Goal: Task Accomplishment & Management: Manage account settings

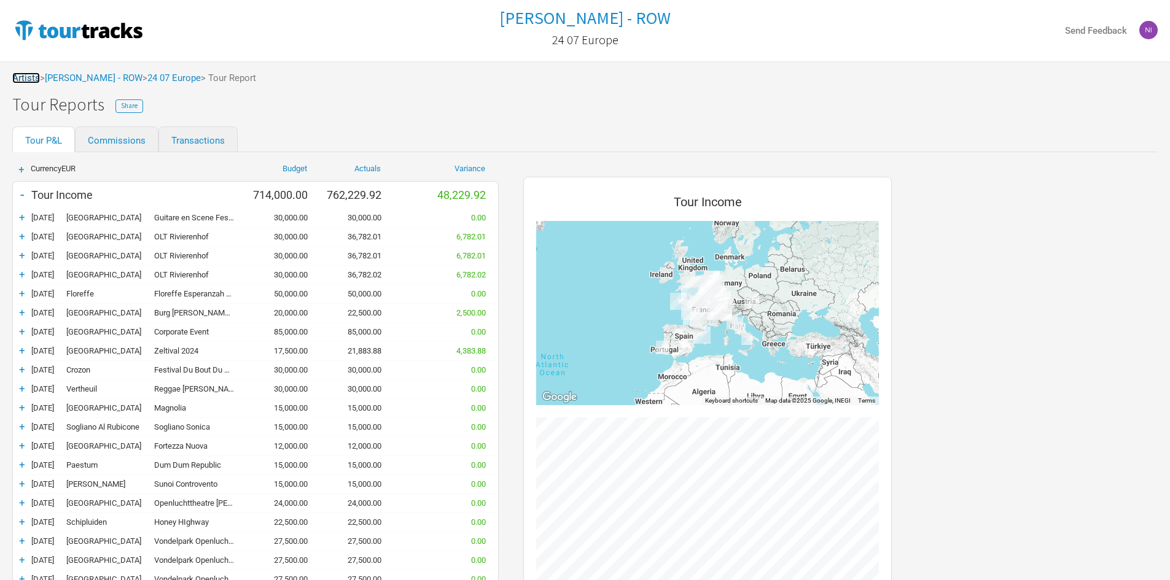
click at [31, 79] on link "Artists" at bounding box center [26, 77] width 28 height 11
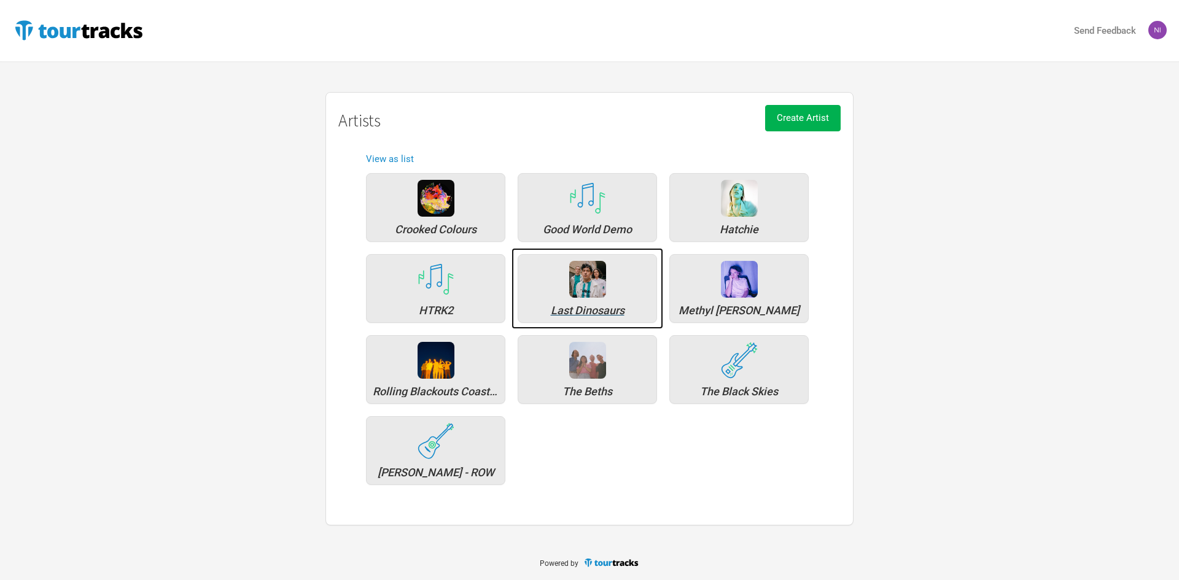
click at [580, 307] on div "Last Dinosaurs" at bounding box center [588, 310] width 126 height 11
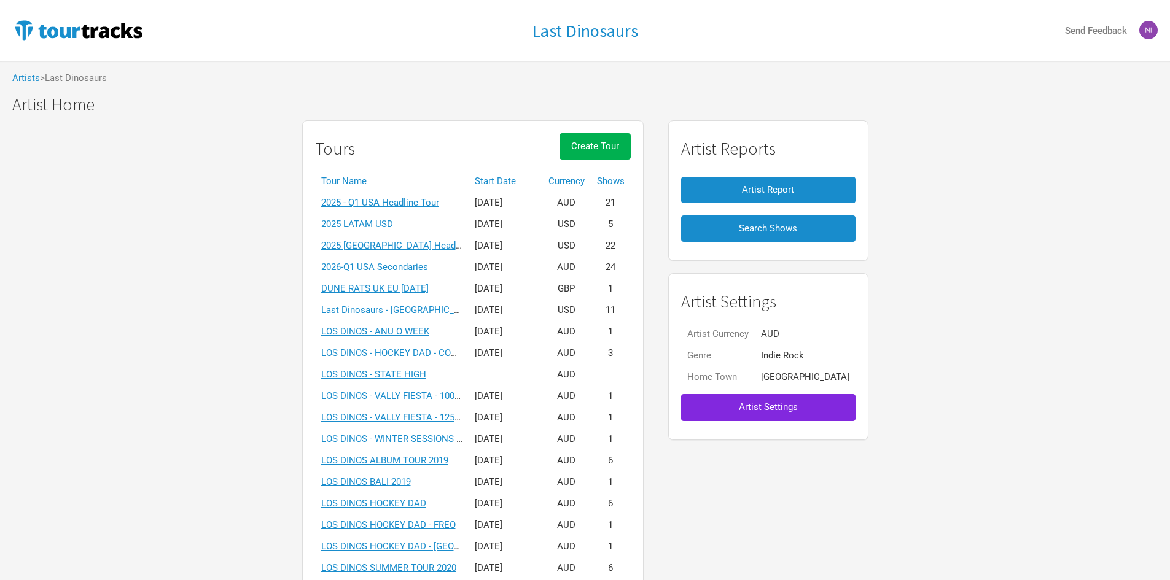
click at [469, 181] on th "Tour Name" at bounding box center [392, 181] width 154 height 21
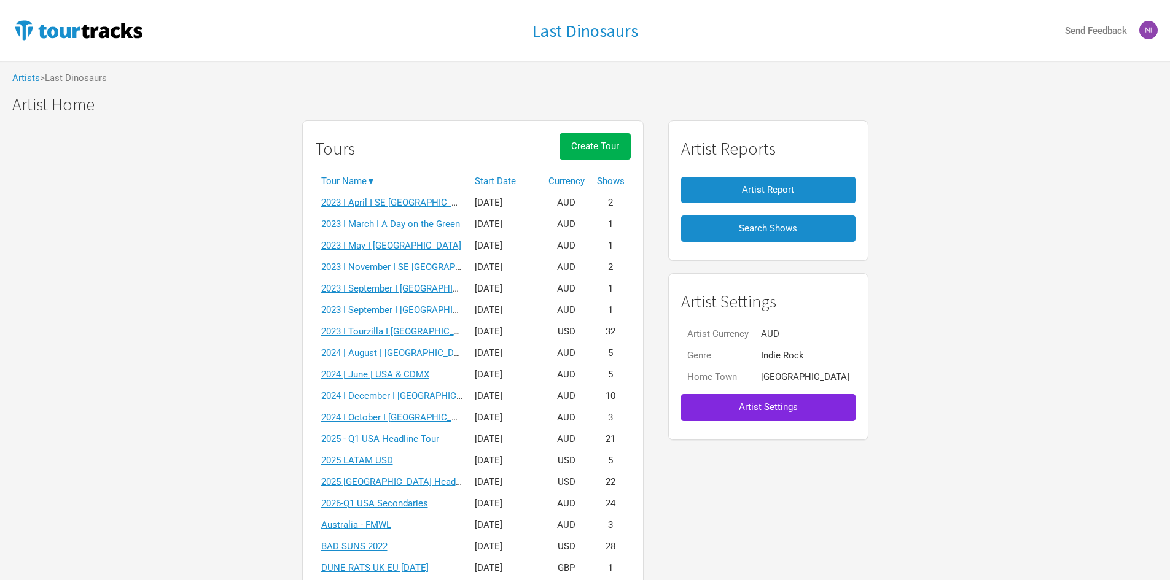
click at [498, 176] on th "Start Date" at bounding box center [506, 181] width 74 height 21
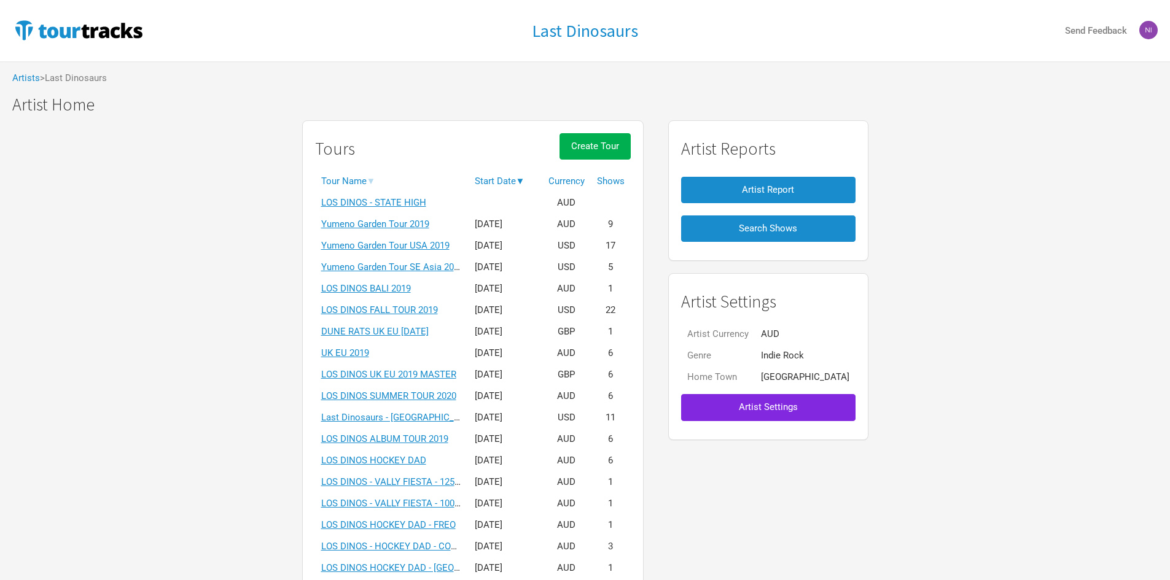
click at [424, 161] on div "Tours Create Tour" at bounding box center [473, 151] width 316 height 37
click at [429, 147] on div "Tours Create Tour" at bounding box center [473, 151] width 316 height 37
click at [427, 133] on div "Tours Create Tour" at bounding box center [473, 151] width 316 height 37
click at [516, 177] on th "Start Date ▼" at bounding box center [506, 181] width 74 height 21
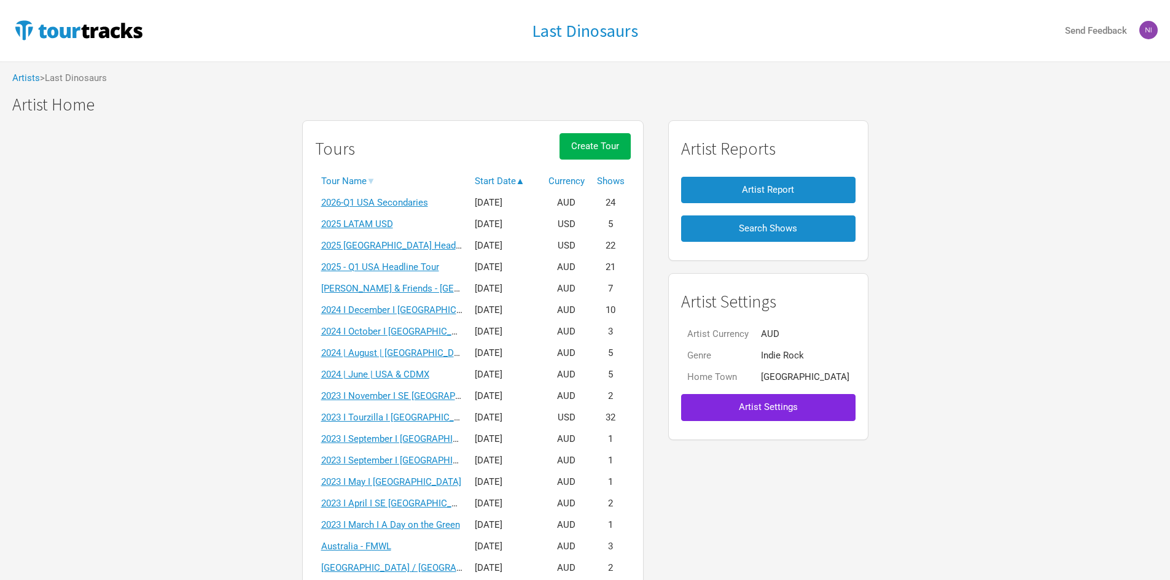
click at [423, 316] on td "2024 I December I [GEOGRAPHIC_DATA]" at bounding box center [392, 310] width 154 height 21
click at [423, 310] on link "2024 I December I [GEOGRAPHIC_DATA]" at bounding box center [403, 310] width 165 height 11
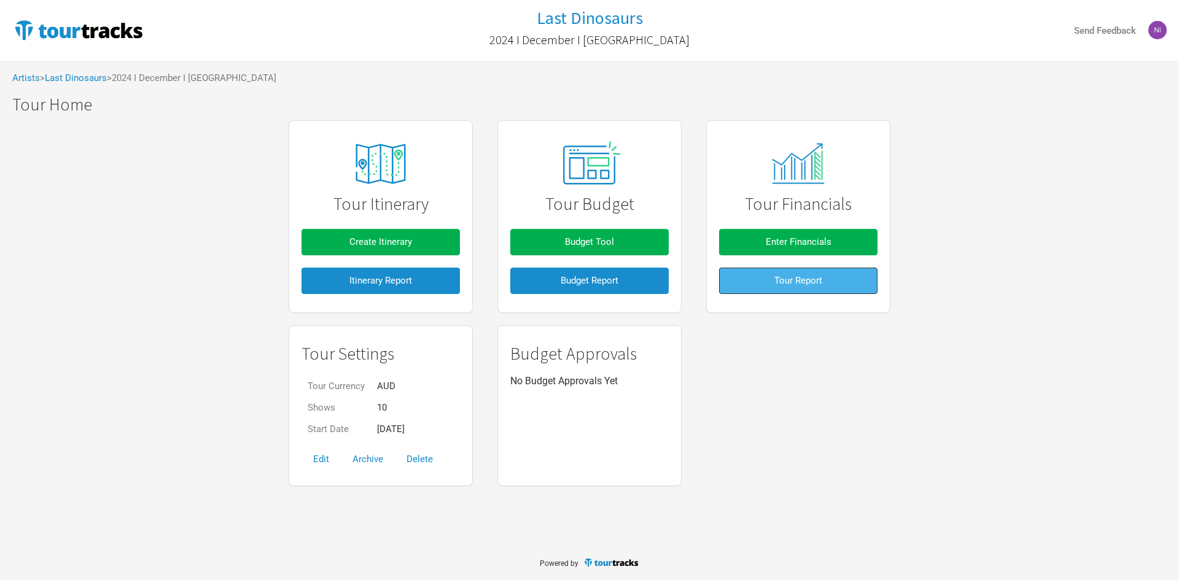
click at [765, 277] on button "Tour Report" at bounding box center [798, 281] width 158 height 26
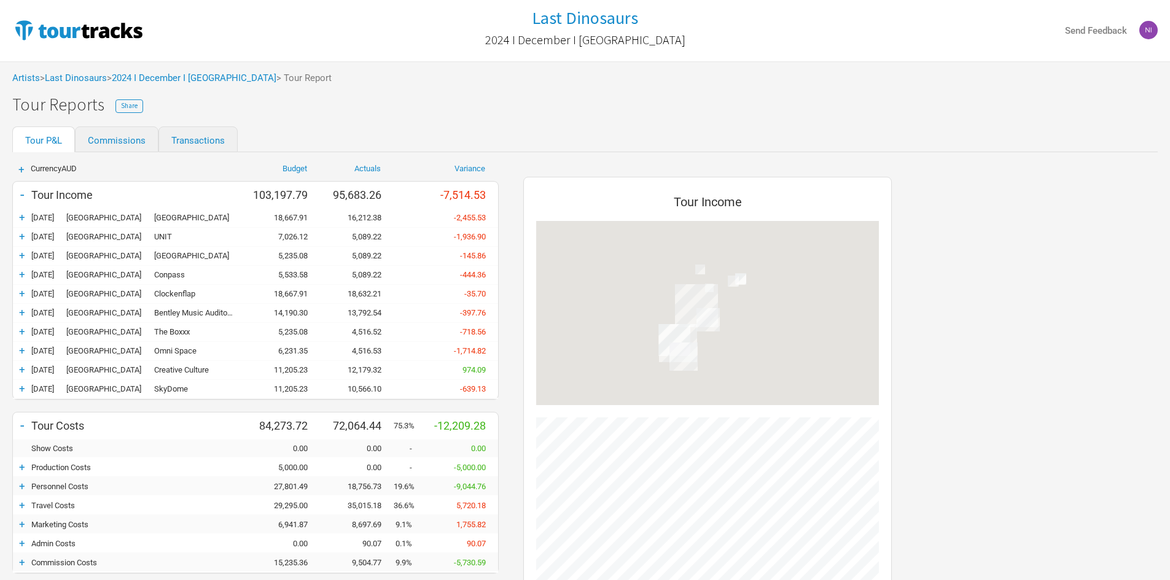
scroll to position [679, 393]
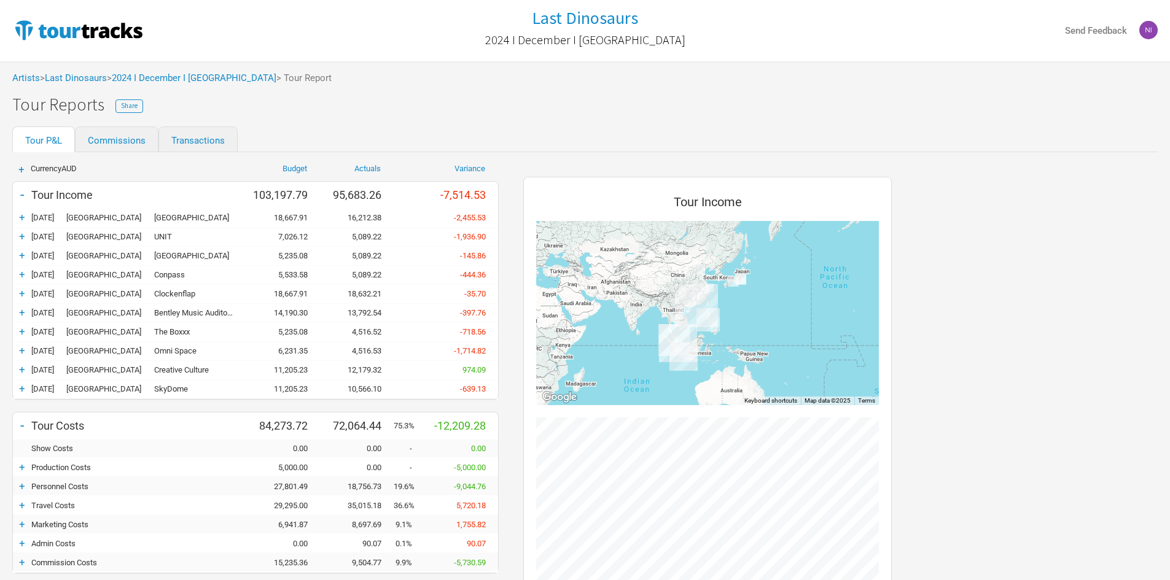
click at [77, 220] on div "[DATE] [GEOGRAPHIC_DATA]" at bounding box center [92, 217] width 123 height 9
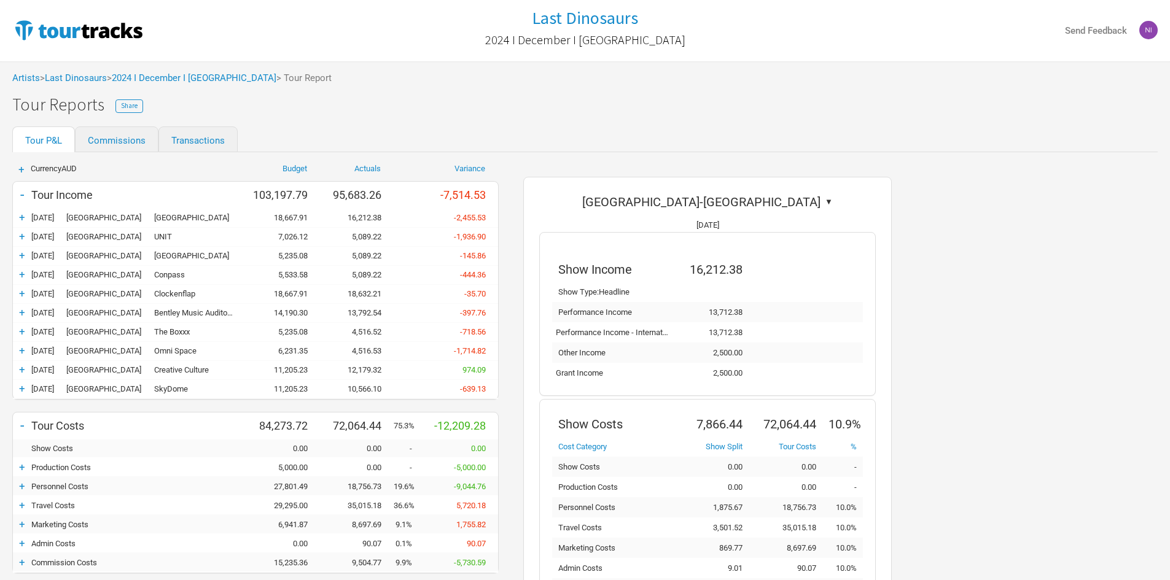
click at [54, 217] on span "[DATE]" at bounding box center [42, 217] width 23 height 9
click at [26, 216] on div "+" at bounding box center [22, 217] width 18 height 12
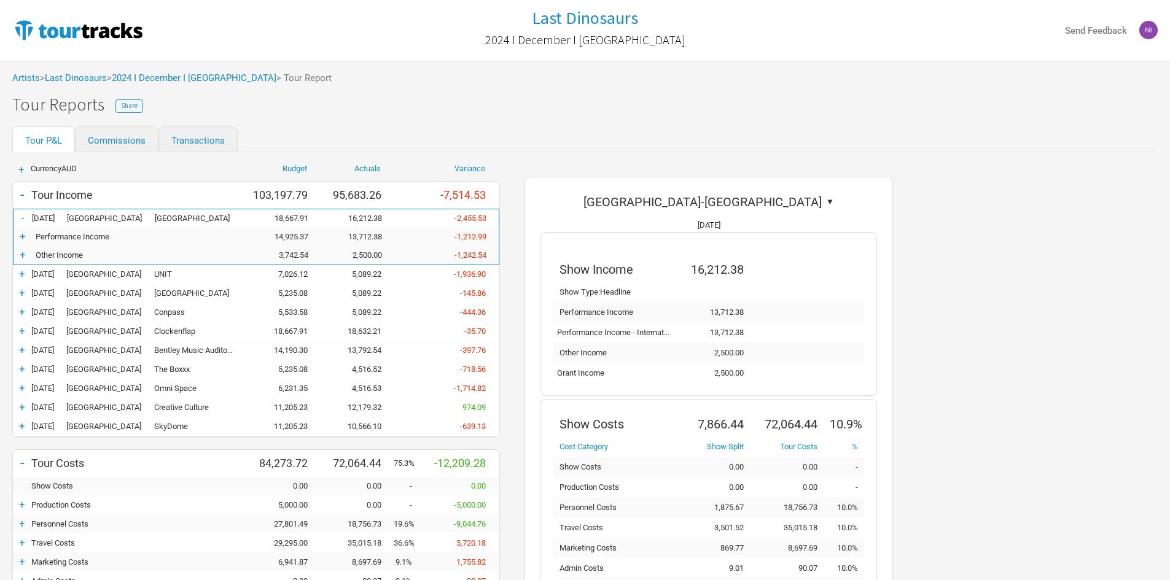
click at [28, 255] on div "+" at bounding box center [23, 255] width 18 height 12
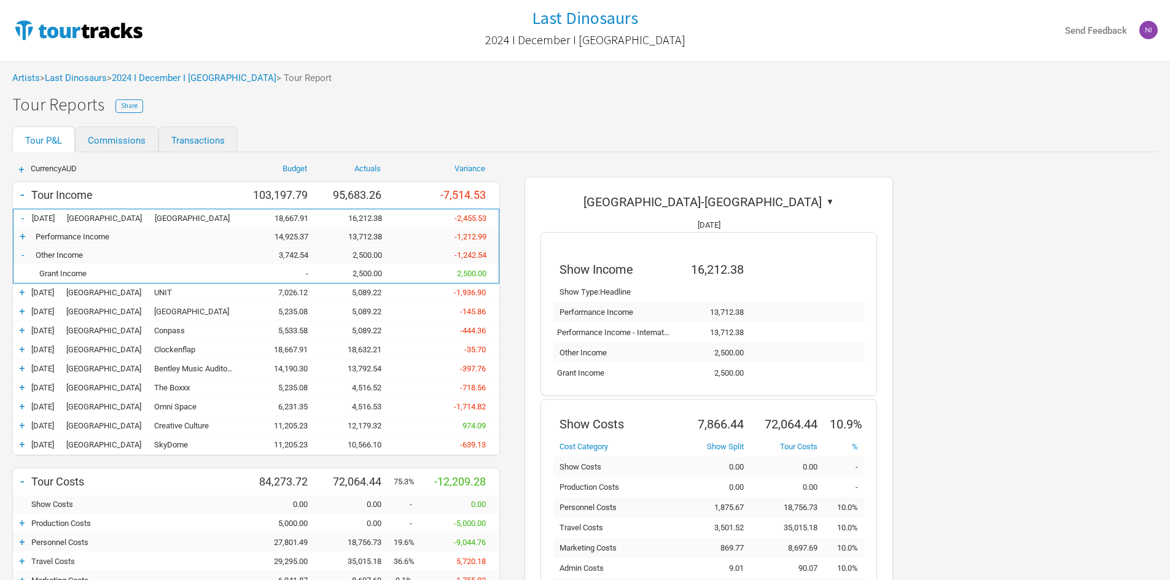
click at [21, 291] on div "+" at bounding box center [22, 292] width 18 height 12
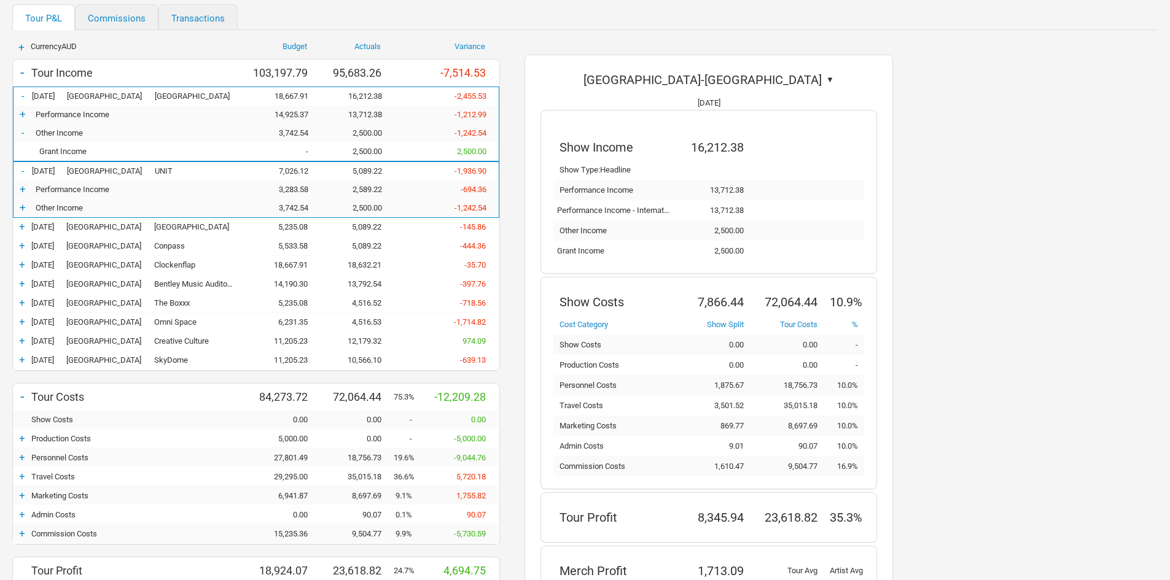
scroll to position [123, 0]
click at [24, 171] on div "-" at bounding box center [23, 170] width 18 height 12
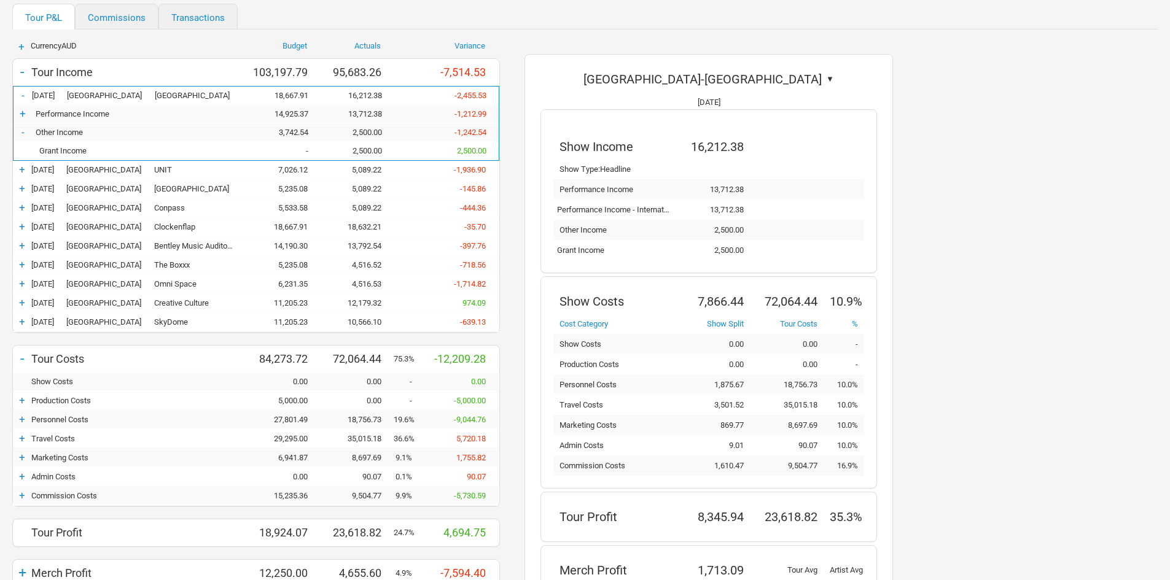
click at [25, 135] on div "-" at bounding box center [23, 132] width 18 height 12
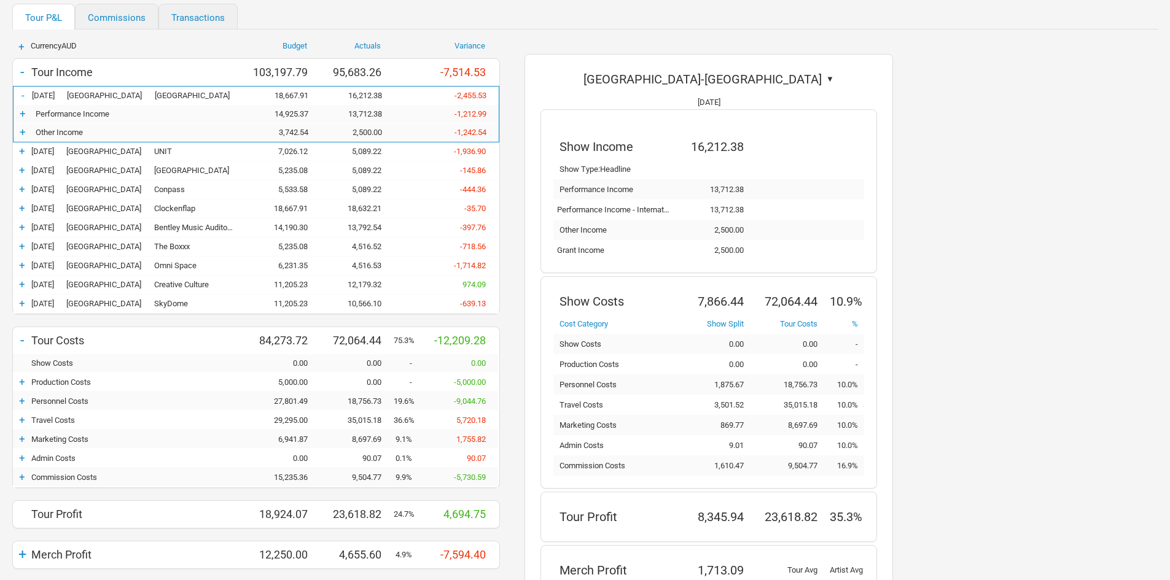
click at [7, 310] on div "+ Currency AUD Budget Actuals Variance - Tour Income 103,197.79 95,683.26 -7,51…" at bounding box center [256, 326] width 512 height 568
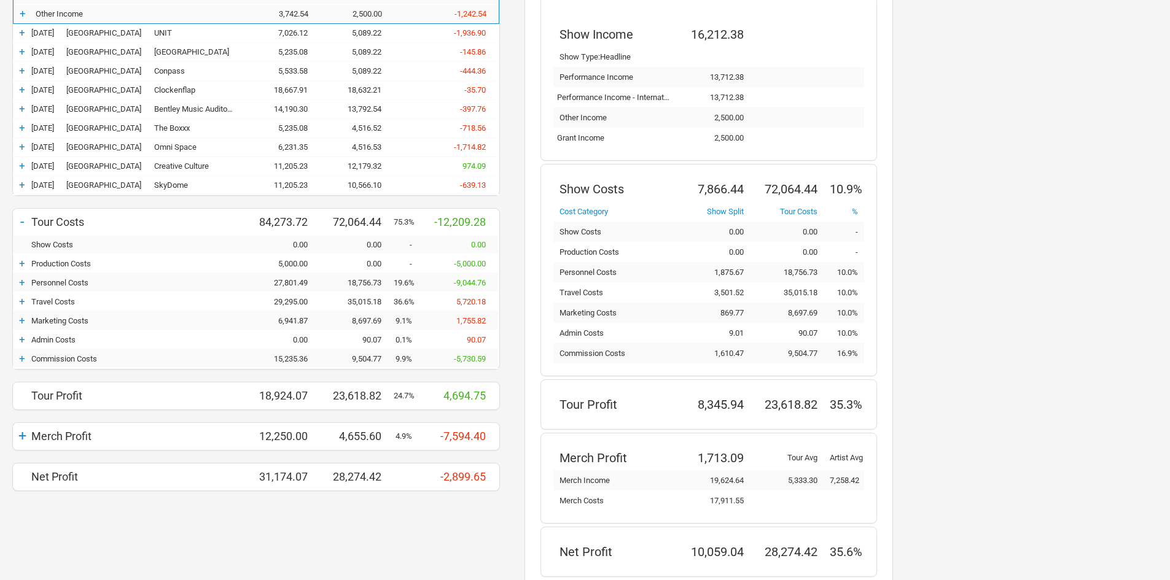
scroll to position [246, 0]
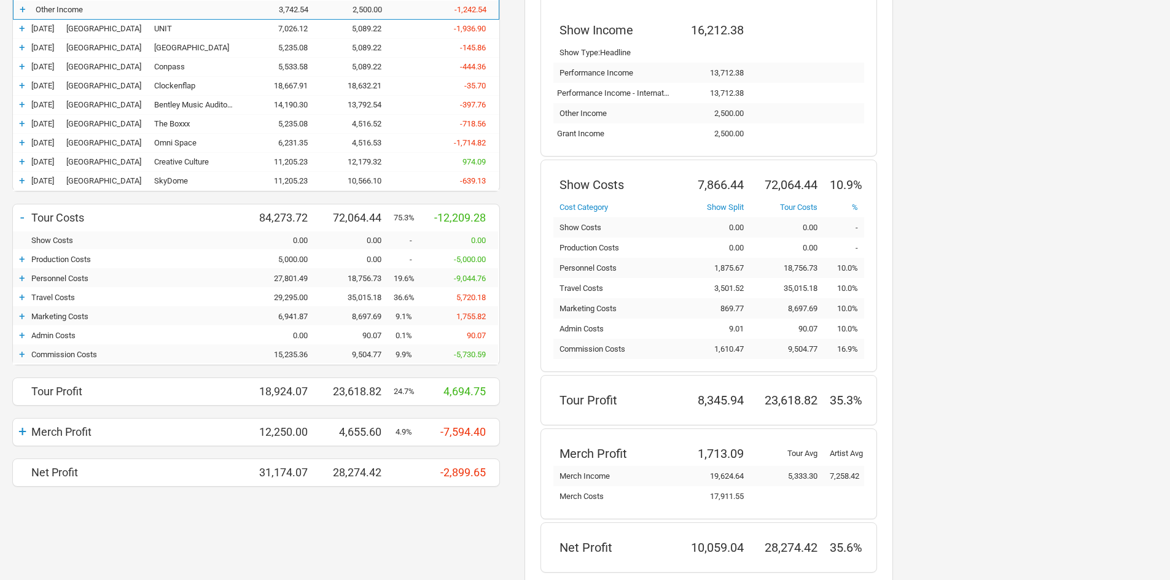
click at [24, 431] on div "+" at bounding box center [22, 431] width 18 height 17
click at [24, 431] on div "-" at bounding box center [22, 431] width 18 height 17
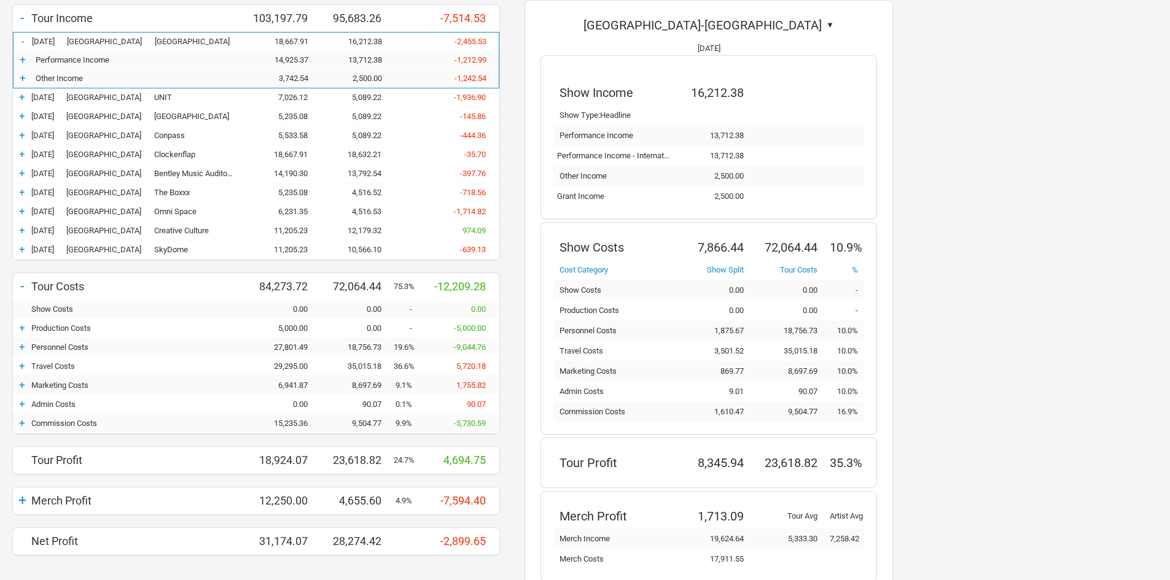
scroll to position [123, 0]
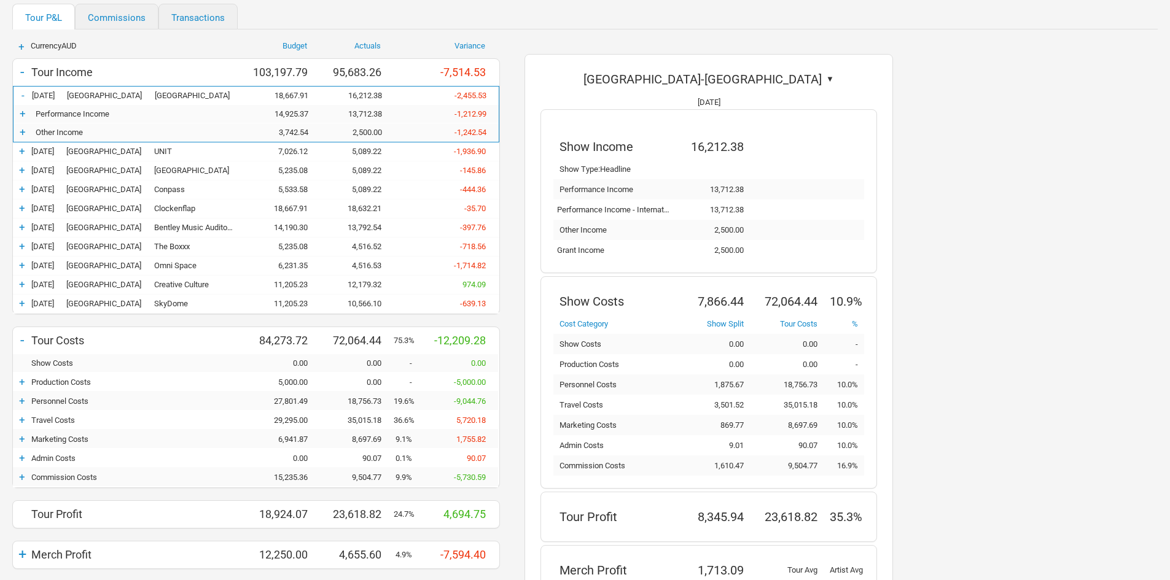
click at [31, 77] on div "Tour Income" at bounding box center [138, 72] width 215 height 13
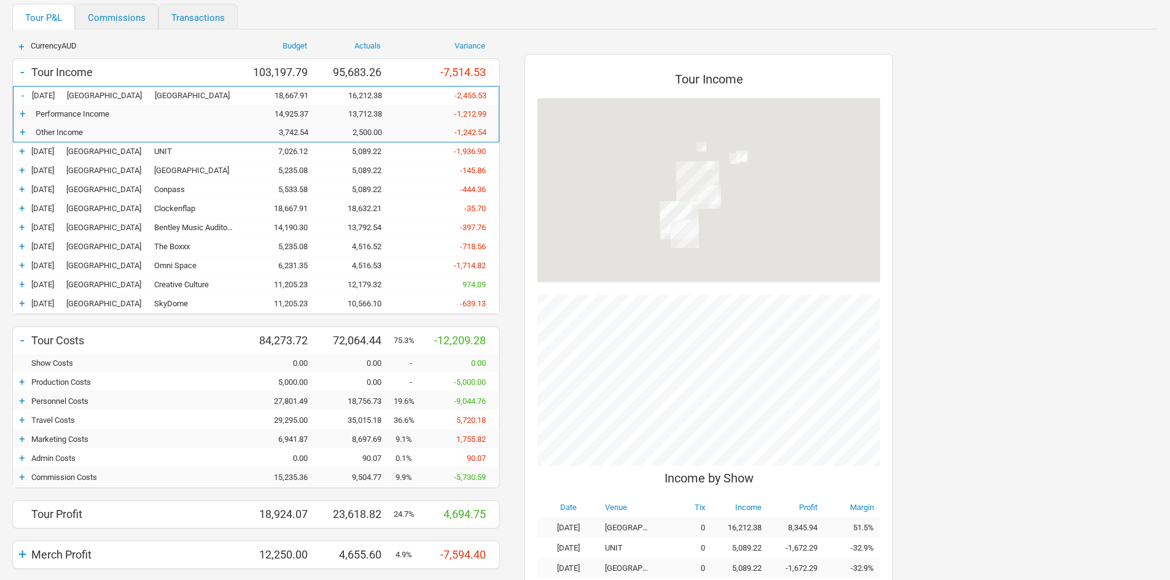
click at [21, 77] on div "-" at bounding box center [22, 71] width 18 height 17
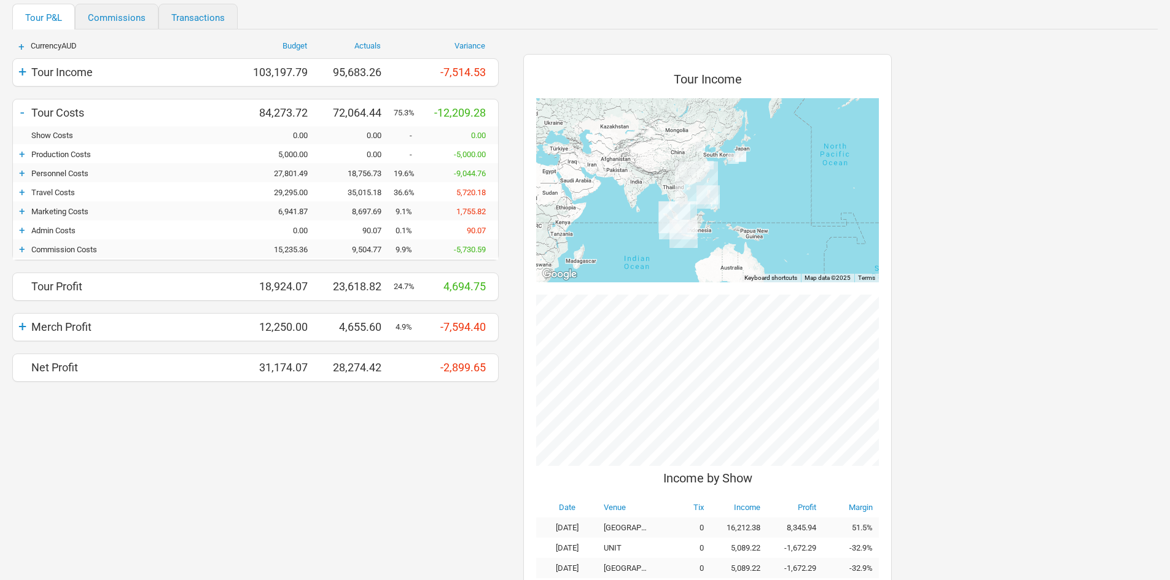
click at [25, 154] on div "+" at bounding box center [22, 154] width 18 height 12
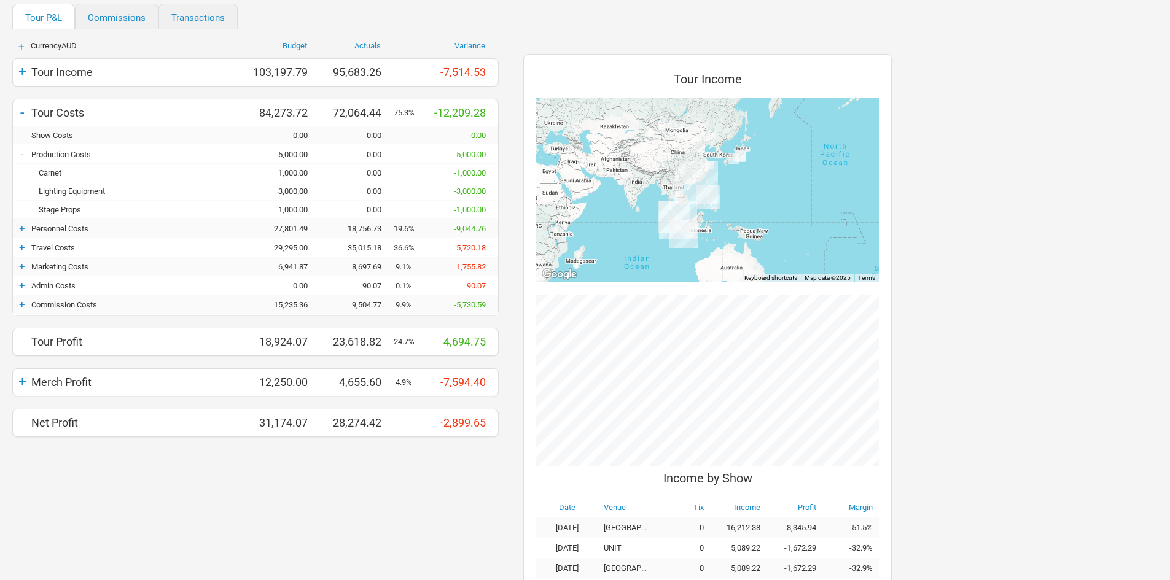
click at [115, 278] on div "+ Admin Costs 0.00 90.07 0.1% 90.07" at bounding box center [255, 286] width 485 height 18
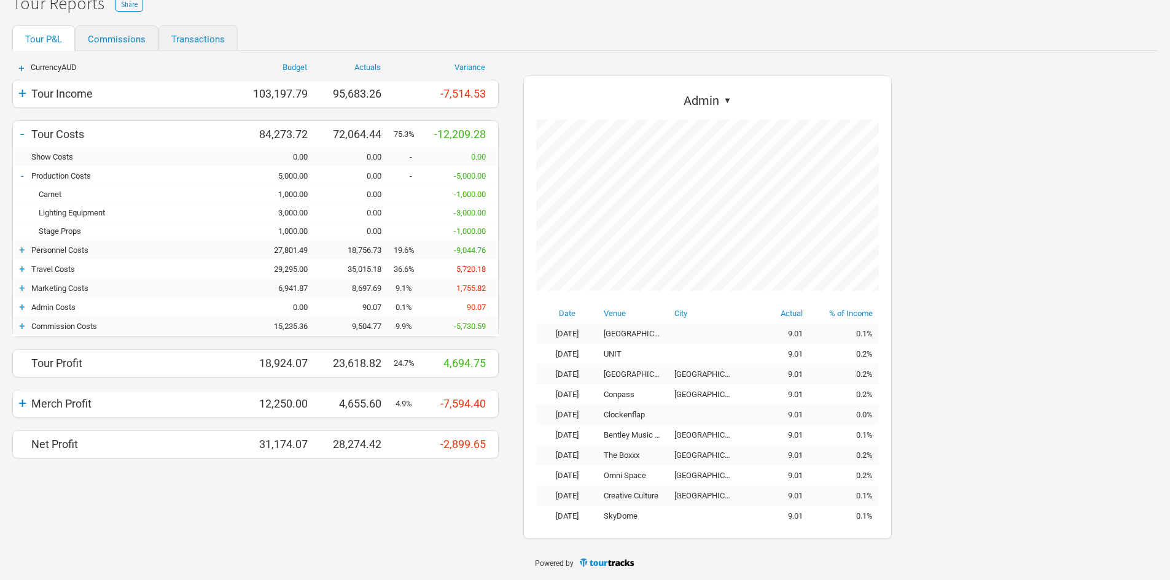
scroll to position [464, 393]
click at [25, 290] on div "+" at bounding box center [22, 288] width 18 height 12
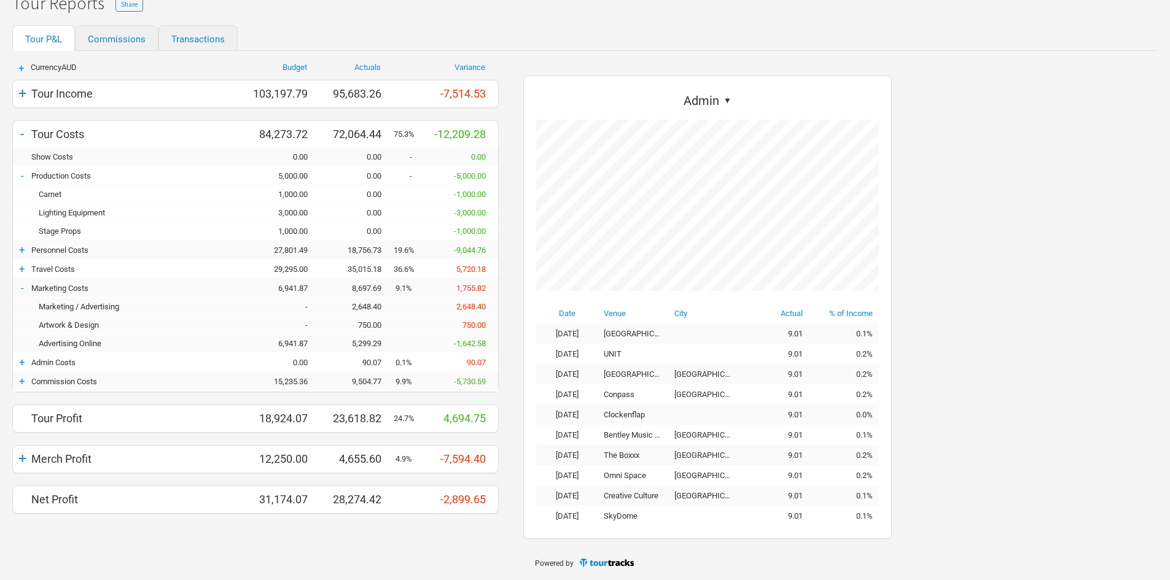
click at [25, 290] on div "-" at bounding box center [22, 288] width 18 height 12
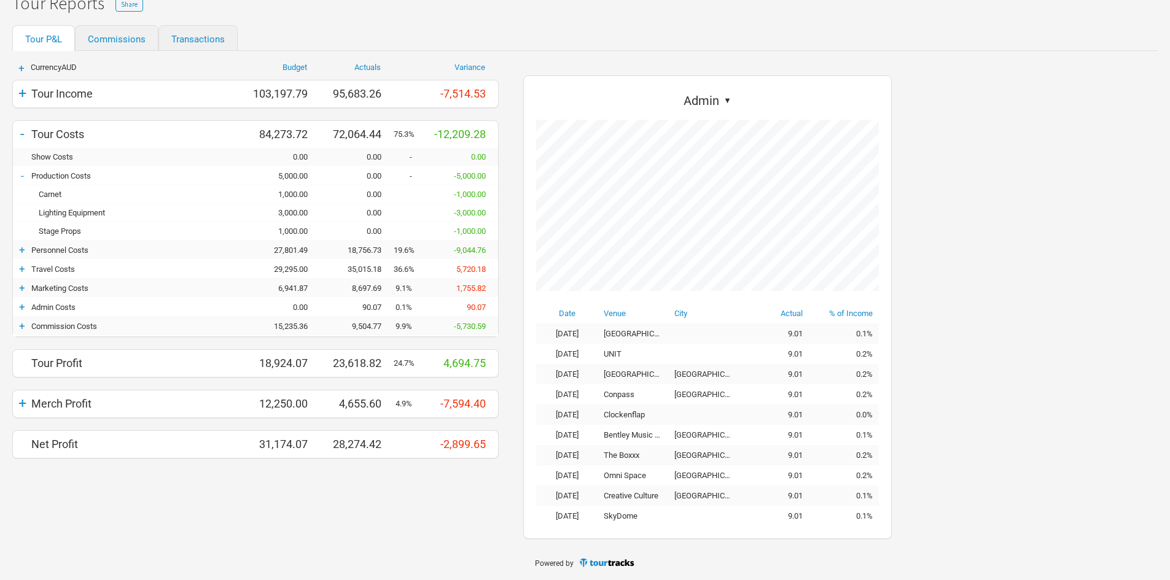
click at [23, 177] on div "-" at bounding box center [22, 176] width 18 height 12
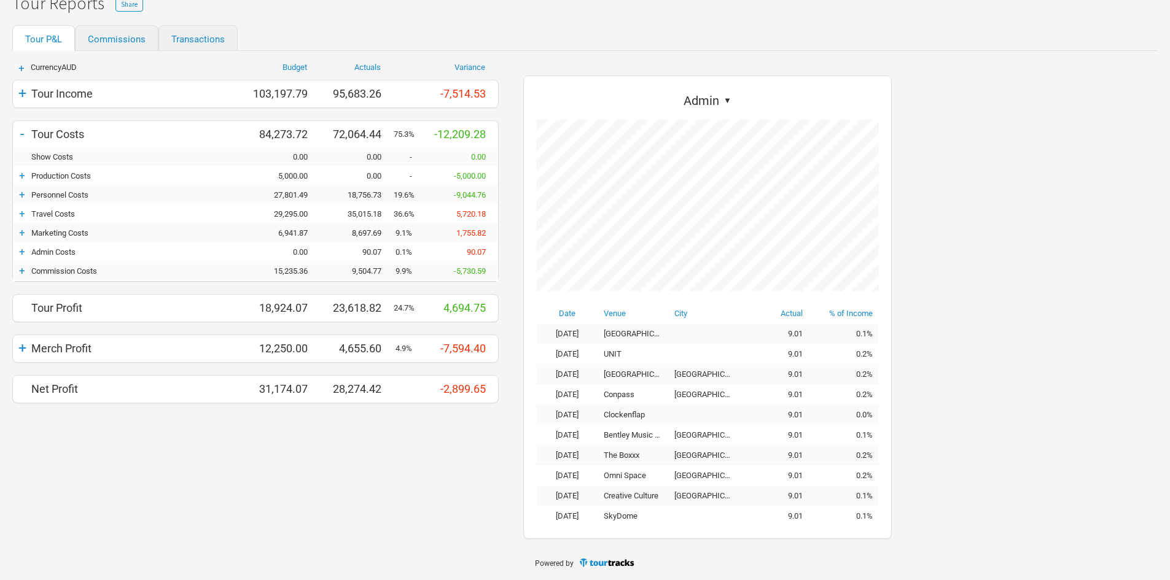
click at [24, 251] on div "+" at bounding box center [22, 252] width 18 height 12
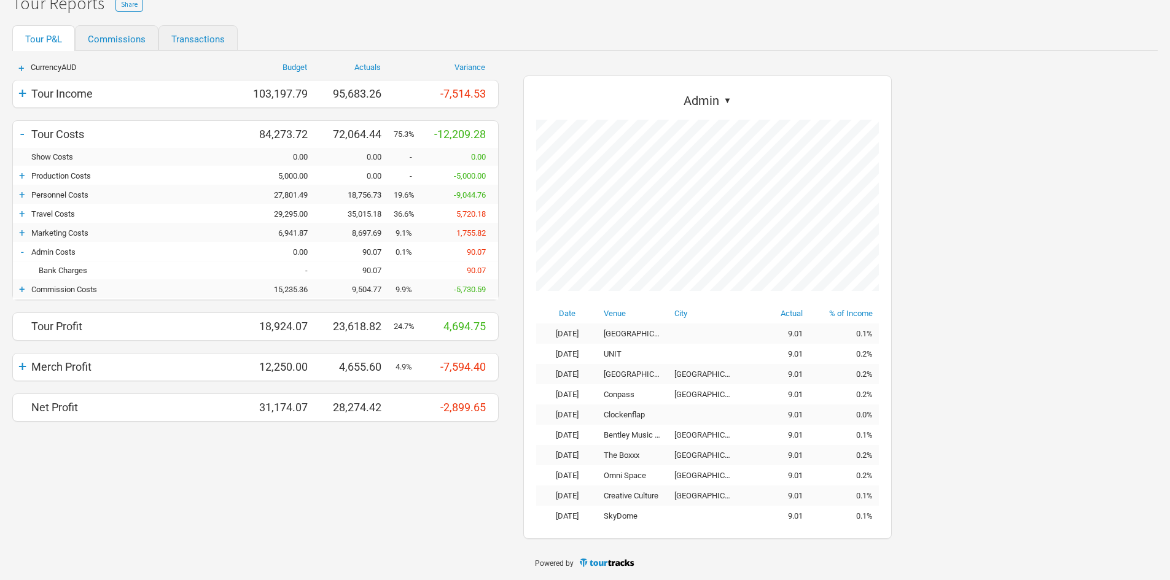
click at [23, 249] on div "-" at bounding box center [22, 252] width 18 height 12
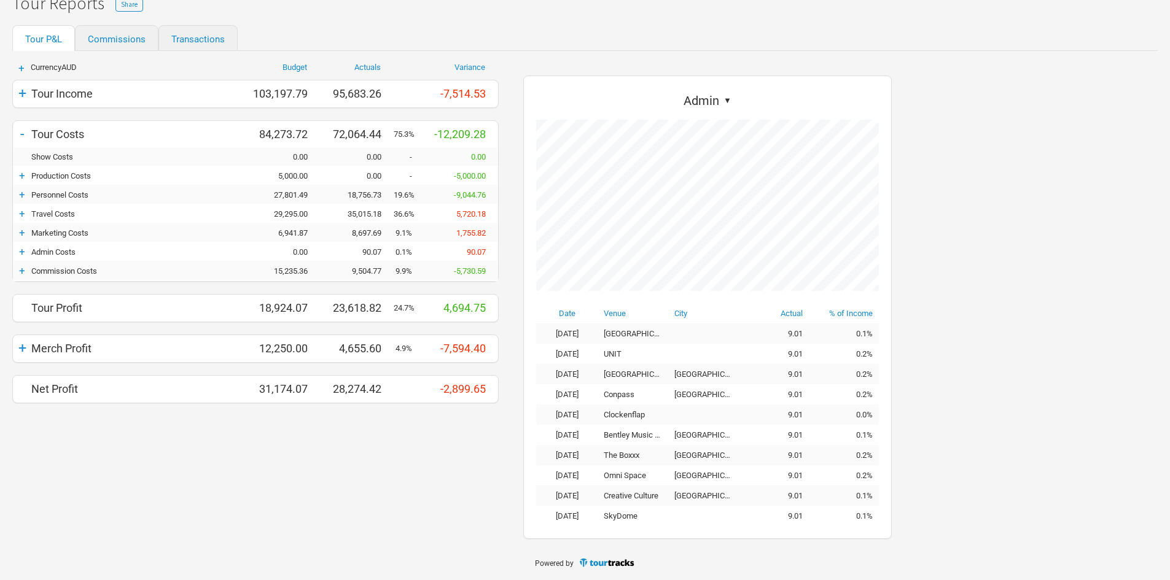
click at [24, 232] on div "+" at bounding box center [22, 233] width 18 height 12
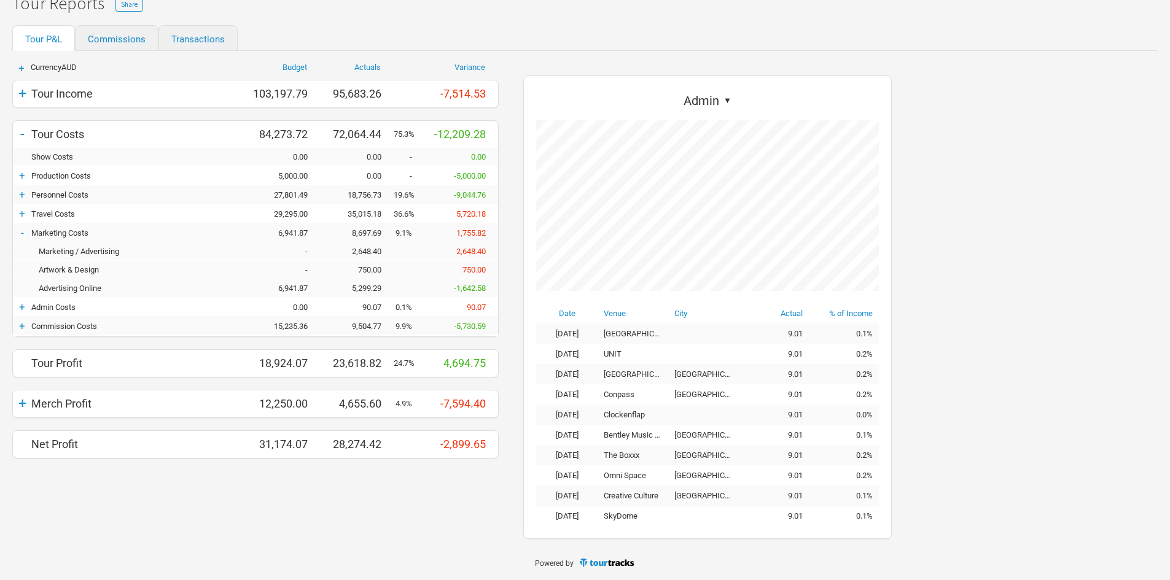
click at [363, 289] on div "5,299.29" at bounding box center [357, 288] width 74 height 9
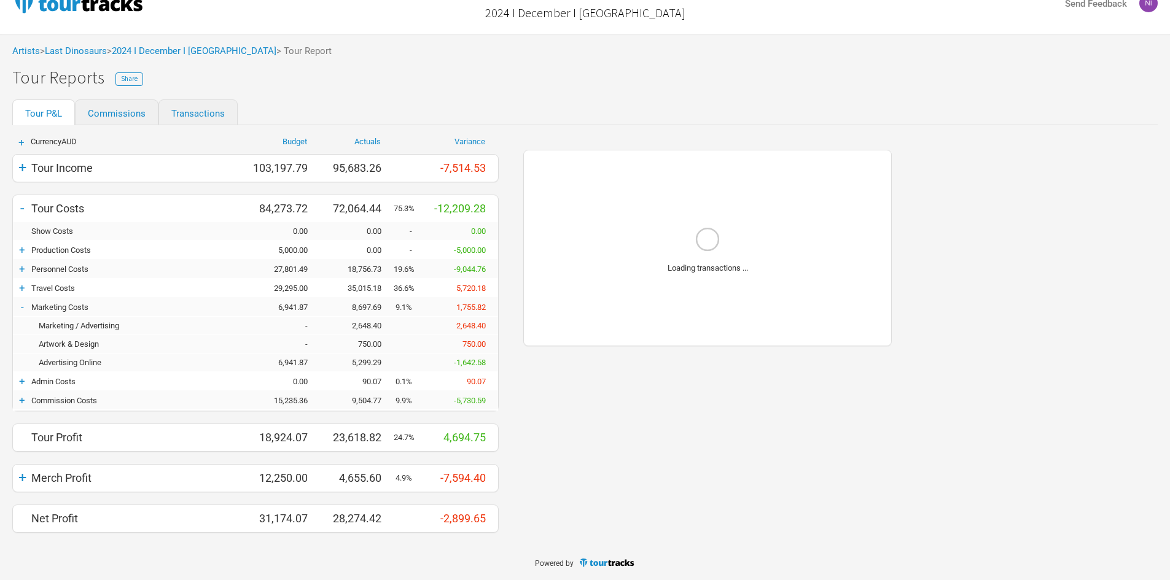
scroll to position [27, 0]
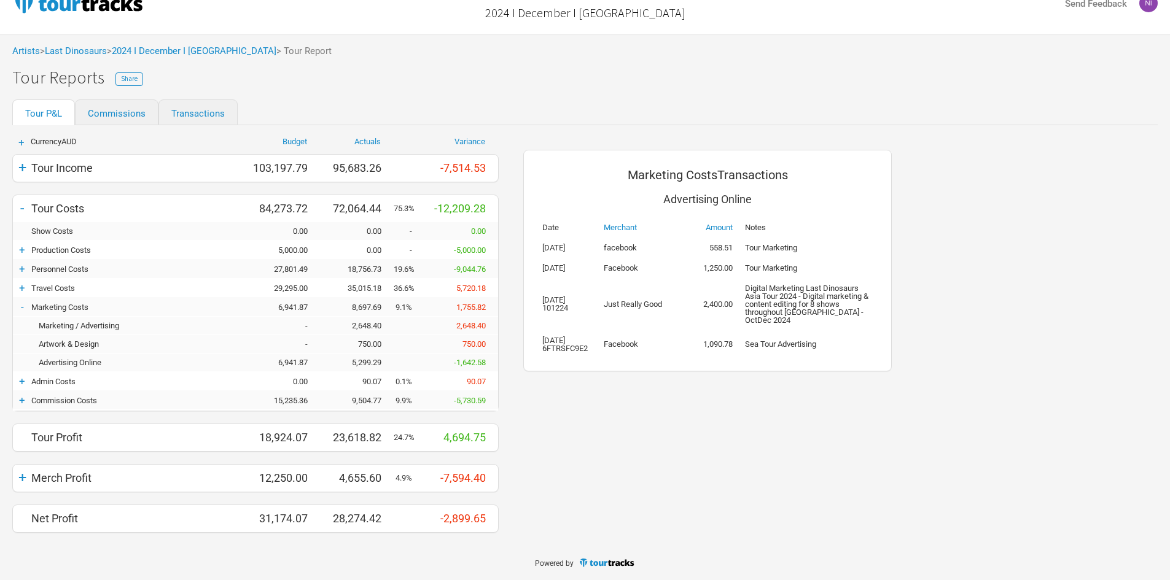
click at [364, 327] on div "2,648.40" at bounding box center [357, 325] width 74 height 9
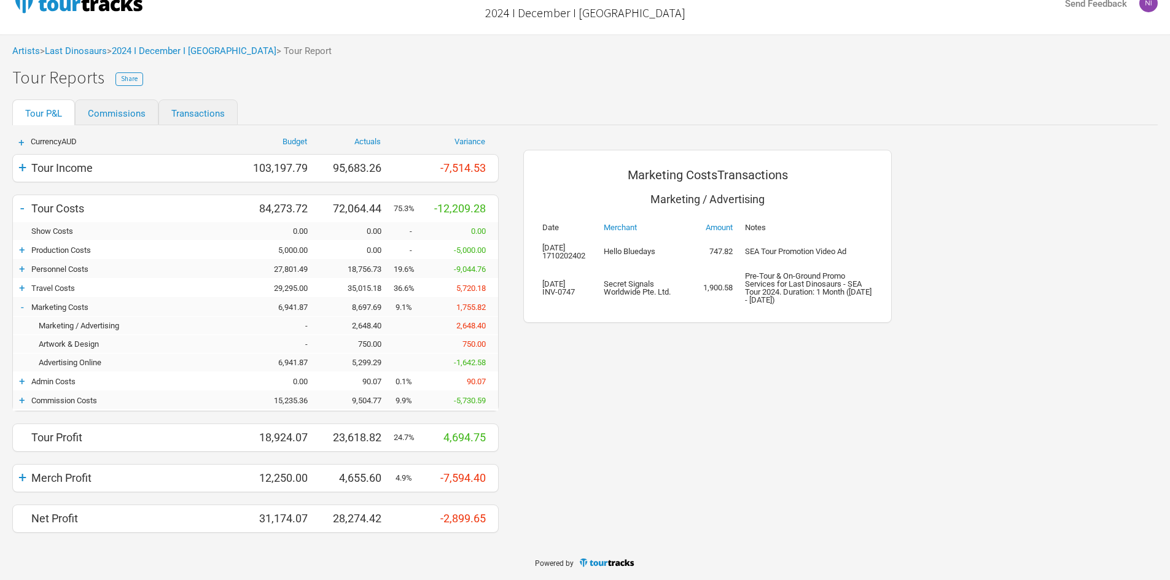
click at [366, 361] on div "5,299.29" at bounding box center [357, 362] width 74 height 9
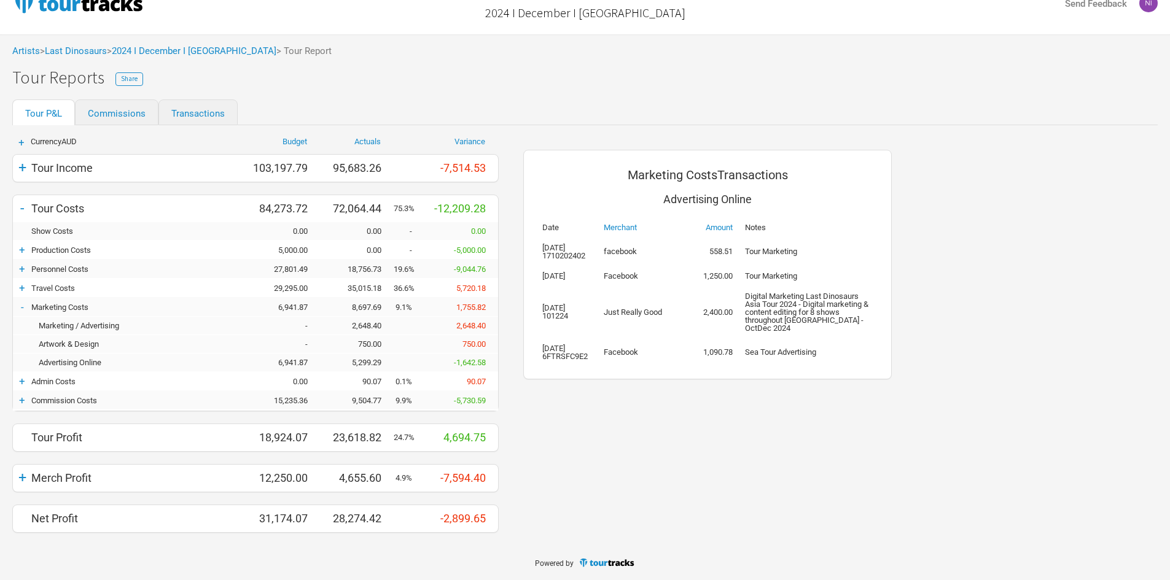
click at [212, 57] on div "Artists > Last Dinosaurs > 2024 I December I [GEOGRAPHIC_DATA] > Tour Report" at bounding box center [585, 51] width 1170 height 34
click at [208, 49] on link "2024 I December I [GEOGRAPHIC_DATA]" at bounding box center [194, 50] width 165 height 11
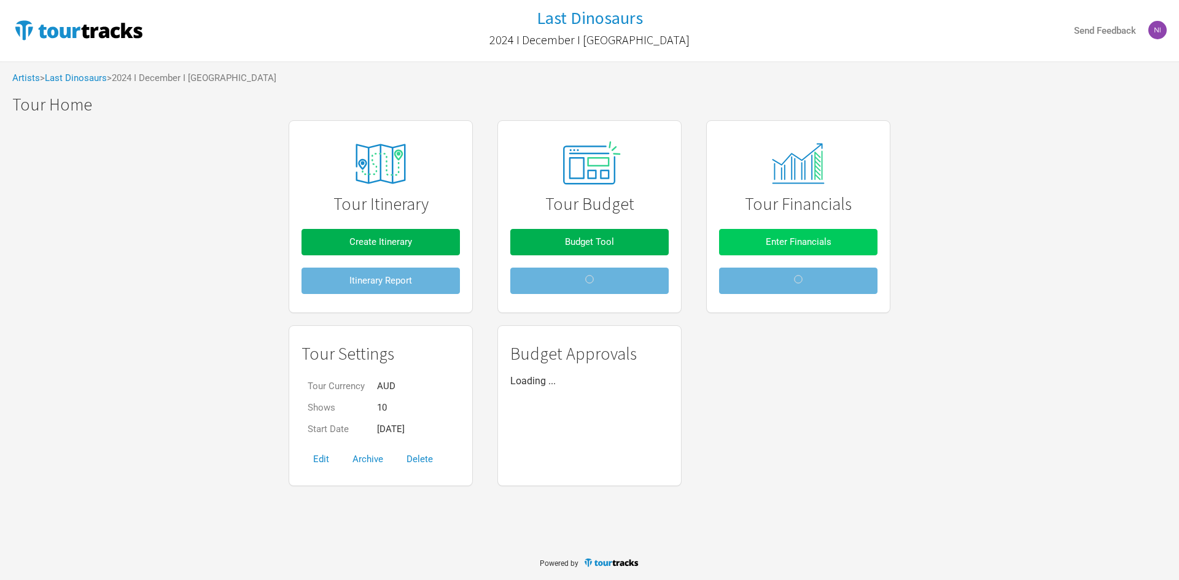
click at [805, 234] on button "Enter Financials" at bounding box center [798, 242] width 158 height 26
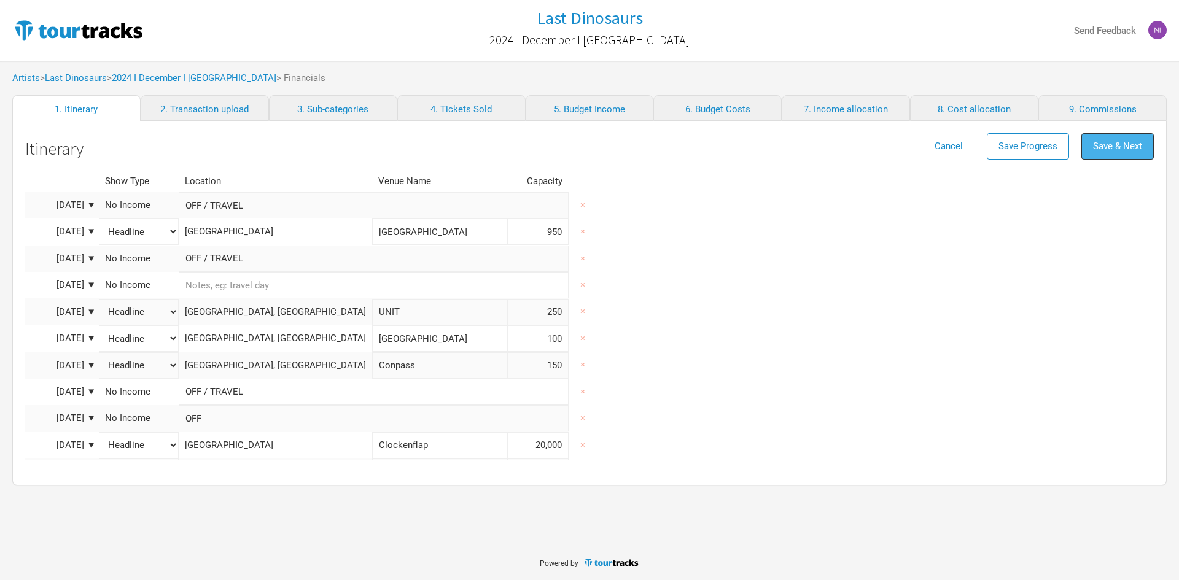
click at [1118, 145] on span "Save & Next" at bounding box center [1117, 146] width 49 height 11
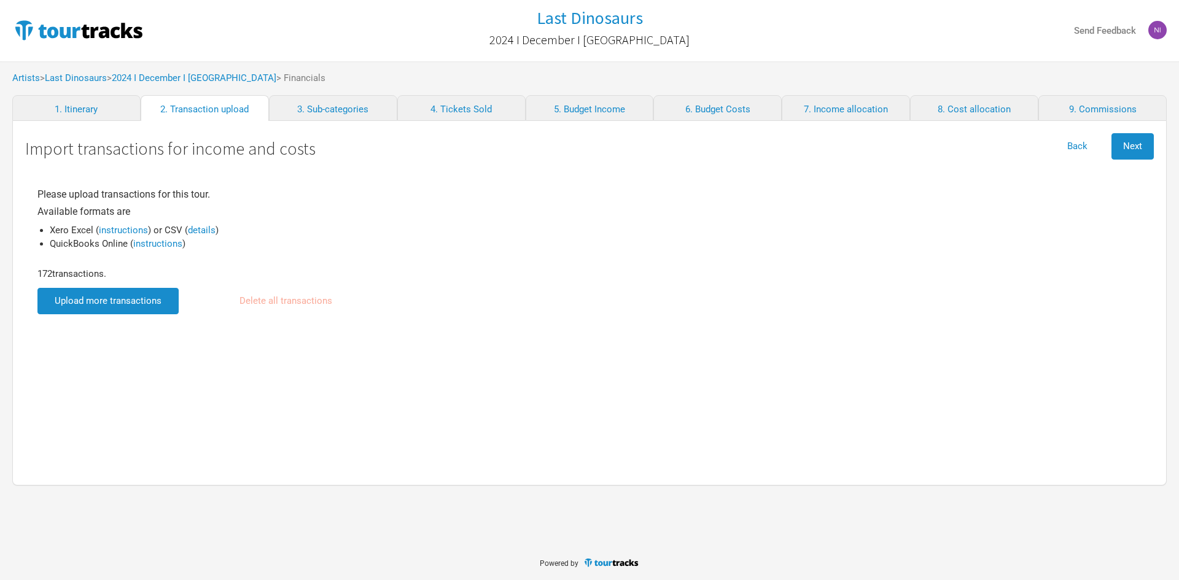
click at [157, 299] on input "file" at bounding box center [107, 301] width 141 height 26
click at [138, 295] on input "file" at bounding box center [107, 301] width 141 height 26
click at [1162, 138] on div "Import transactions for income and costs Back Next Please upload transactions f…" at bounding box center [589, 303] width 1155 height 365
click at [1142, 150] on span "Next" at bounding box center [1132, 146] width 19 height 11
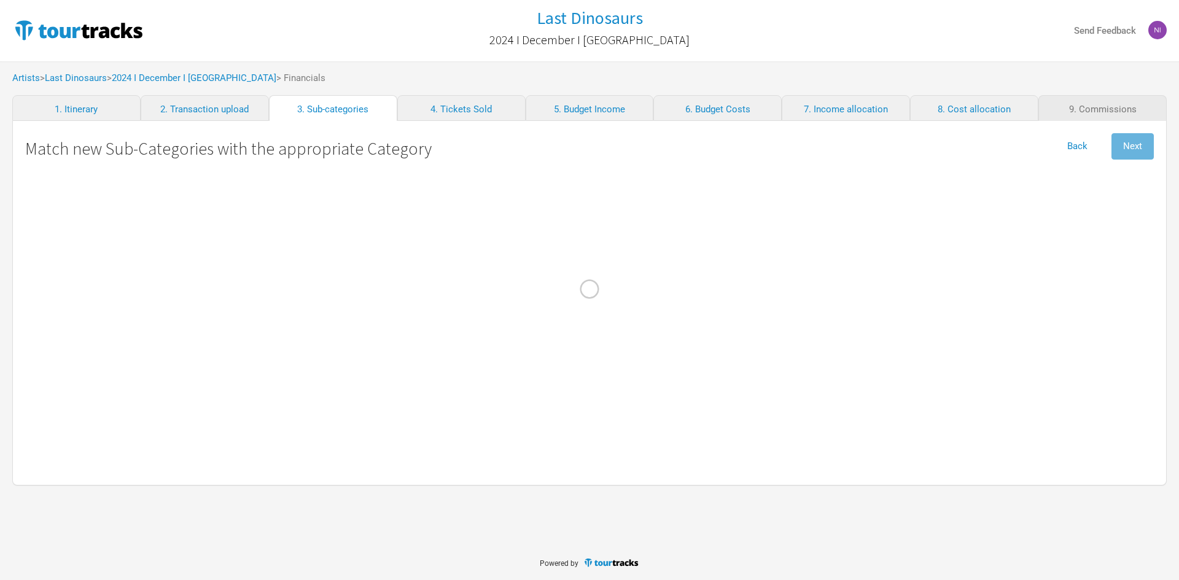
select select "Travel"
select Online "Marketing"
select select "Travel"
select Design "Marketing"
select Charges "Admin"
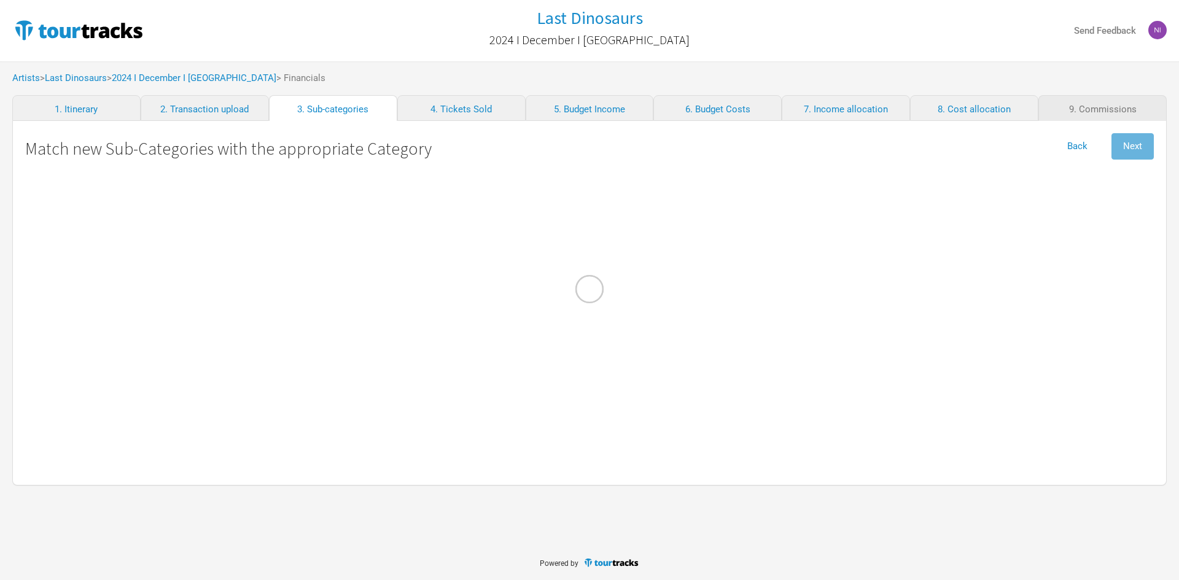
select Commission "Commissions"
select Bagage "Travel"
select Income "Other Income"
select Kreeft "Merch Costs"
select Matt "Merch Costs"
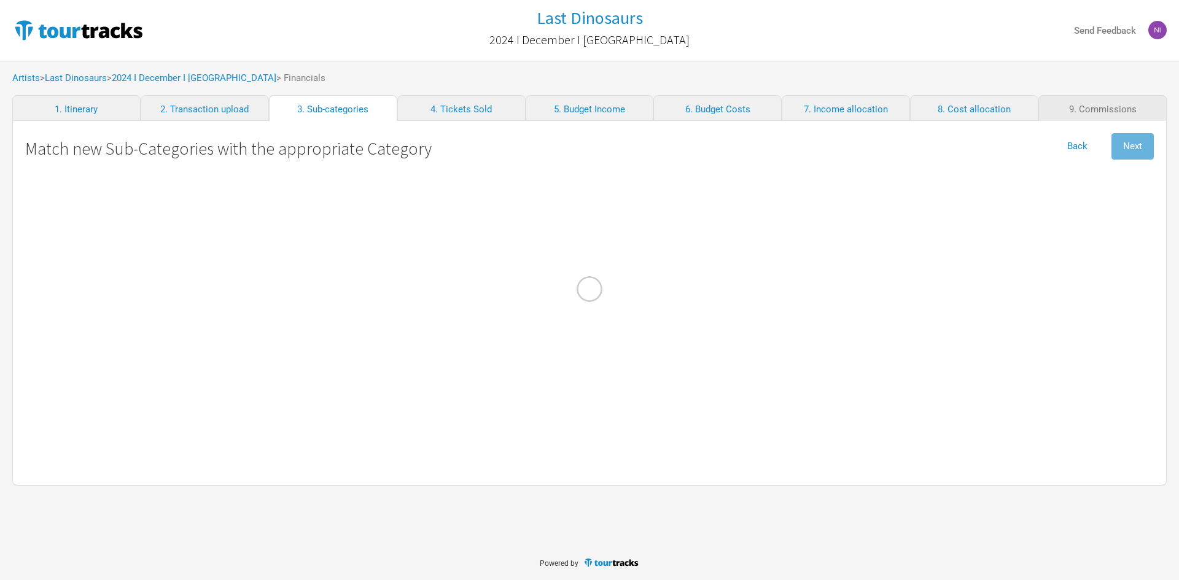
select Advertising "Marketing"
select Commission "Merch Costs"
select Freight "Merch Costs"
select Design "Merch Costs"
select Touring "Merch Income"
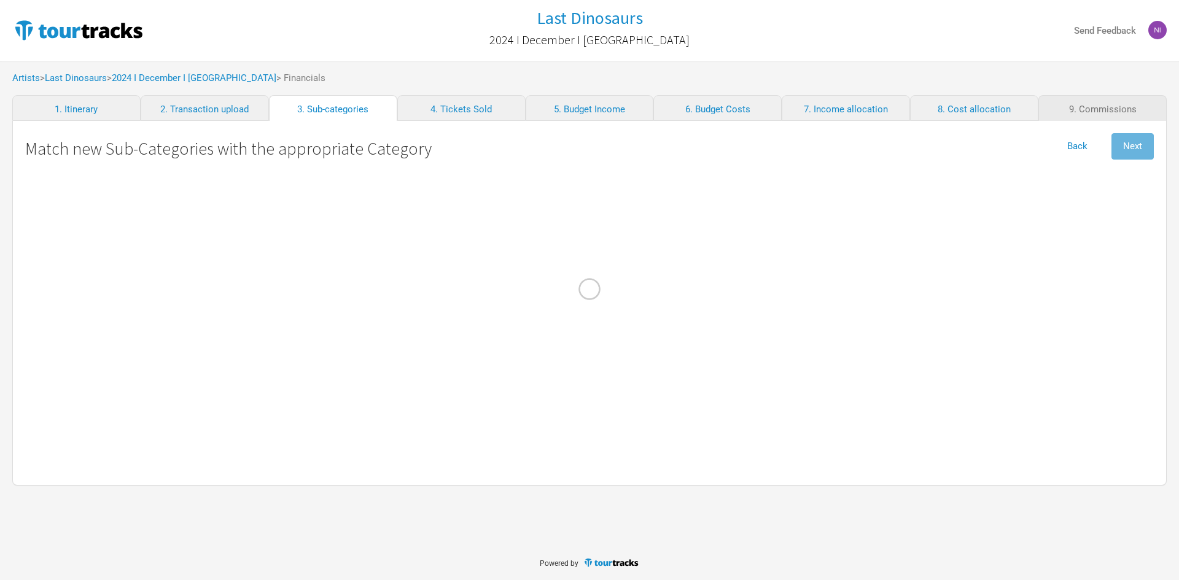
select Stock\/Manufacturing "Merch Costs"
select Fares "Travel"
select International "Performance"
select Musicians "Personnel"
select \(FOH\) "Personnel"
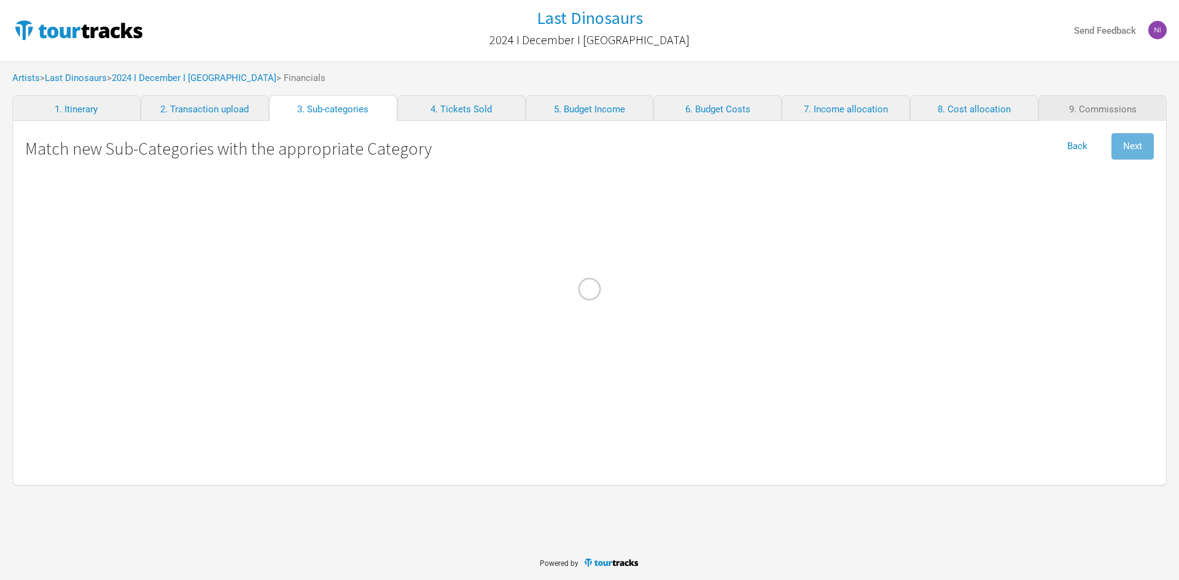
select Contractors "Personnel"
select select "Travel"
select other "Travel"
select Meals "Travel"
select Costs "Travel"
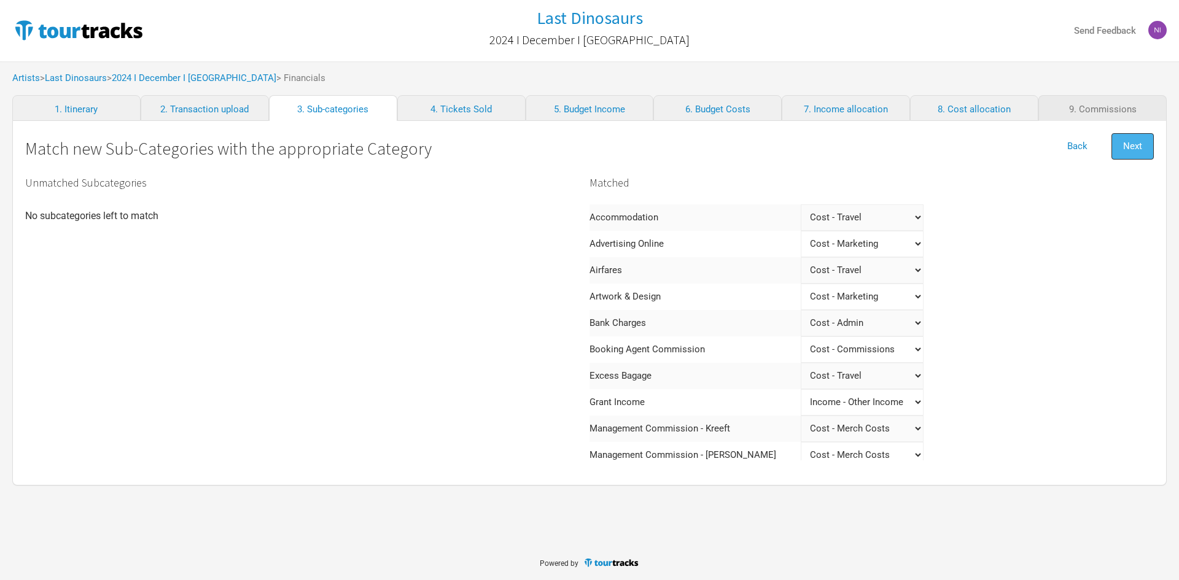
click at [1116, 142] on button "Next" at bounding box center [1133, 146] width 42 height 26
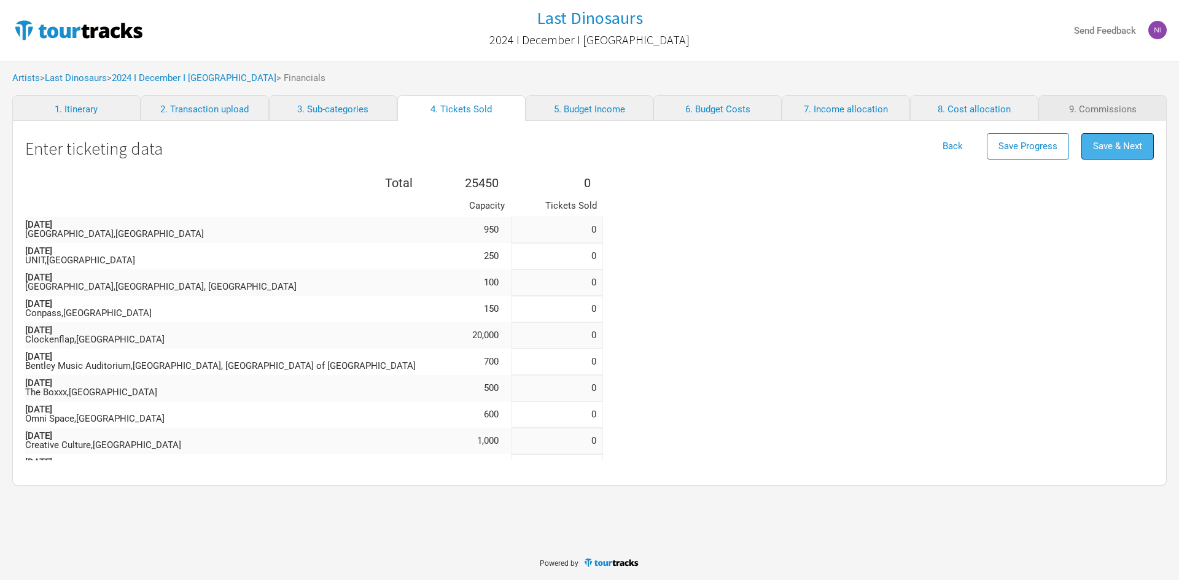
click at [1133, 151] on span "Save & Next" at bounding box center [1117, 146] width 49 height 11
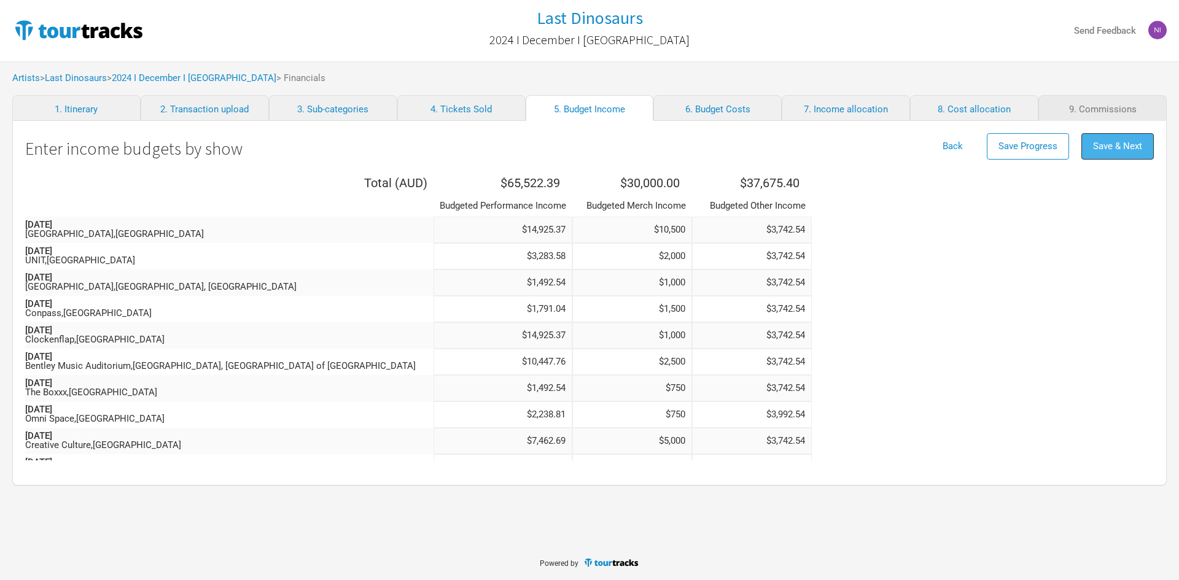
click at [1133, 150] on span "Save & Next" at bounding box center [1117, 146] width 49 height 11
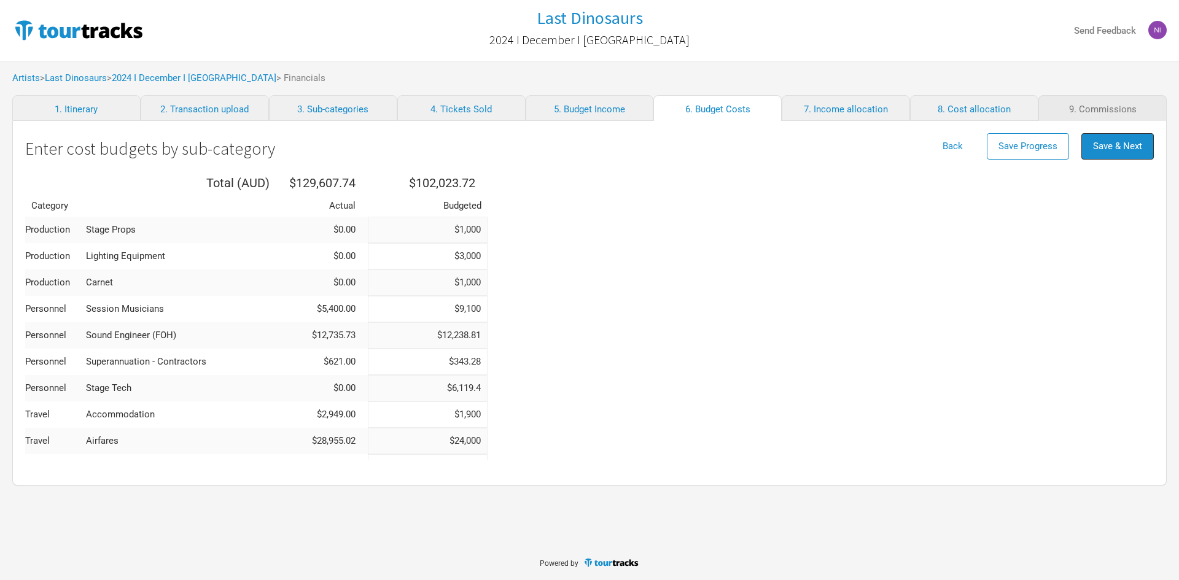
click at [1134, 149] on span "Save & Next" at bounding box center [1117, 146] width 49 height 11
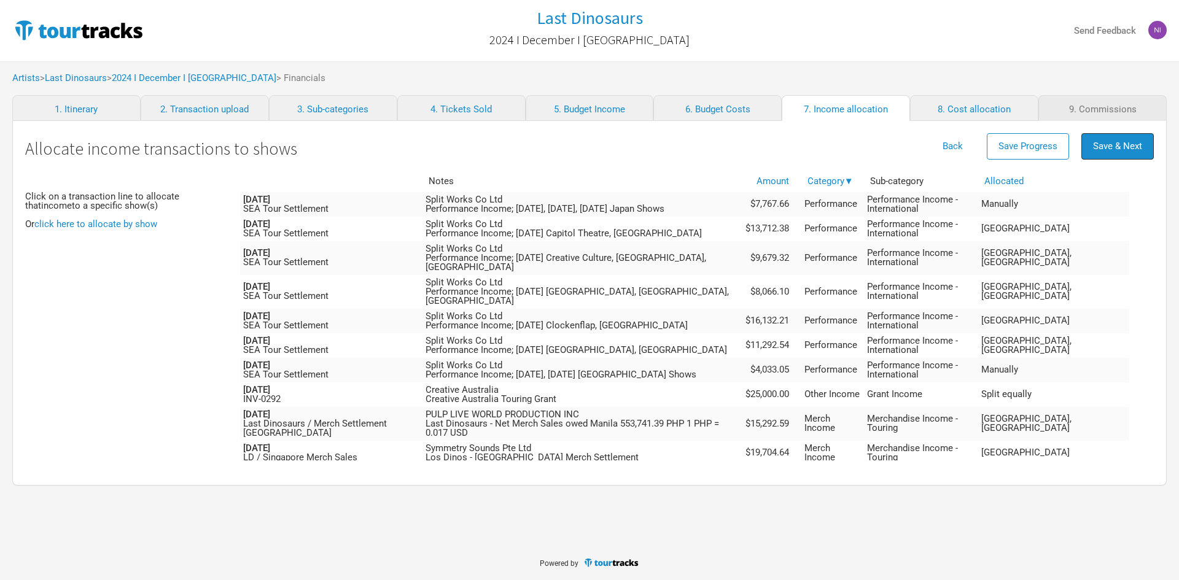
click at [1134, 149] on span "Save & Next" at bounding box center [1117, 146] width 49 height 11
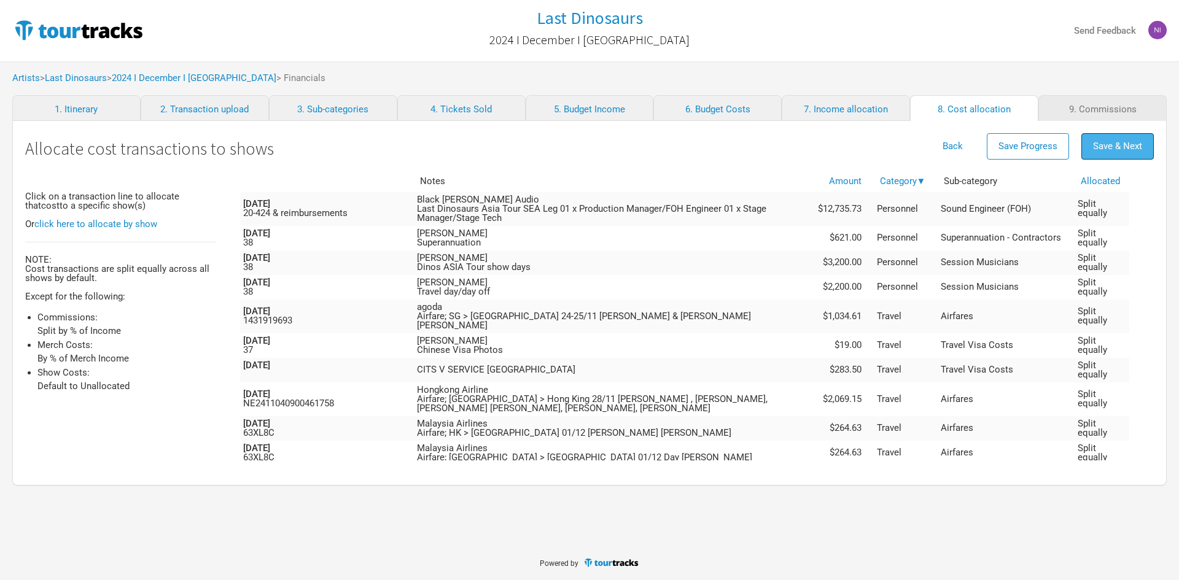
click at [1123, 143] on span "Save & Next" at bounding box center [1117, 146] width 49 height 11
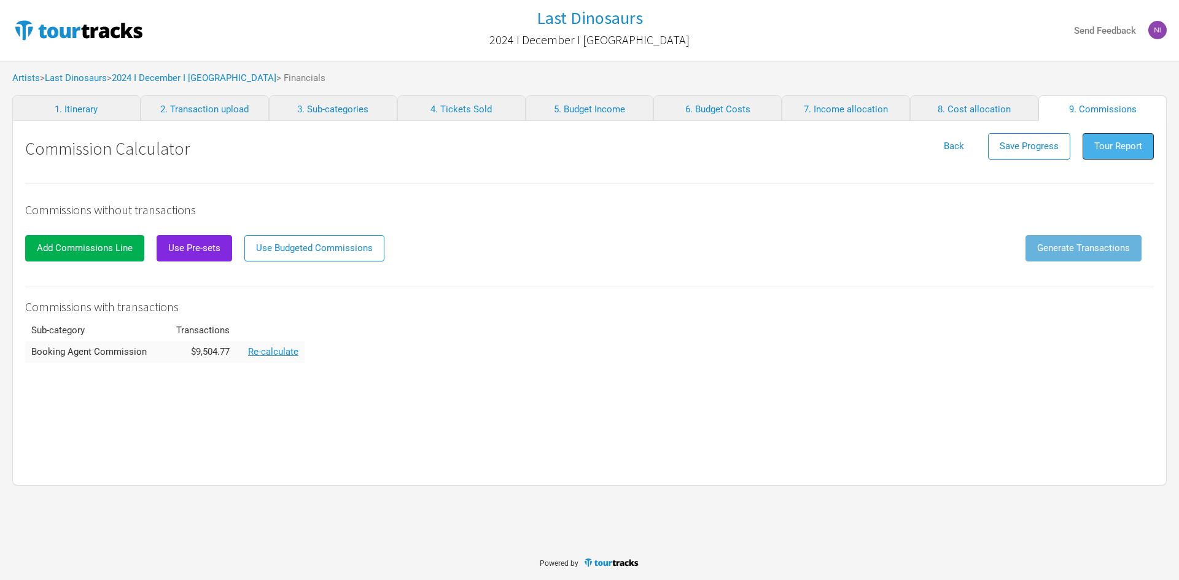
click at [1102, 144] on span "Tour Report" at bounding box center [1118, 146] width 48 height 11
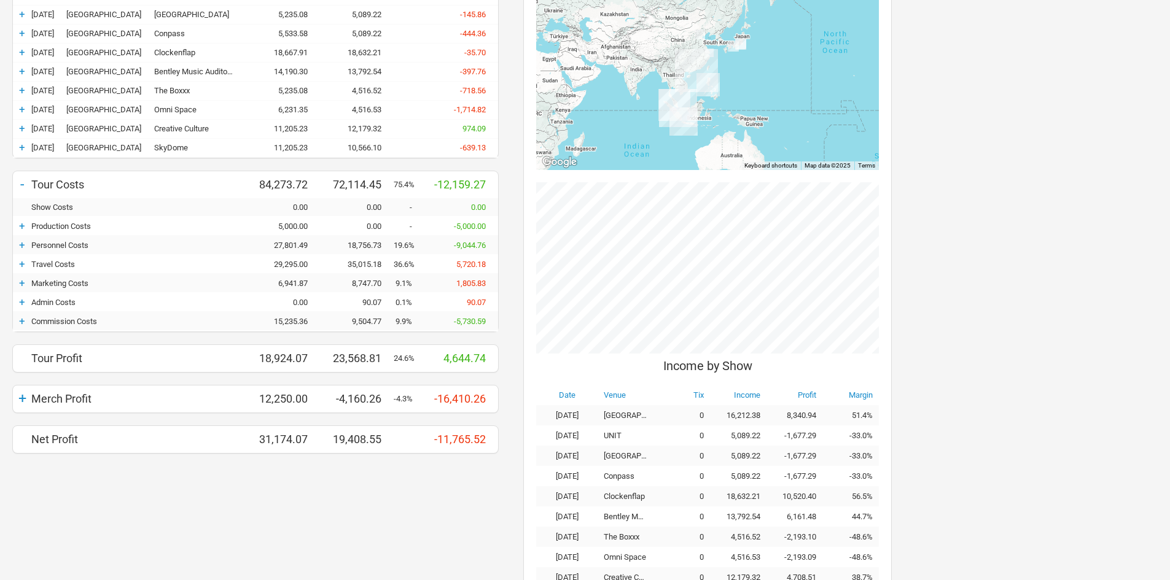
scroll to position [246, 0]
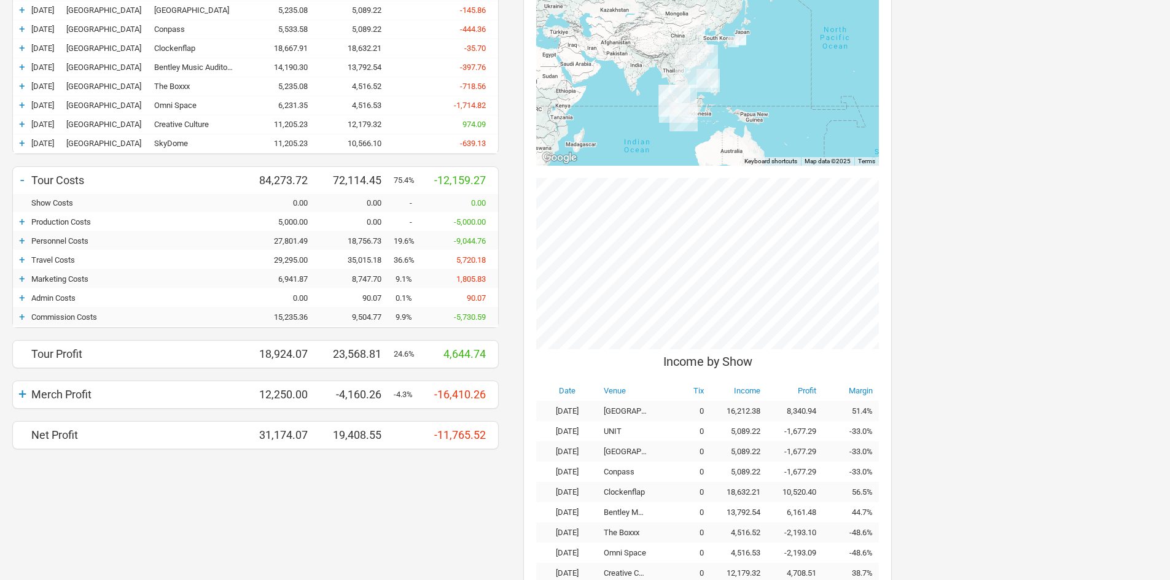
click at [26, 391] on div "+" at bounding box center [22, 394] width 18 height 17
click at [25, 438] on div "+" at bounding box center [22, 436] width 18 height 12
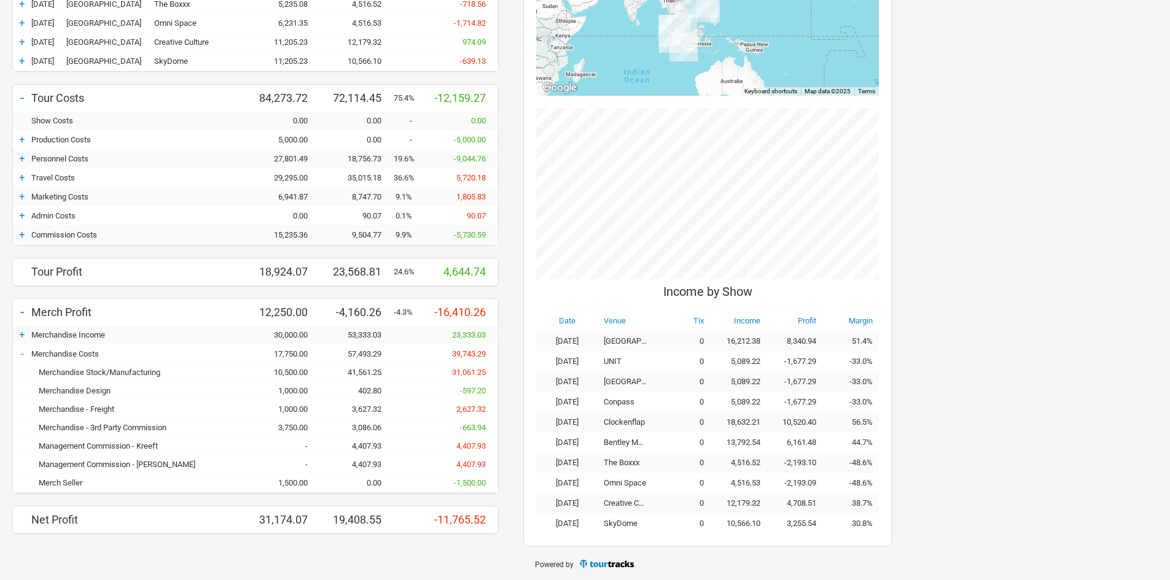
scroll to position [329, 0]
click at [125, 448] on div "Management Commission - Kreeft" at bounding box center [138, 444] width 215 height 9
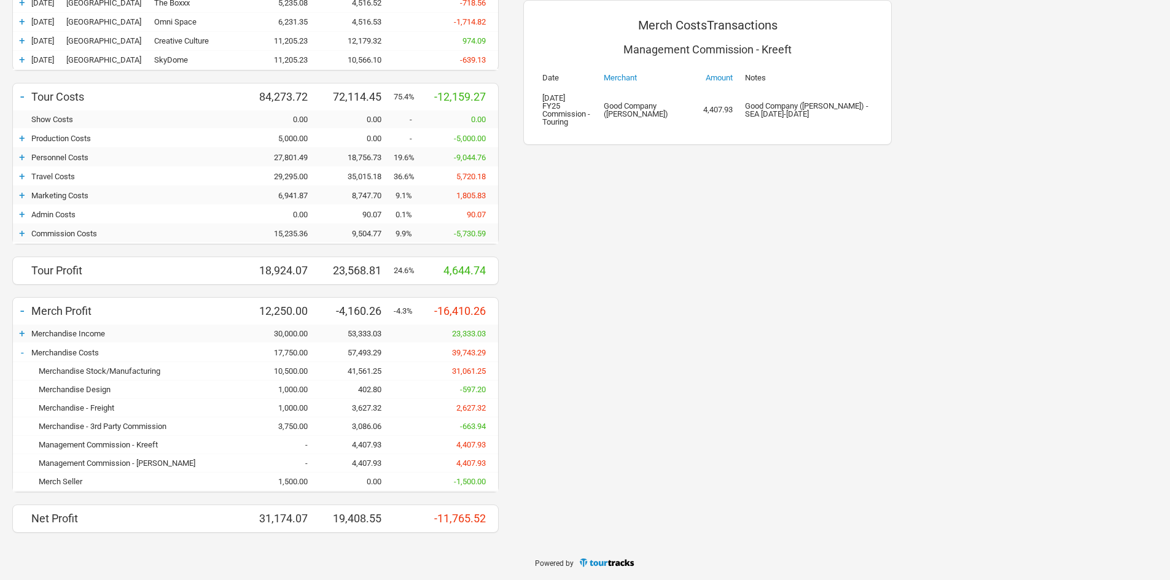
click at [18, 241] on div "+ Commission Costs 15,235.36 9,504.77 9.9% -5,730.59" at bounding box center [255, 234] width 485 height 18
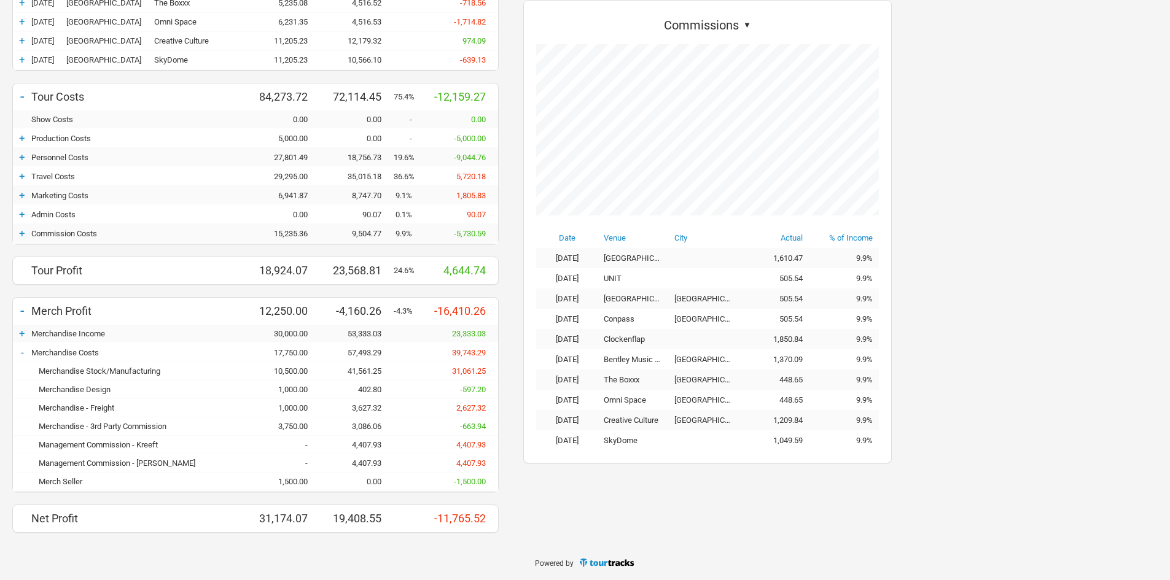
scroll to position [464, 393]
click at [20, 233] on div "+" at bounding box center [22, 233] width 18 height 12
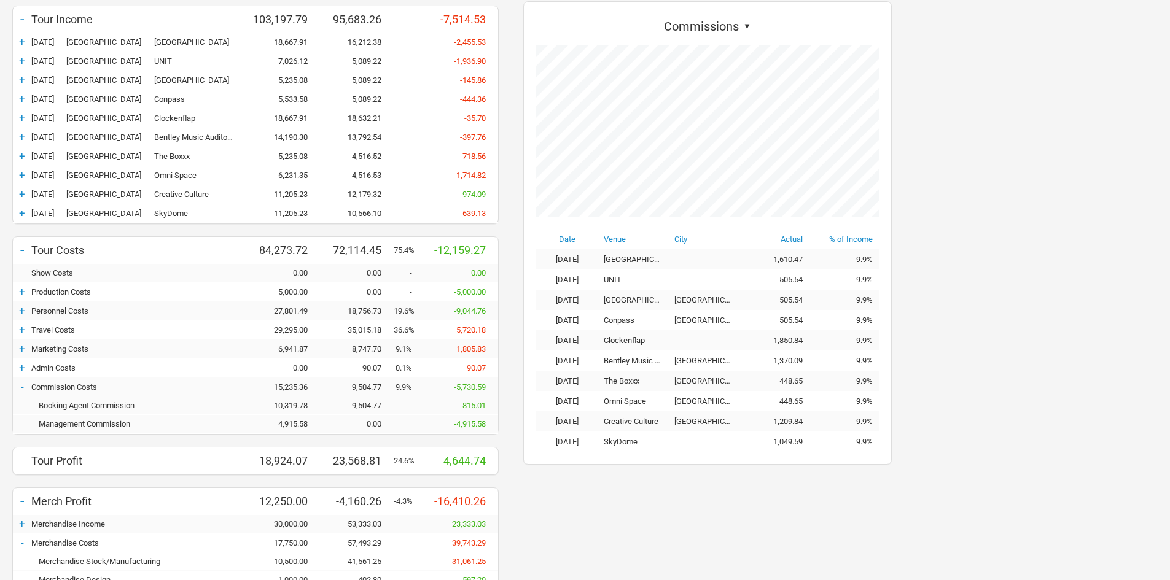
scroll to position [0, 0]
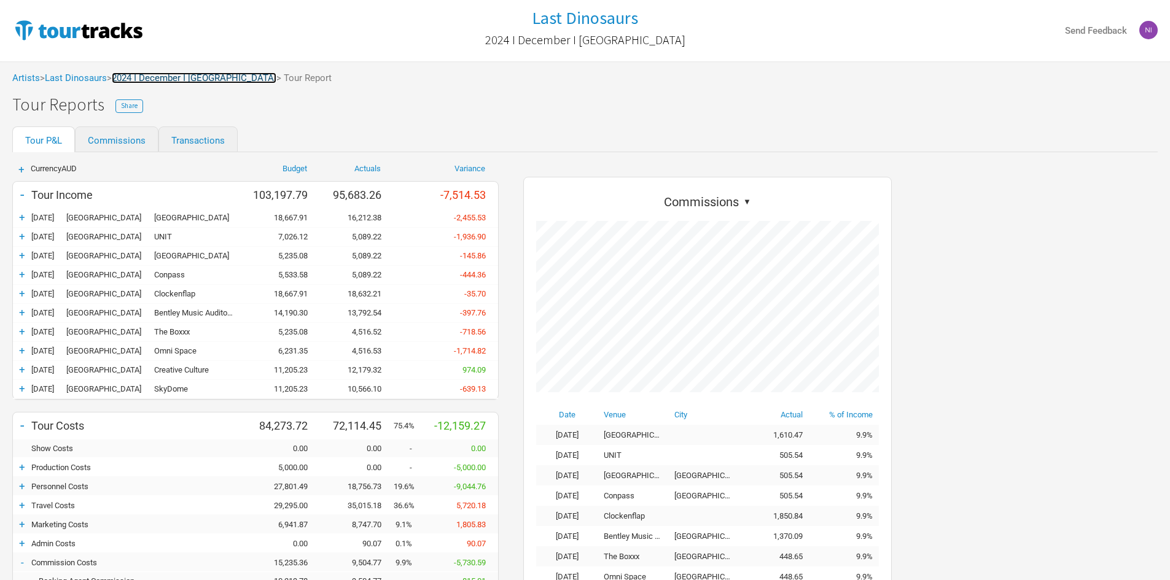
click at [201, 79] on link "2024 I December I [GEOGRAPHIC_DATA]" at bounding box center [194, 77] width 165 height 11
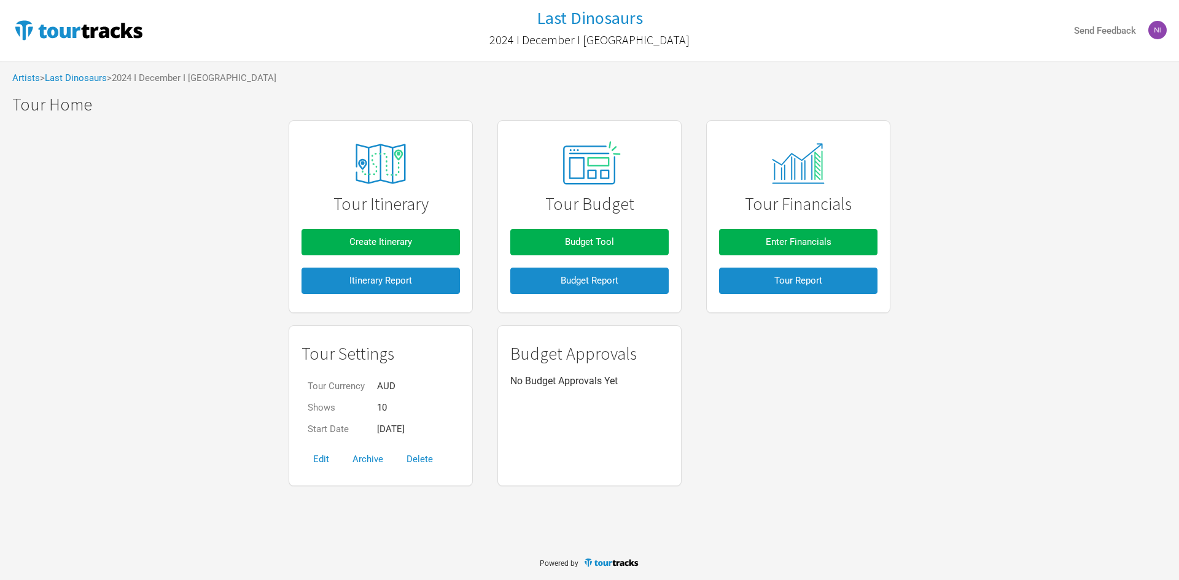
click at [703, 235] on div "Tour Itinerary Create Itinerary Itinerary Report Tour Budget Budget Tool Budget…" at bounding box center [589, 217] width 626 height 206
click at [763, 245] on button "Enter Financials" at bounding box center [798, 242] width 158 height 26
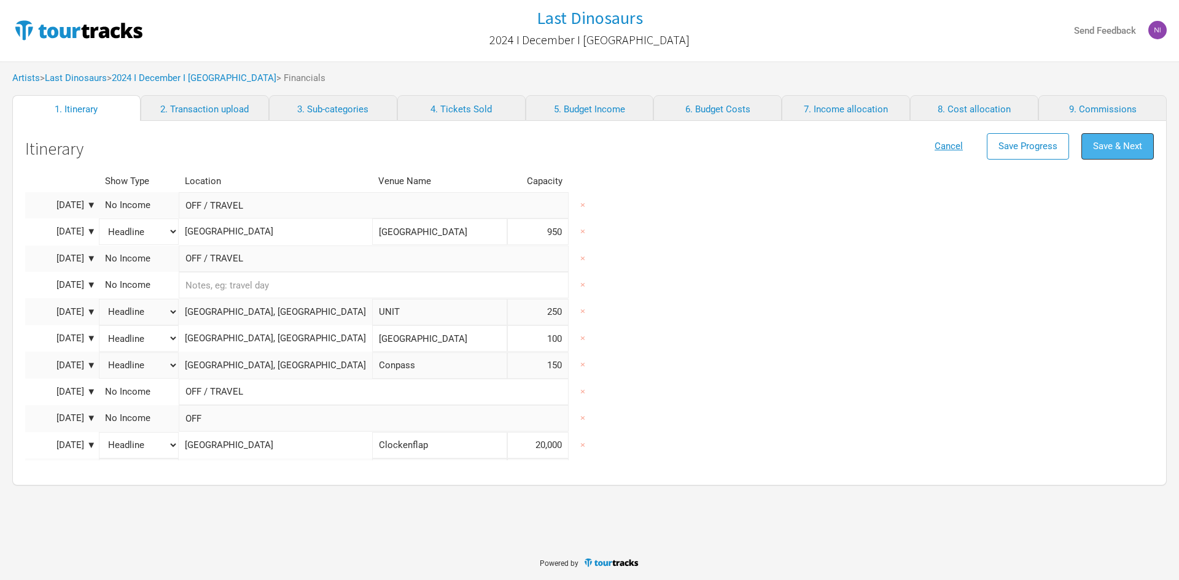
click at [1118, 153] on button "Save & Next" at bounding box center [1118, 146] width 72 height 26
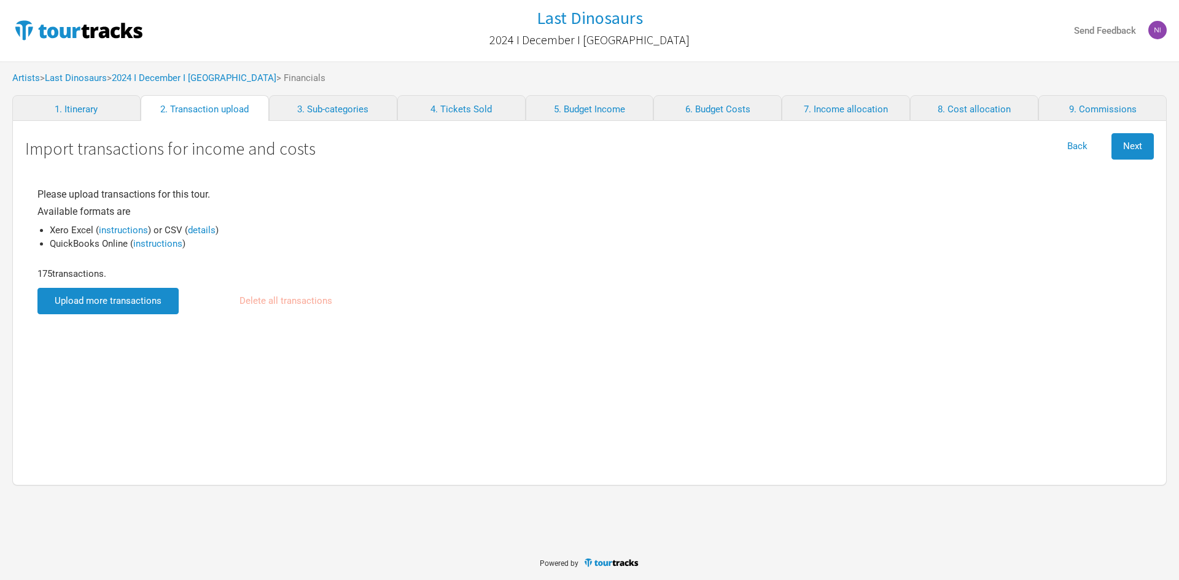
click at [159, 293] on input "file" at bounding box center [107, 301] width 141 height 26
click at [1120, 152] on button "Next" at bounding box center [1133, 146] width 42 height 26
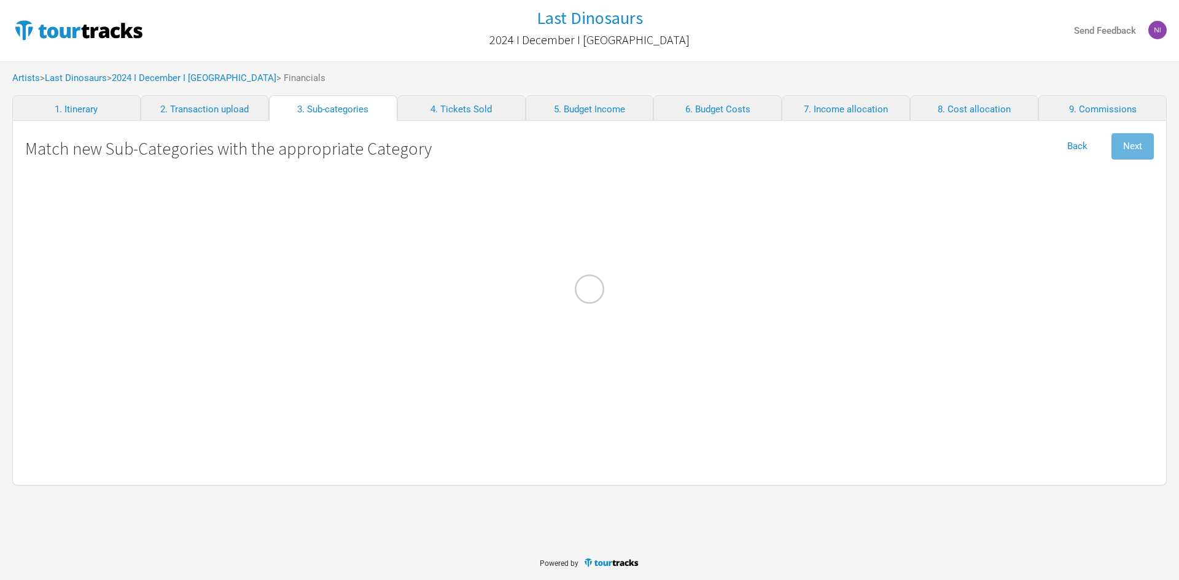
select select "Travel"
select Online "Marketing"
select select "Travel"
select Design "Marketing"
select Charges "Admin"
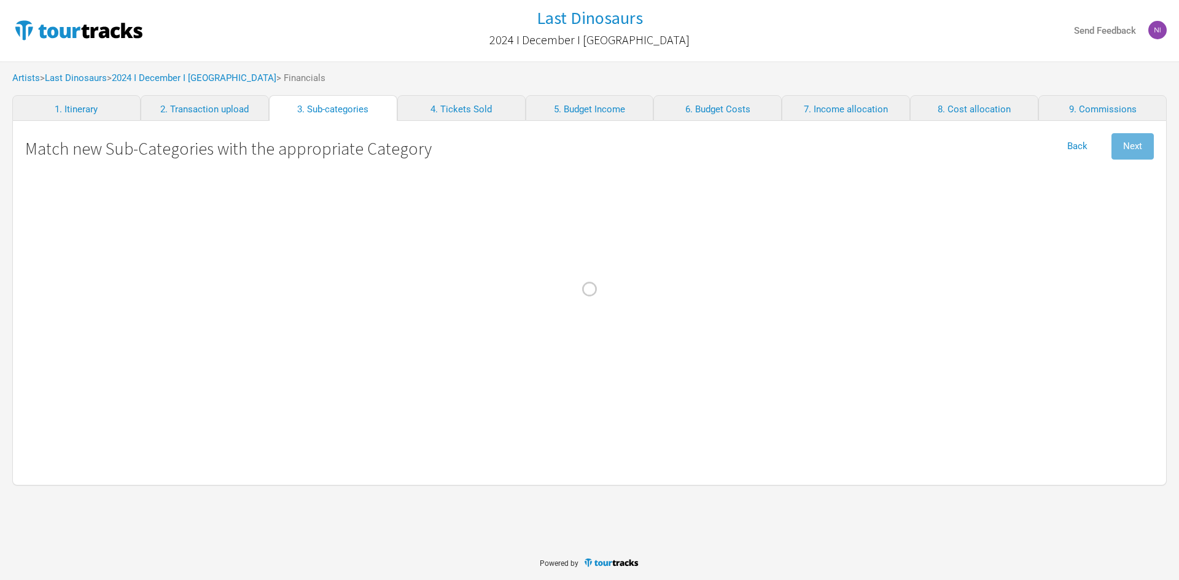
select Commission "Commissions"
select Bagage "Travel"
select Income "Other Income"
select Commission "Merch Costs"
select Kreeft "Merch Costs"
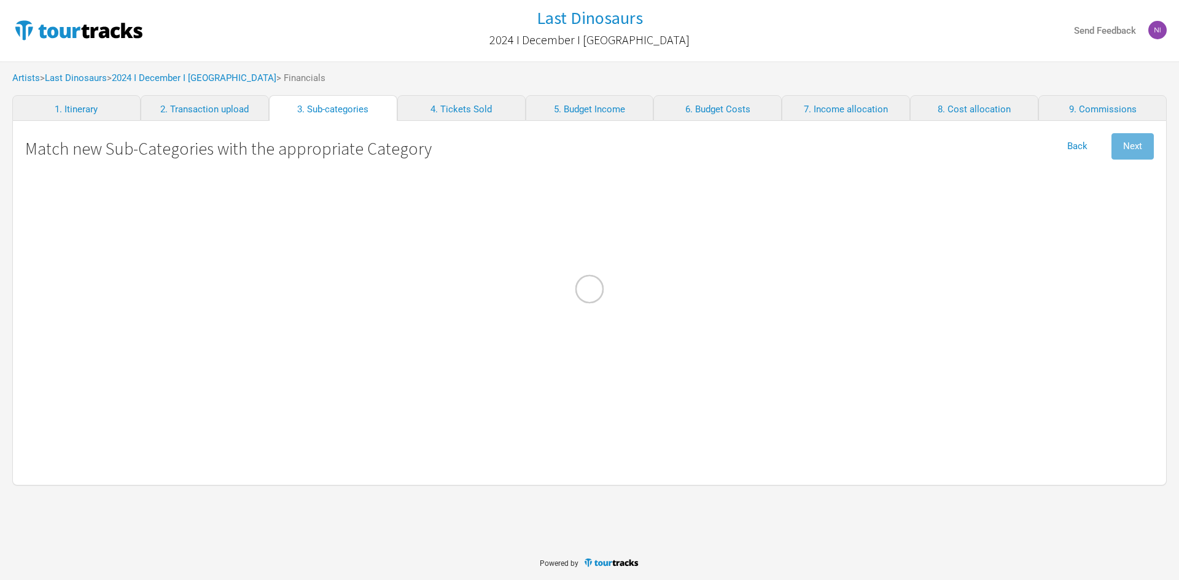
select Matt "Merch Costs"
select Advertising "Marketing"
select Commission "Merch Costs"
select Freight "Merch Costs"
select Design "Merch Costs"
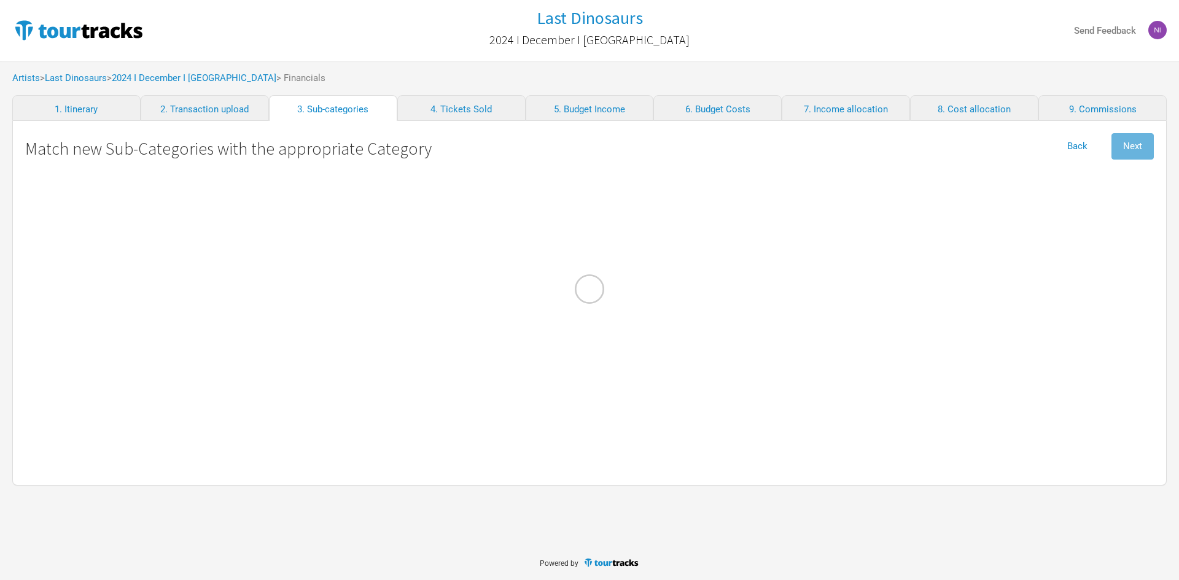
select Touring "Merch Income"
select Stock\/Manufacturing "Merch Costs"
select Fares "Travel"
select International "Performance"
select Musicians "Personnel"
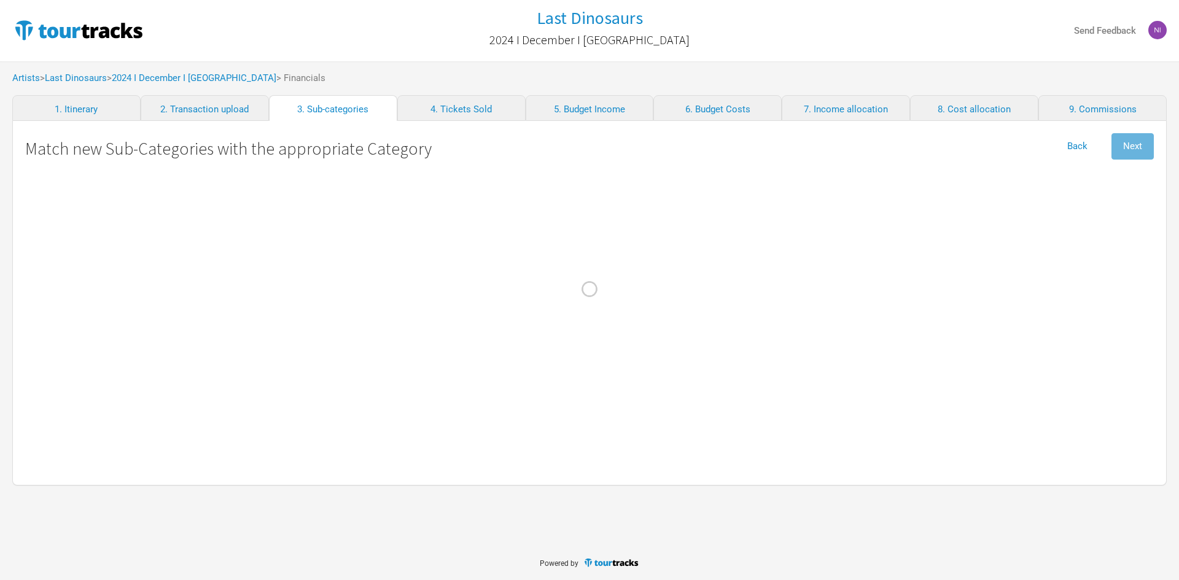
select \(FOH\) "Personnel"
select Contractors "Personnel"
select select "Travel"
select other "Travel"
select Meals "Travel"
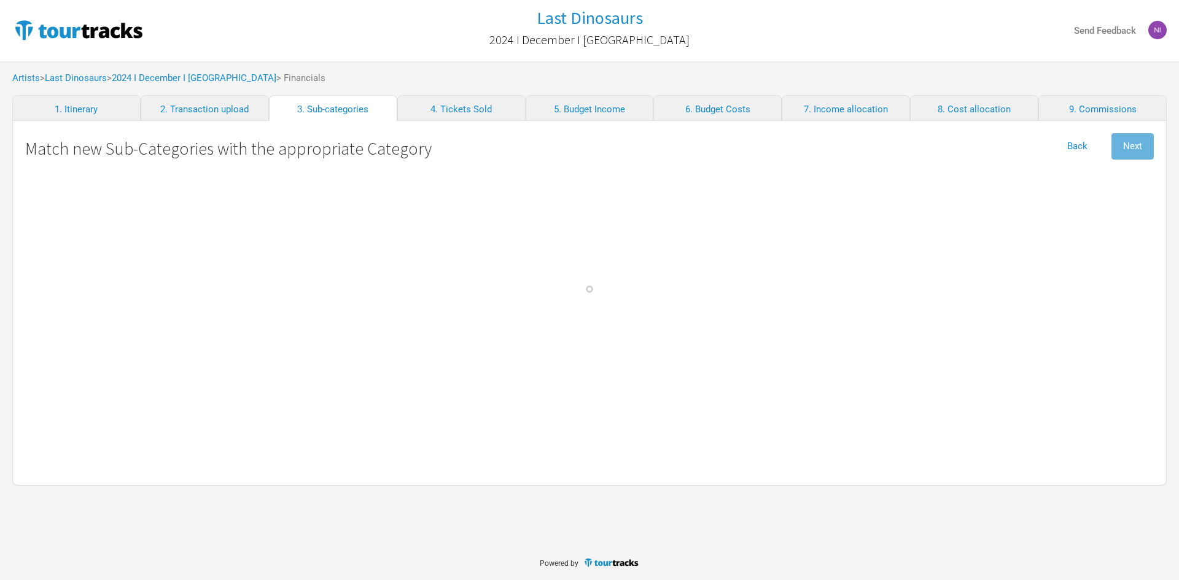
select Costs "Travel"
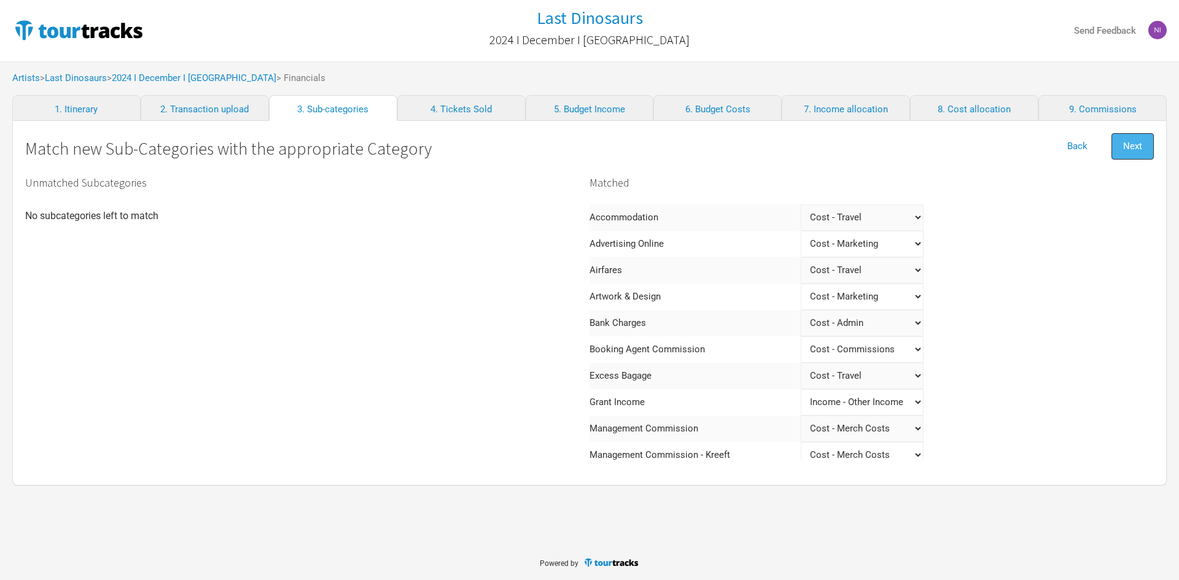
click at [1140, 146] on span "Next" at bounding box center [1132, 146] width 19 height 11
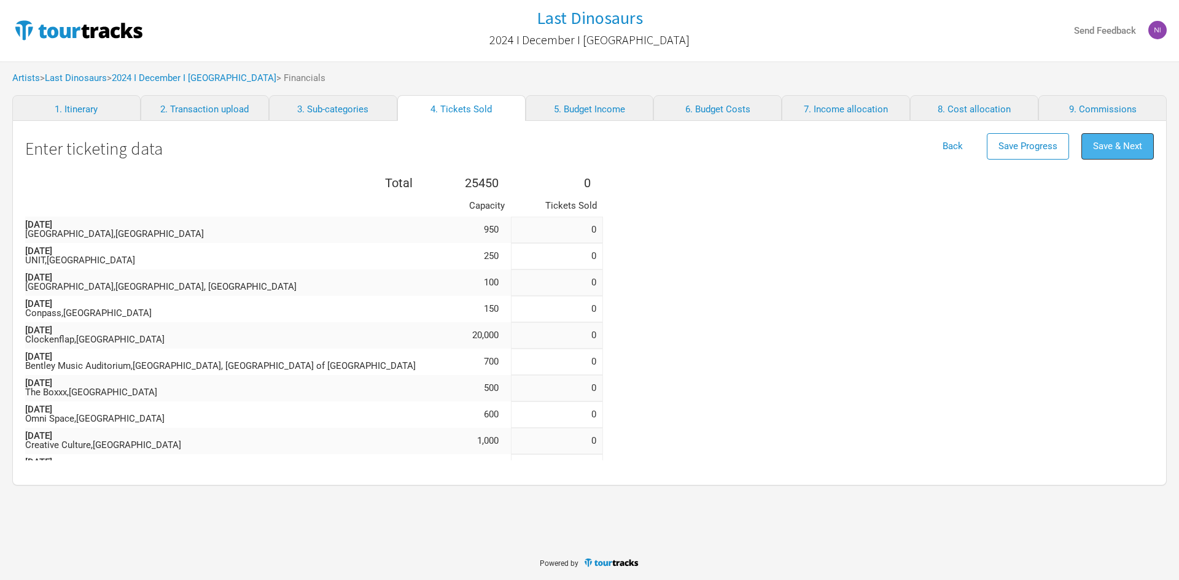
click at [1126, 160] on button "Save & Next" at bounding box center [1118, 146] width 72 height 26
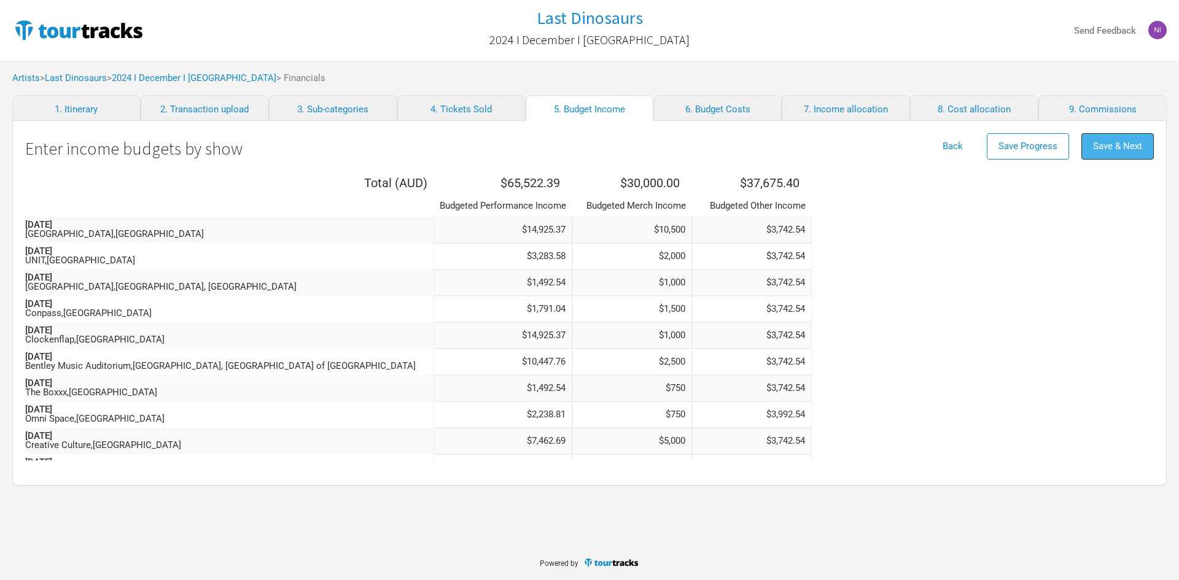
click at [1114, 149] on span "Save & Next" at bounding box center [1117, 146] width 49 height 11
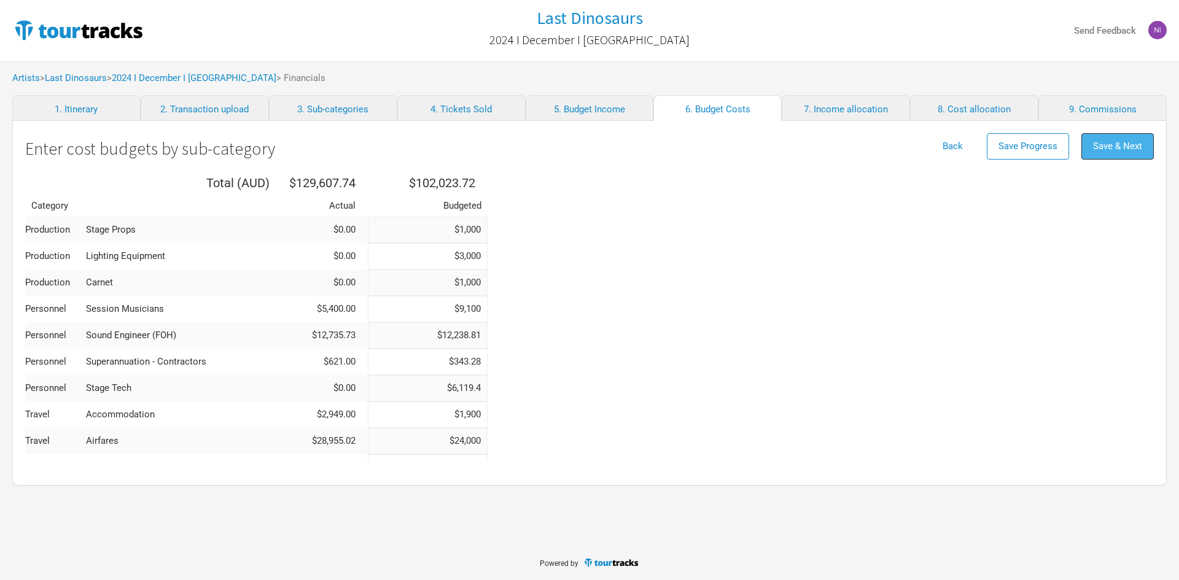
click at [1105, 146] on span "Save & Next" at bounding box center [1117, 146] width 49 height 11
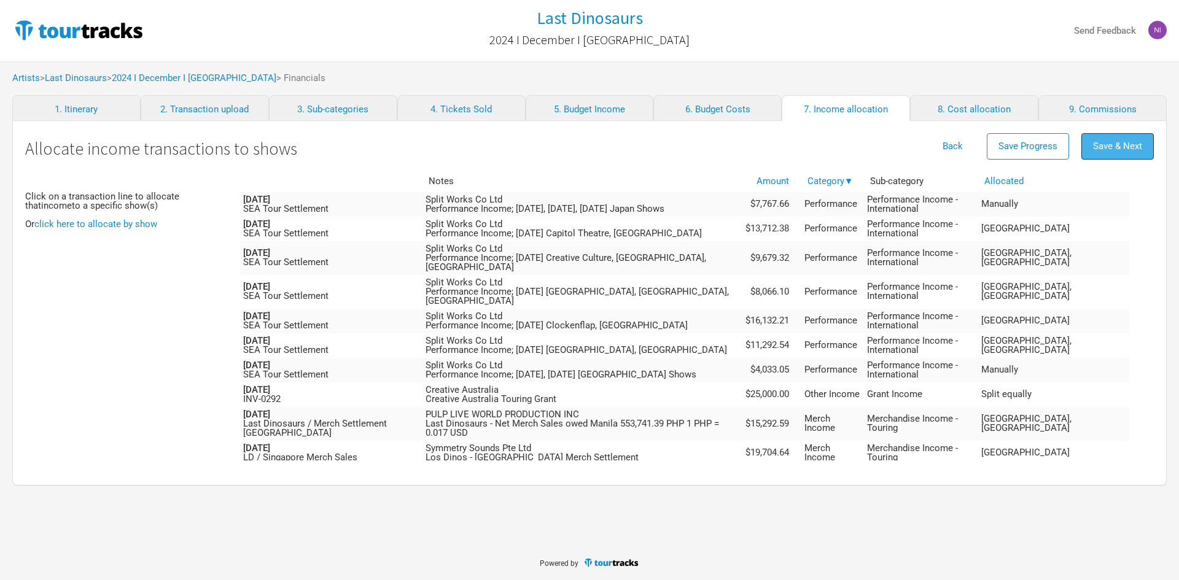
click at [1095, 141] on span "Save & Next" at bounding box center [1117, 146] width 49 height 11
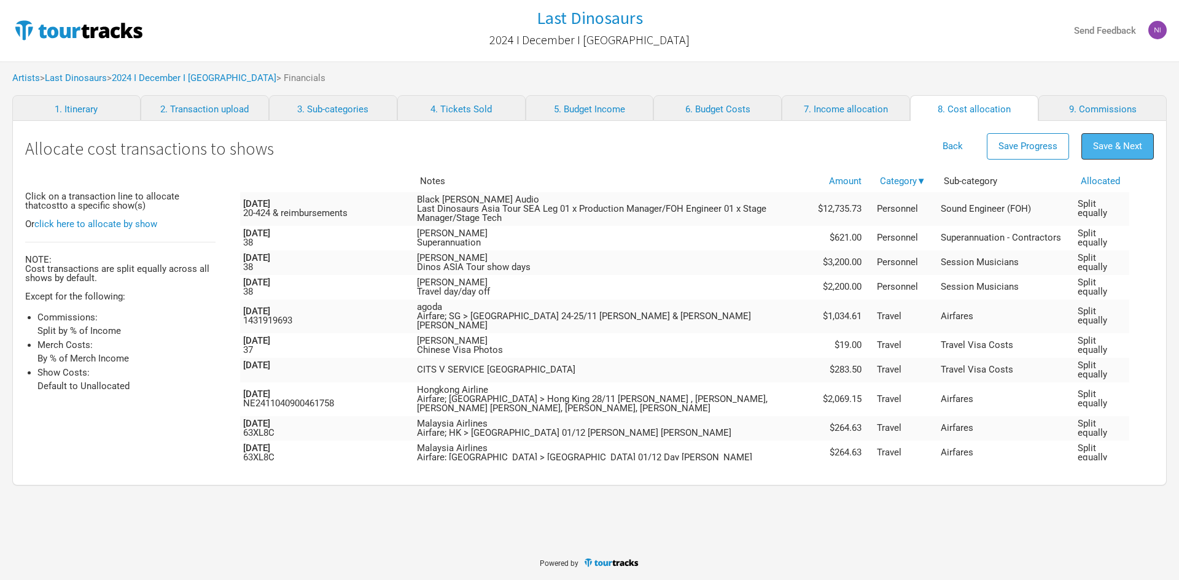
click at [1099, 145] on span "Save & Next" at bounding box center [1117, 146] width 49 height 11
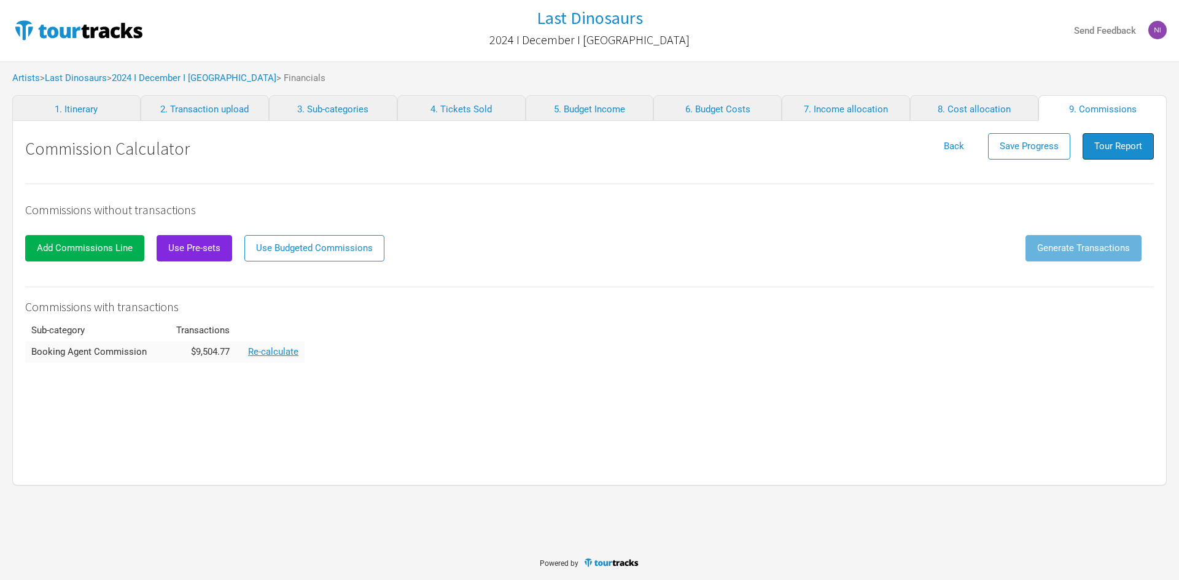
click at [1099, 145] on span "Tour Report" at bounding box center [1118, 146] width 48 height 11
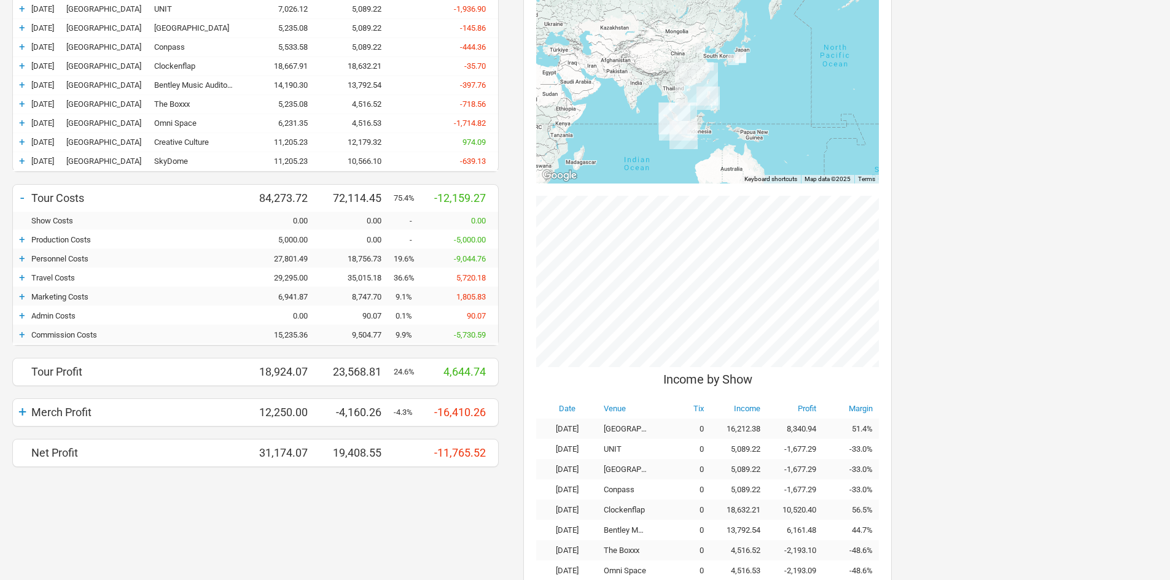
scroll to position [246, 0]
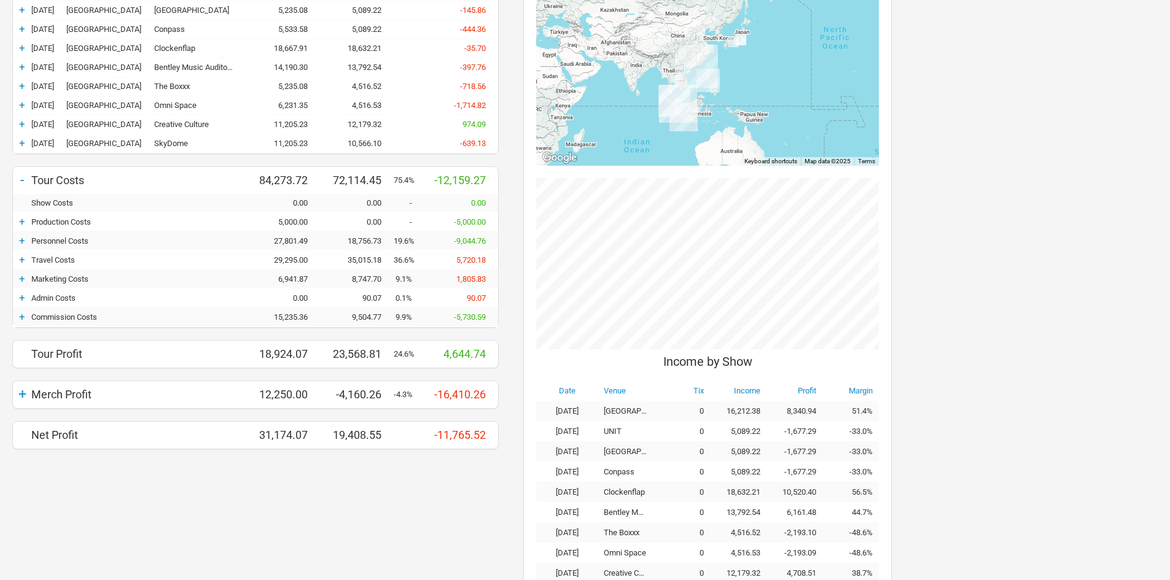
click at [27, 399] on div "+" at bounding box center [22, 394] width 18 height 17
drag, startPoint x: 10, startPoint y: 437, endPoint x: 32, endPoint y: 437, distance: 22.1
click at [11, 437] on div "+ Currency AUD Budget Actuals Variance - Tour Income 103,197.79 95,683.26 -7,51…" at bounding box center [255, 203] width 511 height 569
click at [33, 437] on div "Merchandise Costs" at bounding box center [138, 436] width 215 height 9
click at [22, 437] on div "+" at bounding box center [22, 436] width 18 height 12
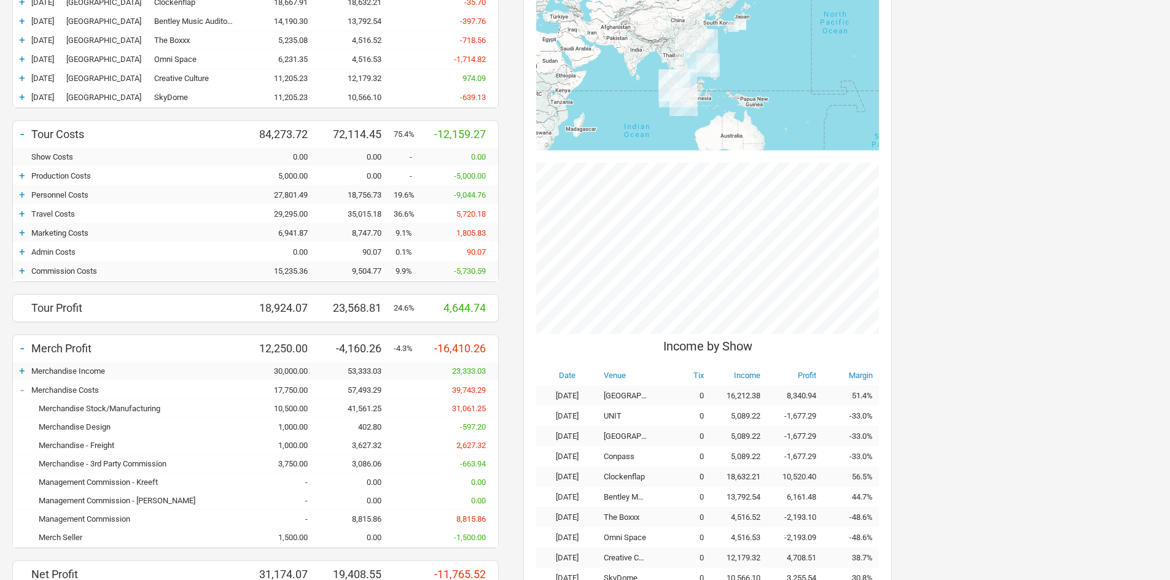
scroll to position [348, 0]
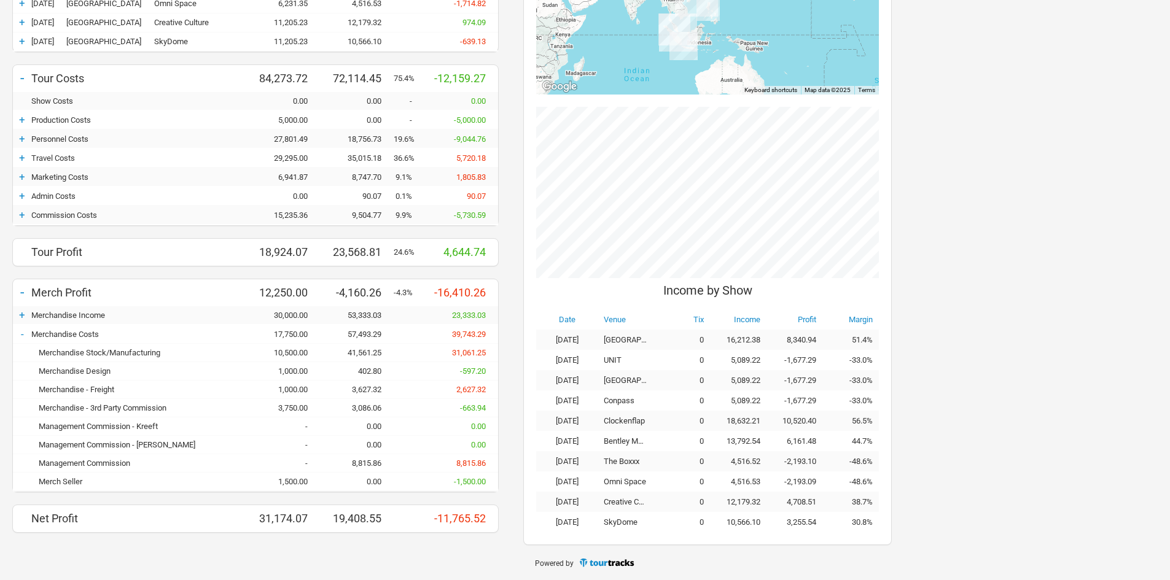
click at [115, 463] on div "Management Commission" at bounding box center [138, 463] width 215 height 9
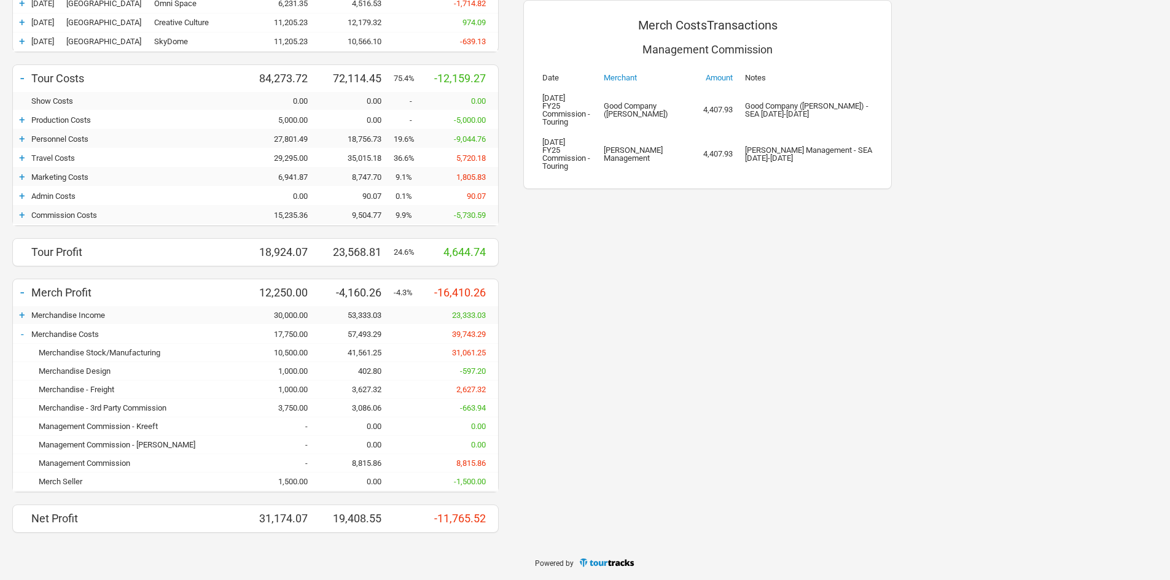
drag, startPoint x: 588, startPoint y: 302, endPoint x: 598, endPoint y: 301, distance: 9.3
click at [590, 302] on div "Merch Costs Transactions Management Commission Date Merchant Amount Notes [DATE…" at bounding box center [707, 175] width 393 height 741
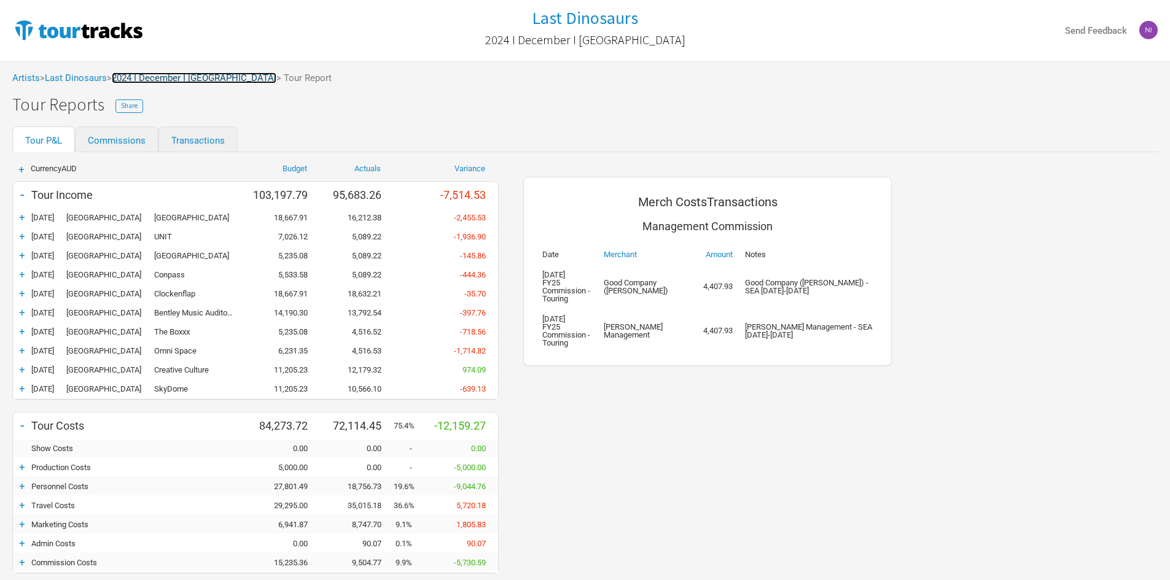
click at [179, 81] on link "2024 I December I [GEOGRAPHIC_DATA]" at bounding box center [194, 77] width 165 height 11
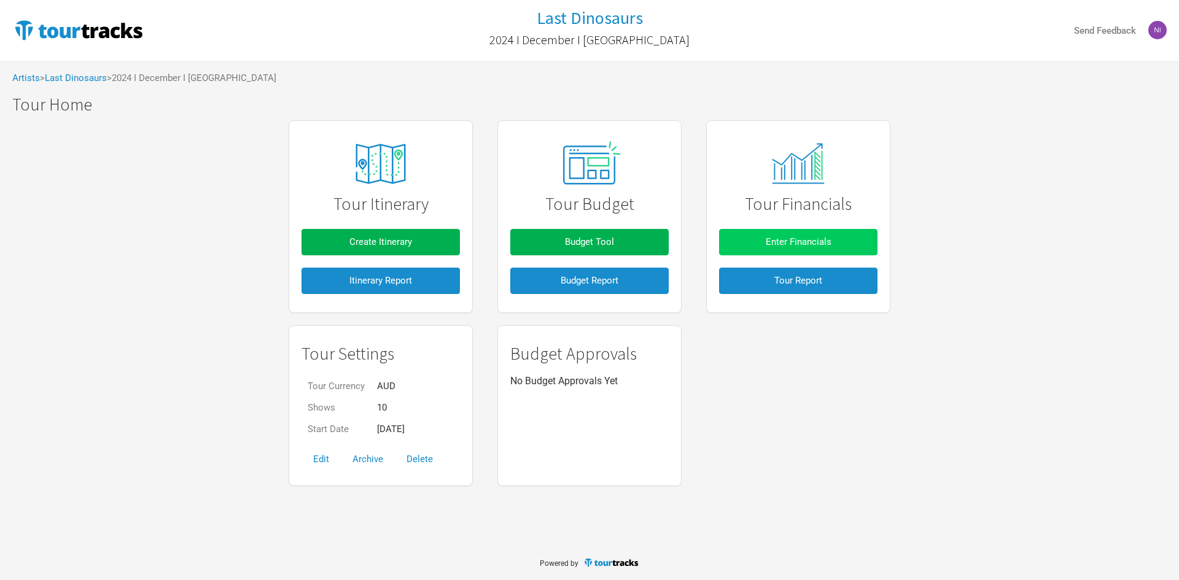
click at [746, 237] on button "Enter Financials" at bounding box center [798, 242] width 158 height 26
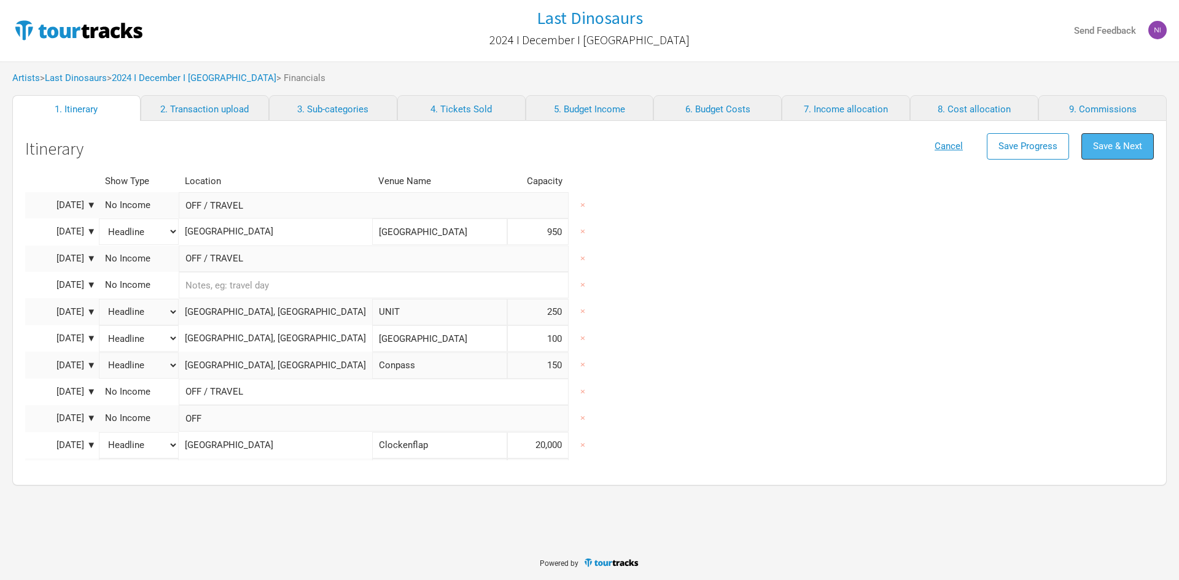
click at [1136, 150] on span "Save & Next" at bounding box center [1117, 146] width 49 height 11
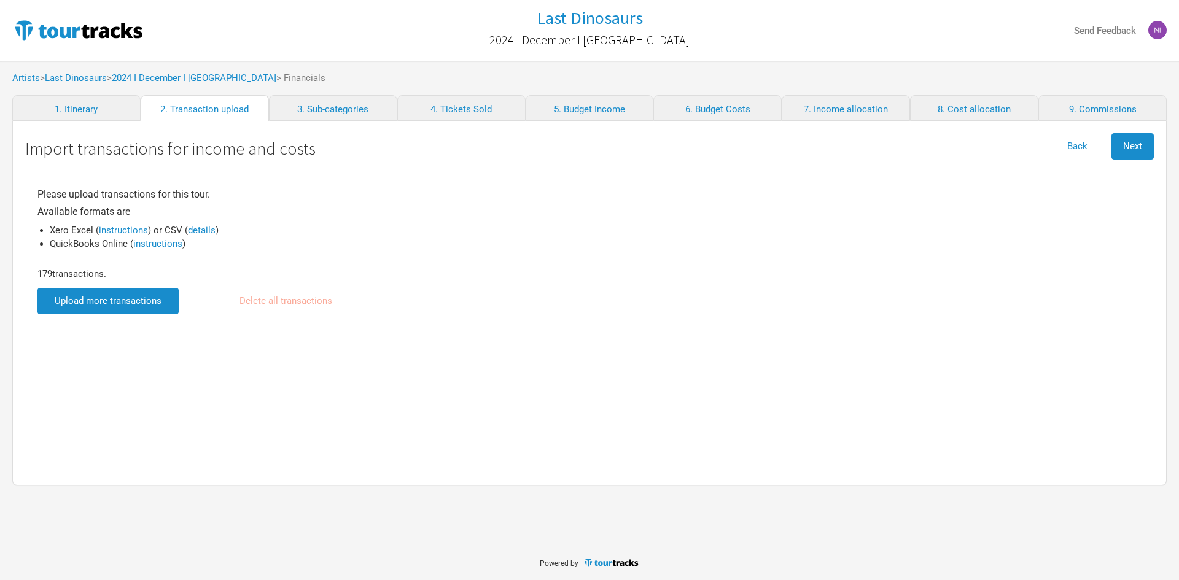
click at [128, 297] on input "file" at bounding box center [107, 301] width 141 height 26
click at [1133, 139] on button "Next" at bounding box center [1133, 146] width 42 height 26
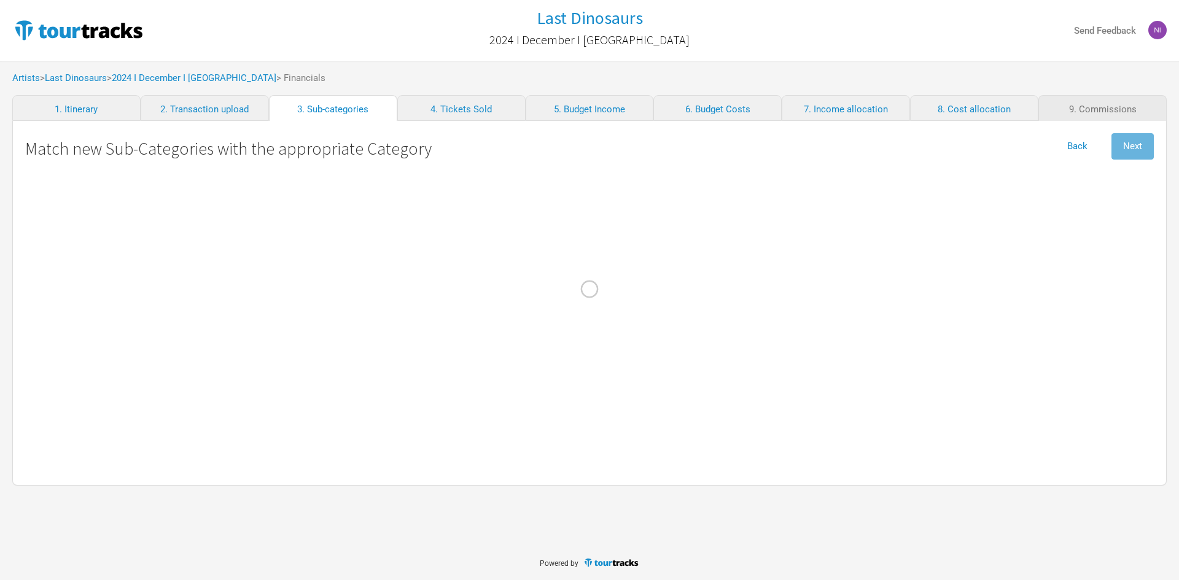
select select "Travel"
select Online "Marketing"
select select "Travel"
select Design "Marketing"
select Charges "Admin"
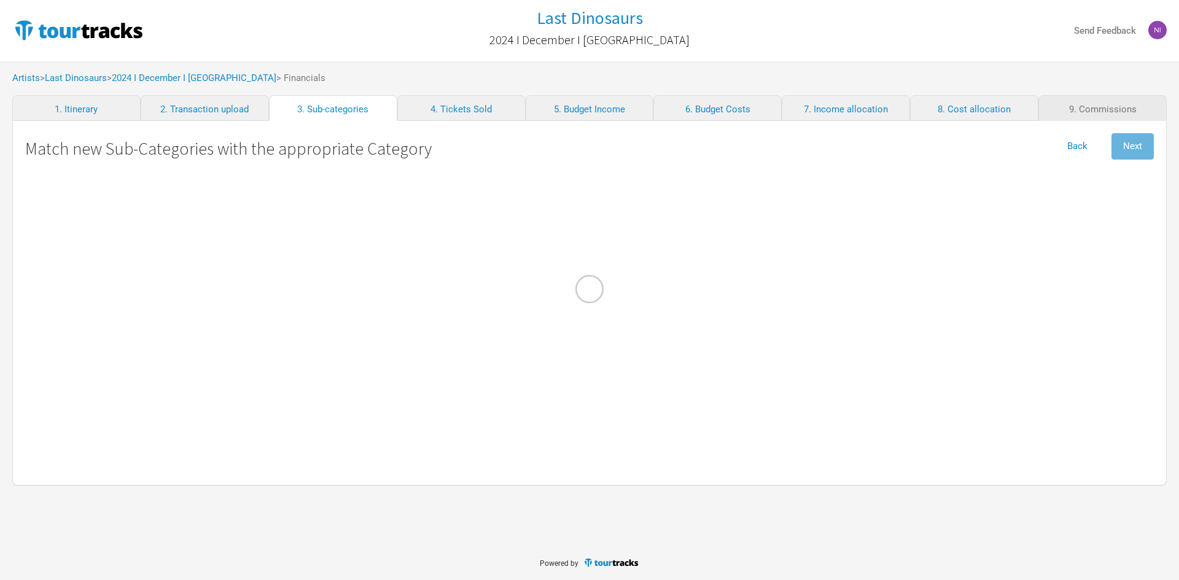
select Commission "Commissions"
select Bagage "Travel"
select Income "Other Income"
select Commission "Merch Costs"
select Kreeft "Merch Costs"
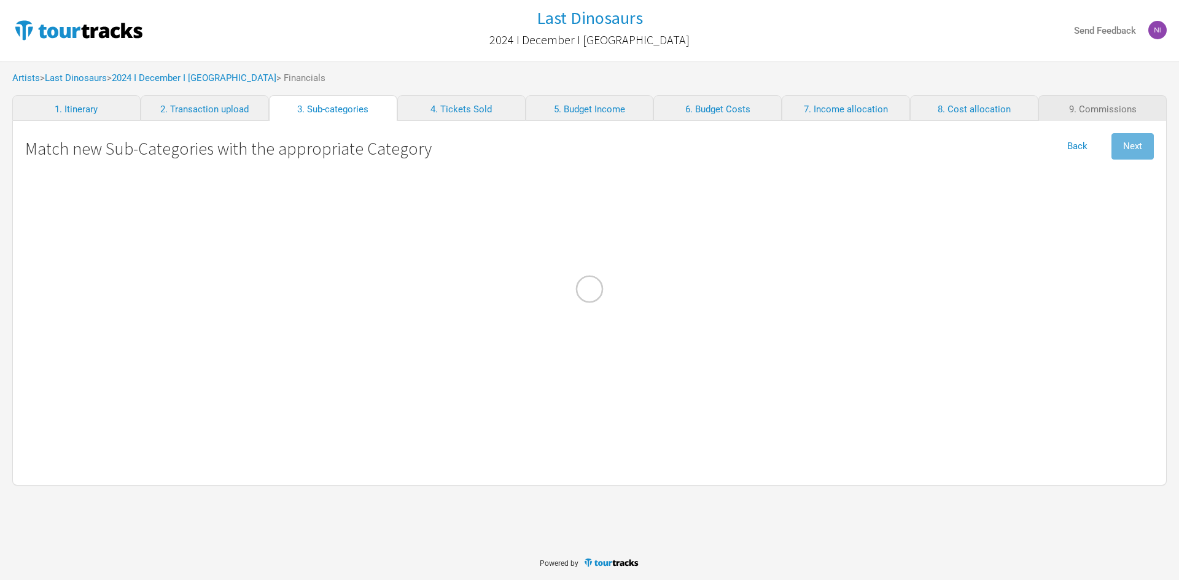
select Matt "Merch Costs"
select Advertising "Marketing"
select Commission "Merch Costs"
select Freight "Merch Costs"
select Design "Merch Costs"
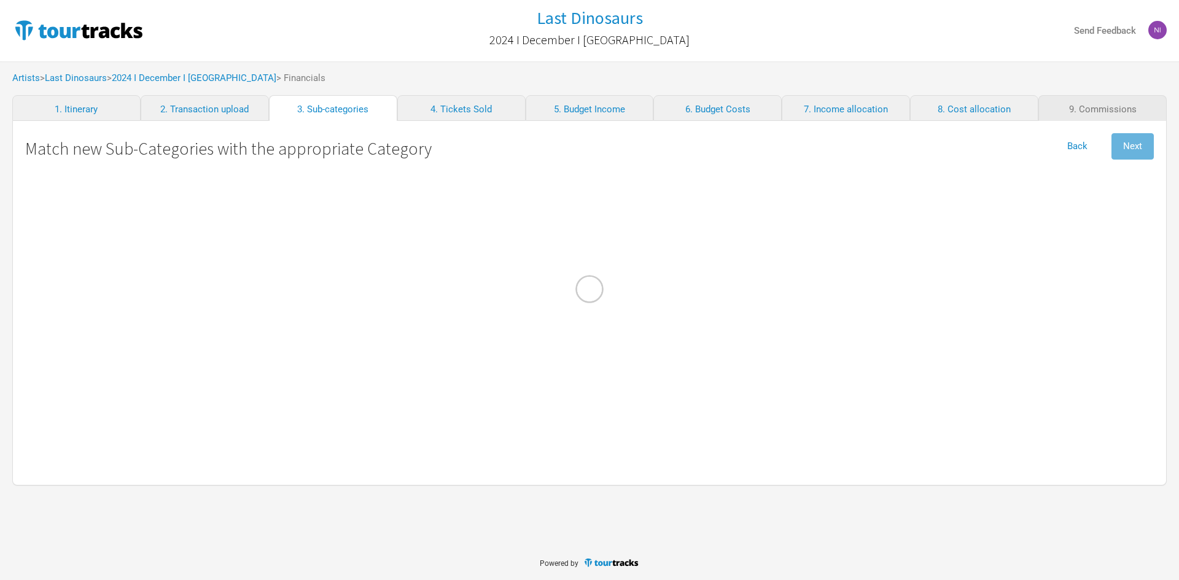
select Touring "Merch Income"
select Stock\/Manufacturing "Merch Costs"
select Fares "Travel"
select International "Performance"
select Musicians "Personnel"
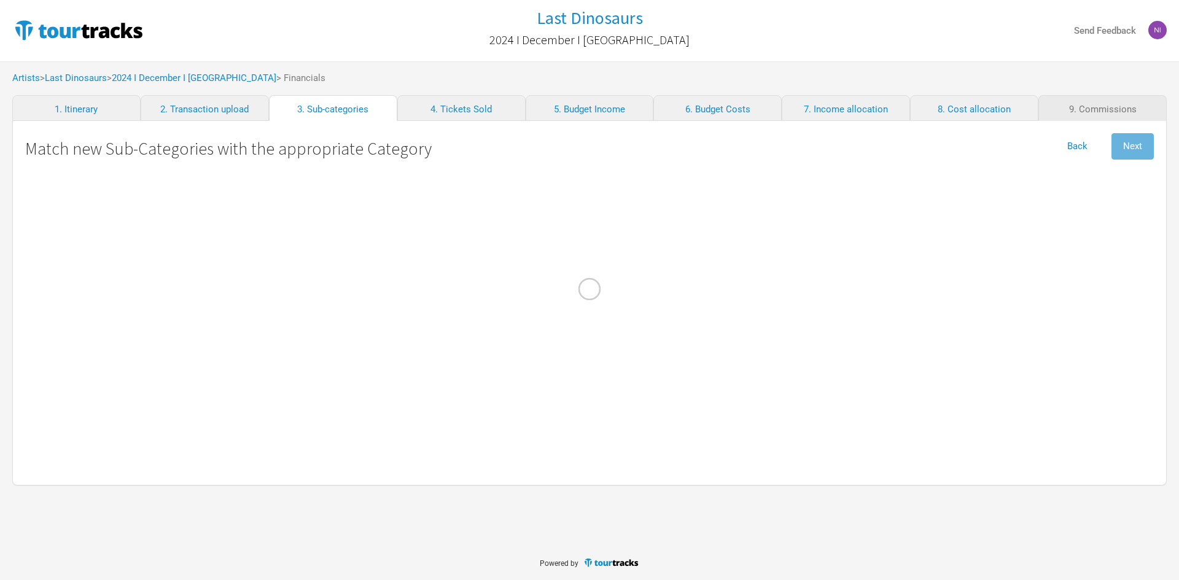
select \(FOH\) "Personnel"
select Contractors "Personnel"
select select "Travel"
select other "Travel"
select Meals "Travel"
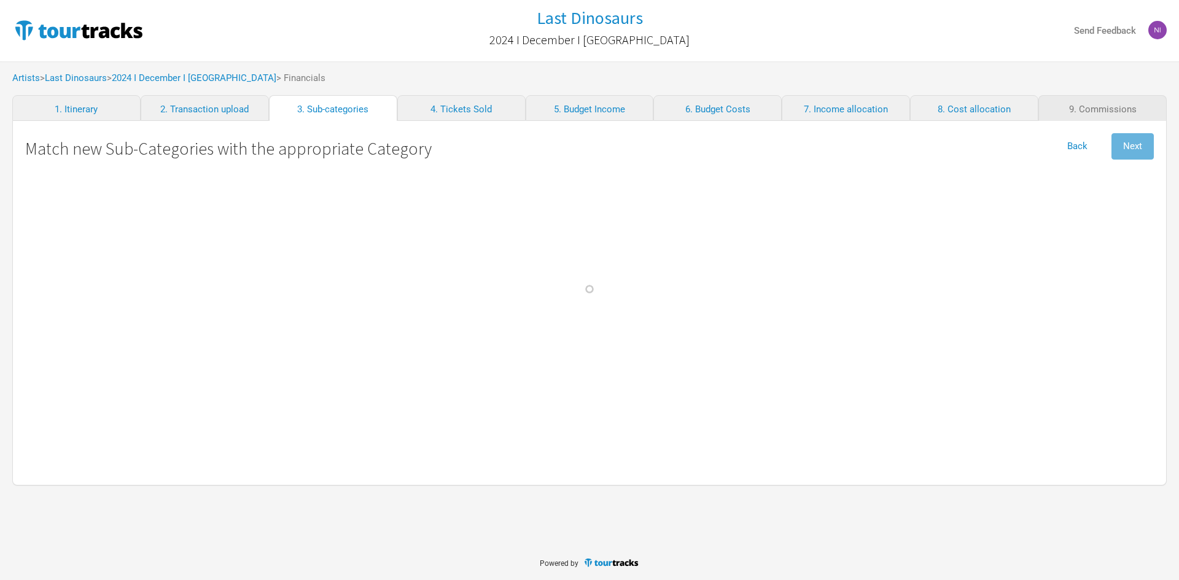
select Costs "Travel"
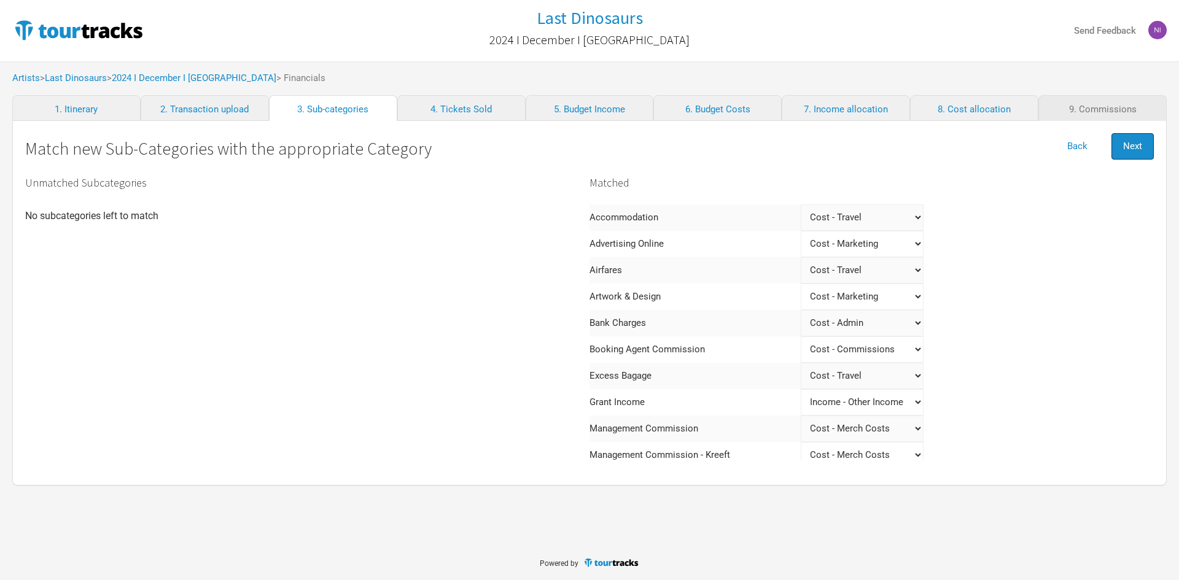
click at [1135, 142] on span "Next" at bounding box center [1132, 146] width 19 height 11
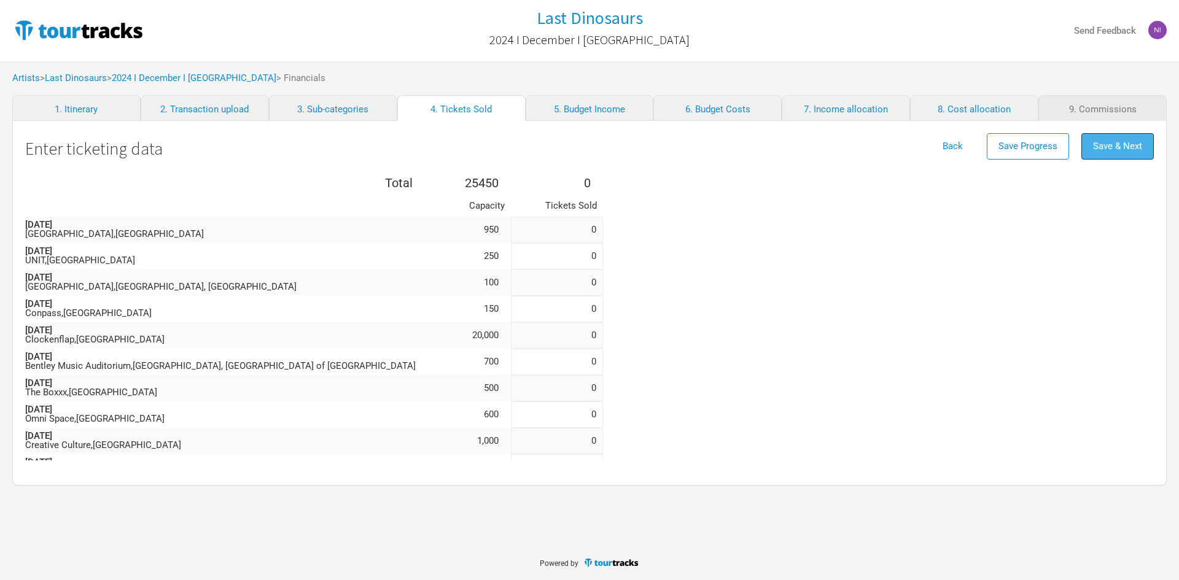
click at [1137, 143] on span "Save & Next" at bounding box center [1117, 146] width 49 height 11
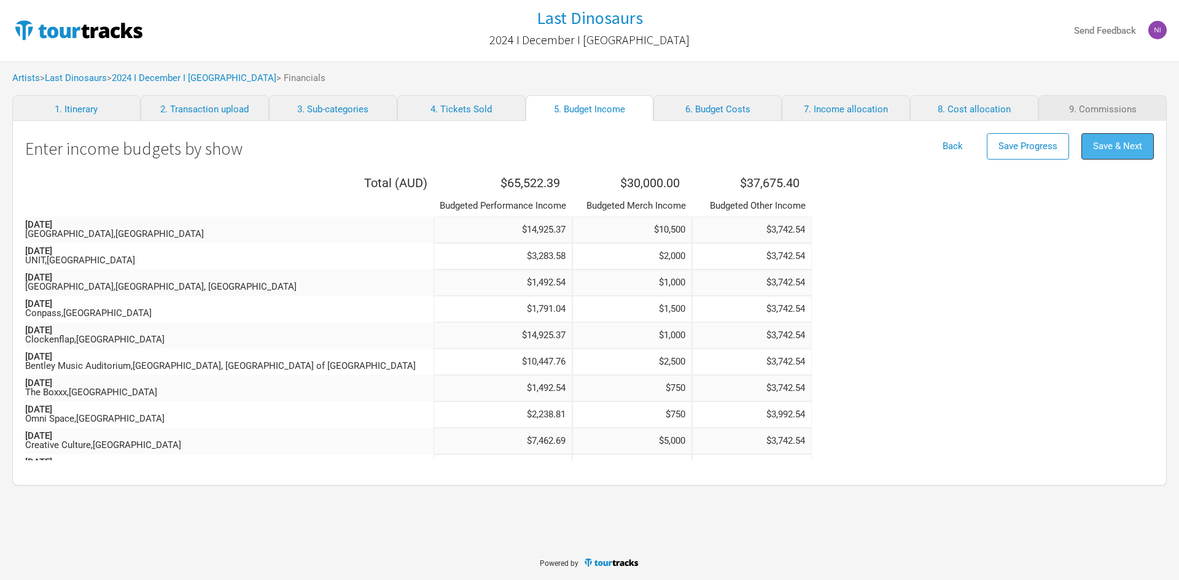
click at [1134, 152] on button "Save & Next" at bounding box center [1118, 146] width 72 height 26
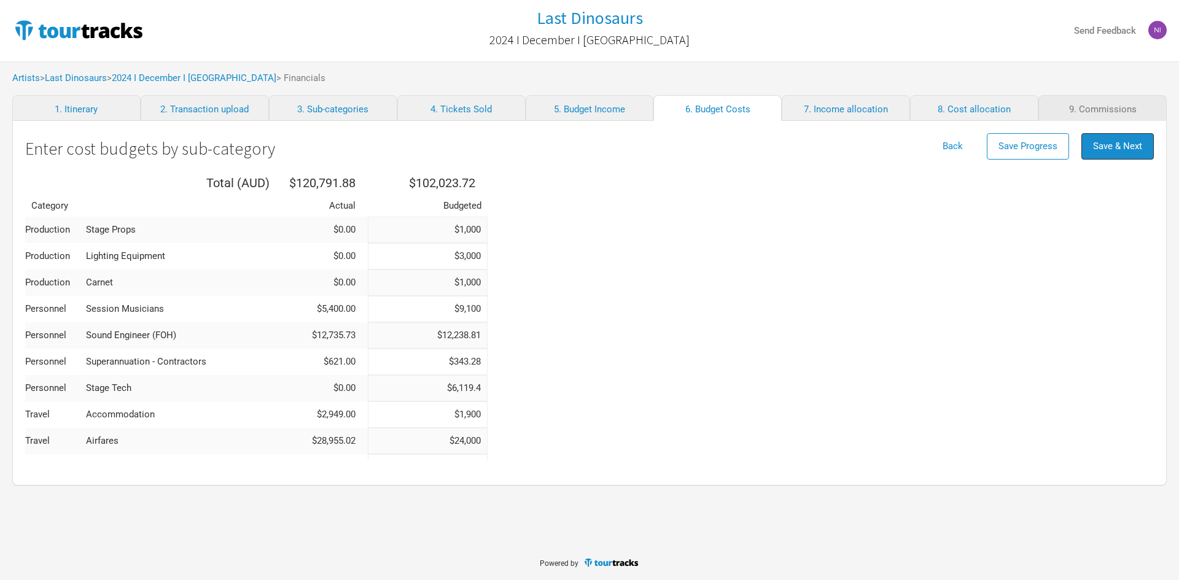
click at [1134, 152] on button "Save & Next" at bounding box center [1118, 146] width 72 height 26
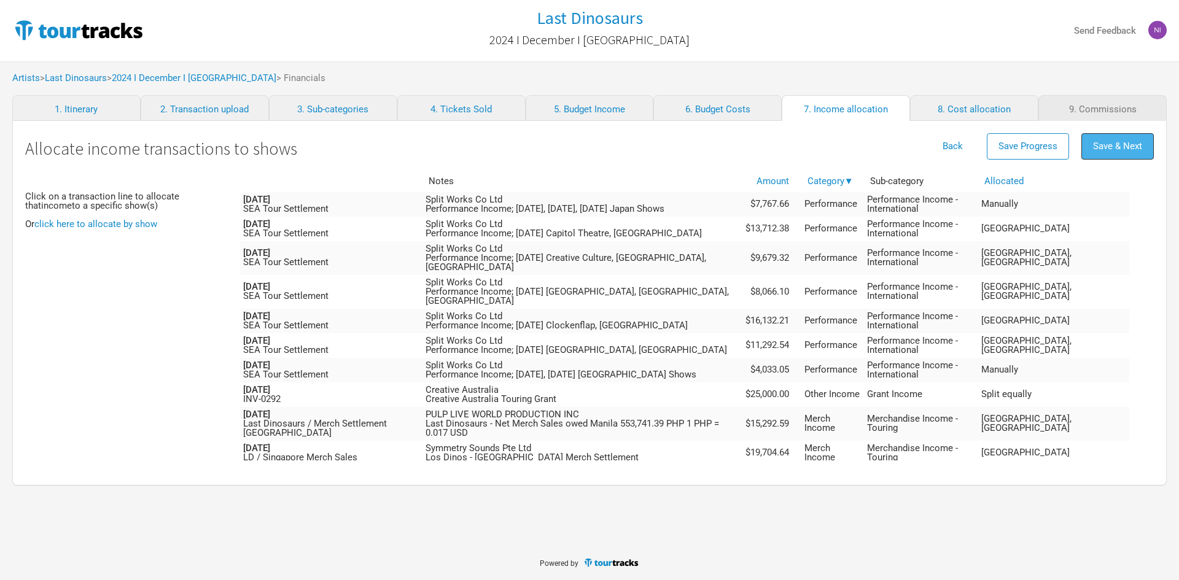
click at [1133, 149] on span "Save & Next" at bounding box center [1117, 146] width 49 height 11
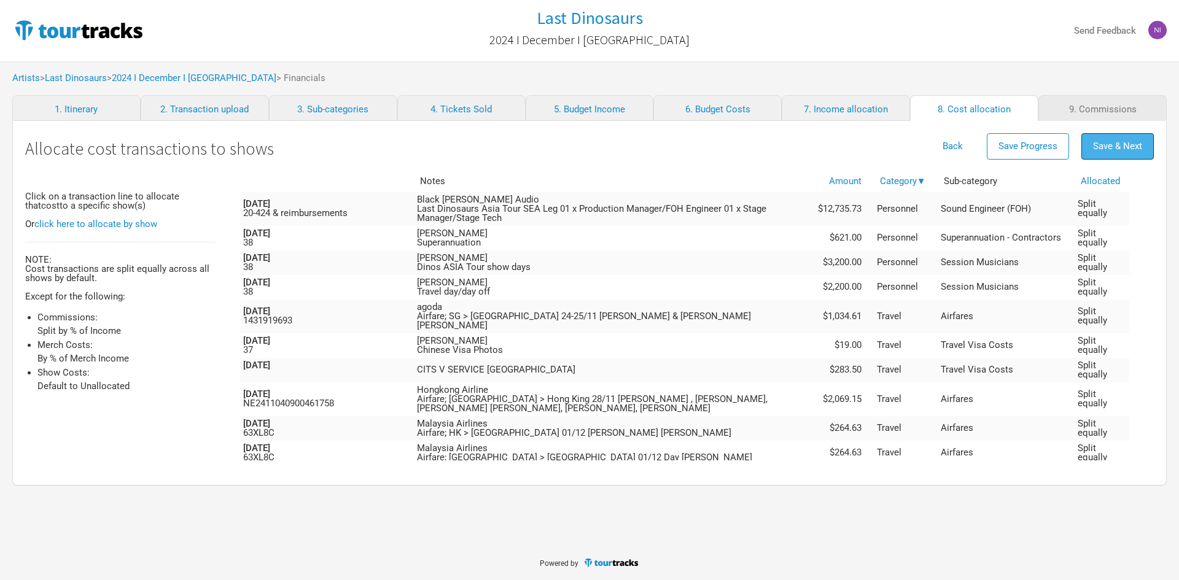
click at [1125, 143] on span "Save & Next" at bounding box center [1117, 146] width 49 height 11
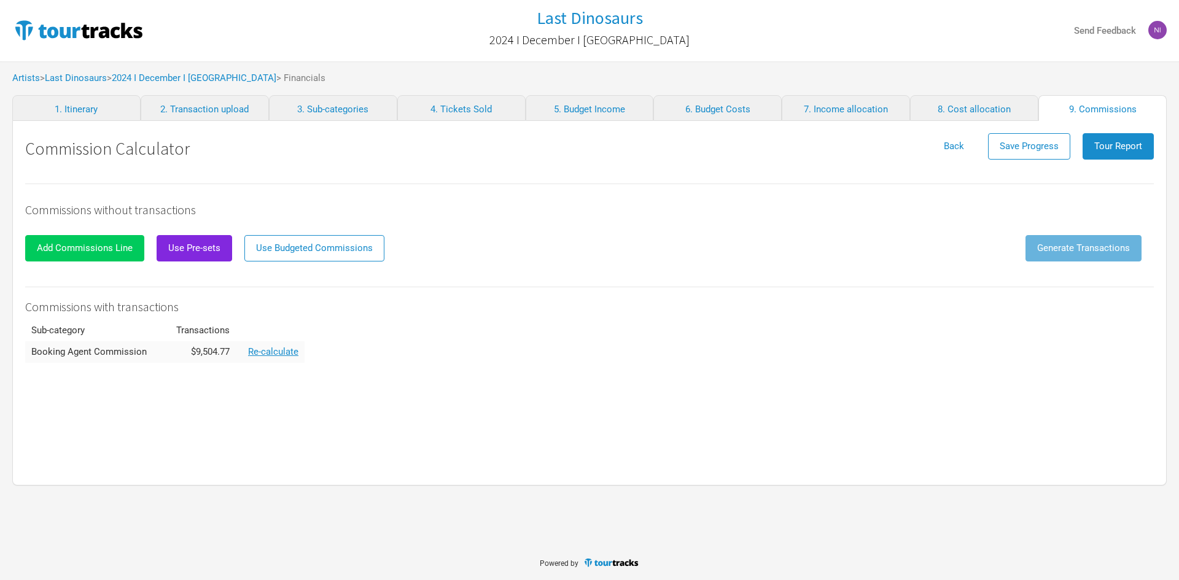
click at [88, 244] on span "Add Commissions Line" at bounding box center [85, 248] width 96 height 11
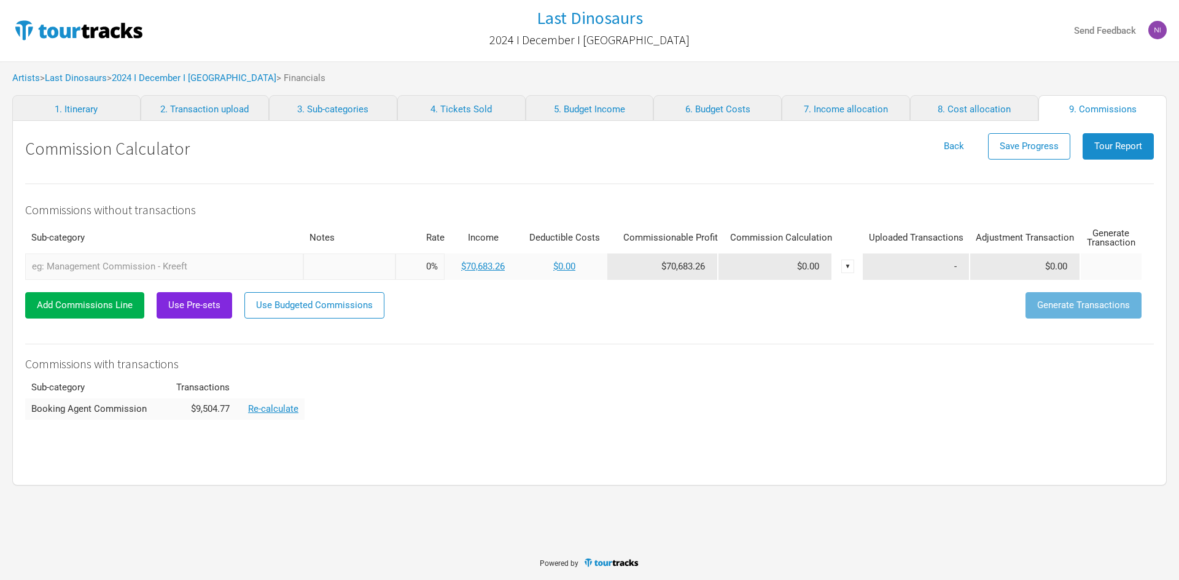
click at [128, 265] on input "text" at bounding box center [164, 267] width 278 height 26
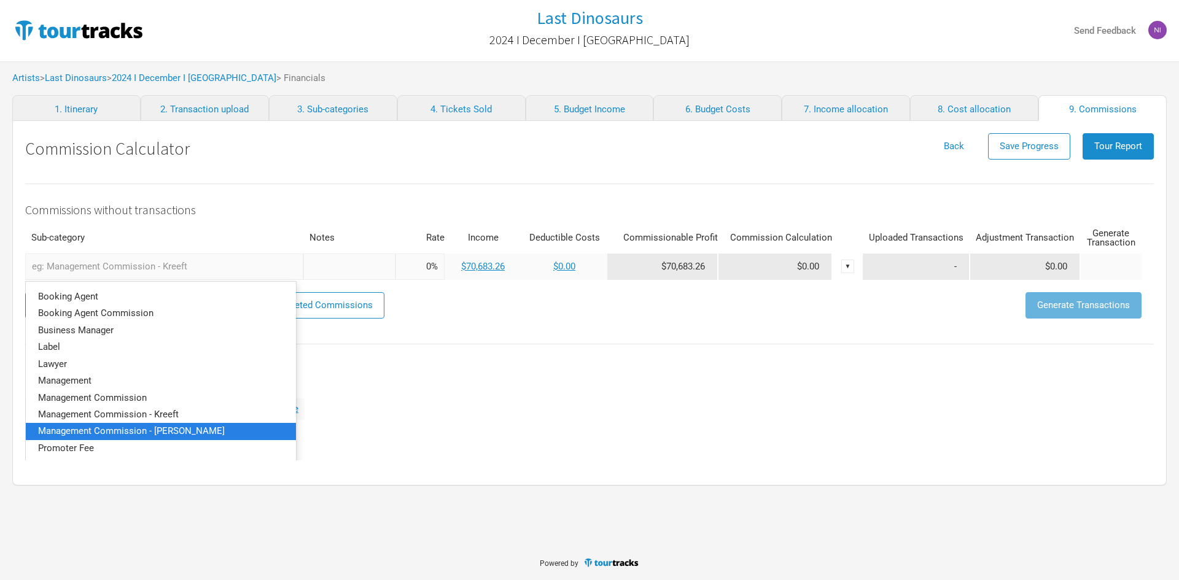
click at [168, 428] on span "Management Commission - [PERSON_NAME]" at bounding box center [131, 431] width 187 height 11
type input "Management Commission - [PERSON_NAME]"
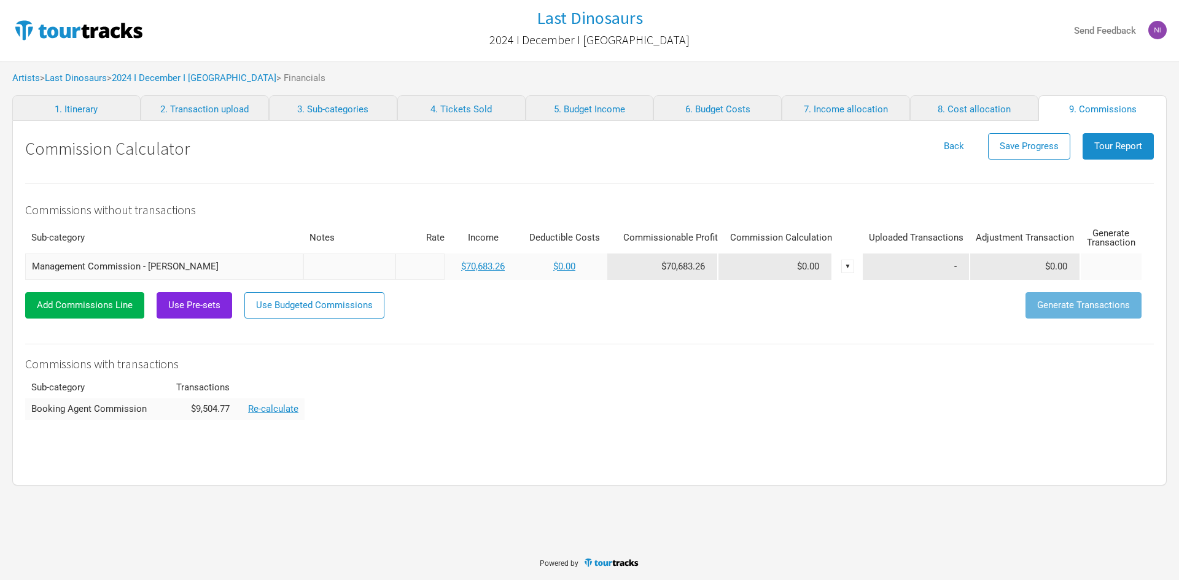
click at [418, 261] on input at bounding box center [420, 267] width 49 height 26
click at [496, 268] on link "$70,683.26" at bounding box center [483, 266] width 44 height 11
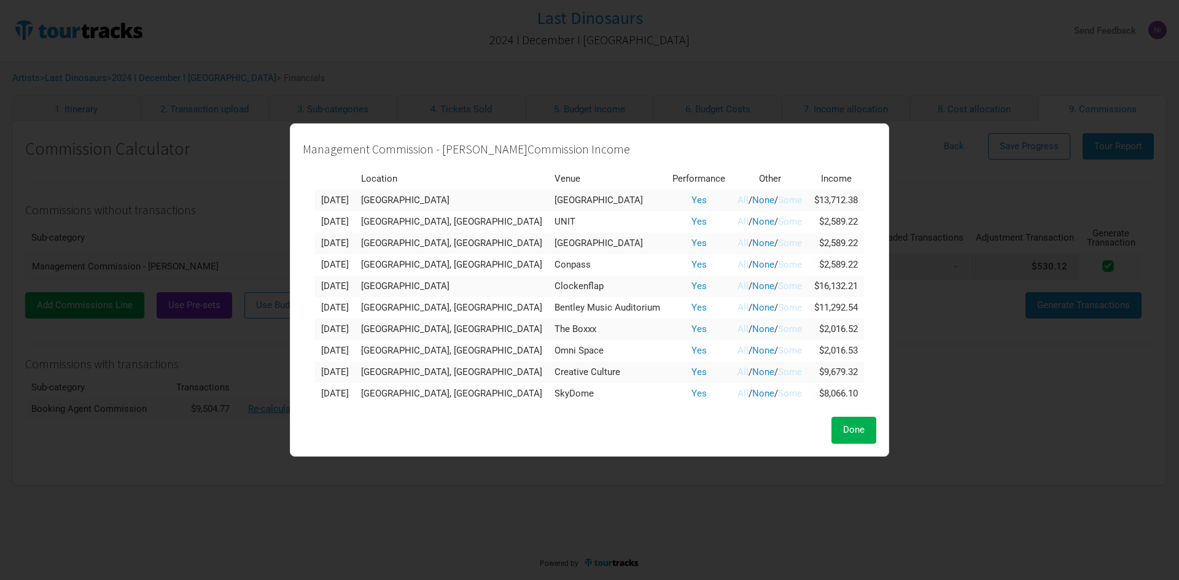
click at [778, 198] on link "Some" at bounding box center [790, 200] width 24 height 11
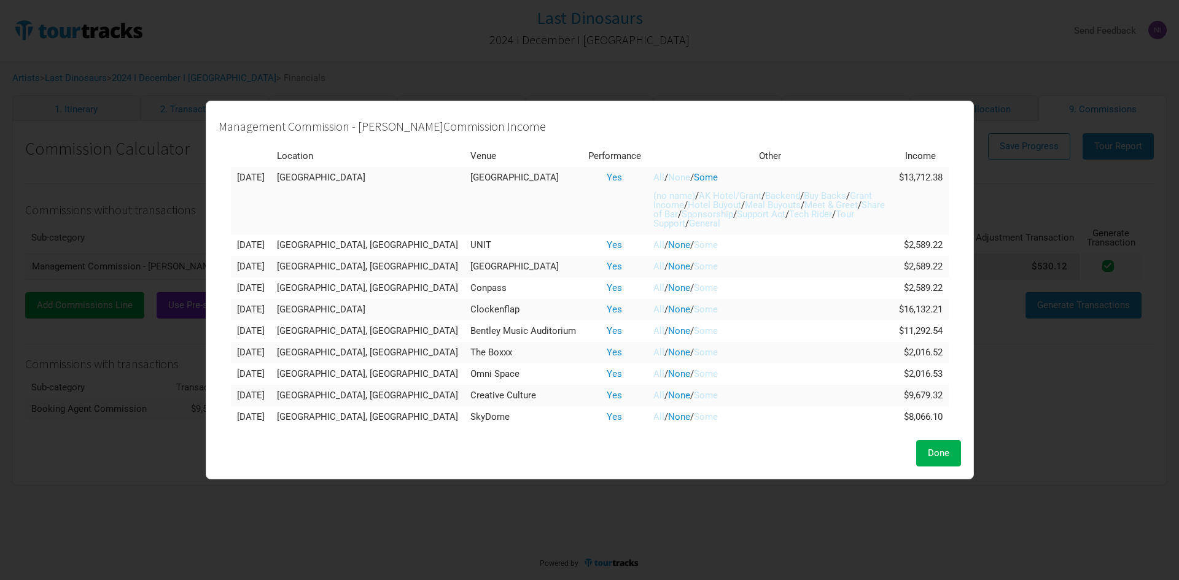
click at [653, 179] on link "All" at bounding box center [658, 177] width 11 height 11
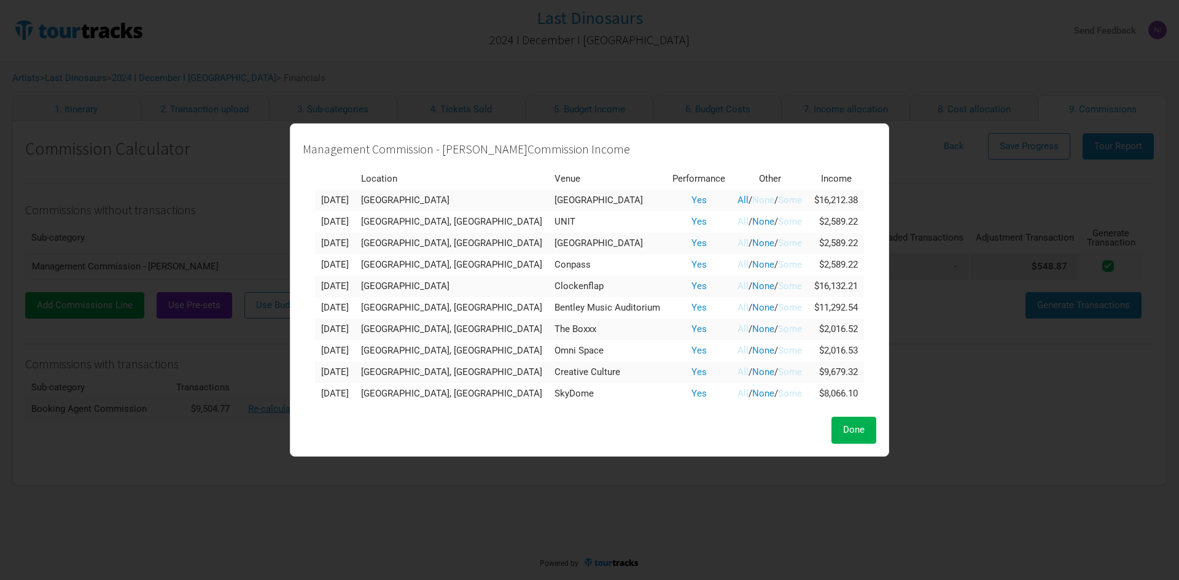
click at [738, 217] on link "All" at bounding box center [743, 221] width 11 height 11
click at [731, 235] on td "All / None / Some" at bounding box center [769, 243] width 77 height 21
click at [749, 242] on span "/" at bounding box center [751, 243] width 4 height 11
click at [738, 245] on link "All" at bounding box center [743, 243] width 11 height 11
click at [731, 259] on td "All / None / Some" at bounding box center [769, 264] width 77 height 21
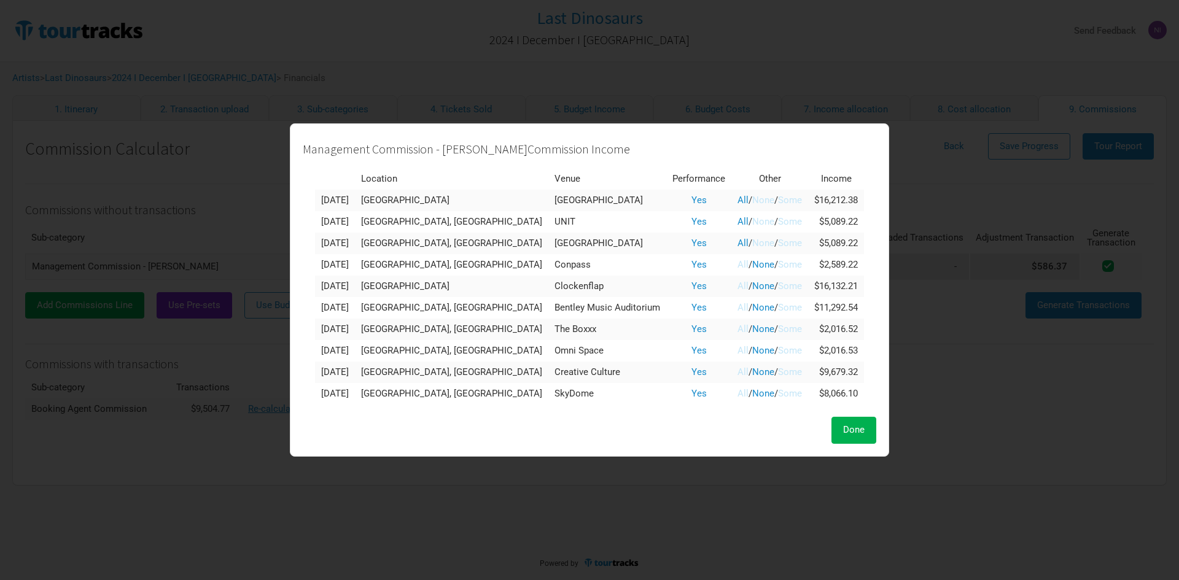
click at [738, 261] on link "All" at bounding box center [743, 264] width 11 height 11
click at [731, 279] on td "All / None / Some" at bounding box center [769, 286] width 77 height 21
click at [738, 286] on link "All" at bounding box center [743, 286] width 11 height 11
click at [731, 315] on td "All / None / Some" at bounding box center [769, 307] width 77 height 21
click at [738, 310] on link "All" at bounding box center [743, 307] width 11 height 11
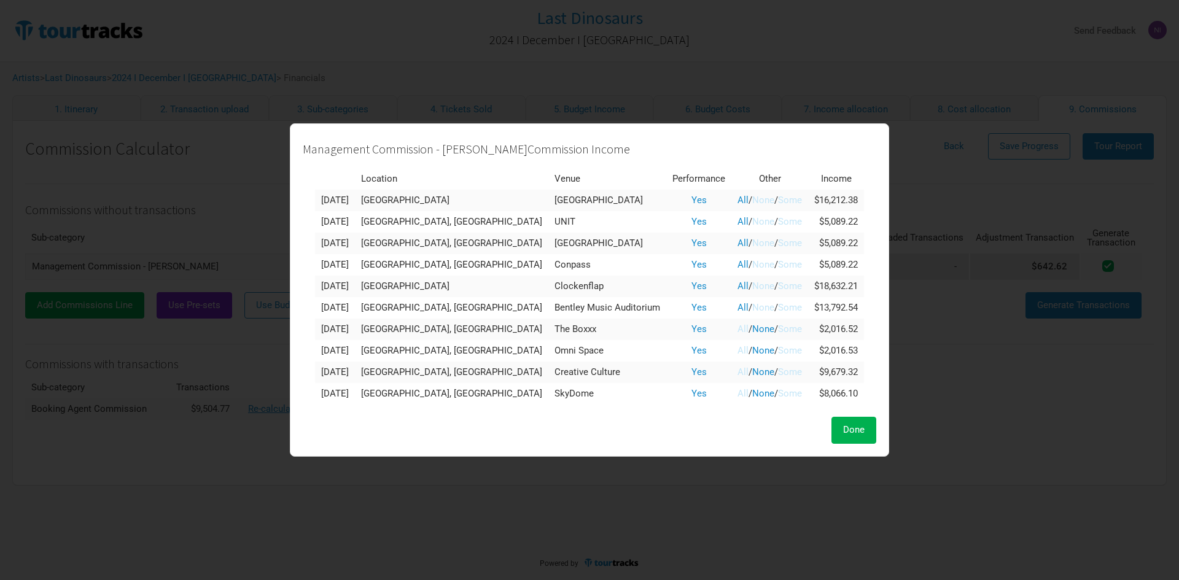
click at [738, 324] on link "All" at bounding box center [743, 329] width 11 height 11
click at [738, 348] on link "All" at bounding box center [743, 350] width 11 height 11
click at [738, 375] on link "All" at bounding box center [743, 372] width 11 height 11
click at [738, 392] on link "All" at bounding box center [743, 393] width 11 height 11
click at [807, 432] on div "Done" at bounding box center [590, 430] width 574 height 26
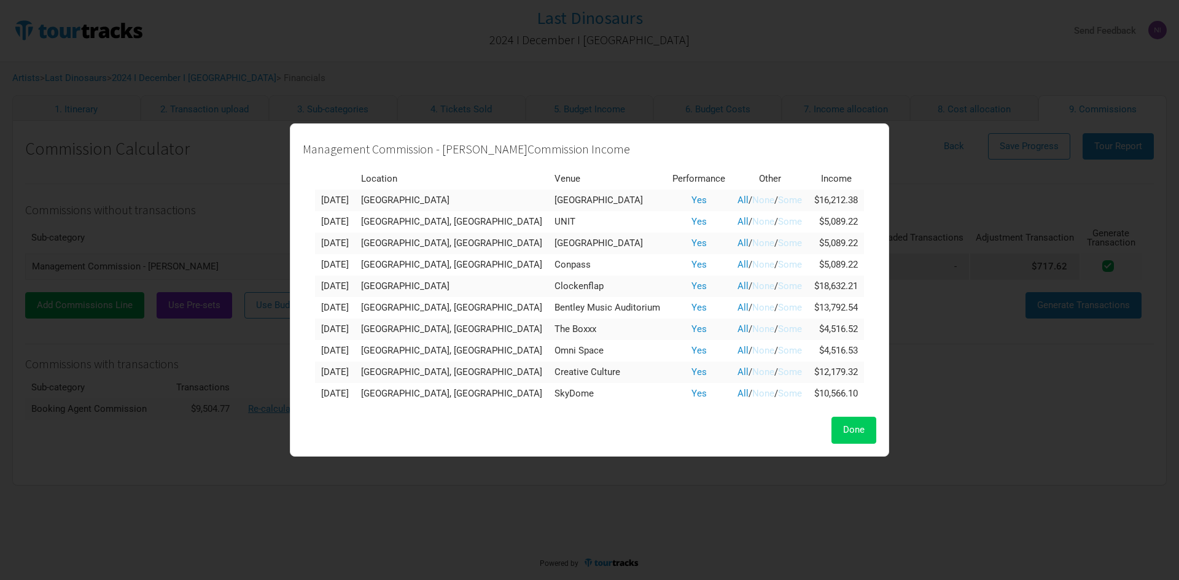
click at [843, 431] on span "Done" at bounding box center [853, 429] width 21 height 11
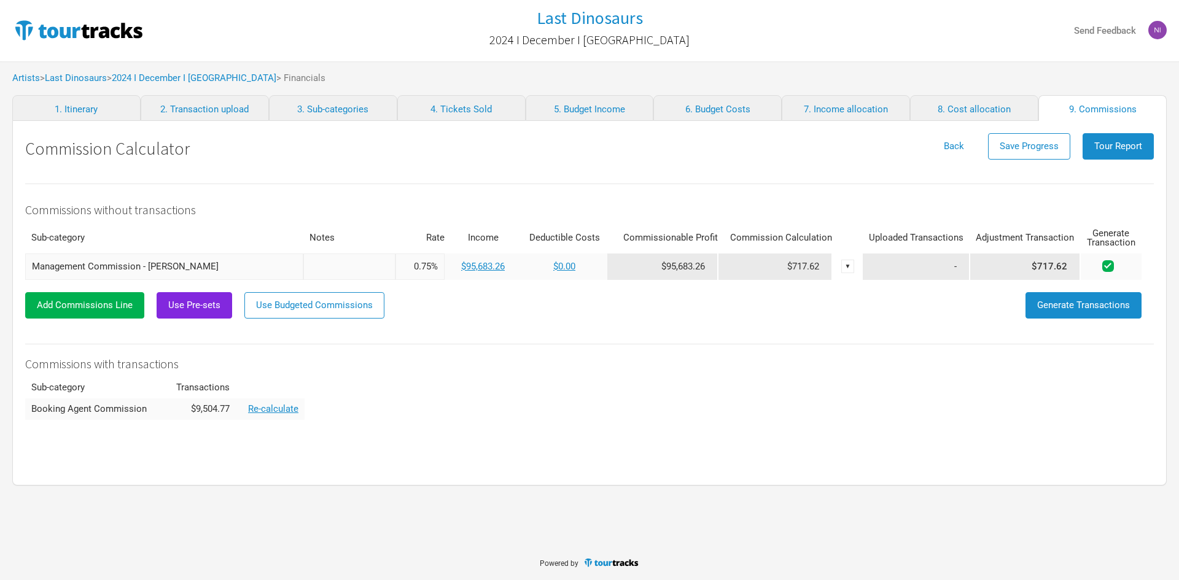
click at [430, 268] on input "0.75%" at bounding box center [420, 267] width 49 height 26
type input "5%"
type input "7.5%"
click at [569, 267] on link "$0.00" at bounding box center [564, 266] width 22 height 11
click at [569, 269] on link "$0.00" at bounding box center [564, 266] width 22 height 11
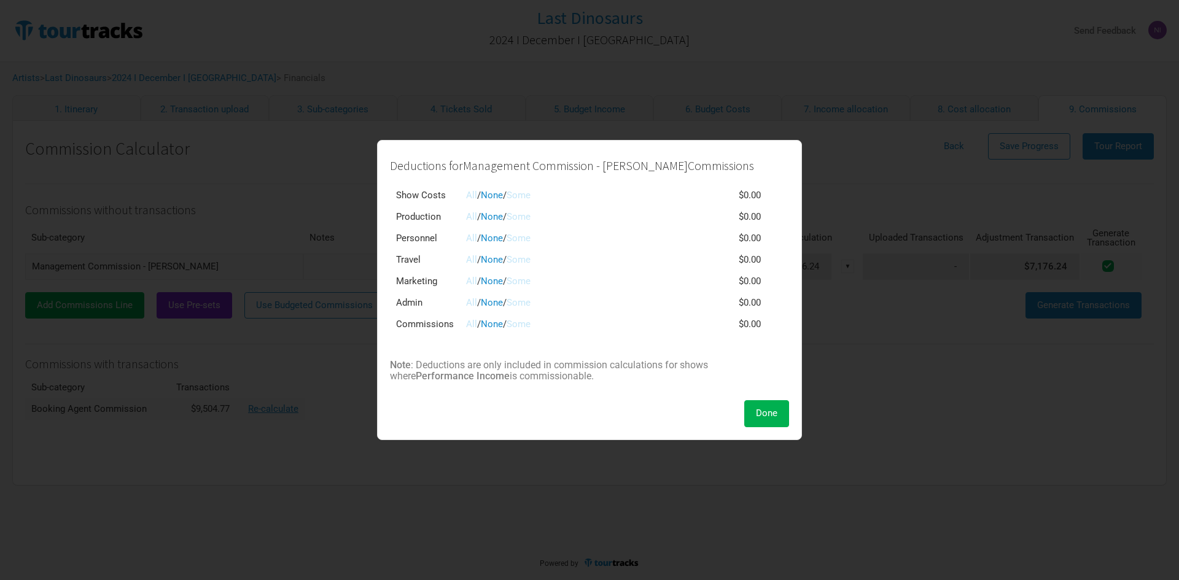
click at [530, 200] on link "Some" at bounding box center [519, 195] width 24 height 11
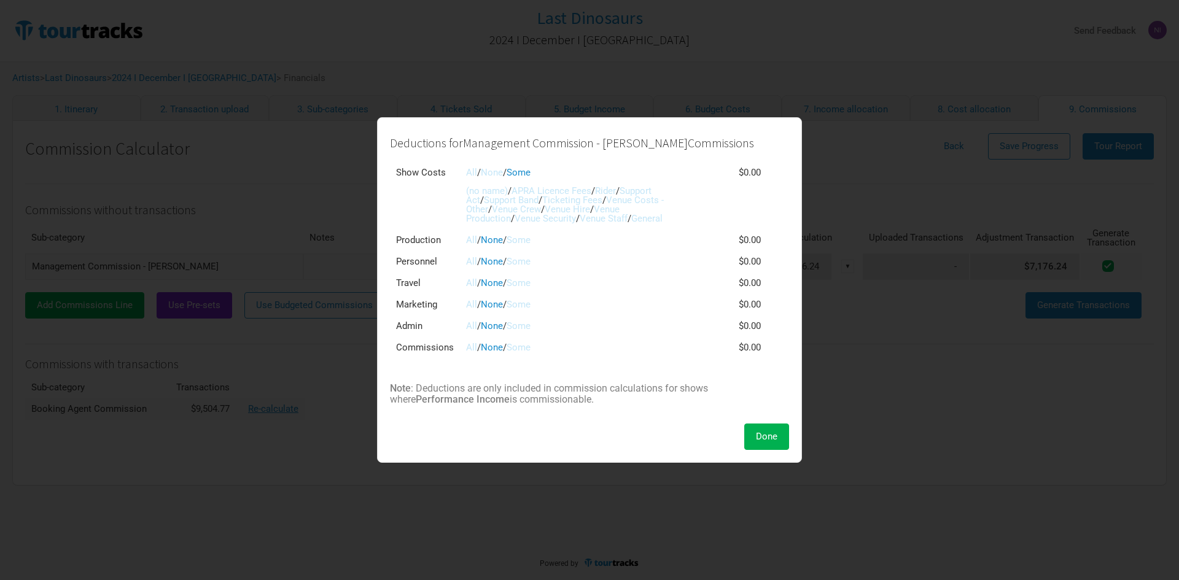
click at [550, 187] on link "APRA Licence Fees" at bounding box center [552, 190] width 80 height 11
click at [648, 187] on link "Support Act" at bounding box center [558, 195] width 185 height 20
click at [513, 203] on link "Support Band" at bounding box center [511, 200] width 55 height 11
click at [636, 201] on link "Venue Costs - Other" at bounding box center [565, 205] width 198 height 20
click at [532, 209] on link "Venue Crew" at bounding box center [516, 209] width 49 height 11
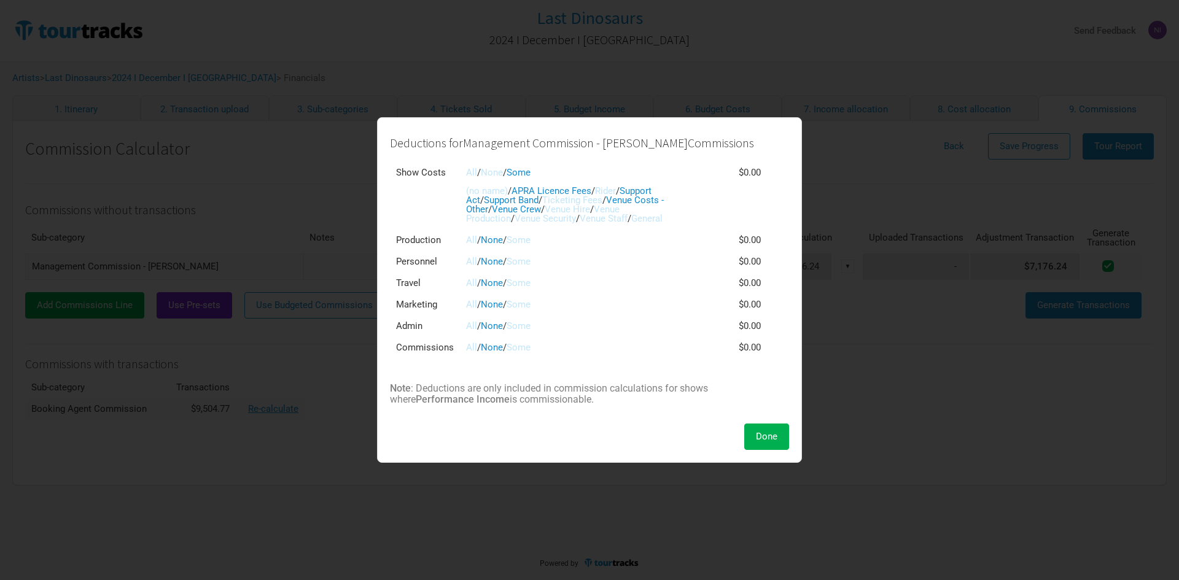
click at [572, 208] on link "Venue Hire" at bounding box center [567, 209] width 45 height 11
click at [620, 207] on link "Venue Production" at bounding box center [543, 214] width 154 height 20
click at [517, 219] on link "Venue Security" at bounding box center [545, 218] width 61 height 11
click at [580, 219] on link "Venue Staff" at bounding box center [604, 218] width 48 height 11
click at [530, 306] on link "Some" at bounding box center [519, 304] width 24 height 11
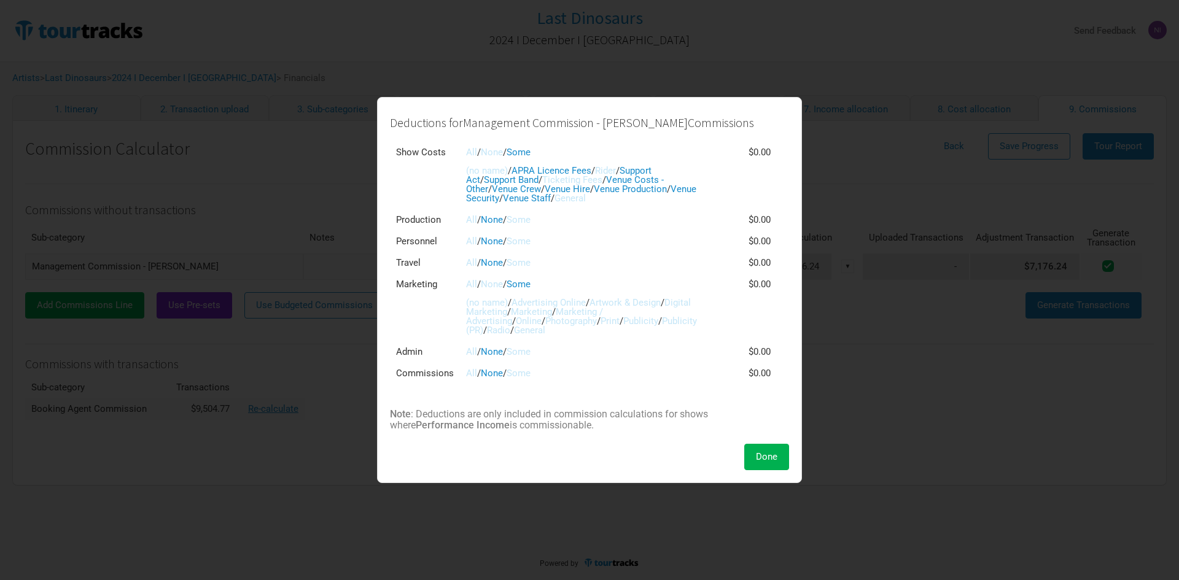
click at [558, 303] on link "Advertising Online" at bounding box center [549, 302] width 74 height 11
click at [633, 302] on link "Artwork & Design" at bounding box center [625, 302] width 71 height 11
click at [518, 310] on link "Digital Marketing" at bounding box center [578, 307] width 225 height 20
click at [552, 311] on link "Marketing" at bounding box center [531, 311] width 41 height 11
click at [599, 312] on link "Marketing / Advertising" at bounding box center [534, 316] width 137 height 20
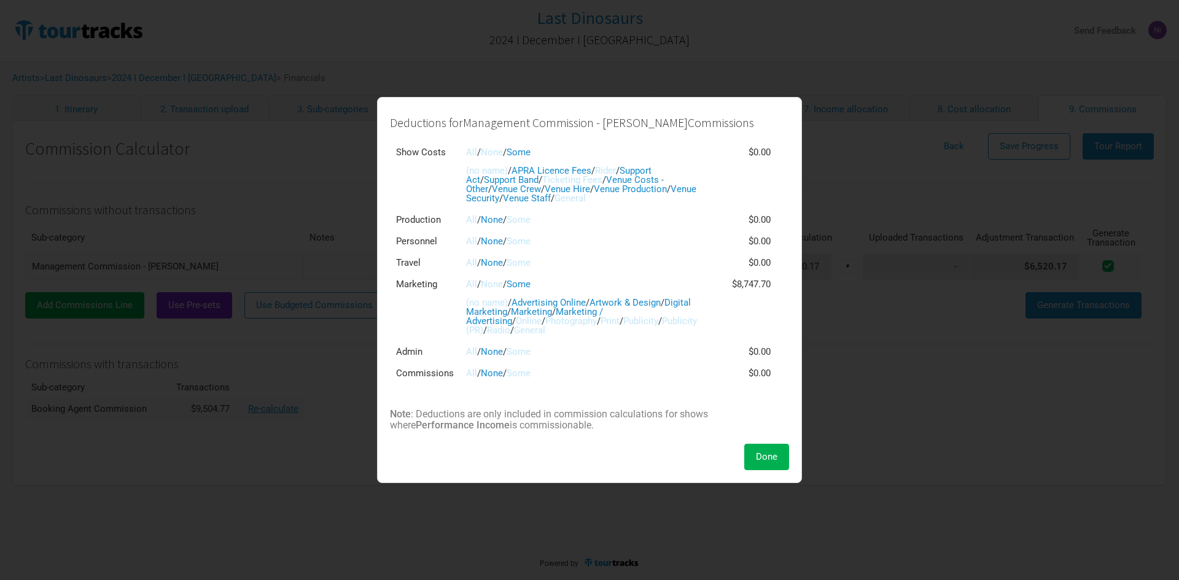
click at [658, 324] on link "Publicity" at bounding box center [640, 321] width 35 height 11
click at [496, 331] on link "Publicity (PR)" at bounding box center [581, 326] width 231 height 20
click at [510, 331] on link "Radio" at bounding box center [498, 330] width 23 height 11
click at [523, 374] on link "Some" at bounding box center [519, 373] width 24 height 11
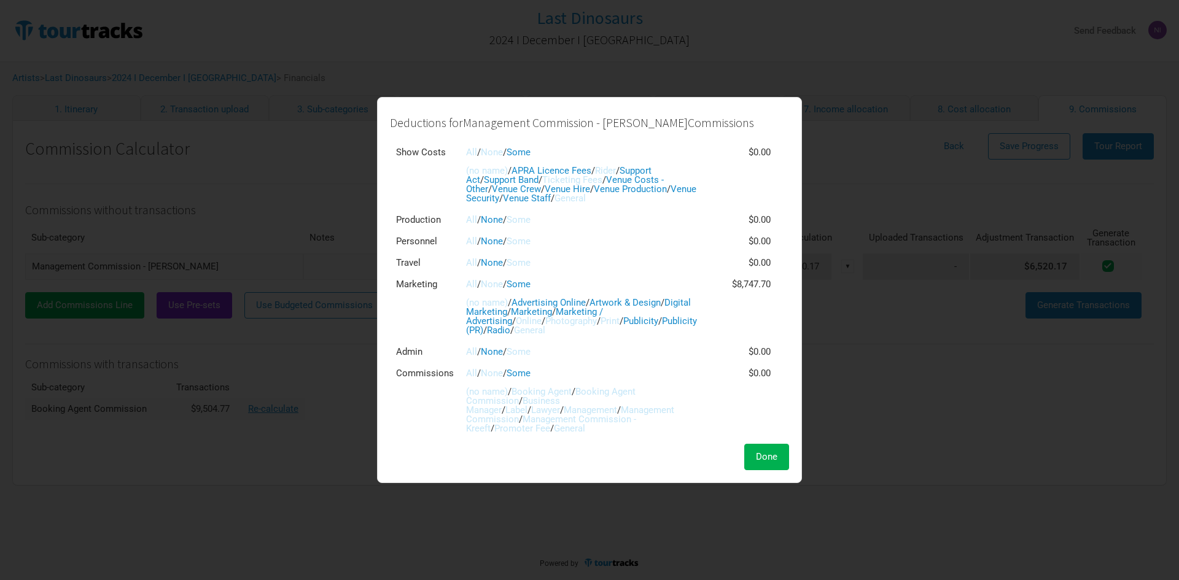
click at [548, 388] on link "Booking Agent" at bounding box center [542, 391] width 60 height 11
click at [614, 387] on link "Booking Agent Commission" at bounding box center [551, 396] width 170 height 20
click at [776, 458] on span "Done" at bounding box center [766, 456] width 21 height 11
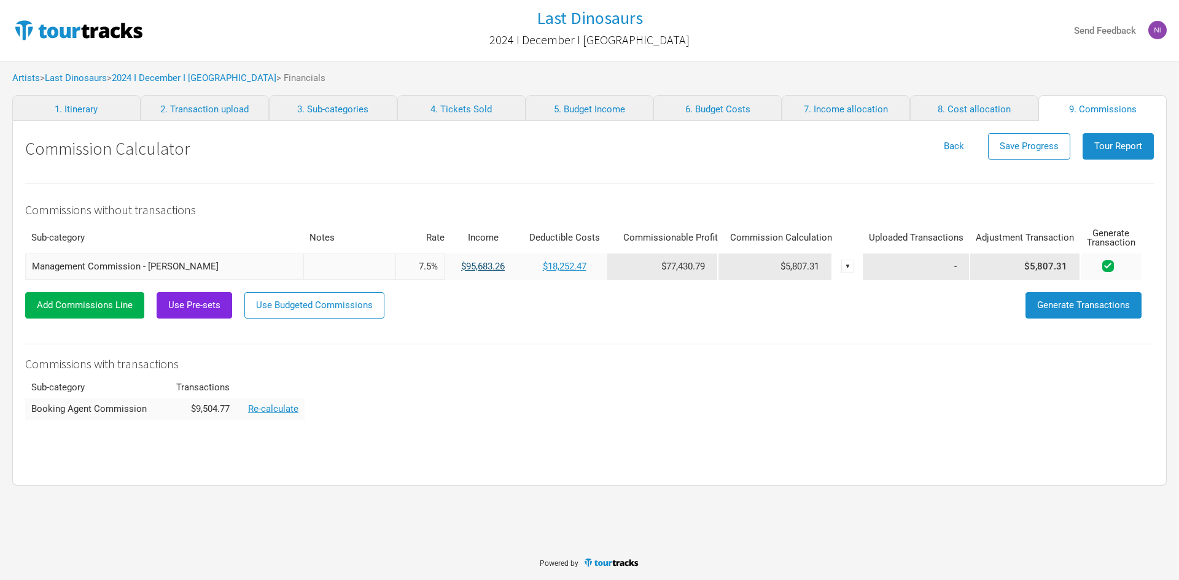
click at [476, 268] on link "$95,683.26" at bounding box center [483, 266] width 44 height 11
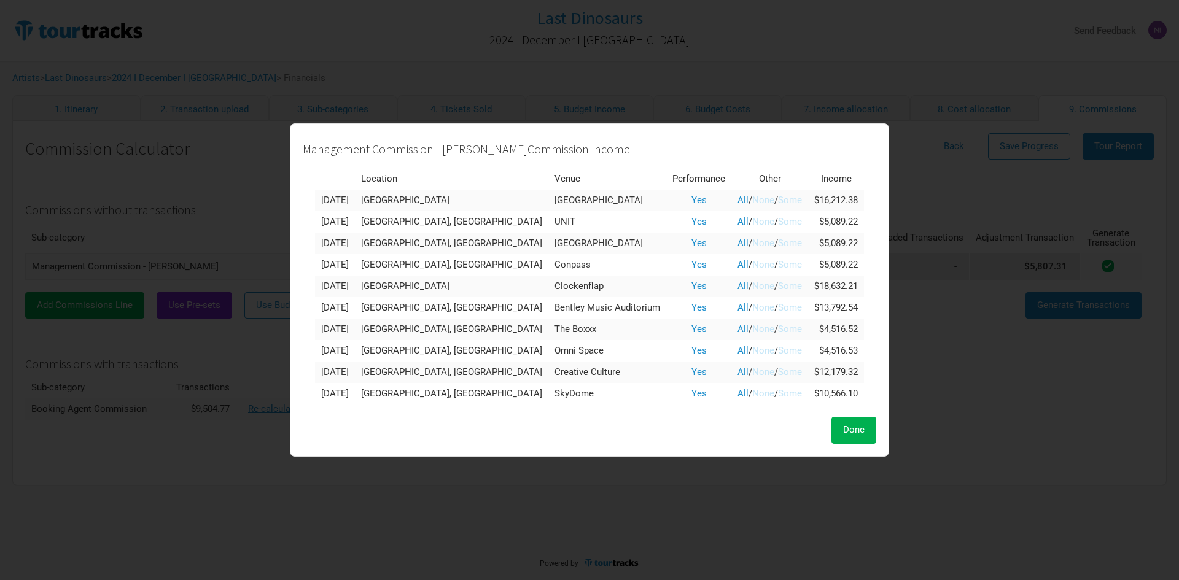
click at [778, 200] on link "Some" at bounding box center [790, 200] width 24 height 11
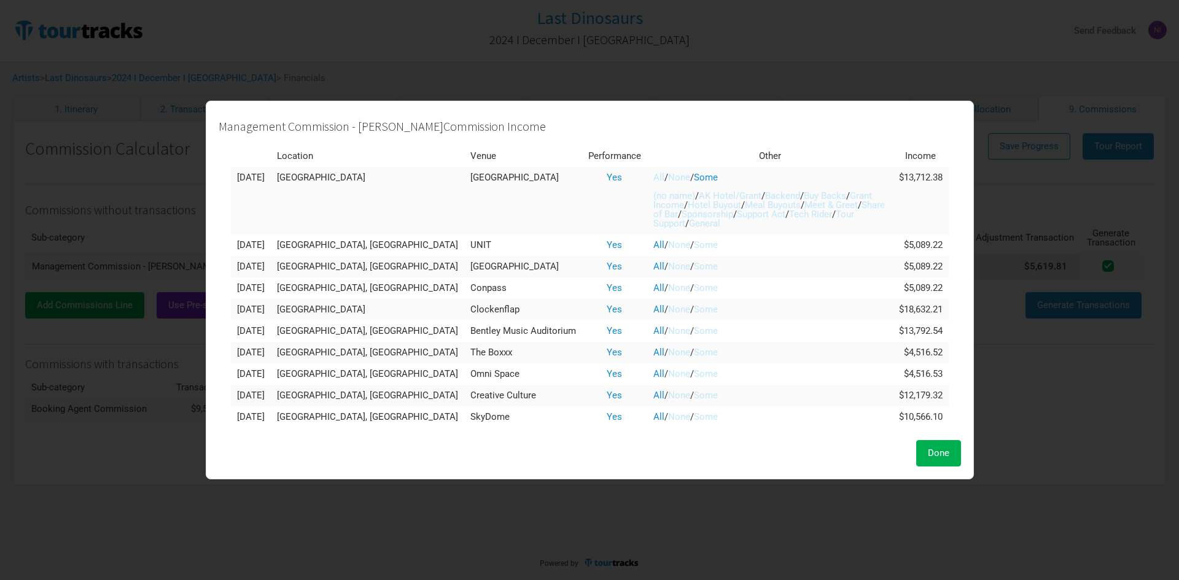
click at [675, 207] on link "Grant Income" at bounding box center [762, 200] width 219 height 20
click at [668, 176] on link "None" at bounding box center [679, 177] width 22 height 11
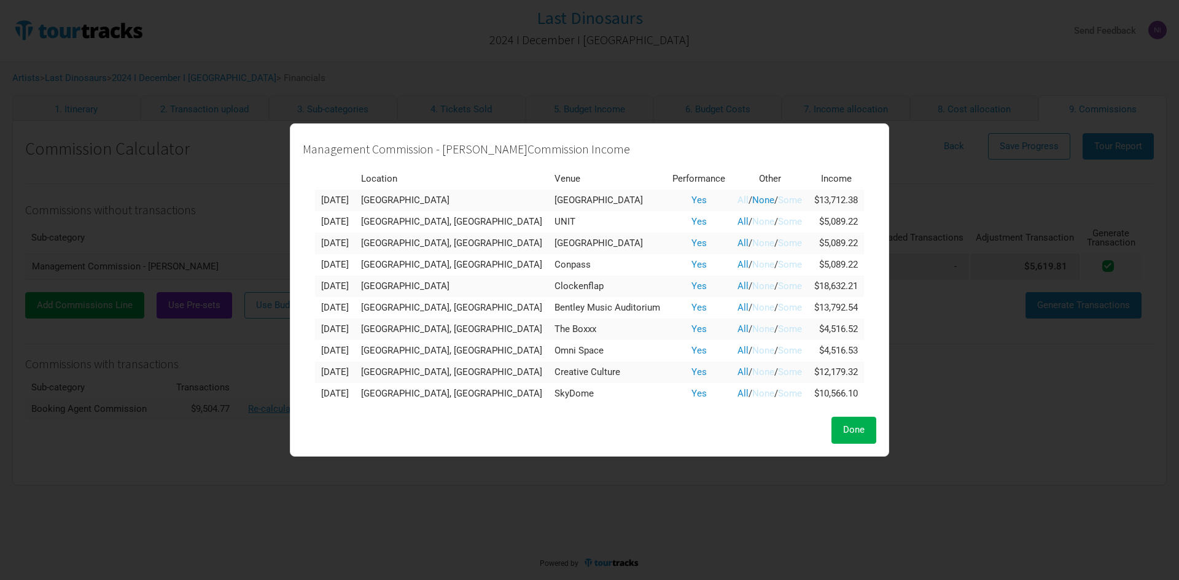
click at [752, 219] on link "None" at bounding box center [763, 221] width 22 height 11
click at [752, 246] on link "None" at bounding box center [763, 243] width 22 height 11
click at [752, 270] on link "None" at bounding box center [763, 264] width 22 height 11
click at [737, 292] on td "All / None / Some" at bounding box center [769, 286] width 77 height 21
click at [752, 289] on link "None" at bounding box center [763, 286] width 22 height 11
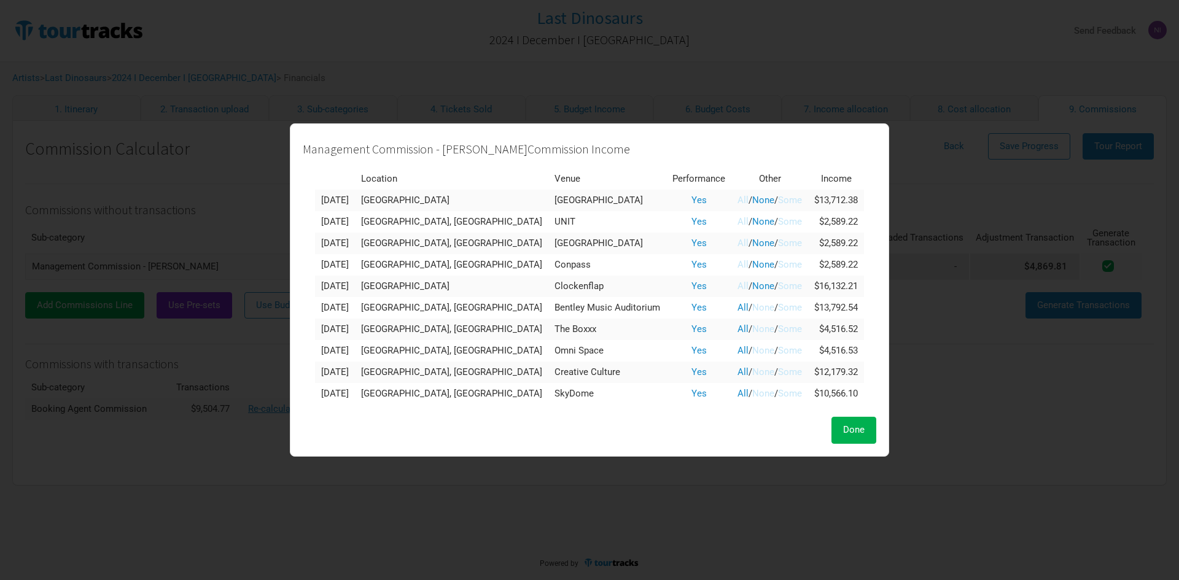
click at [752, 310] on link "None" at bounding box center [763, 307] width 22 height 11
click at [752, 327] on link "None" at bounding box center [763, 329] width 22 height 11
click at [752, 351] on link "None" at bounding box center [763, 350] width 22 height 11
click at [752, 370] on link "None" at bounding box center [763, 372] width 22 height 11
click at [752, 391] on link "None" at bounding box center [763, 393] width 22 height 11
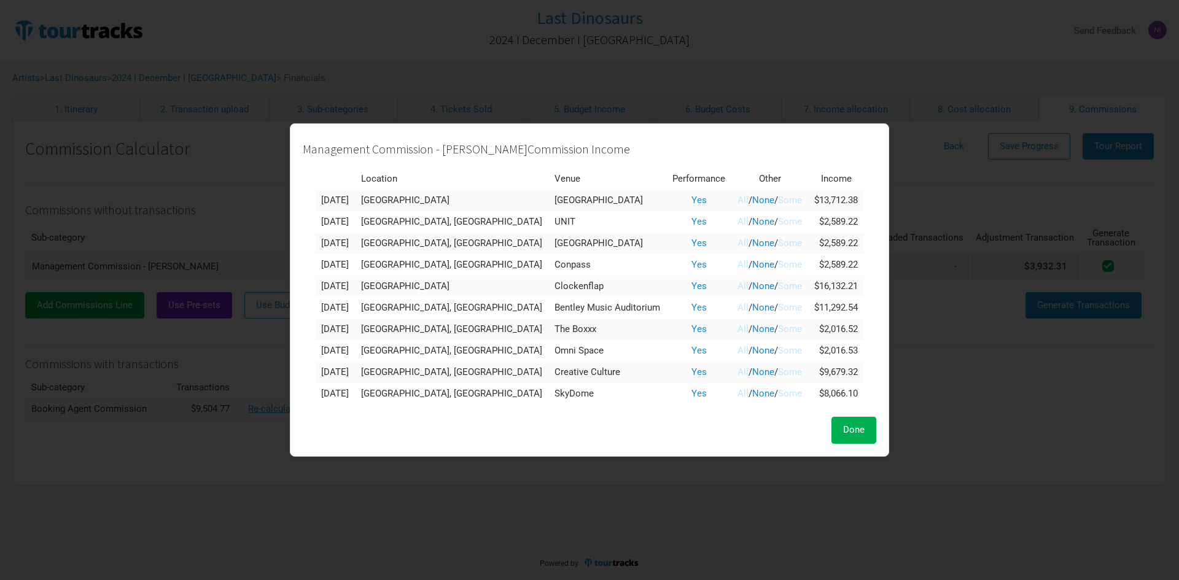
click at [778, 198] on link "Some" at bounding box center [790, 200] width 24 height 11
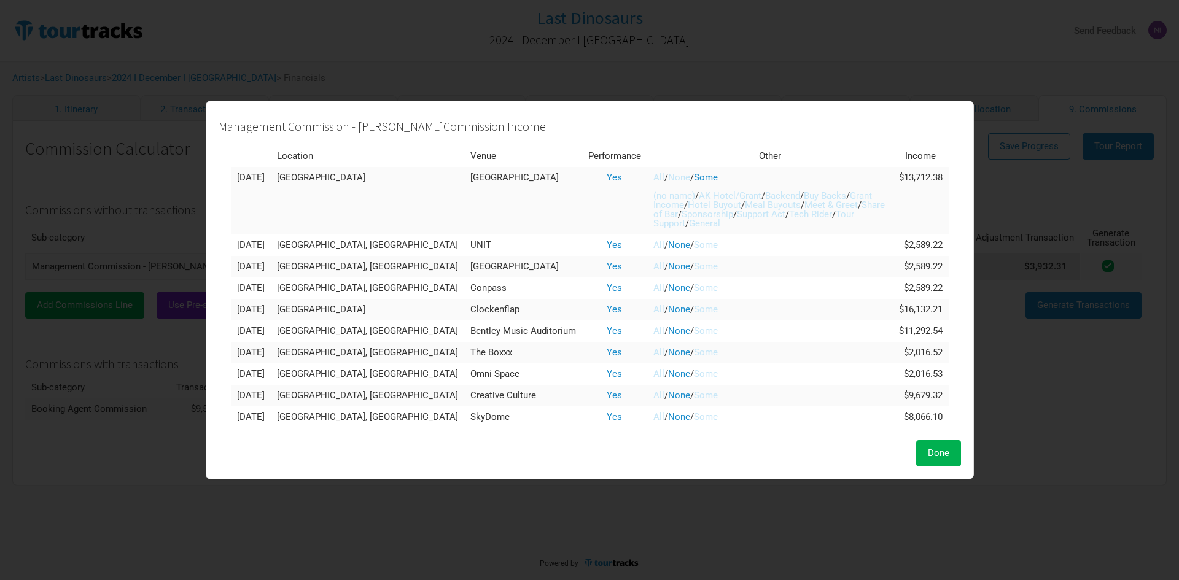
click at [657, 206] on link "Grant Income" at bounding box center [762, 200] width 219 height 20
click at [694, 245] on link "Some" at bounding box center [706, 245] width 24 height 11
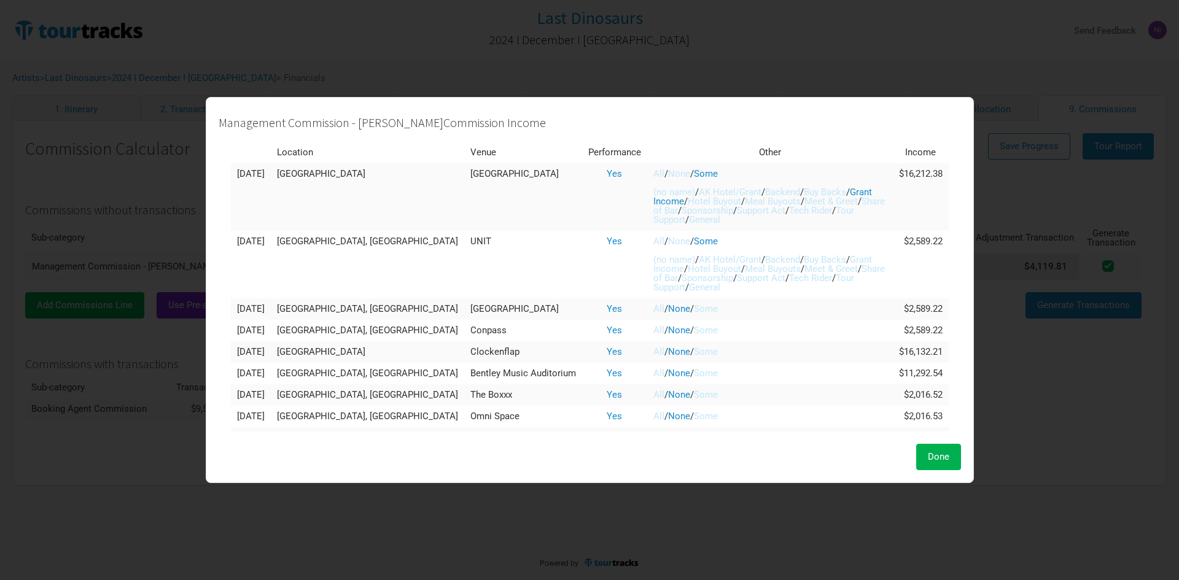
click at [661, 269] on link "Grant Income" at bounding box center [762, 264] width 219 height 20
click at [694, 310] on link "Some" at bounding box center [706, 308] width 24 height 11
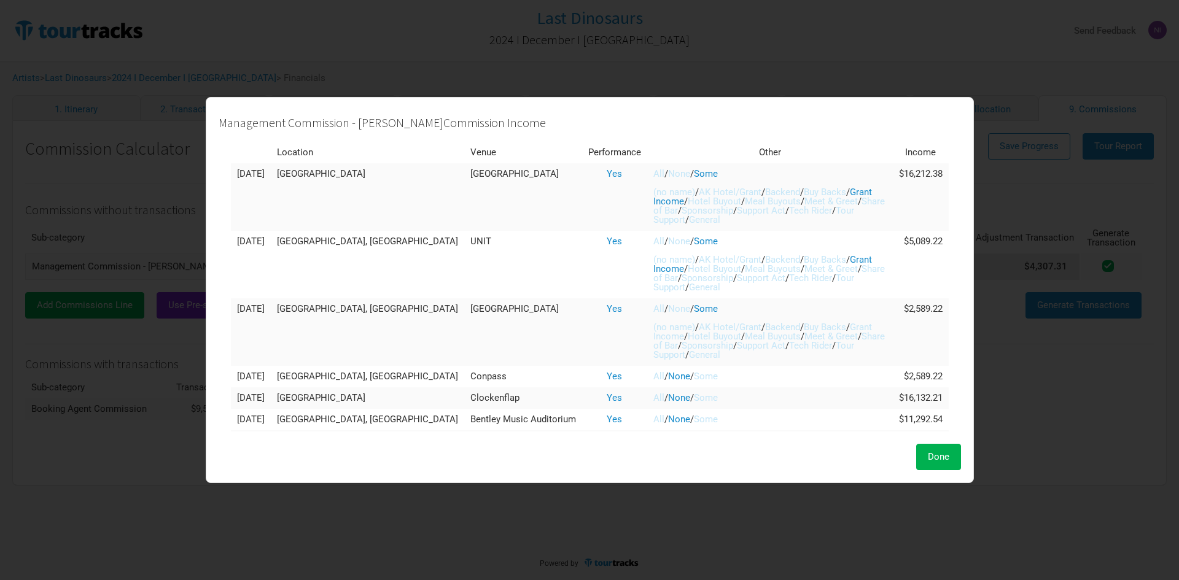
click at [684, 336] on span "/" at bounding box center [686, 336] width 4 height 11
click at [666, 338] on link "Grant Income" at bounding box center [762, 332] width 219 height 20
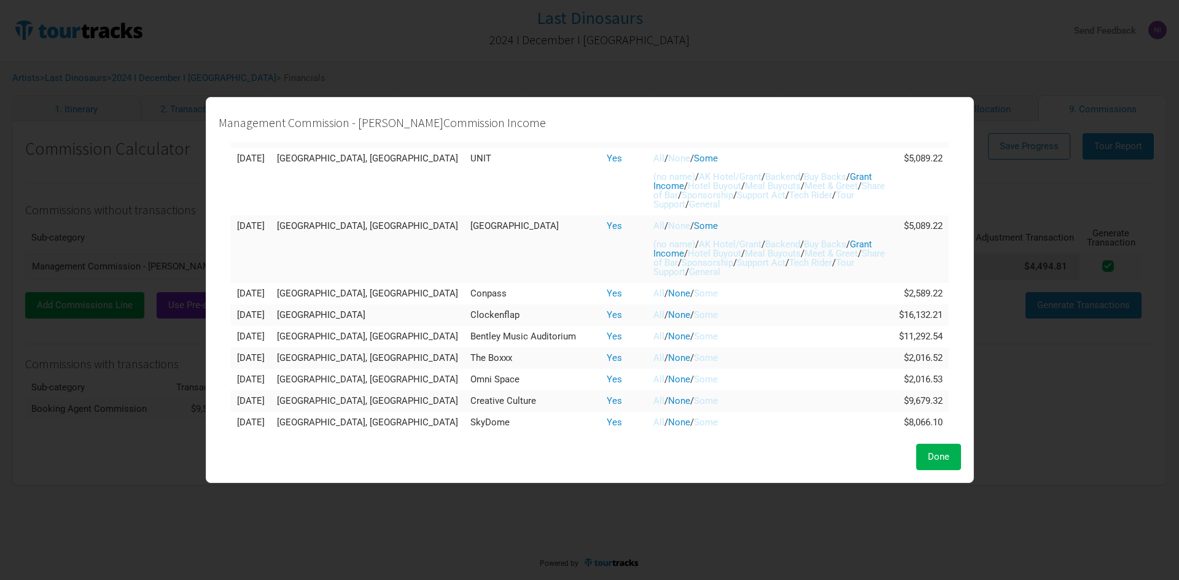
scroll to position [84, 0]
click at [694, 294] on link "Some" at bounding box center [706, 292] width 24 height 11
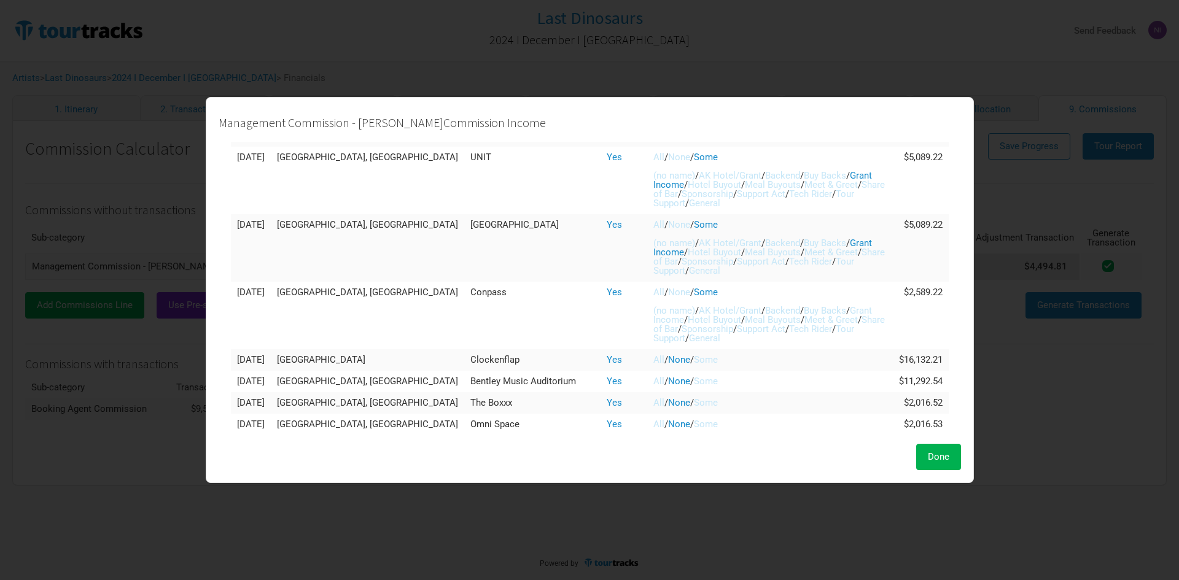
click at [666, 316] on link "Grant Income" at bounding box center [762, 315] width 219 height 20
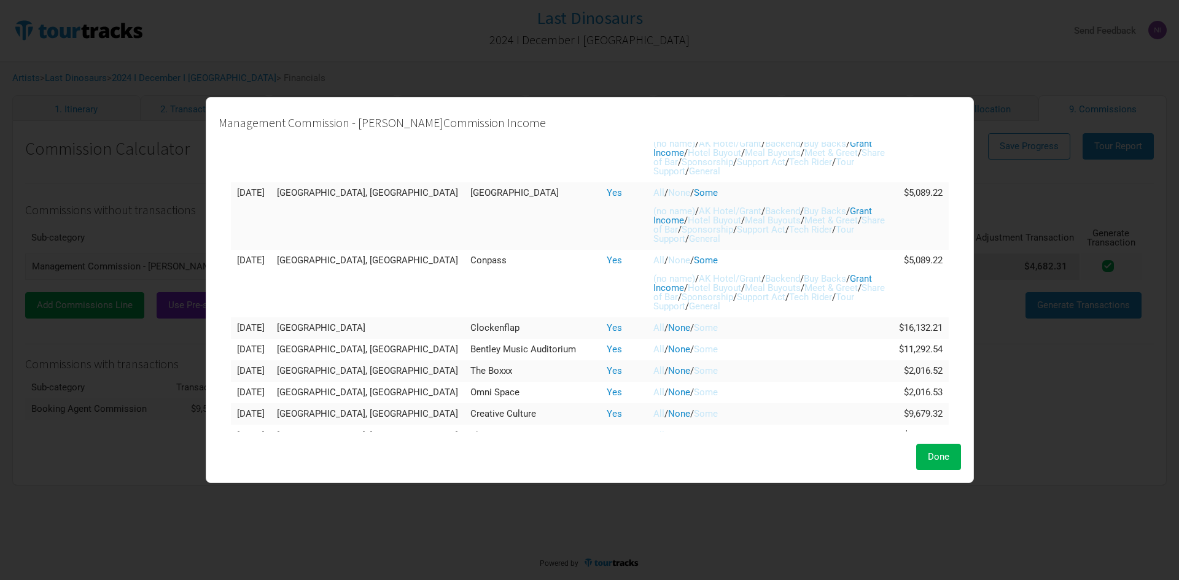
scroll to position [130, 0]
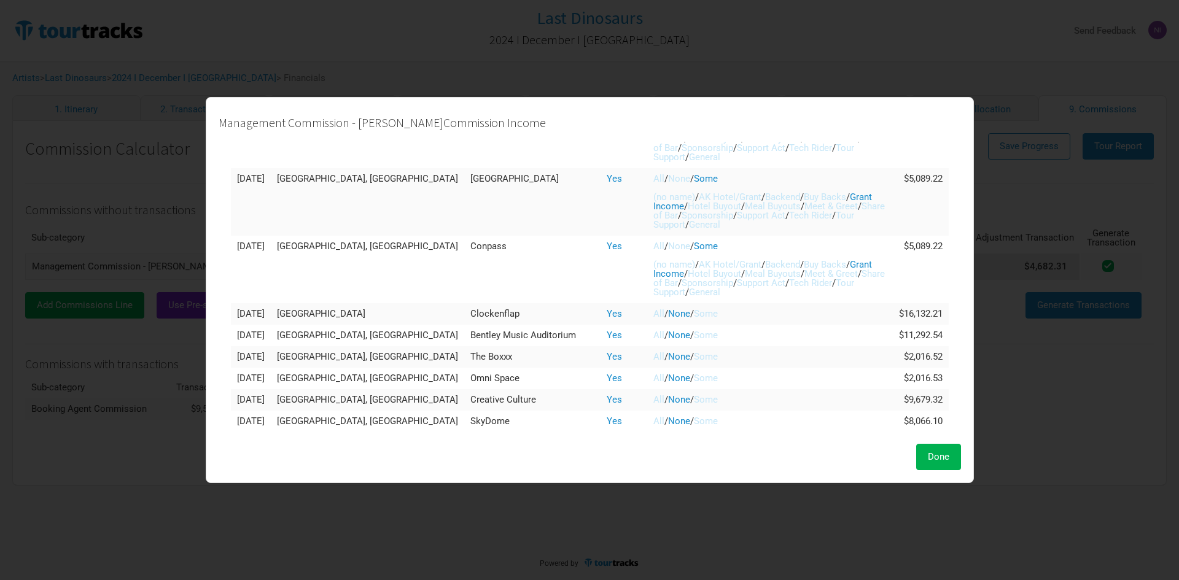
click at [694, 312] on link "Some" at bounding box center [706, 313] width 24 height 11
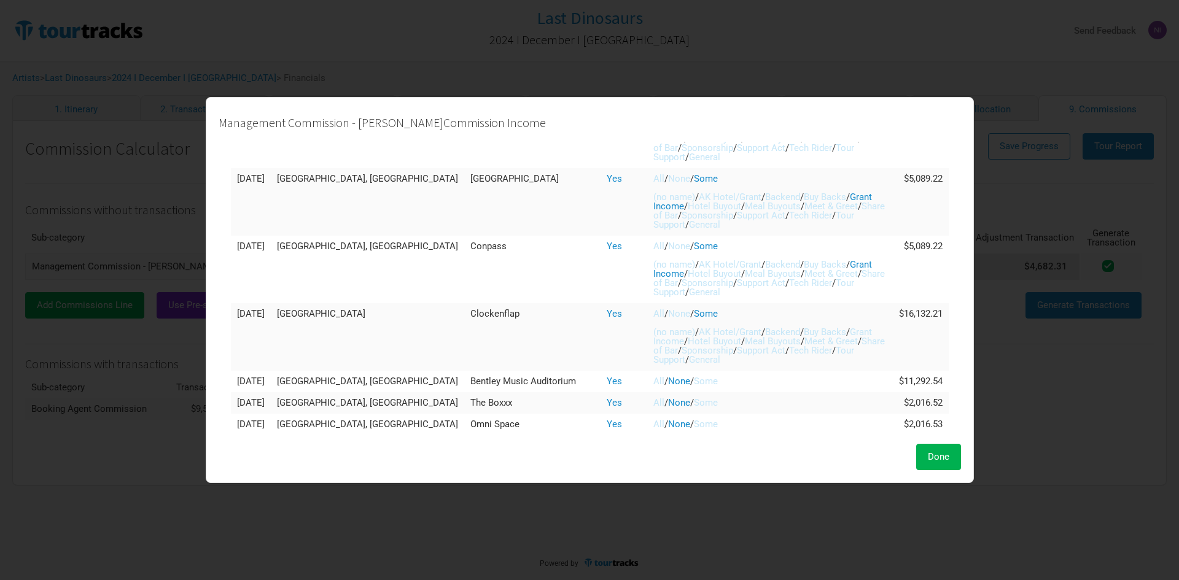
click at [665, 340] on link "Grant Income" at bounding box center [762, 337] width 219 height 20
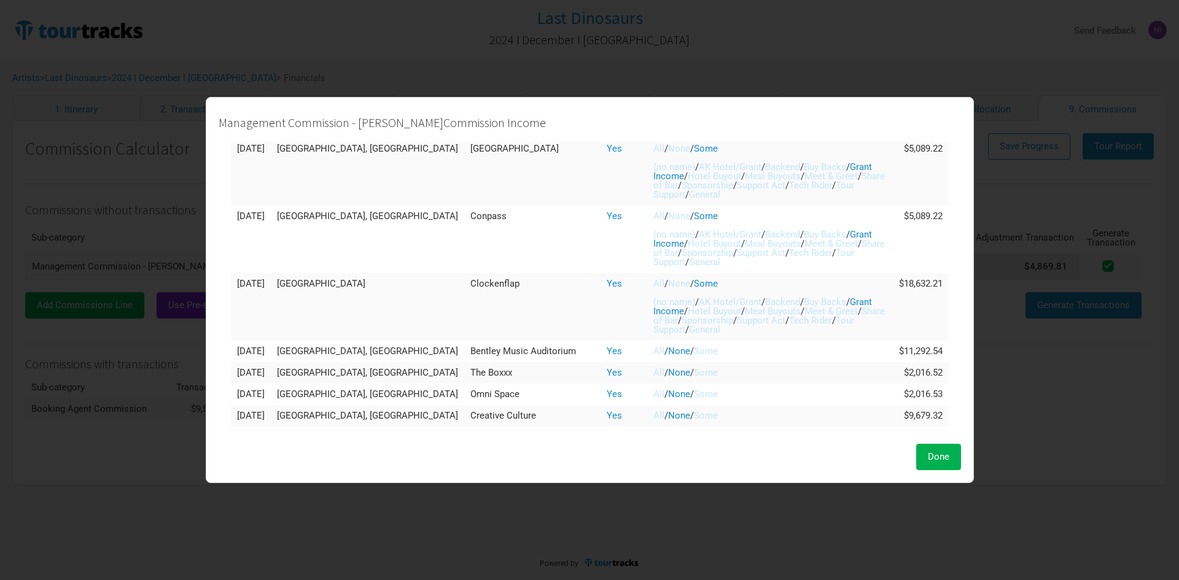
scroll to position [176, 0]
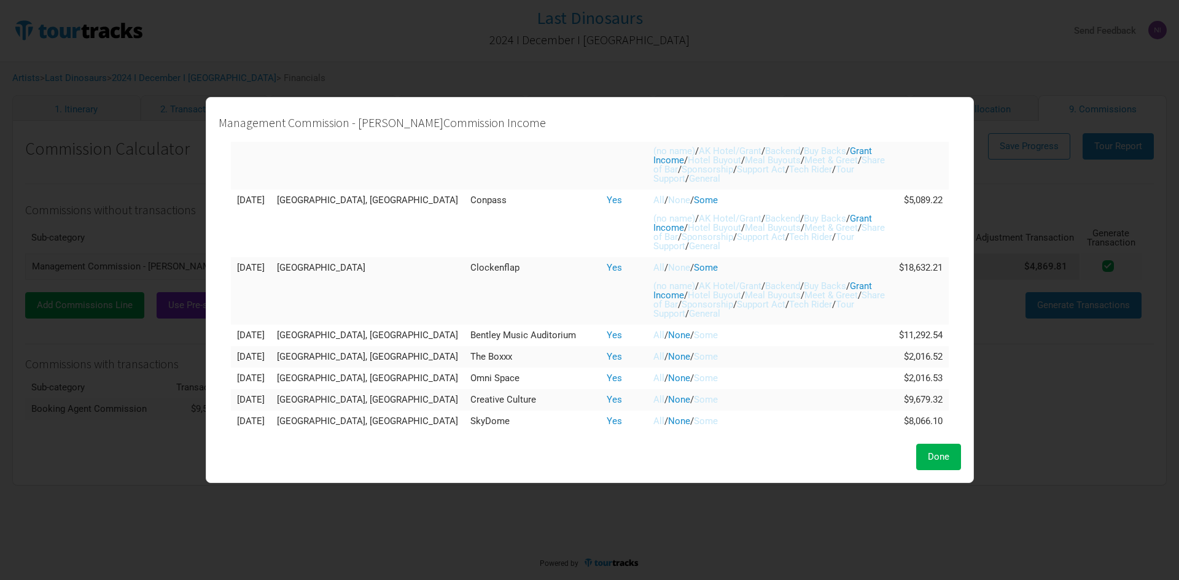
click at [694, 339] on link "Some" at bounding box center [706, 335] width 24 height 11
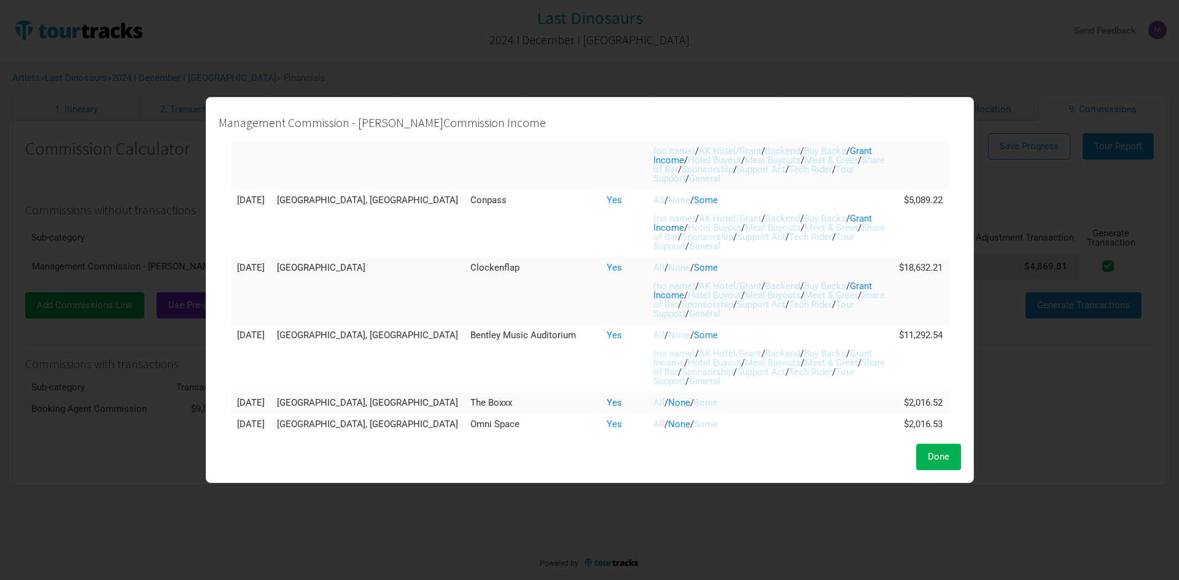
click at [661, 364] on link "Grant Income" at bounding box center [762, 358] width 219 height 20
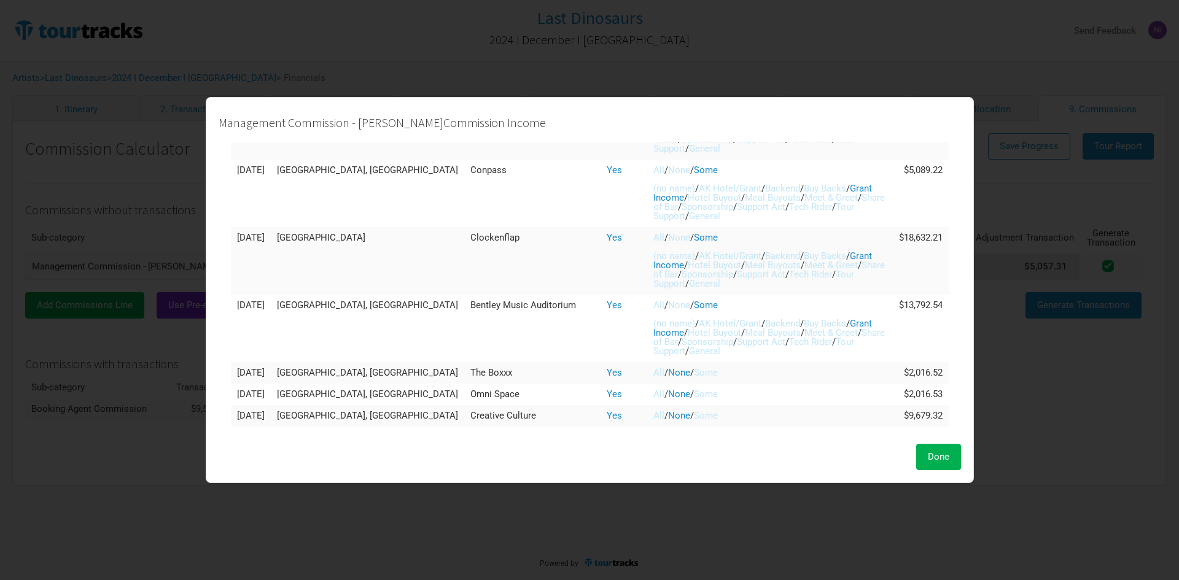
scroll to position [222, 0]
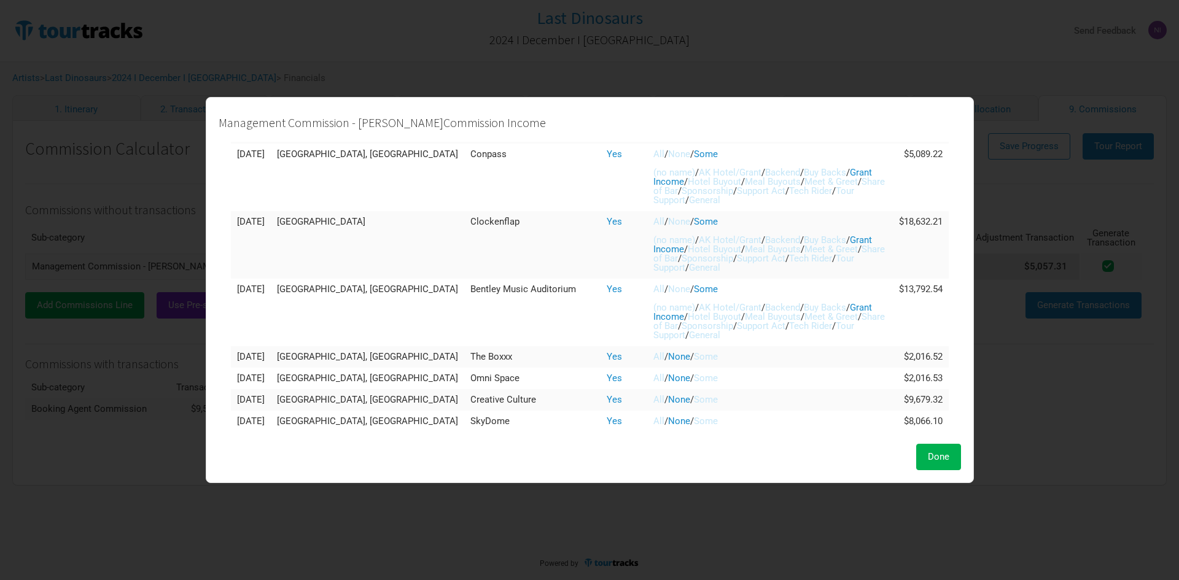
click at [694, 361] on link "Some" at bounding box center [706, 356] width 24 height 11
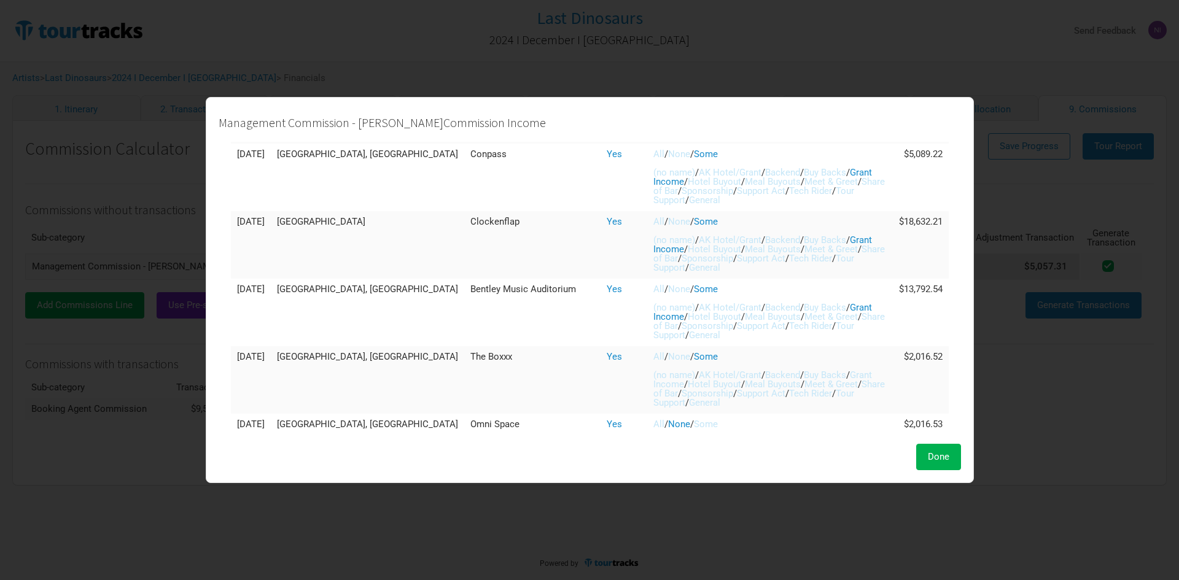
click at [666, 381] on link "Grant Income" at bounding box center [762, 380] width 219 height 20
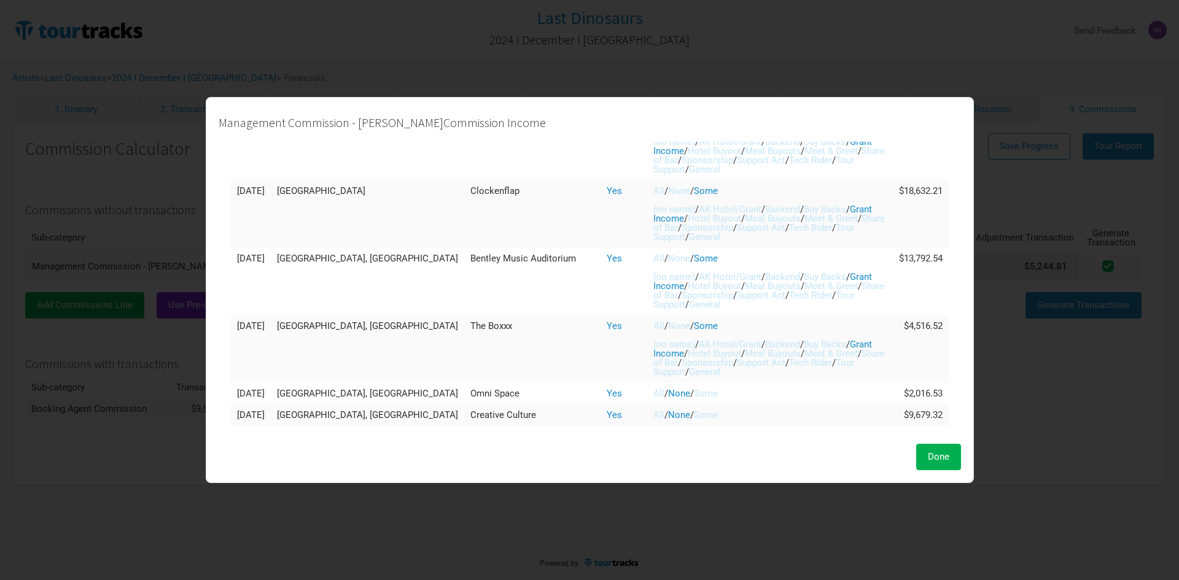
scroll to position [268, 0]
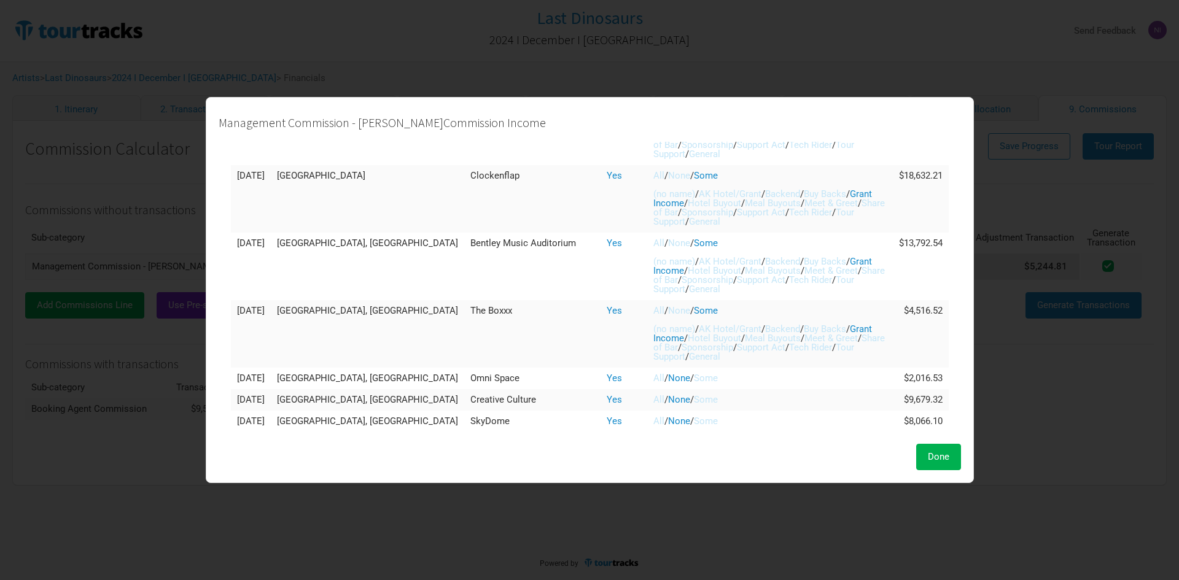
click at [694, 375] on link "Some" at bounding box center [706, 378] width 24 height 11
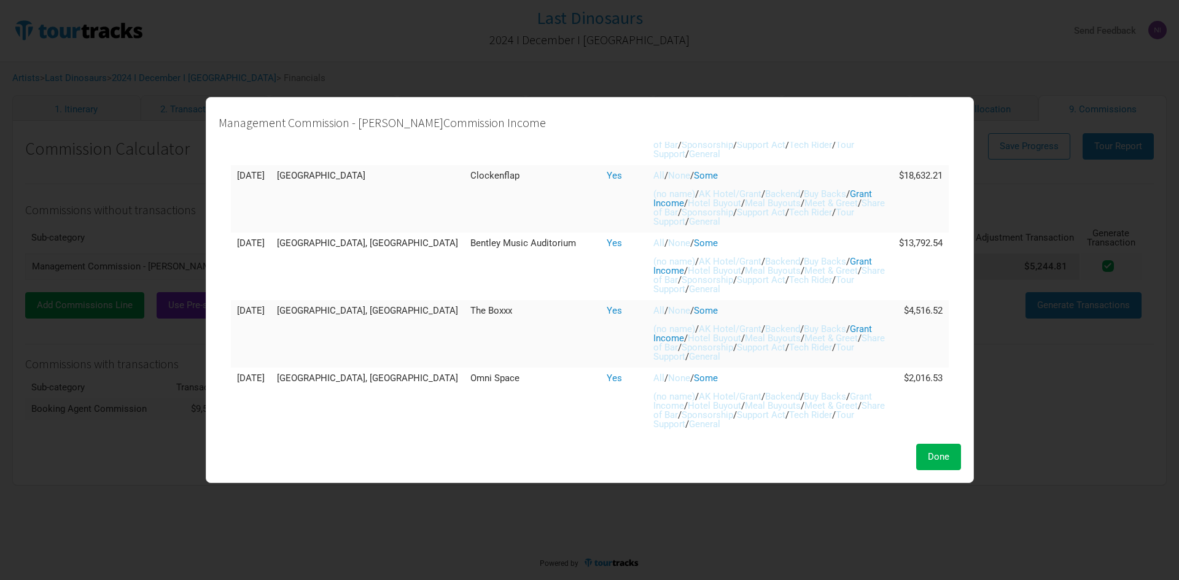
click at [653, 403] on link "Grant Income" at bounding box center [762, 401] width 219 height 20
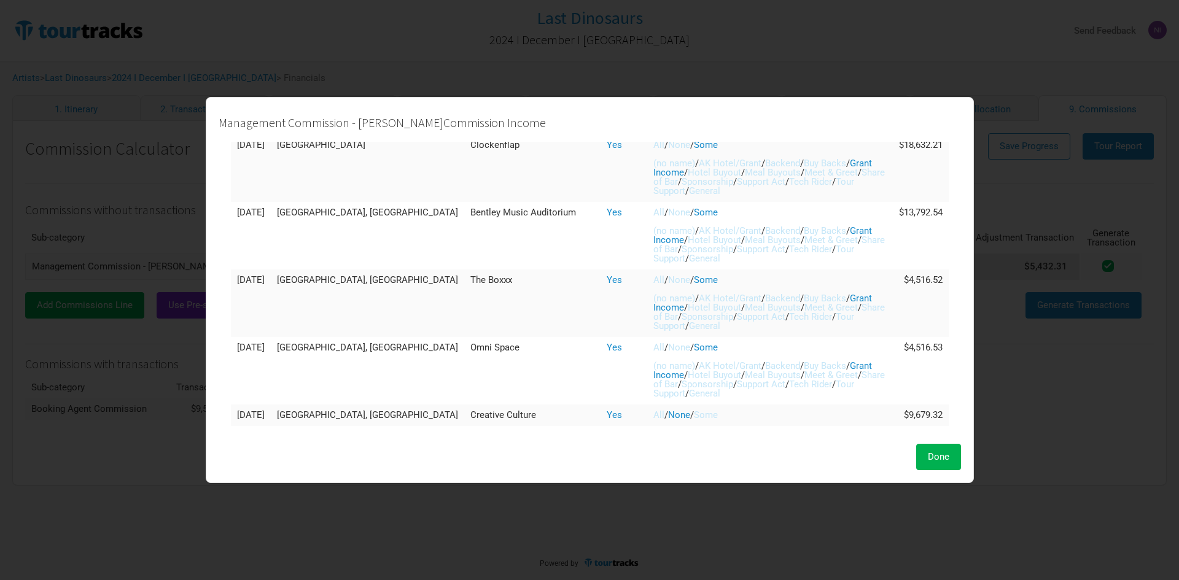
scroll to position [314, 0]
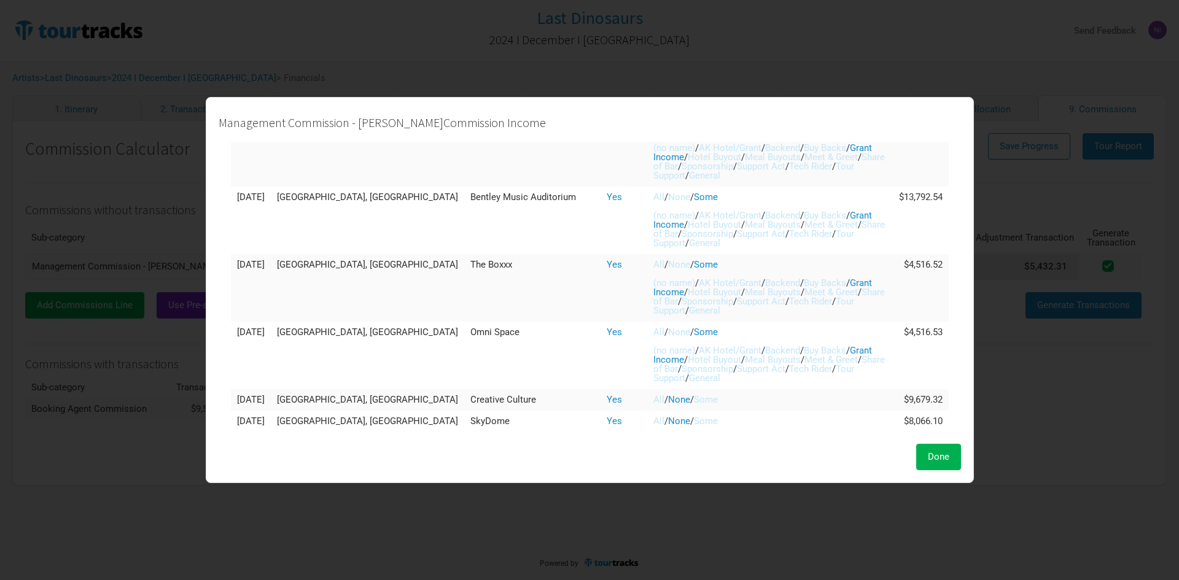
click at [694, 398] on link "Some" at bounding box center [706, 399] width 24 height 11
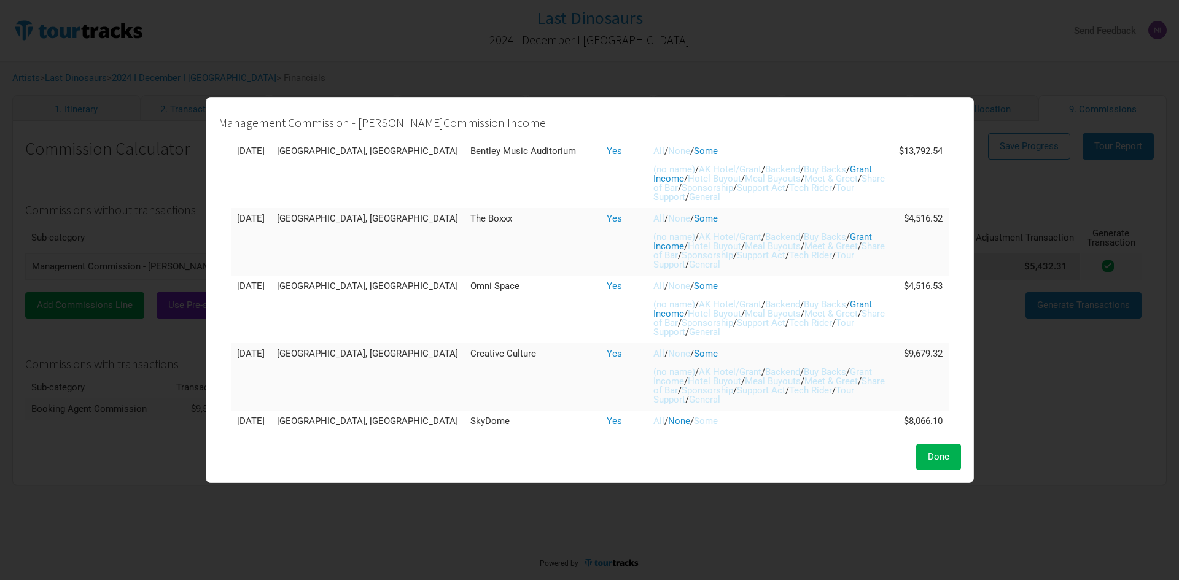
click at [665, 384] on link "Grant Income" at bounding box center [762, 377] width 219 height 20
click at [694, 419] on link "Some" at bounding box center [706, 421] width 24 height 11
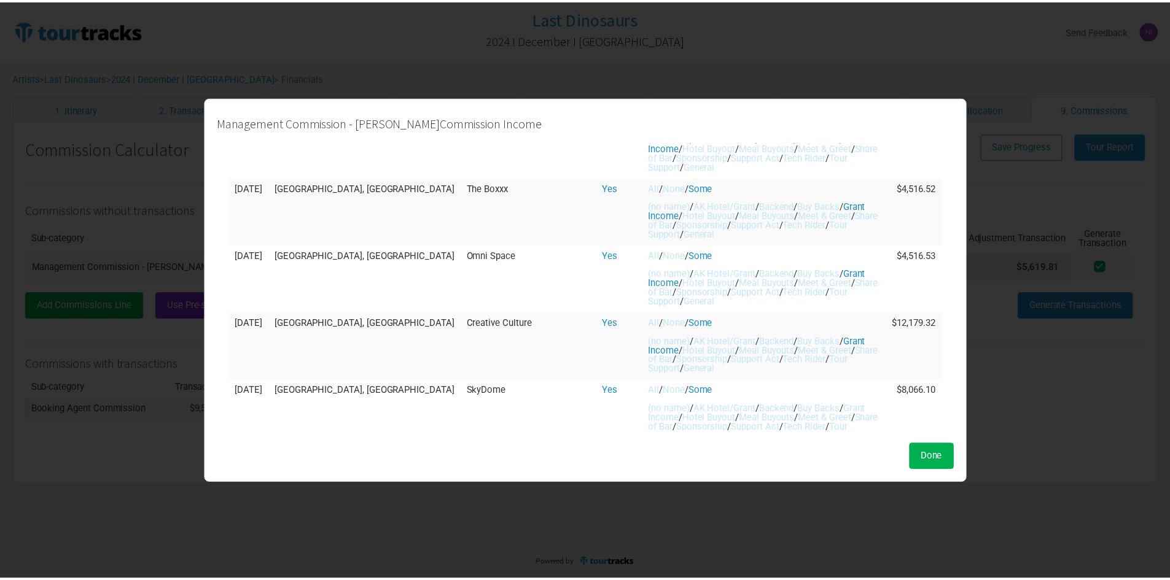
scroll to position [407, 0]
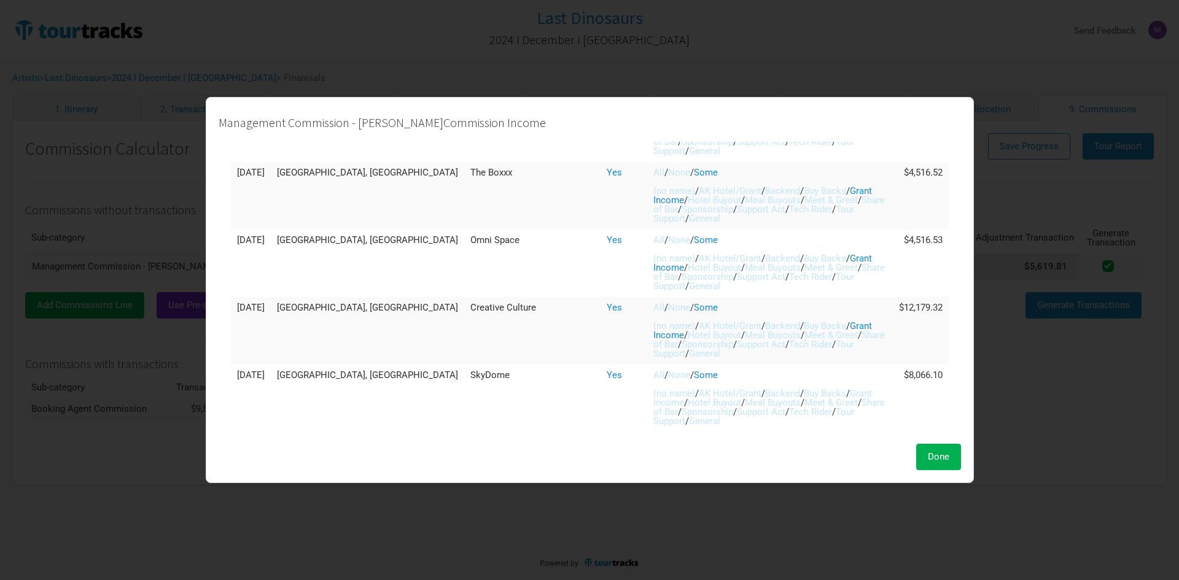
click at [662, 403] on link "Grant Income" at bounding box center [762, 398] width 219 height 20
click at [916, 451] on button "Done" at bounding box center [938, 457] width 45 height 26
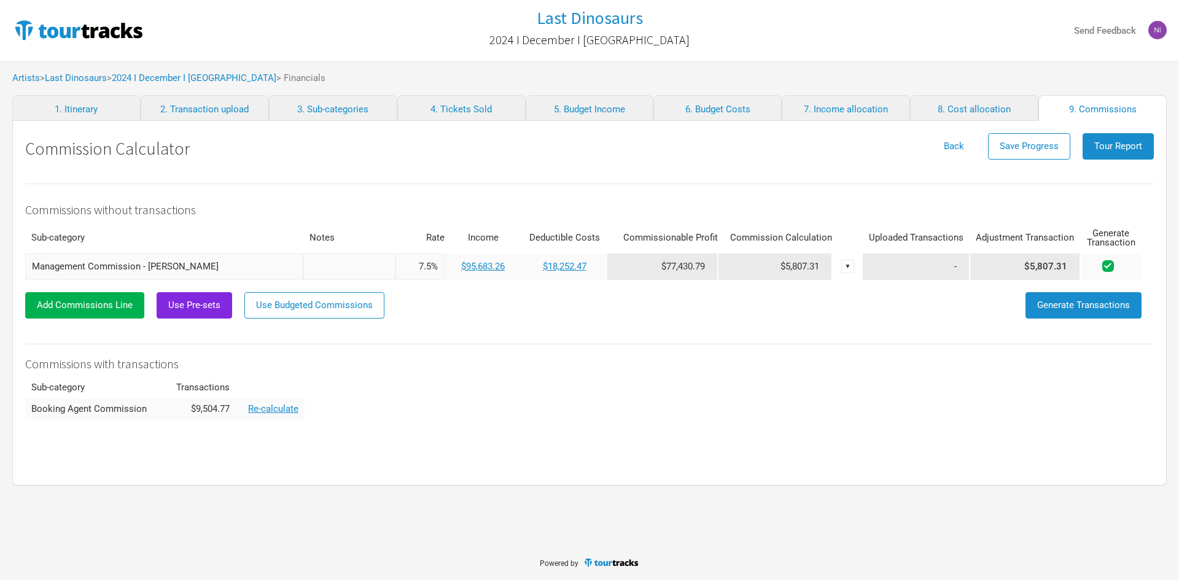
click at [128, 260] on input "Management Commission - [PERSON_NAME]" at bounding box center [164, 267] width 278 height 26
click at [483, 412] on div "Commissions without transactions Sub-category Notes Rate Income Deductible Cost…" at bounding box center [589, 302] width 1129 height 236
click at [236, 76] on link "2024 I December I [GEOGRAPHIC_DATA]" at bounding box center [194, 77] width 165 height 11
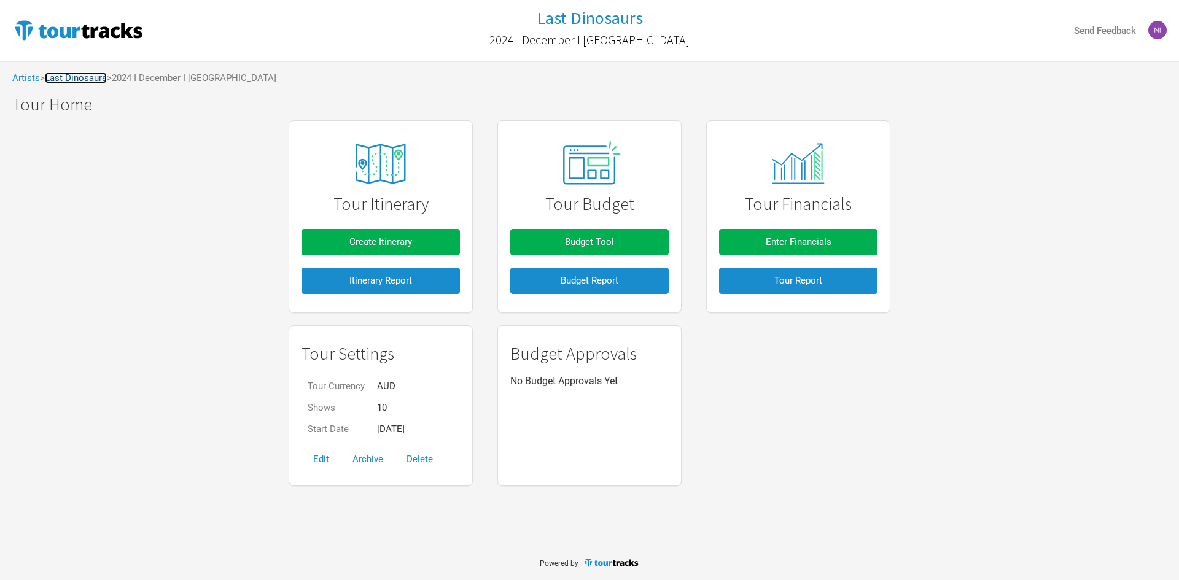
click at [88, 78] on link "Last Dinosaurs" at bounding box center [76, 77] width 62 height 11
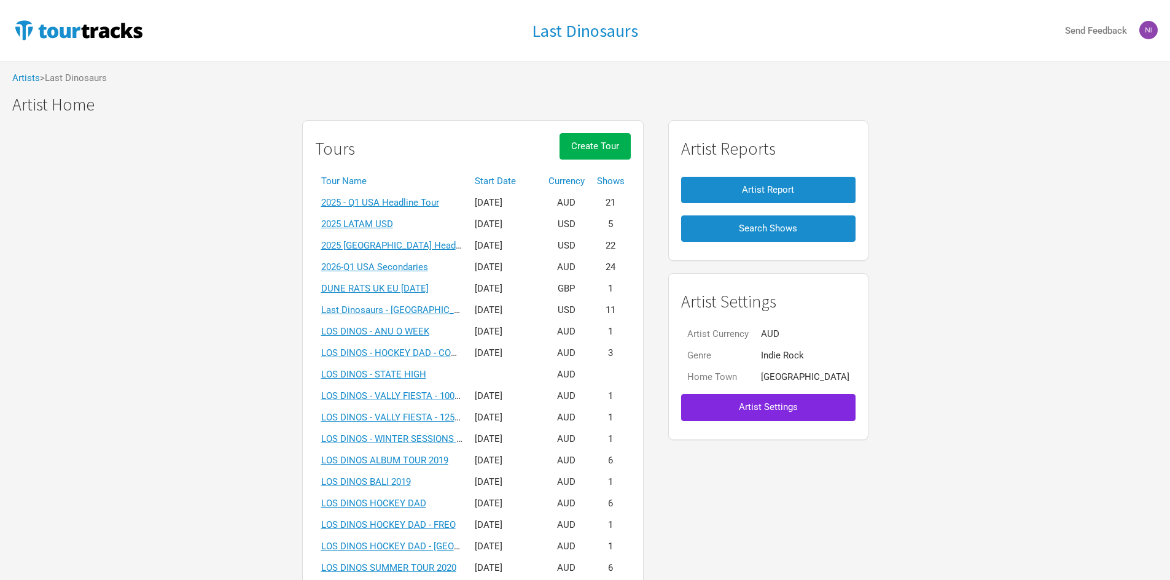
click at [773, 412] on span "Artist Settings" at bounding box center [768, 407] width 59 height 11
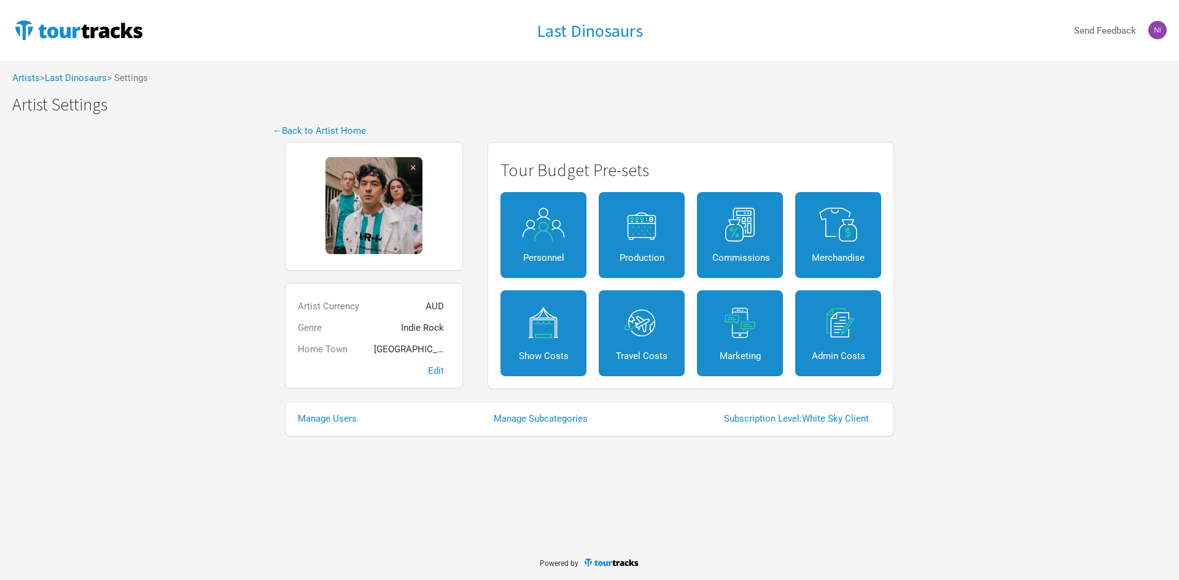
click at [523, 424] on div "Manage Users Manage Subcategories Subscription Level: White Sky Client" at bounding box center [589, 419] width 609 height 35
click at [525, 421] on link "Manage Subcategories" at bounding box center [547, 419] width 106 height 9
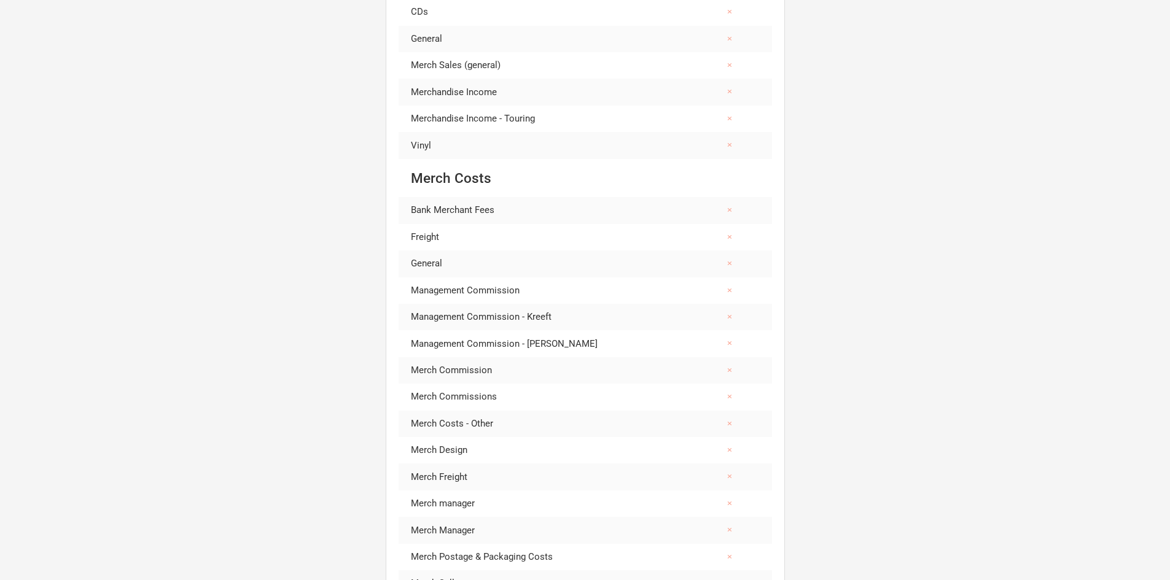
scroll to position [4359, 0]
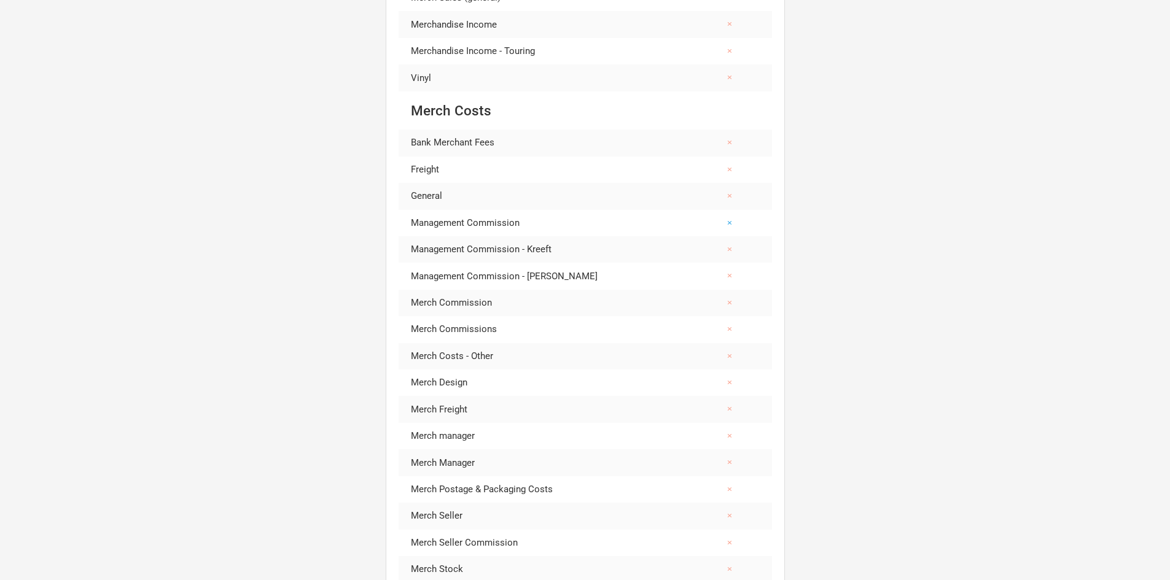
click at [720, 223] on button "×" at bounding box center [730, 223] width 28 height 26
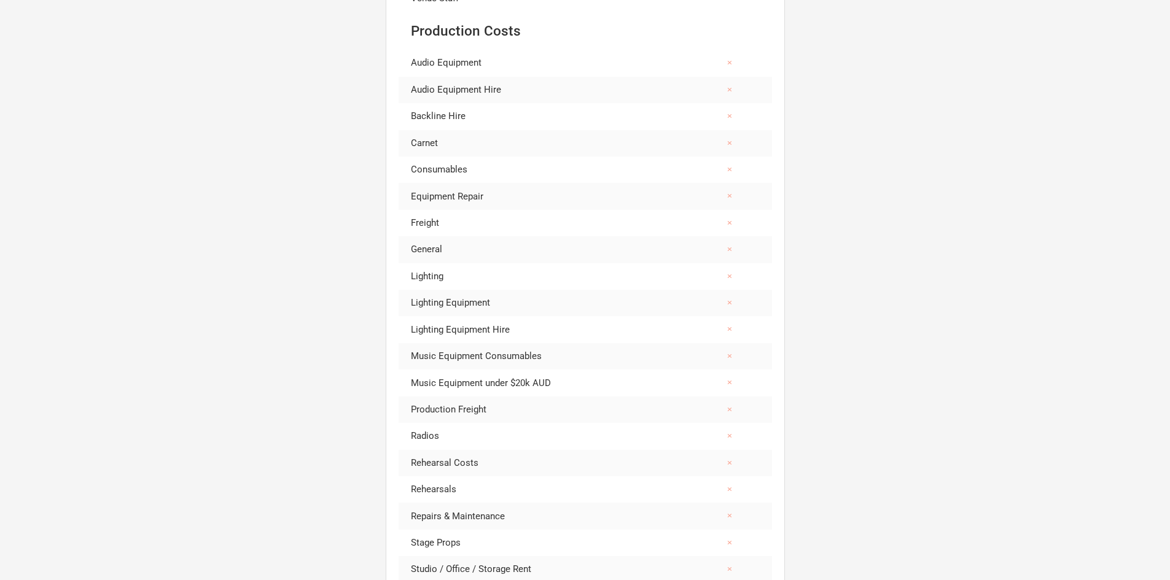
scroll to position [0, 0]
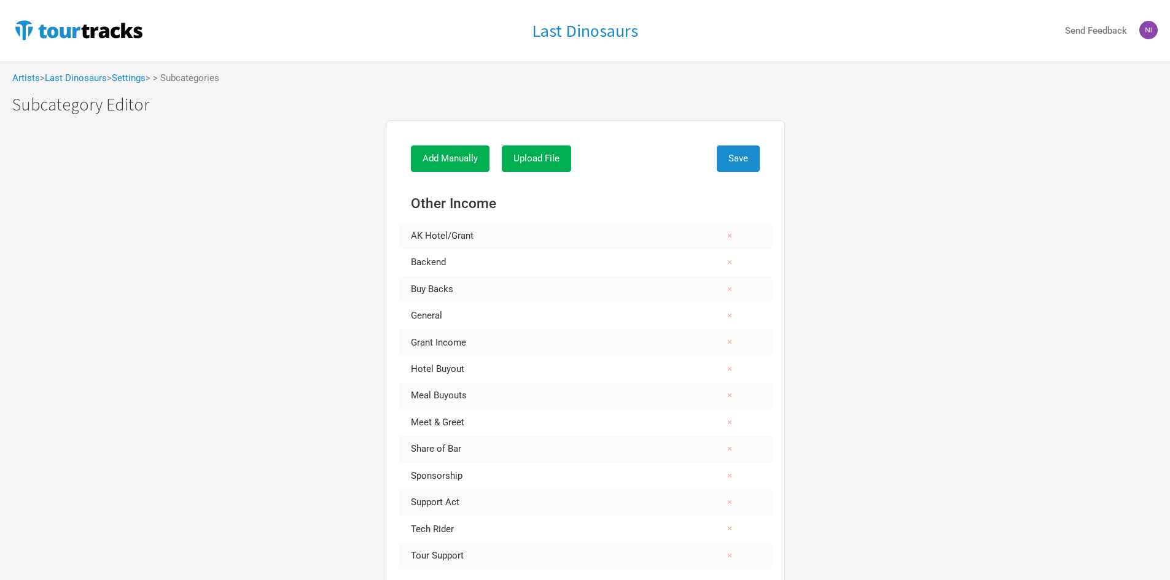
click at [162, 74] on span "> Settings > > Subcategories" at bounding box center [163, 78] width 112 height 9
click at [96, 79] on link "Last Dinosaurs" at bounding box center [76, 77] width 62 height 11
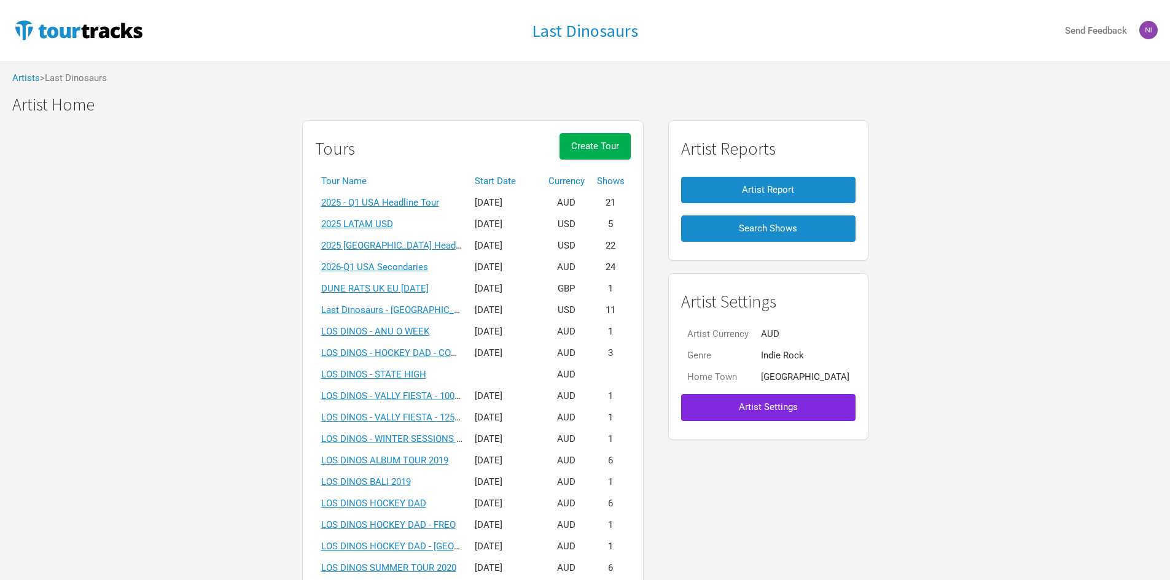
click at [502, 182] on th "Start Date" at bounding box center [506, 181] width 74 height 21
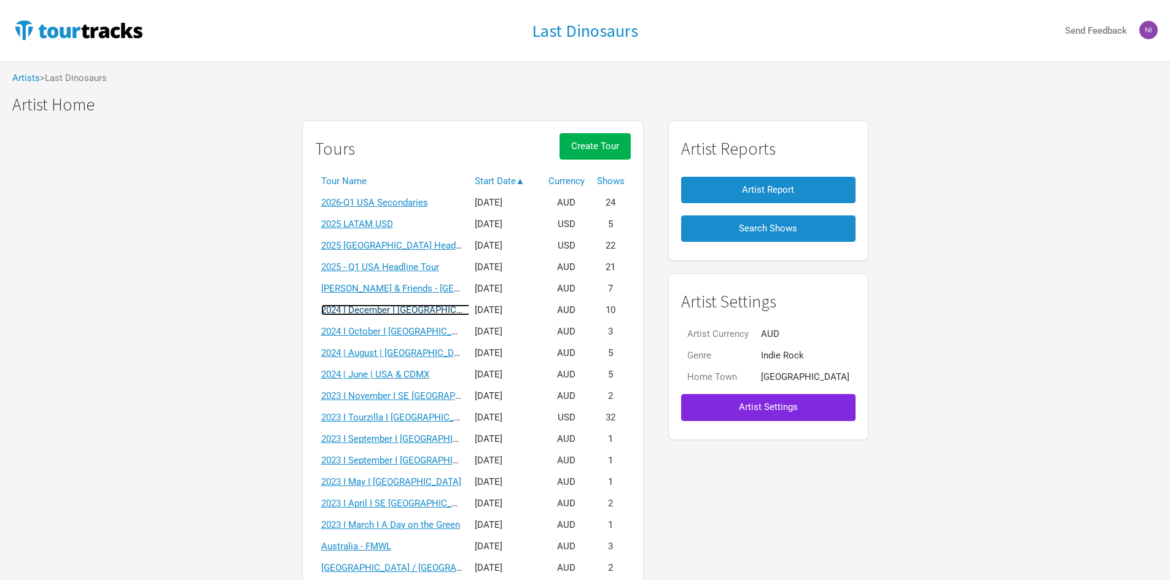
click at [439, 307] on link "2024 I December I [GEOGRAPHIC_DATA]" at bounding box center [403, 310] width 165 height 11
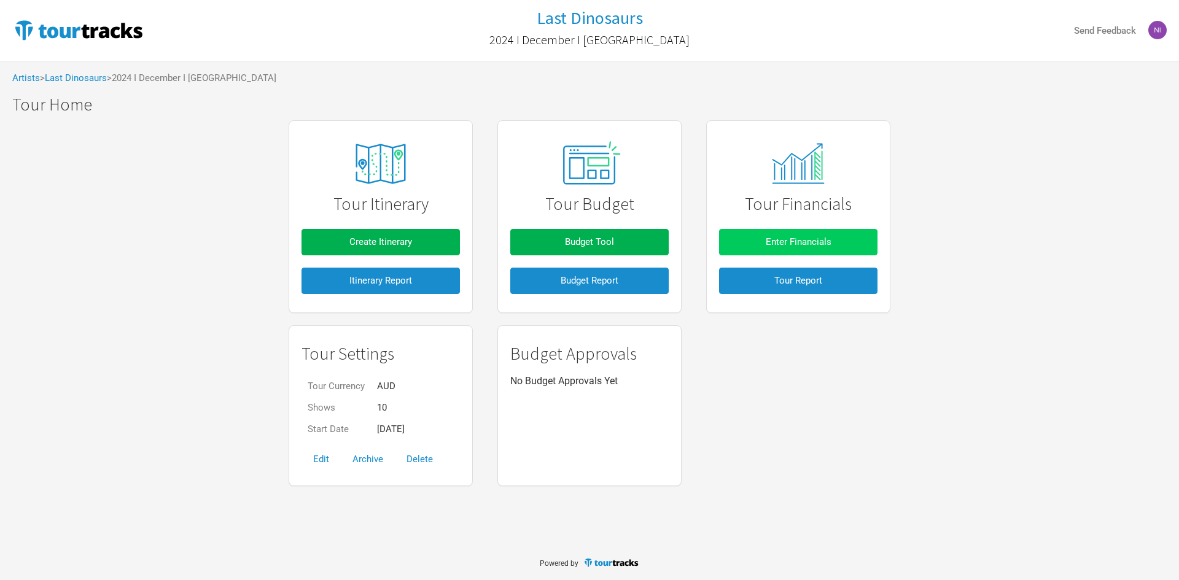
click at [802, 246] on span "Enter Financials" at bounding box center [799, 241] width 66 height 11
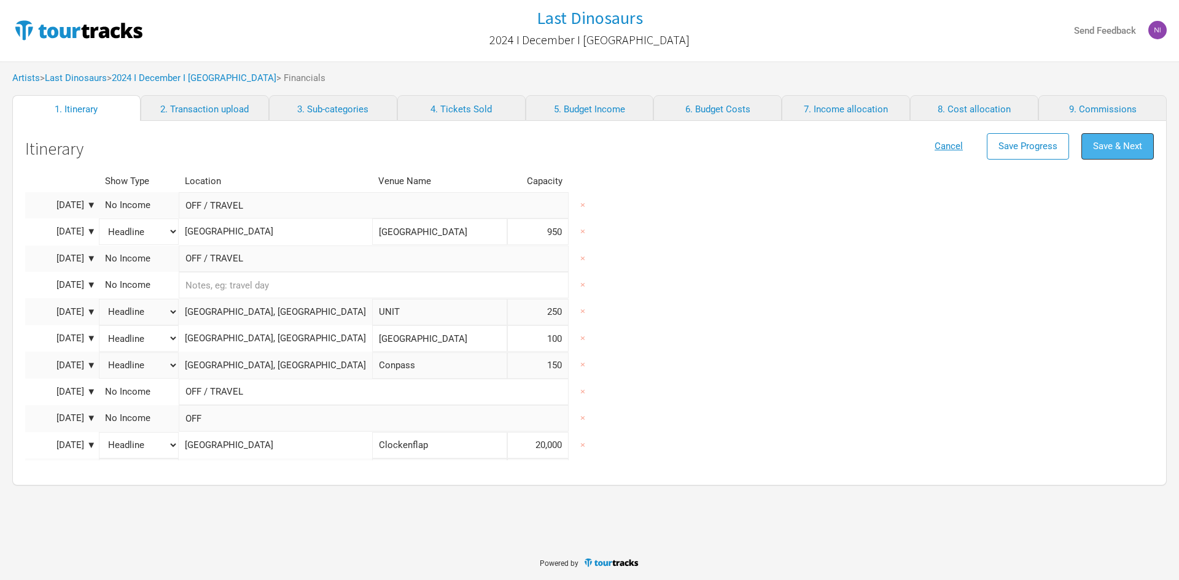
click at [1123, 154] on button "Save & Next" at bounding box center [1118, 146] width 72 height 26
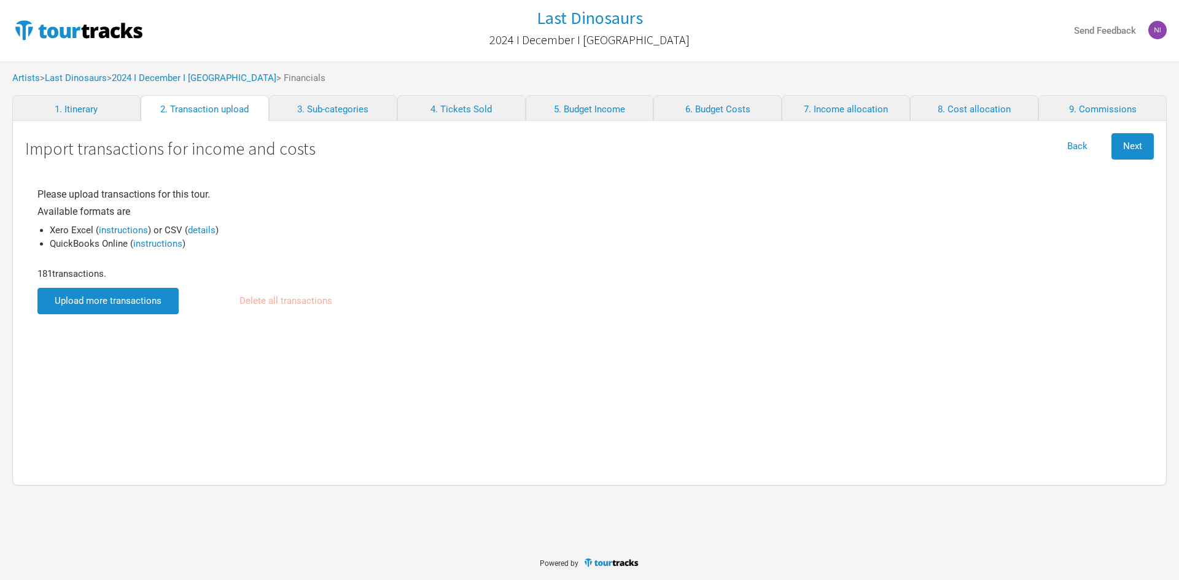
click at [154, 292] on input "file" at bounding box center [107, 301] width 141 height 26
click at [1137, 151] on span "Next" at bounding box center [1132, 146] width 19 height 11
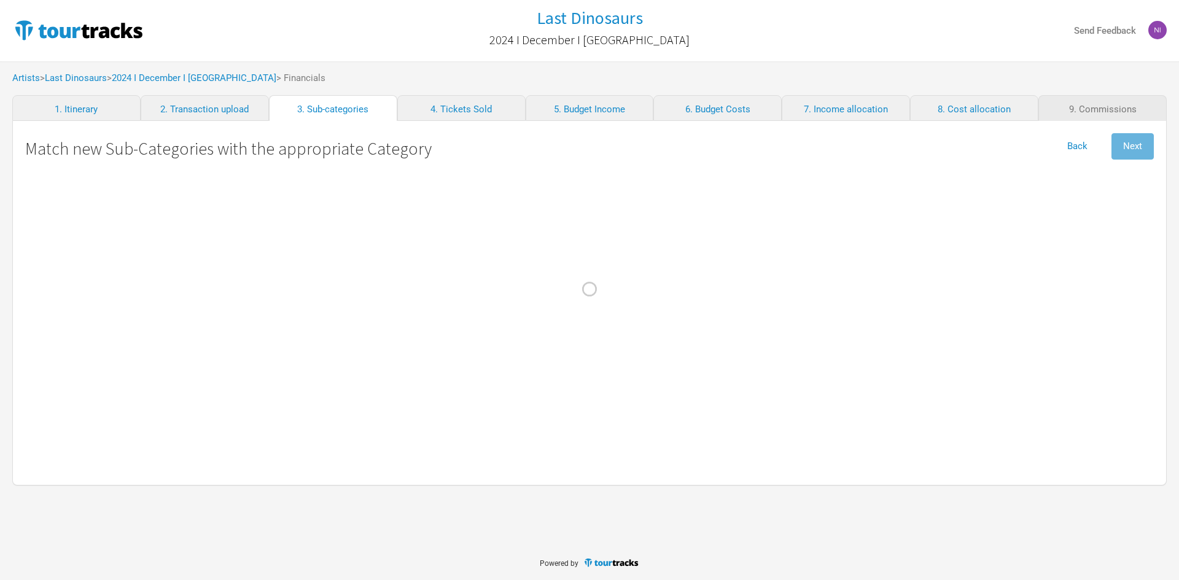
select select "Travel"
select Online "Marketing"
select select "Travel"
select Design "Marketing"
select Charges "Admin"
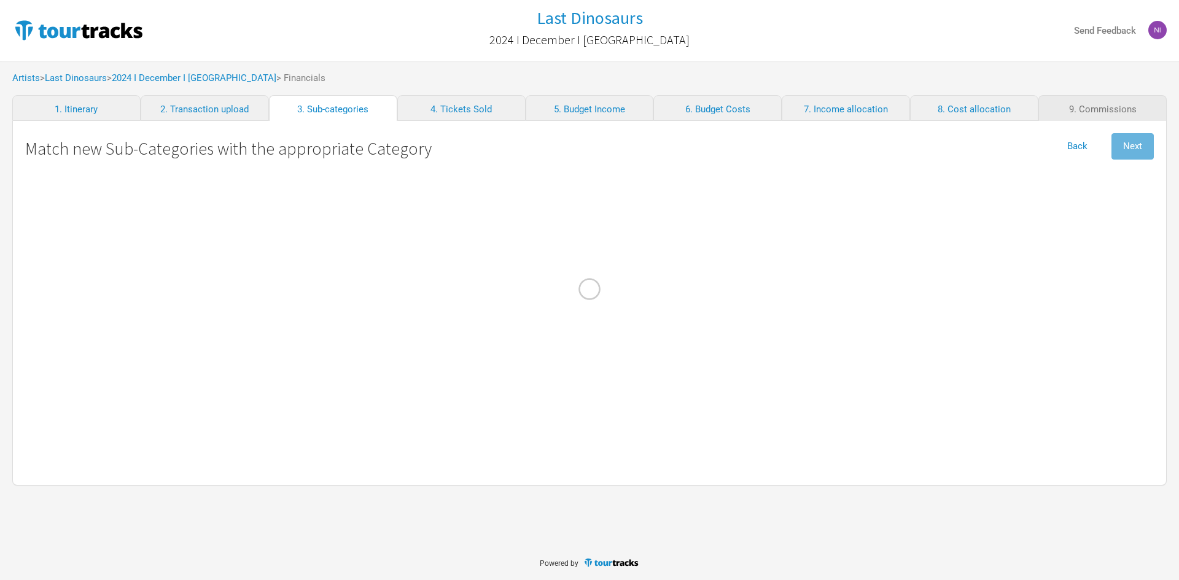
select Commission "Commissions"
select Bagage "Travel"
select Income "Other Income"
select Commission "Merch Costs"
select Kreeft "Merch Costs"
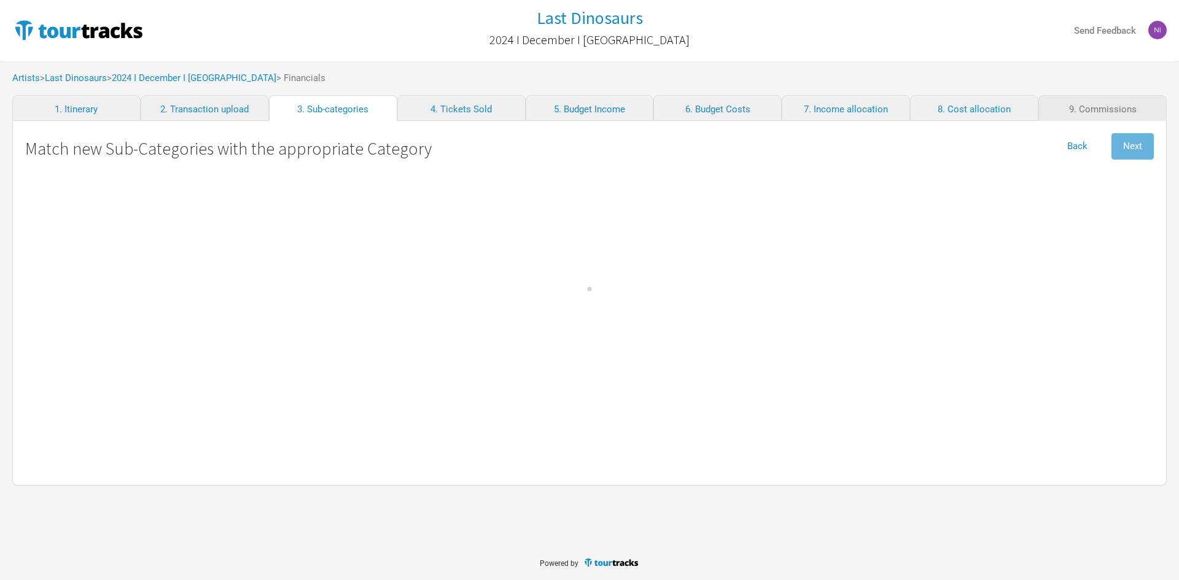
select Matt "Merch Costs"
select Advertising "Marketing"
select Commission "Merch Costs"
select Freight "Merch Costs"
select Design "Merch Costs"
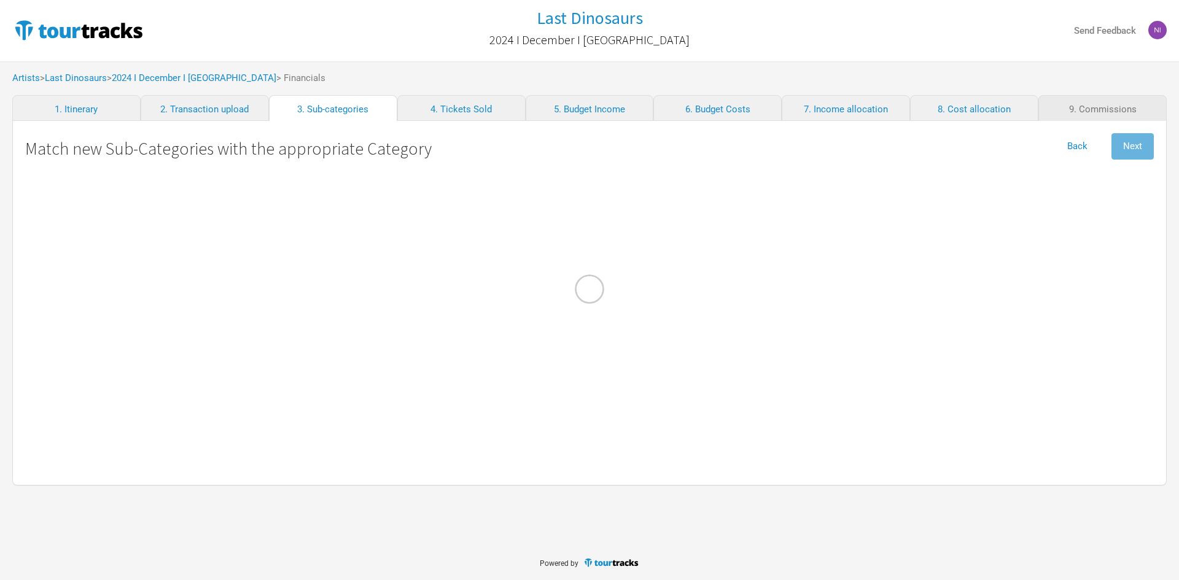
select Touring "Merch Income"
select Stock\/Manufacturing "Merch Costs"
select Fares "Travel"
select International "Performance"
select Musicians "Personnel"
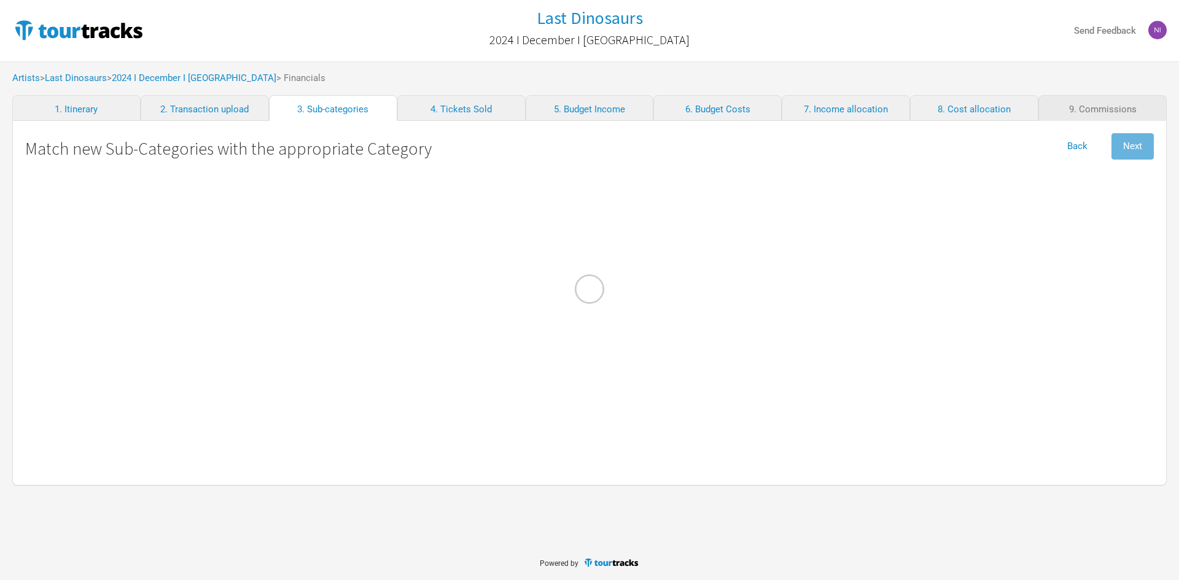
select \(FOH\) "Personnel"
select Contractors "Personnel"
select select "Travel"
select other "Travel"
select Meals "Travel"
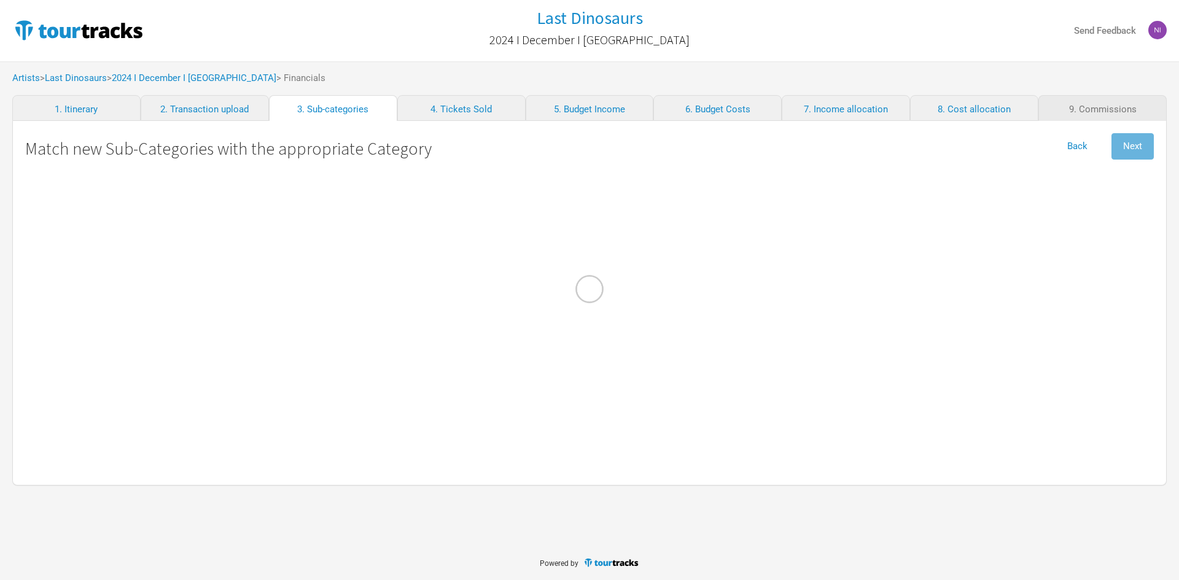
select Costs "Travel"
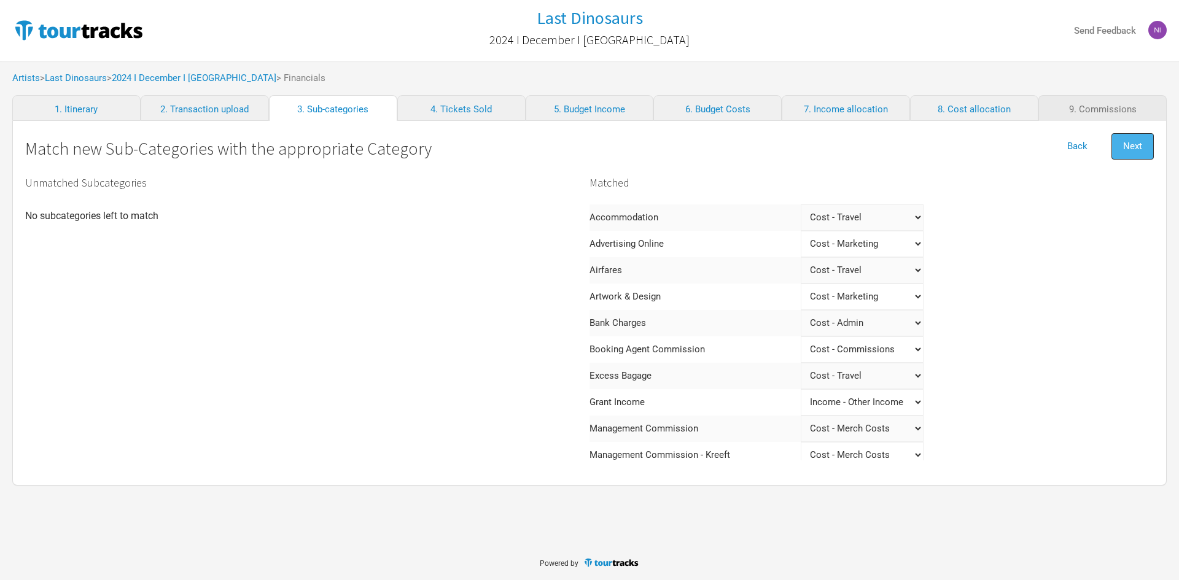
click at [1136, 149] on span "Next" at bounding box center [1132, 146] width 19 height 11
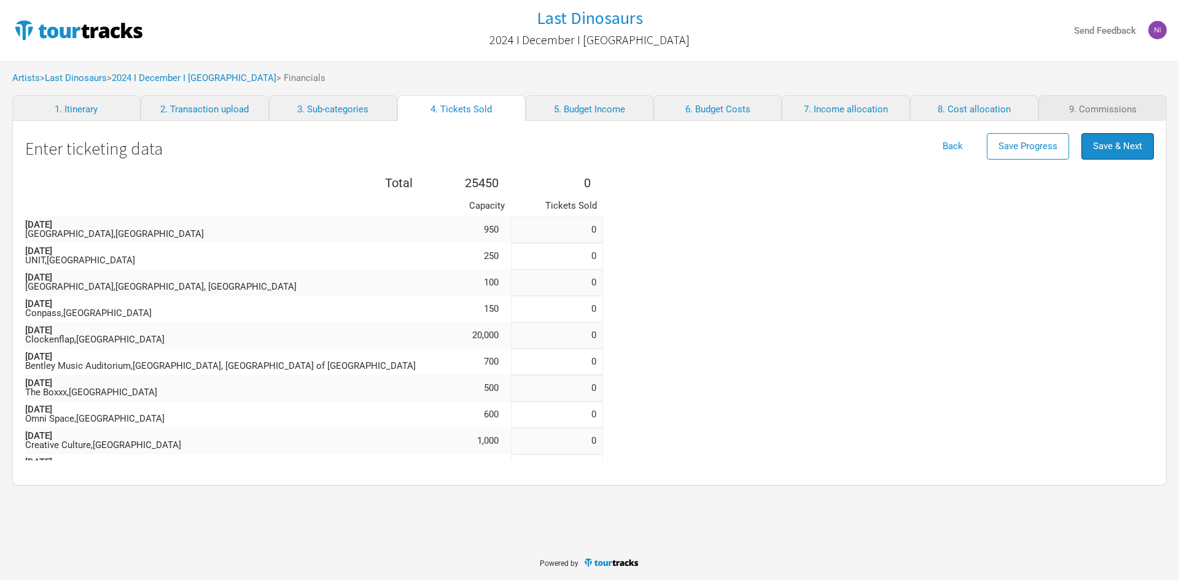
click at [1136, 149] on span "Save & Next" at bounding box center [1117, 146] width 49 height 11
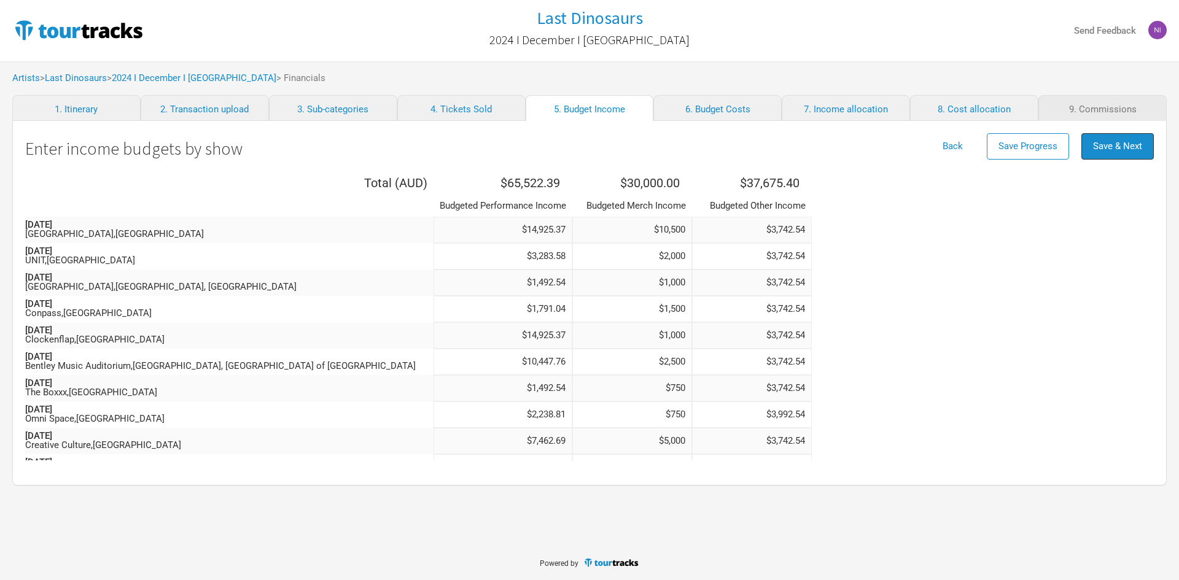
click at [1136, 149] on span "Save & Next" at bounding box center [1117, 146] width 49 height 11
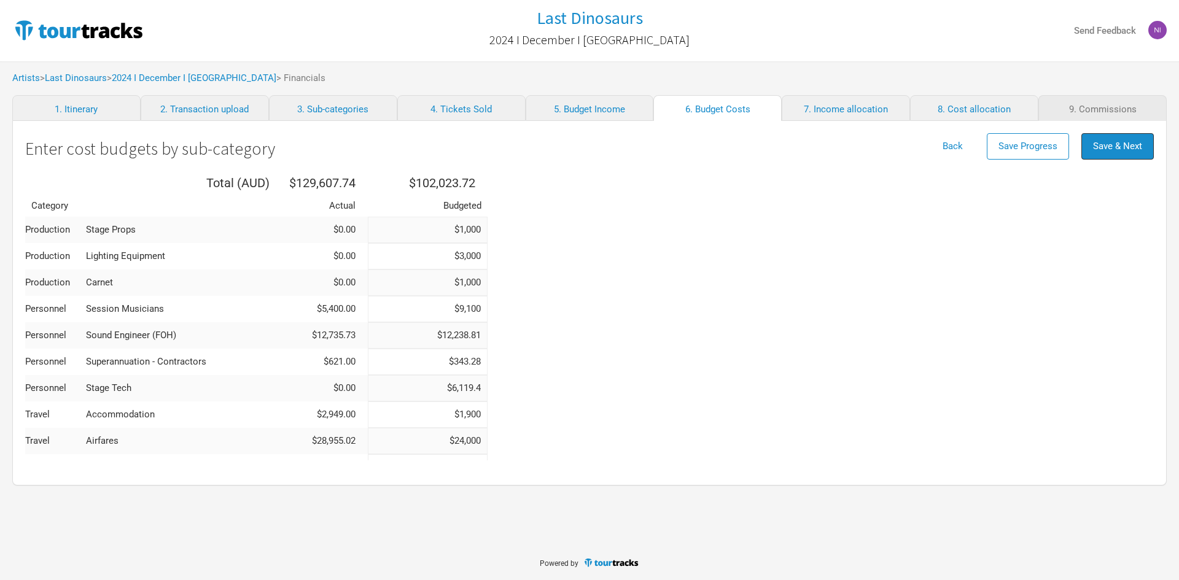
click at [1136, 149] on span "Save & Next" at bounding box center [1117, 146] width 49 height 11
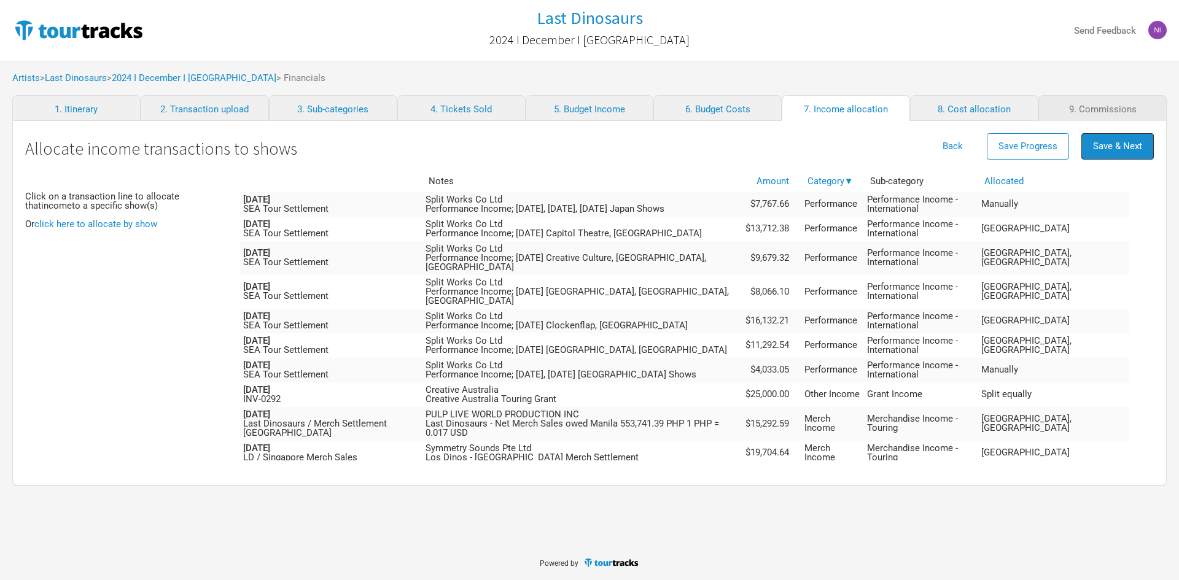
click at [1136, 149] on span "Save & Next" at bounding box center [1117, 146] width 49 height 11
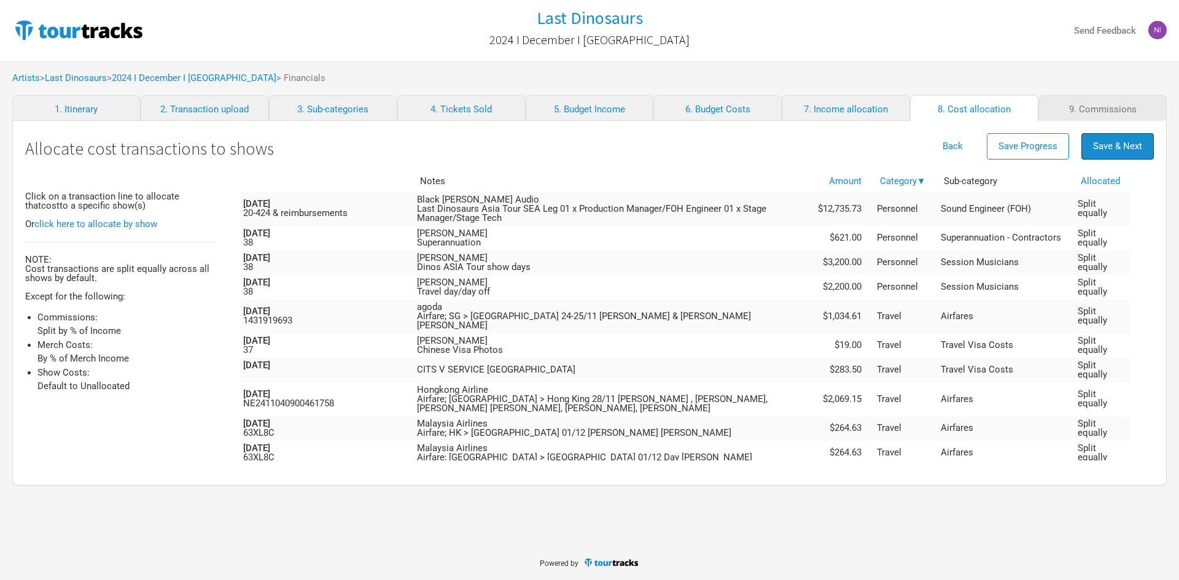
click at [1139, 149] on span "Save & Next" at bounding box center [1117, 146] width 49 height 11
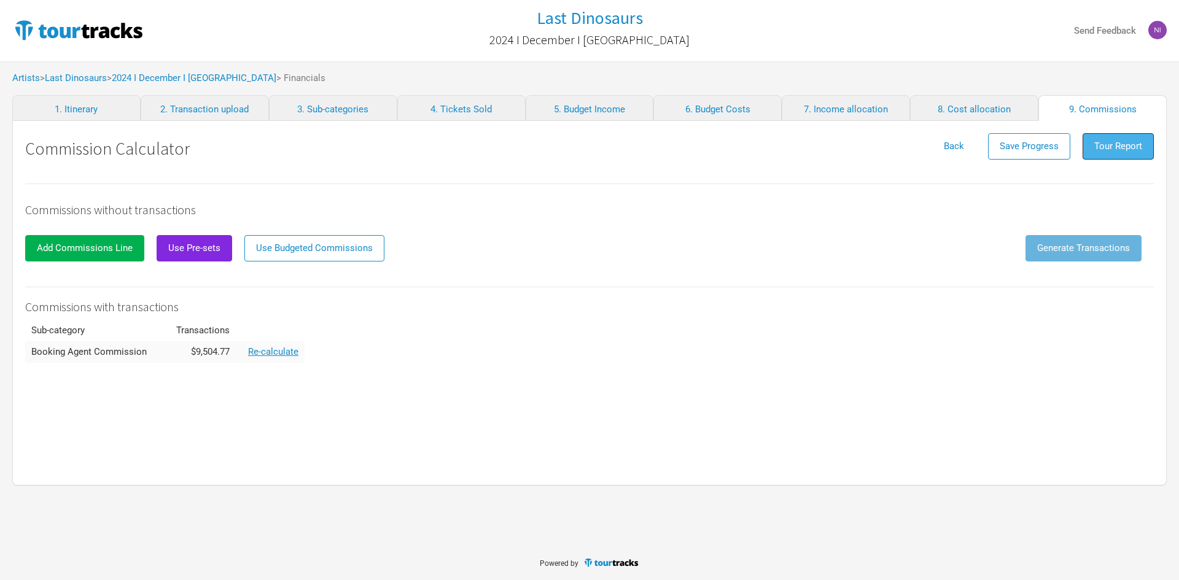
click at [1134, 142] on span "Tour Report" at bounding box center [1118, 146] width 48 height 11
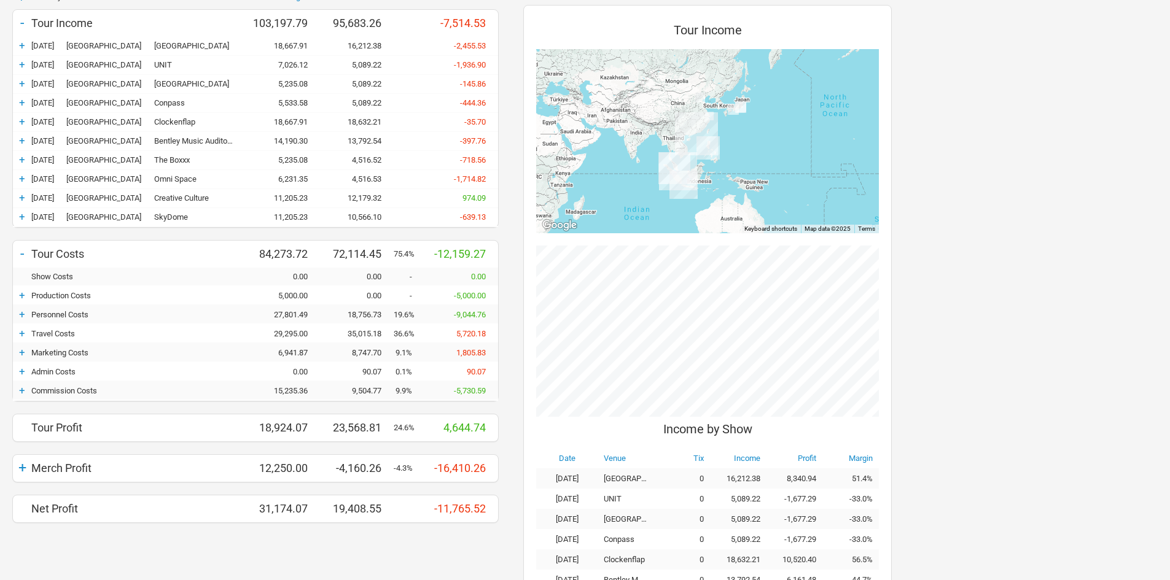
scroll to position [246, 0]
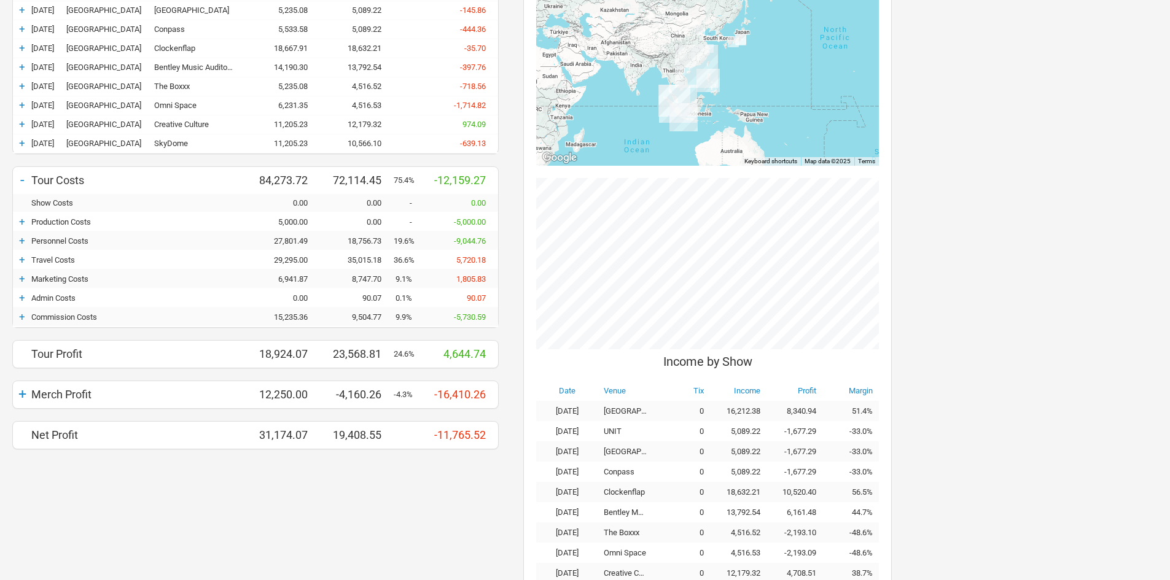
click at [9, 398] on div "+ Currency AUD Budget Actuals Variance - Tour Income 103,197.79 95,683.26 -7,51…" at bounding box center [255, 184] width 511 height 531
click at [15, 396] on div "+" at bounding box center [22, 394] width 18 height 17
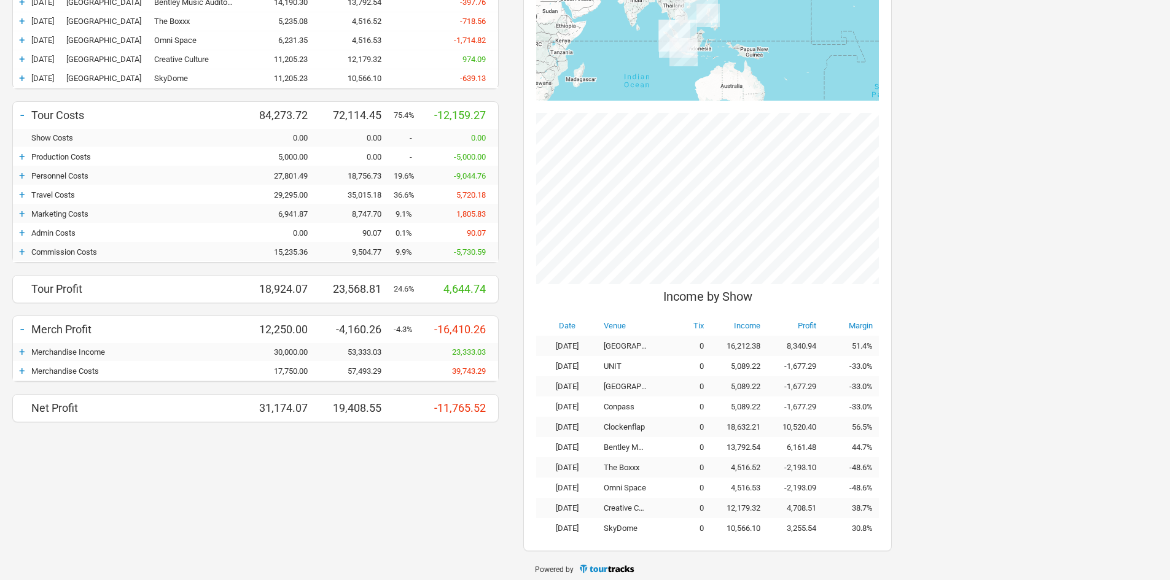
scroll to position [317, 0]
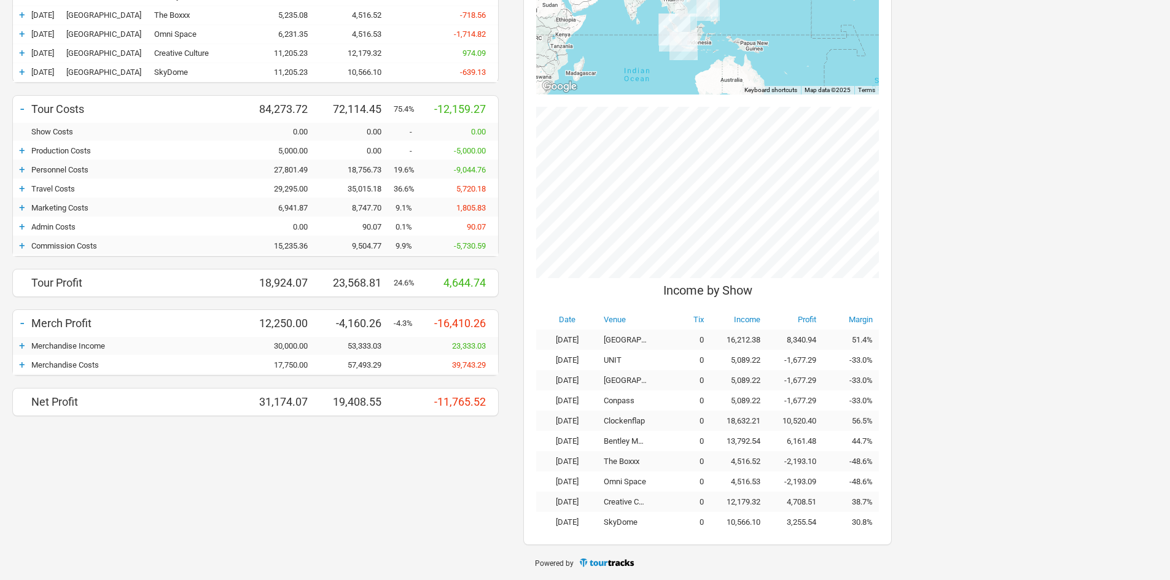
click at [31, 369] on div "+" at bounding box center [22, 365] width 18 height 12
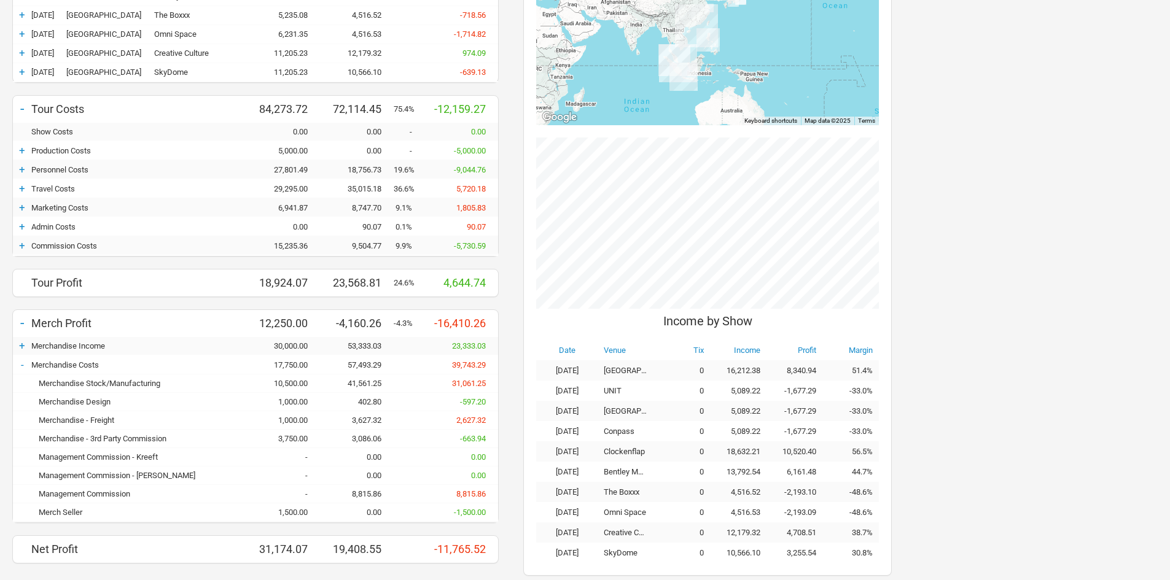
click at [85, 493] on div "Management Commission" at bounding box center [138, 494] width 215 height 9
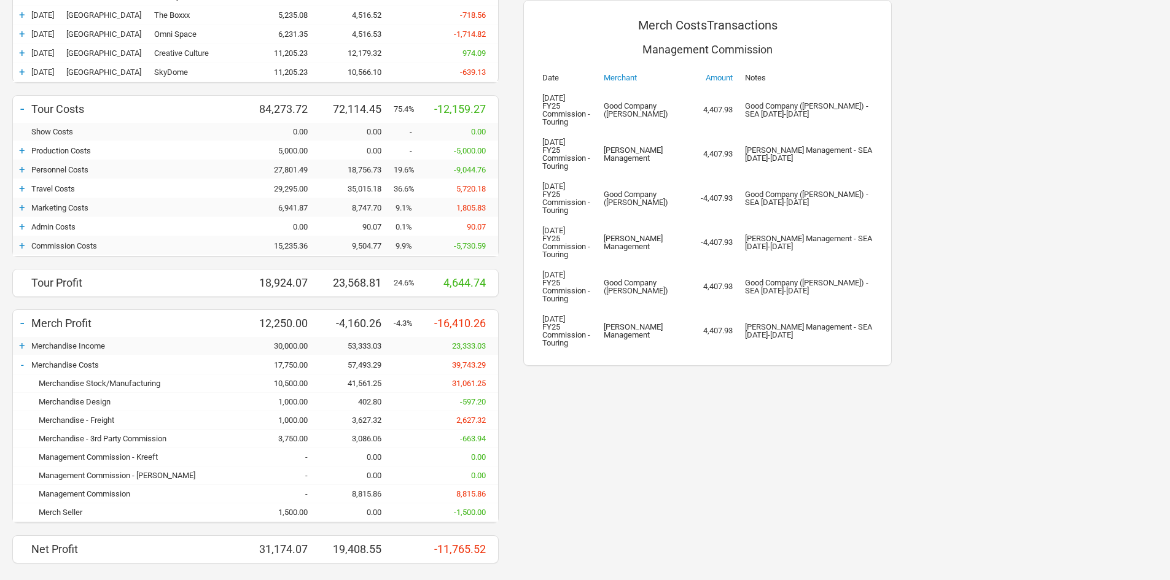
click at [21, 251] on div "+" at bounding box center [22, 246] width 18 height 12
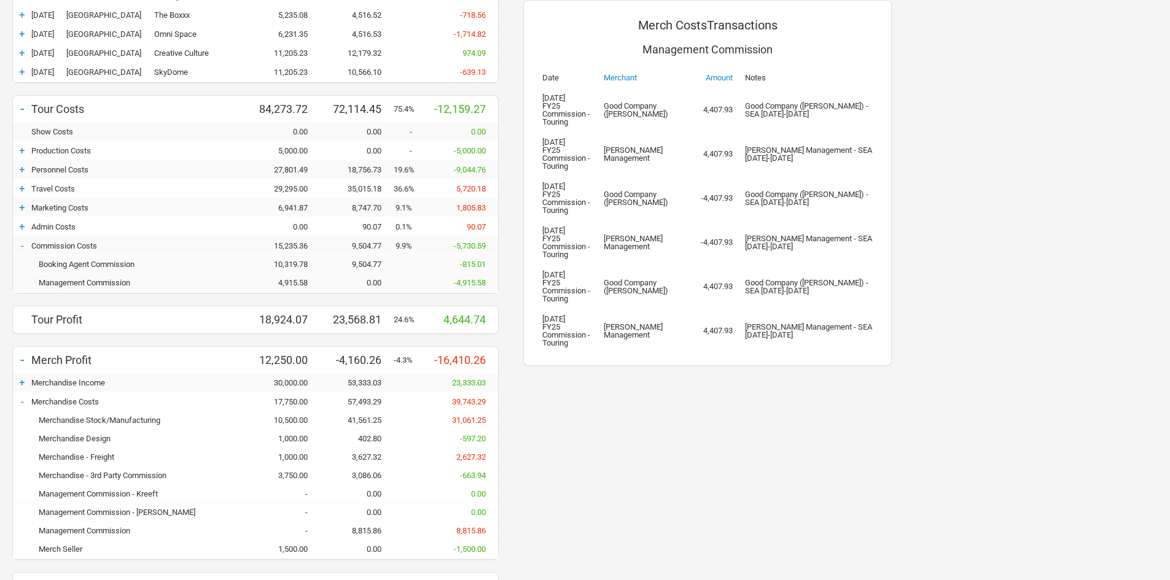
click at [21, 251] on div "-" at bounding box center [22, 246] width 18 height 12
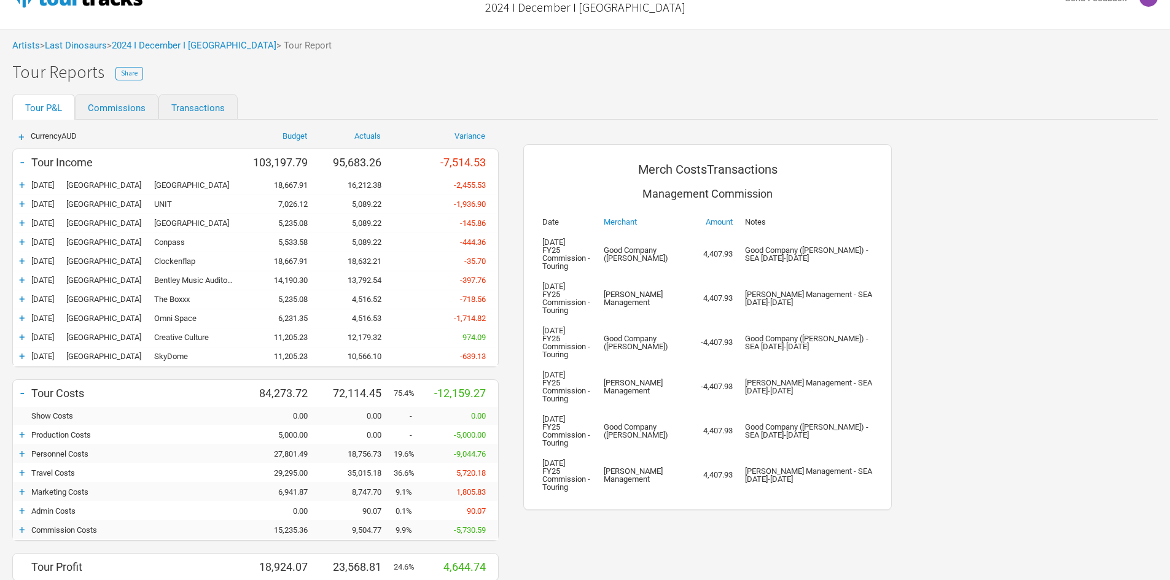
scroll to position [348, 0]
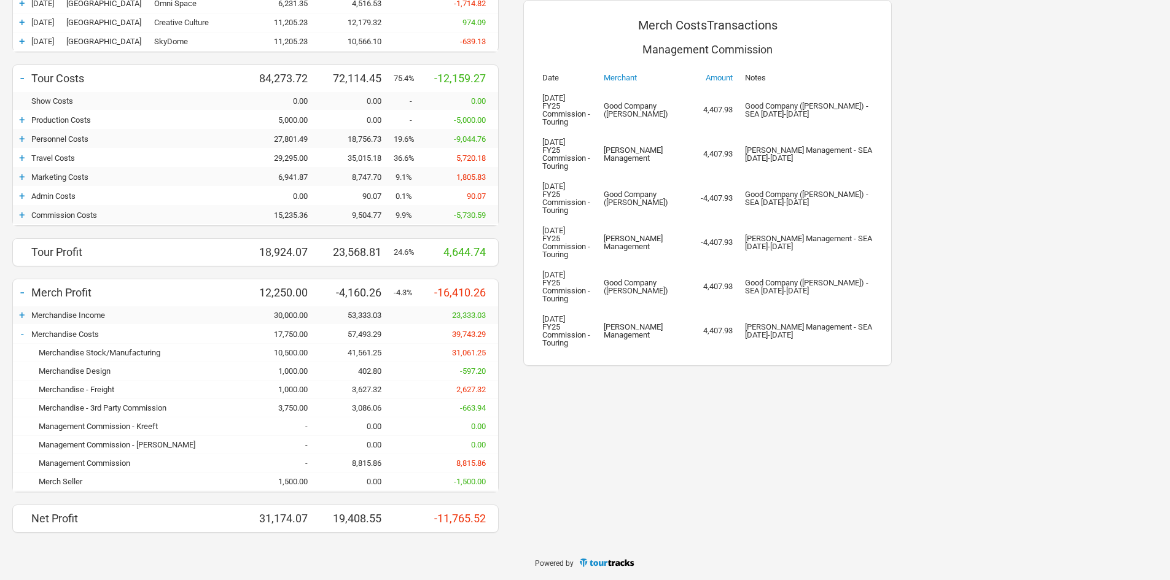
click at [21, 334] on div "-" at bounding box center [22, 334] width 18 height 12
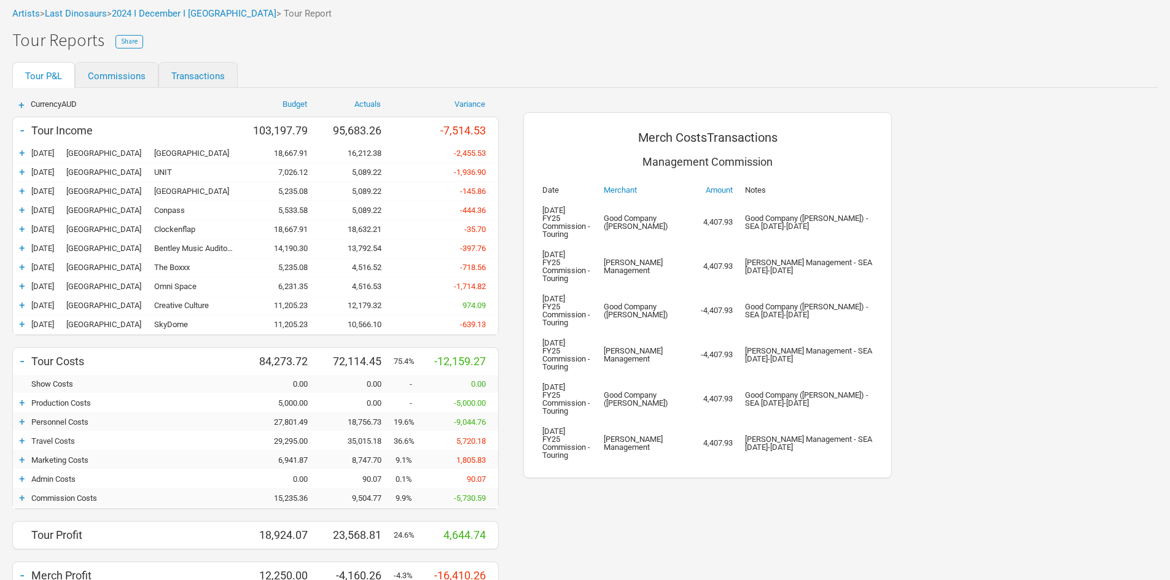
scroll to position [0, 0]
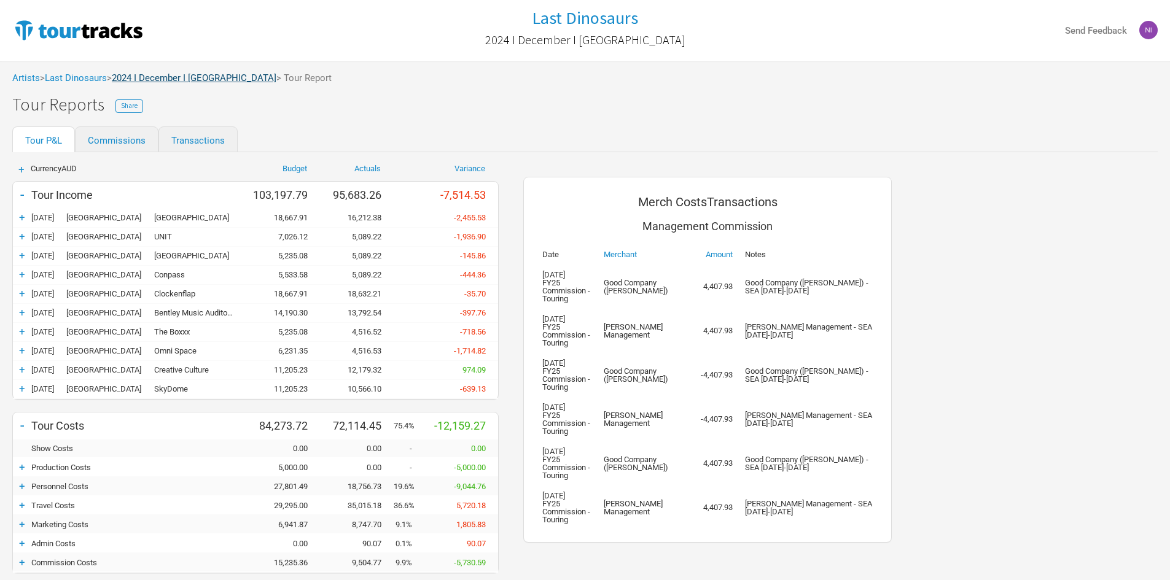
click at [207, 84] on div "Artists > Last Dinosaurs > 2024 I December I [GEOGRAPHIC_DATA] > Tour Report" at bounding box center [585, 78] width 1170 height 34
click at [207, 76] on link "2024 I December I [GEOGRAPHIC_DATA]" at bounding box center [194, 77] width 165 height 11
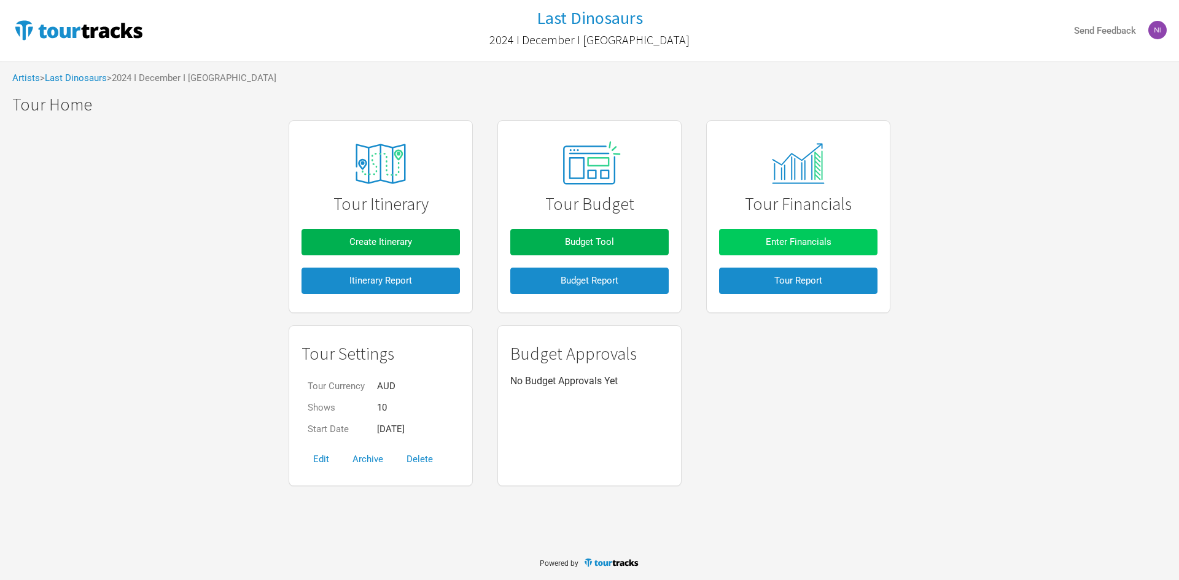
click at [785, 244] on span "Enter Financials" at bounding box center [799, 241] width 66 height 11
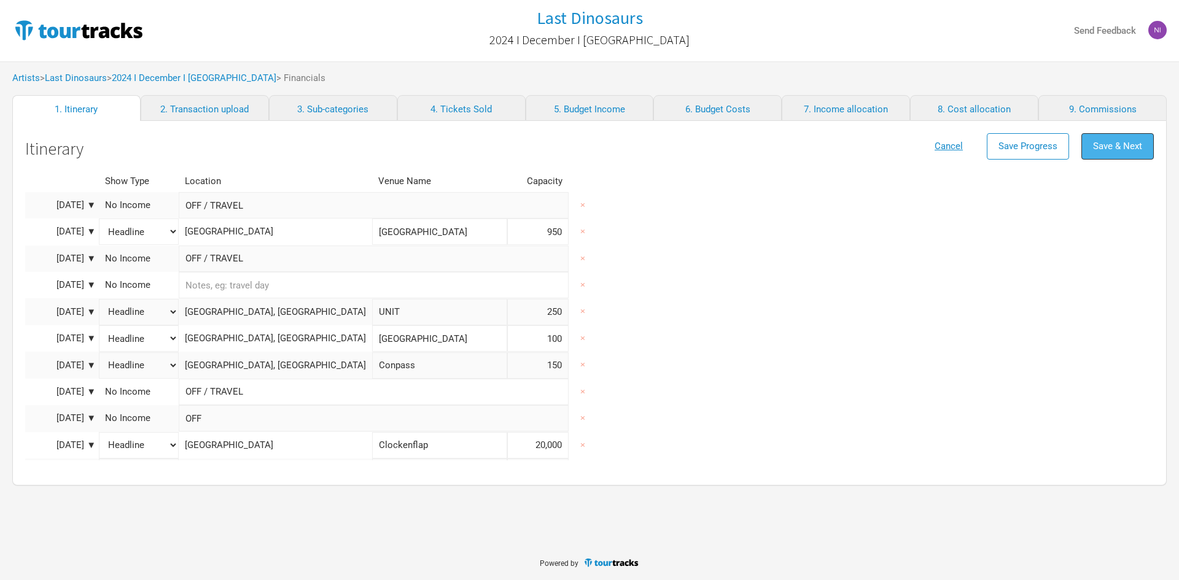
click at [1100, 142] on span "Save & Next" at bounding box center [1117, 146] width 49 height 11
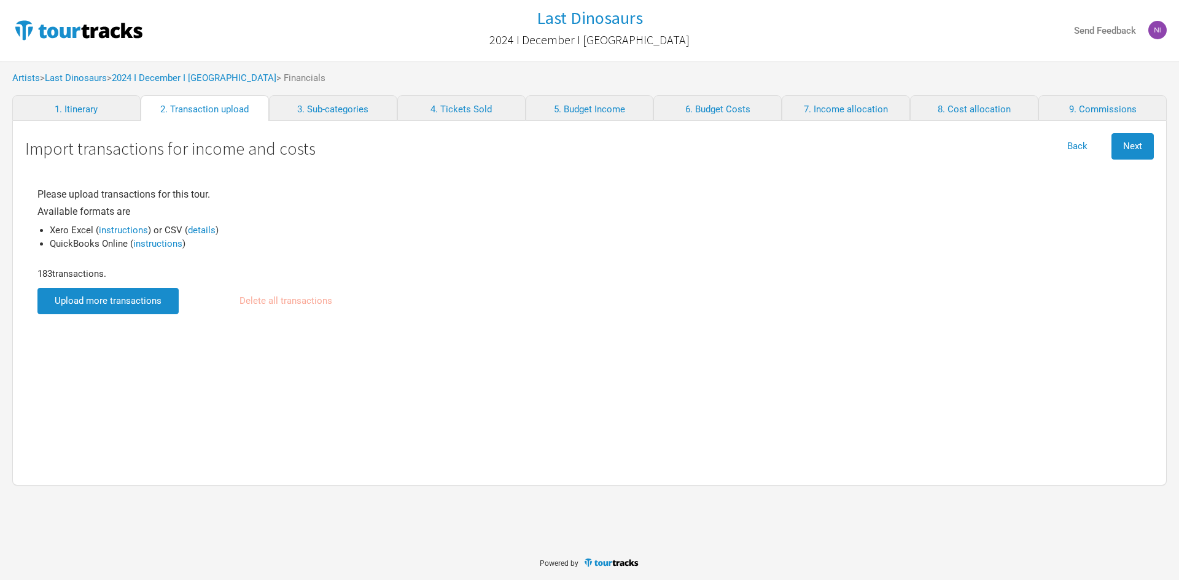
click at [119, 295] on input "file" at bounding box center [107, 301] width 141 height 26
click at [1142, 160] on div "Back Next" at bounding box center [1105, 151] width 98 height 37
click at [1141, 149] on span "Next" at bounding box center [1132, 146] width 19 height 11
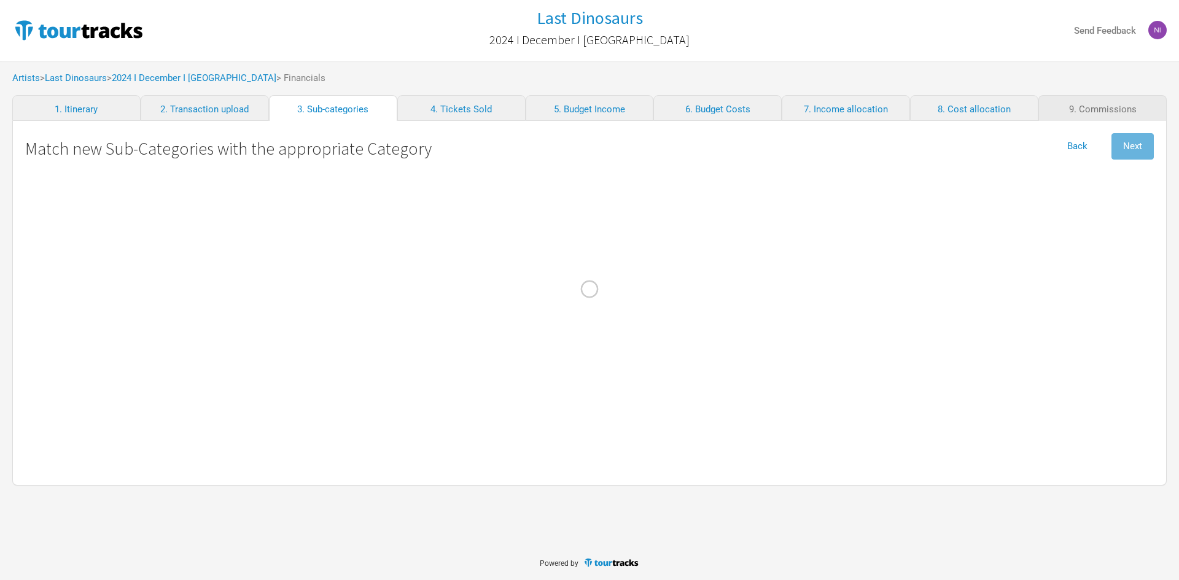
select select "Travel"
select Online "Marketing"
select select "Travel"
select Design "Marketing"
select Charges "Admin"
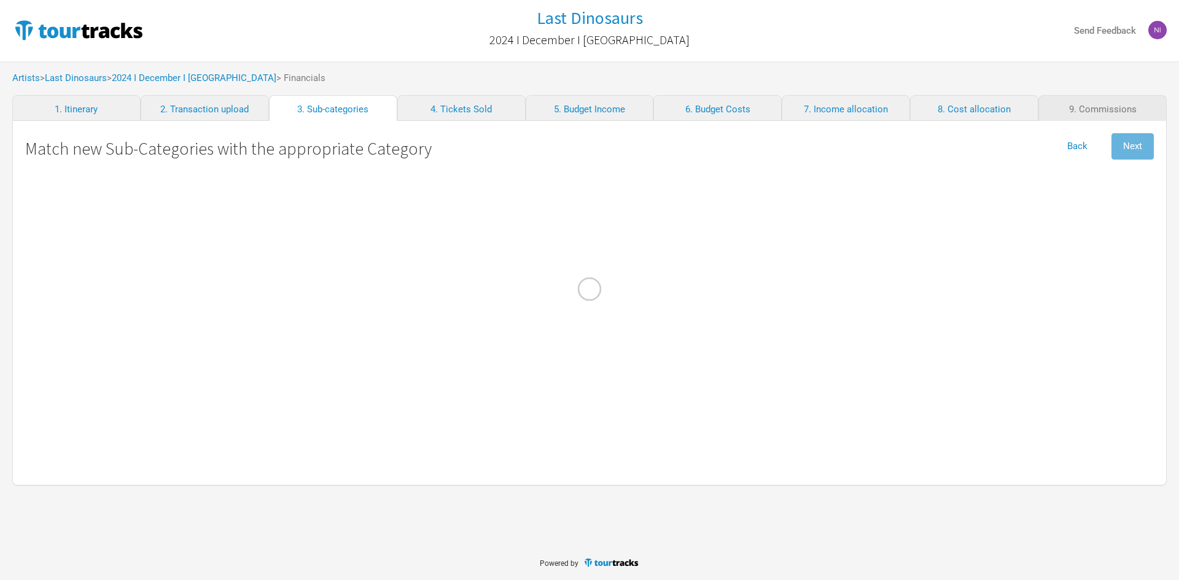
select Commission "Commissions"
select Bagage "Travel"
select Income "Other Income"
select Commission "Merch Costs"
select Kreeft "Merch Costs"
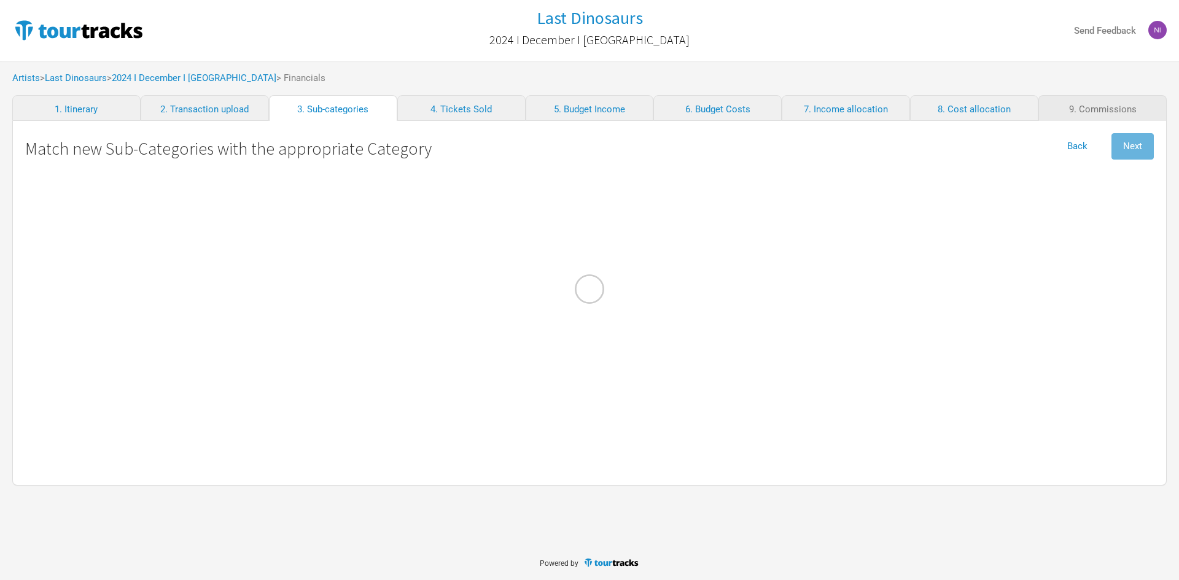
select Matt "Merch Costs"
select Advertising "Marketing"
select Commission "Merch Costs"
select Freight "Merch Costs"
select Design "Merch Costs"
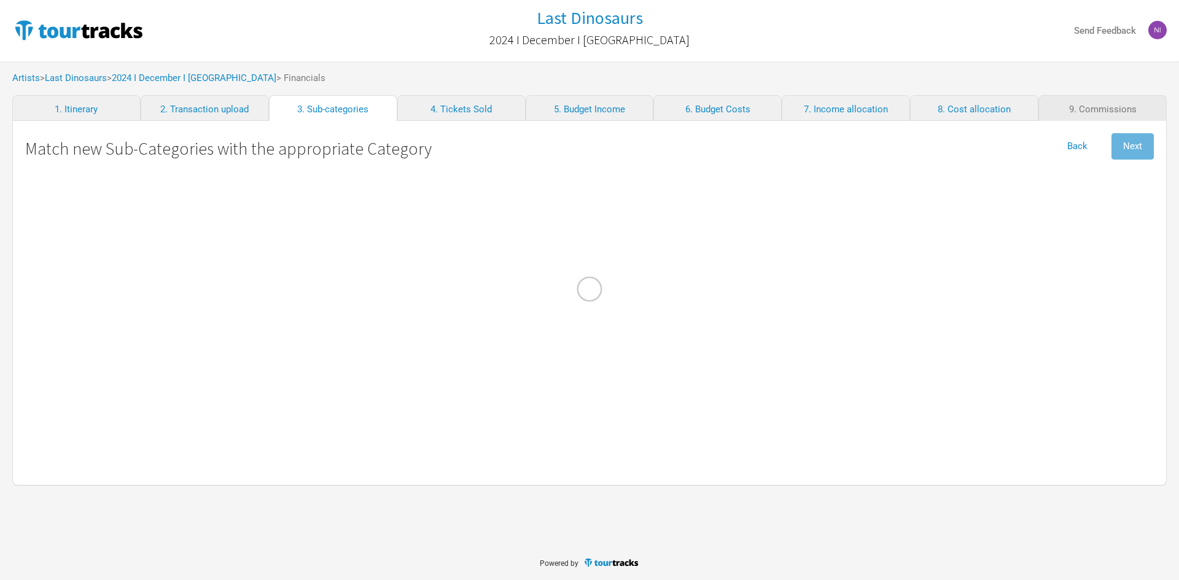
select Touring "Merch Income"
select Stock\/Manufacturing "Merch Costs"
select Fares "Travel"
select International "Performance"
select Musicians "Personnel"
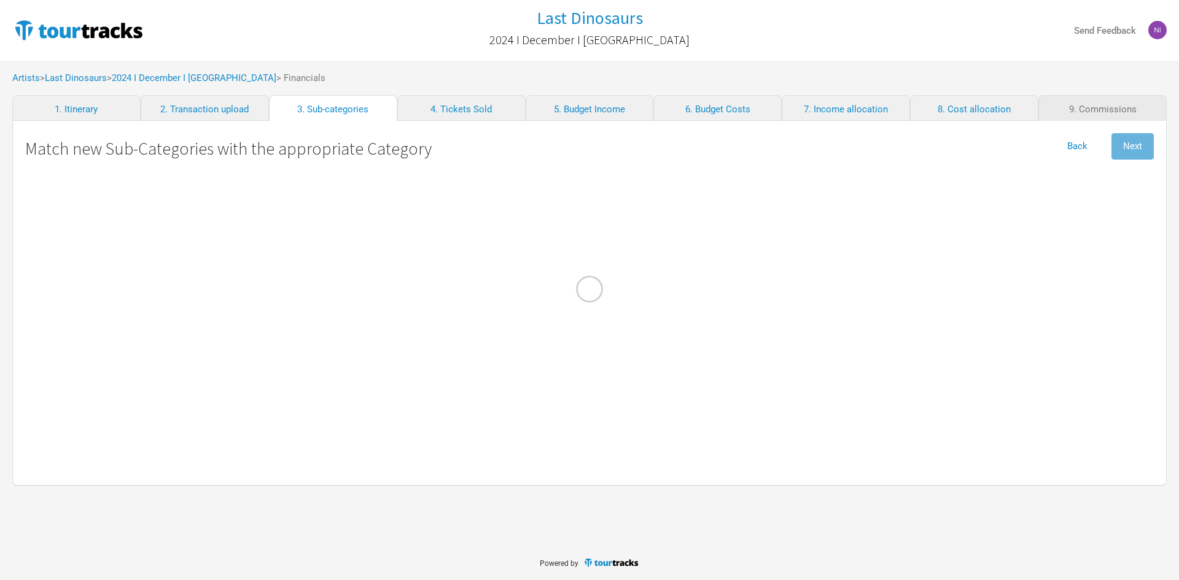
select \(FOH\) "Personnel"
select Contractors "Personnel"
select select "Travel"
select other "Travel"
select Meals "Travel"
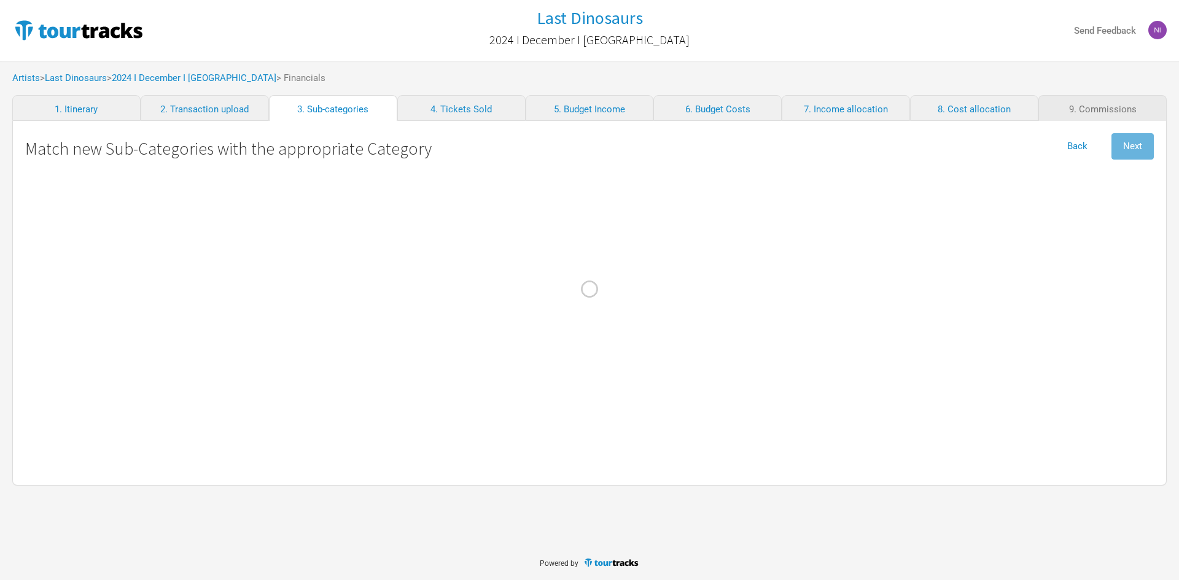
select Costs "Travel"
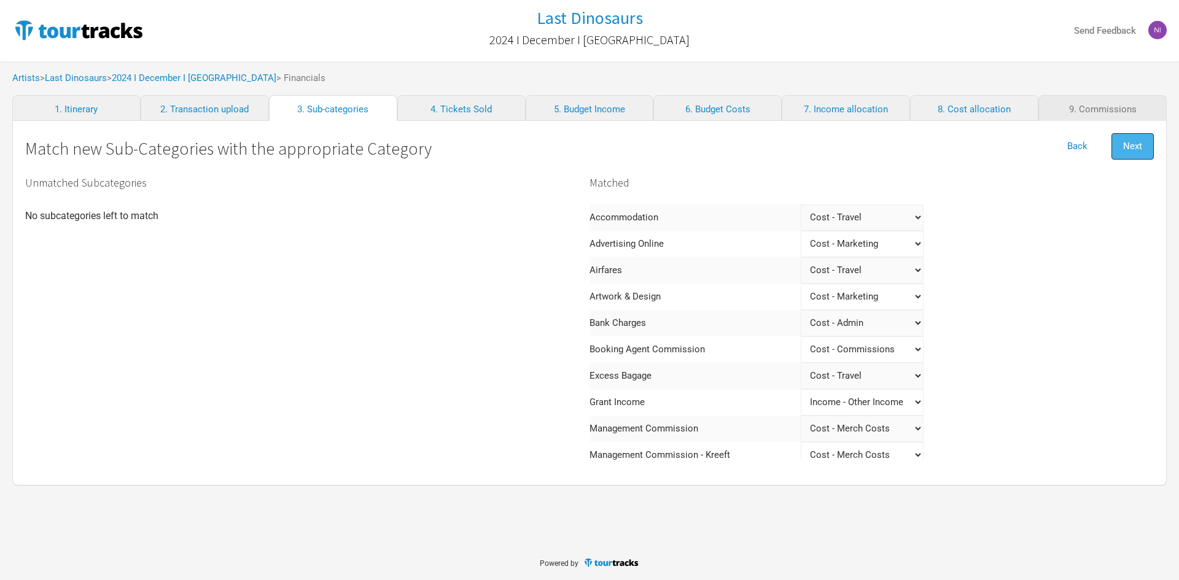
click at [1138, 147] on span "Next" at bounding box center [1132, 146] width 19 height 11
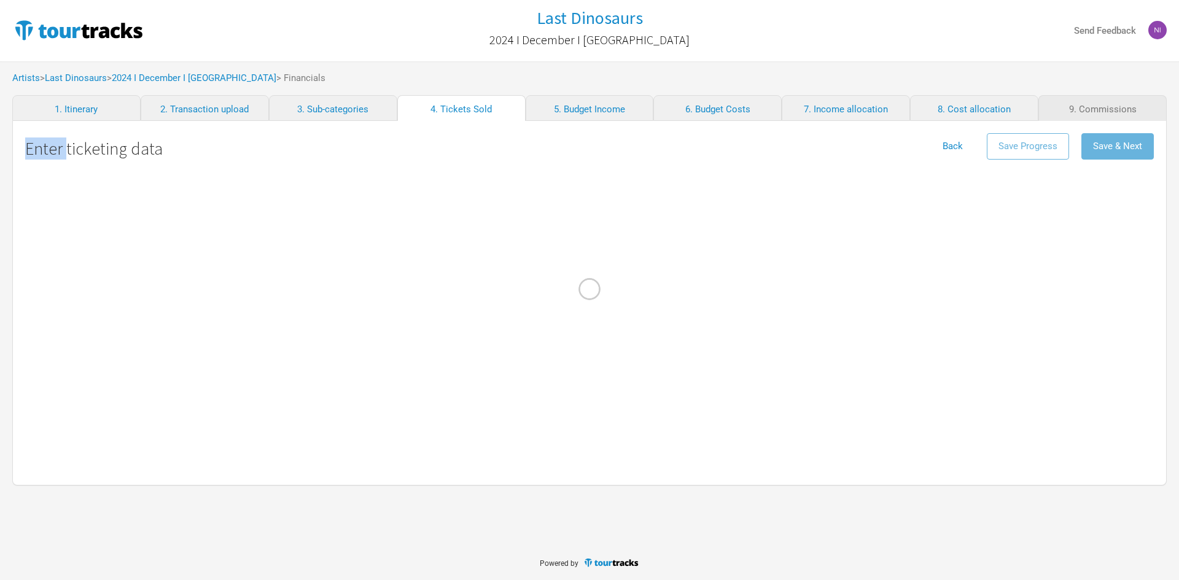
click at [1138, 147] on div at bounding box center [589, 290] width 1179 height 580
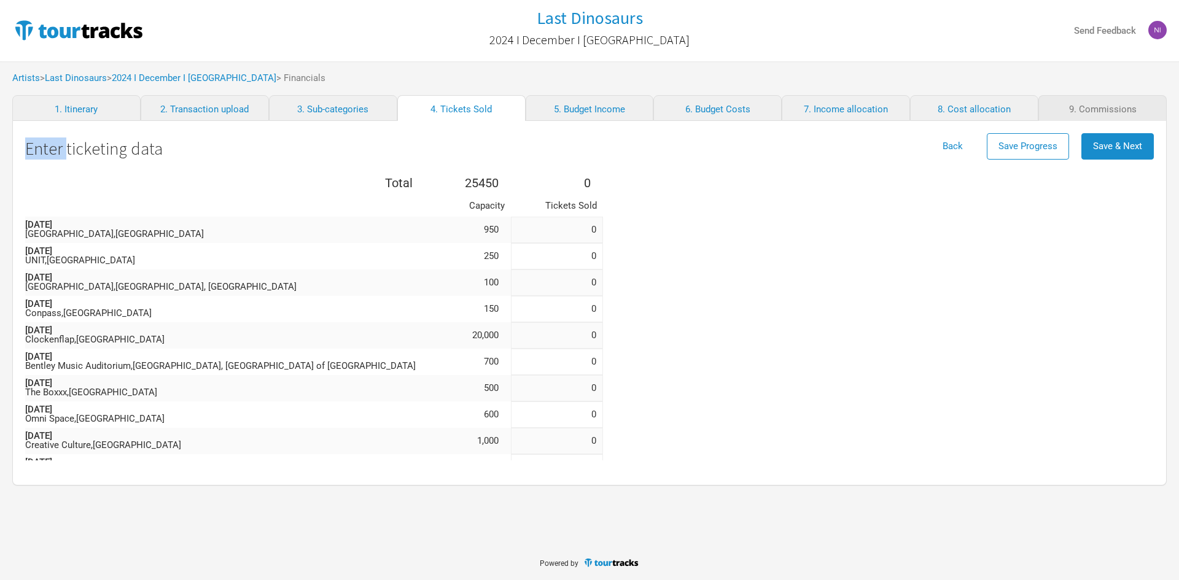
click at [1138, 147] on span "Save & Next" at bounding box center [1117, 146] width 49 height 11
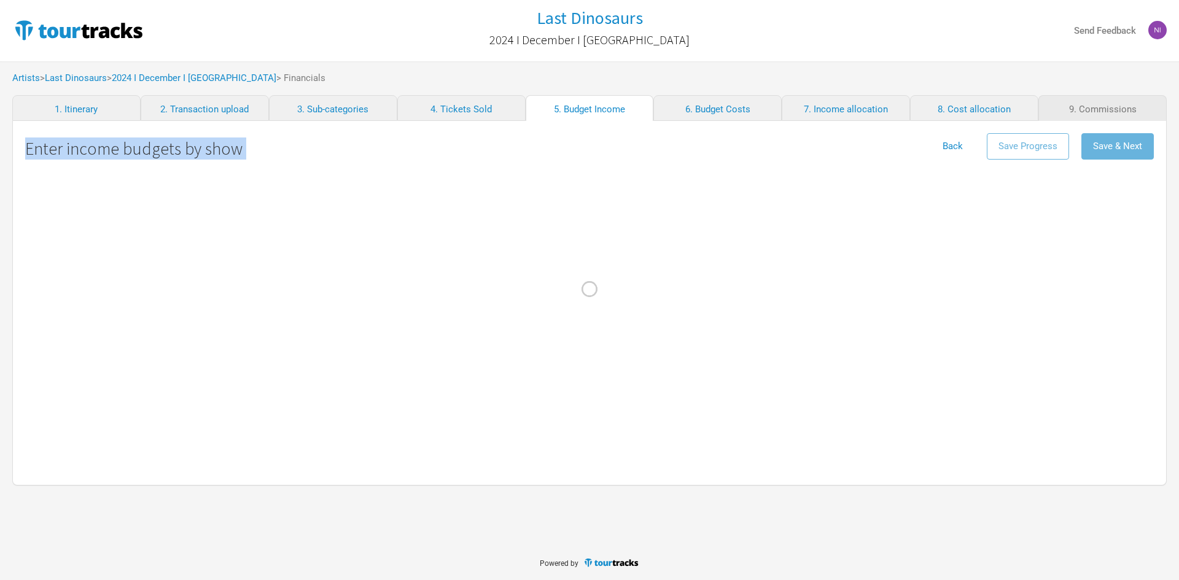
click at [1138, 147] on div at bounding box center [589, 290] width 1179 height 580
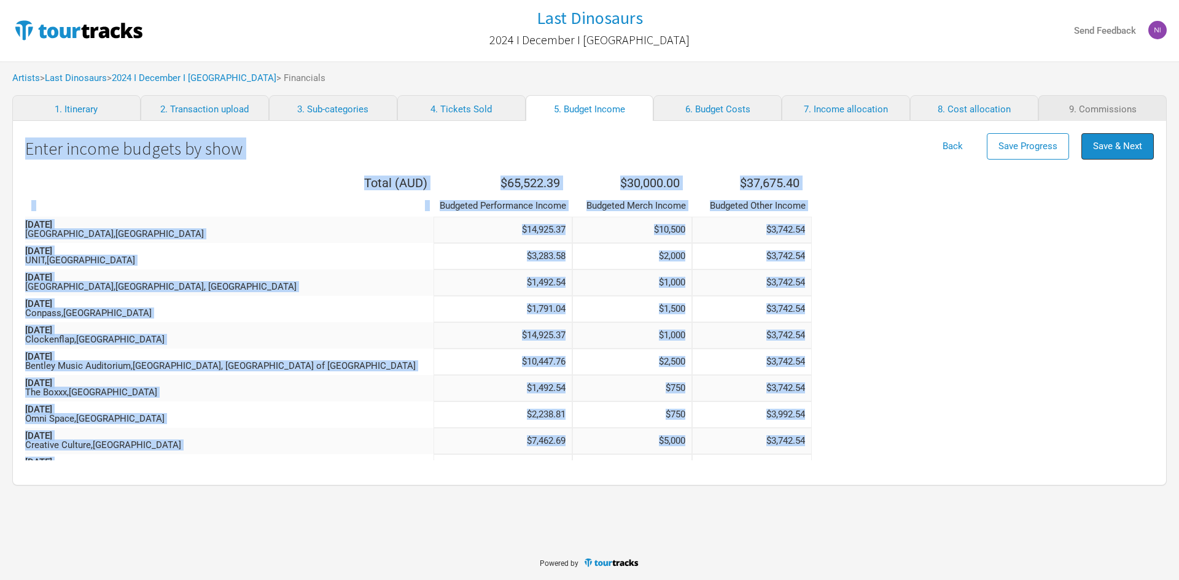
click at [1138, 147] on span "Save & Next" at bounding box center [1117, 146] width 49 height 11
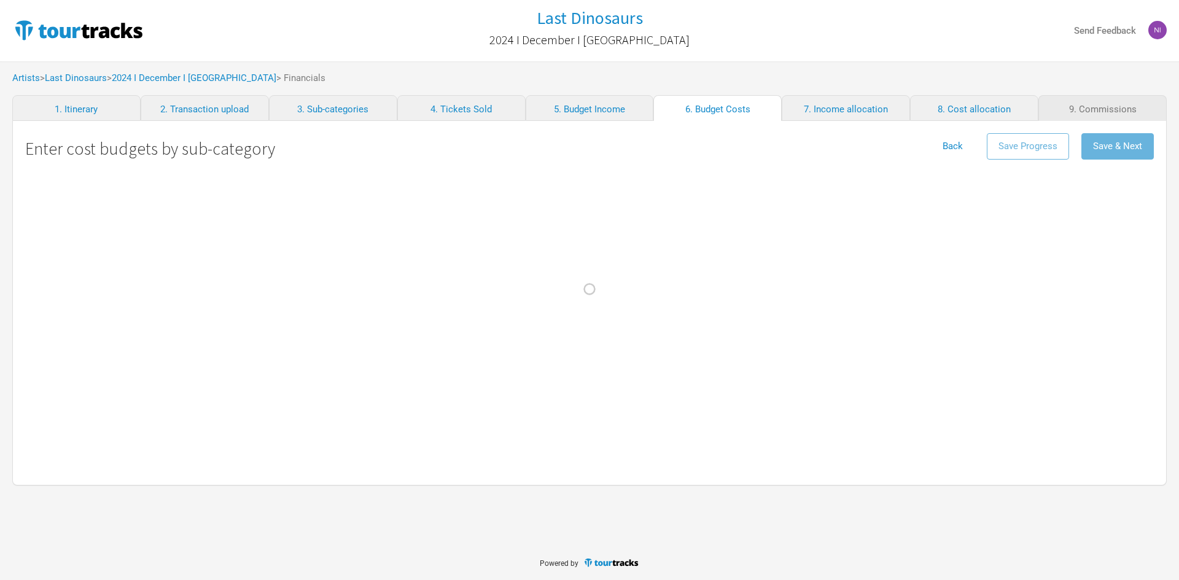
click at [1123, 154] on div at bounding box center [589, 290] width 1179 height 580
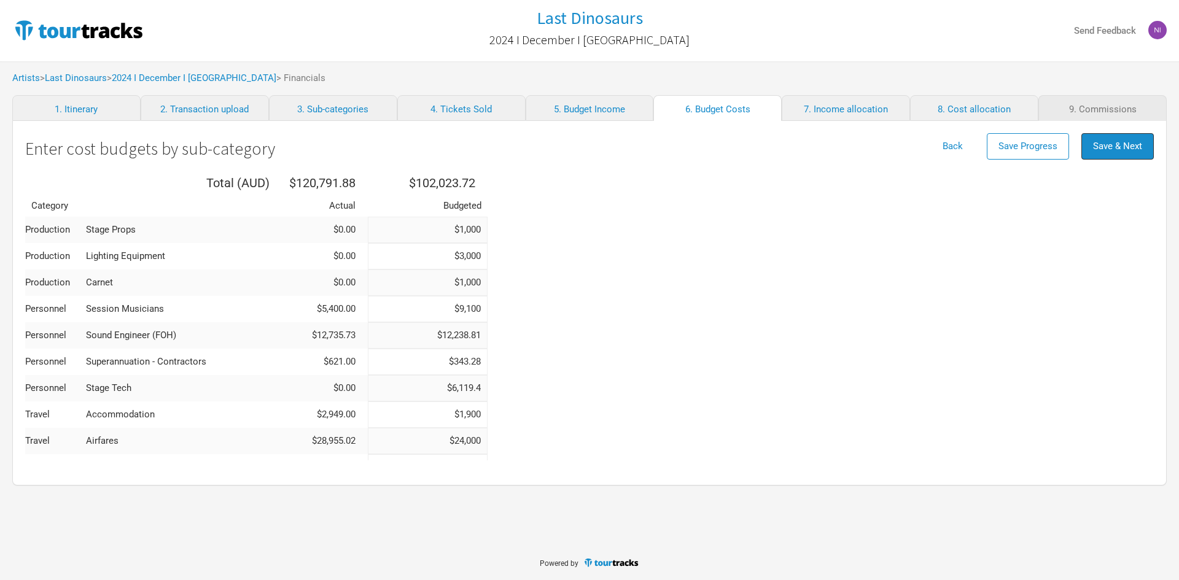
click at [1124, 150] on span "Save & Next" at bounding box center [1117, 146] width 49 height 11
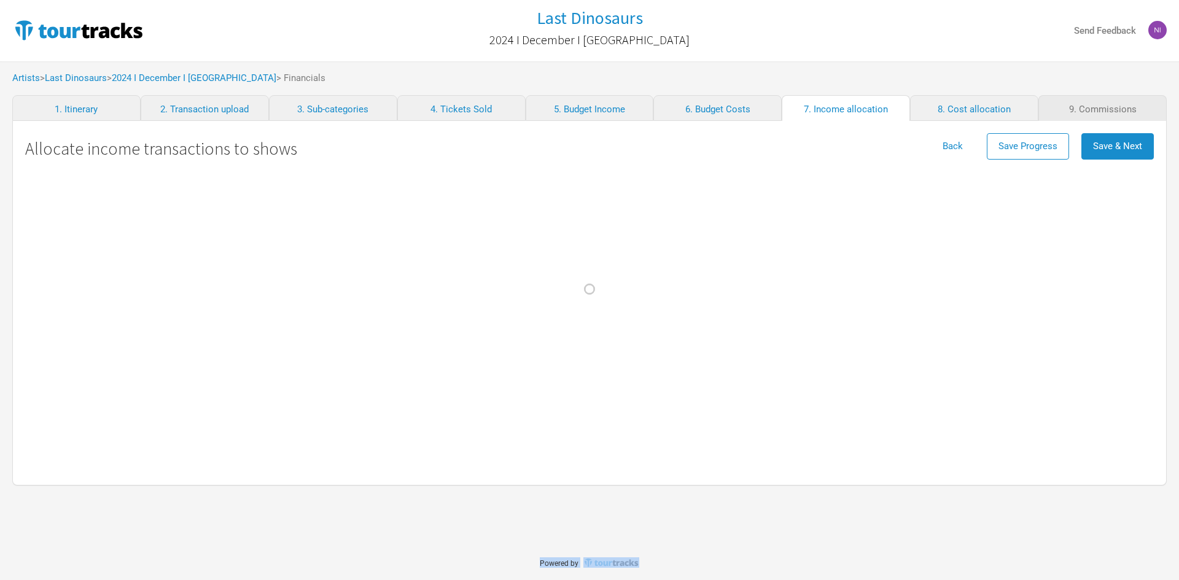
click at [1124, 150] on div at bounding box center [589, 290] width 1179 height 580
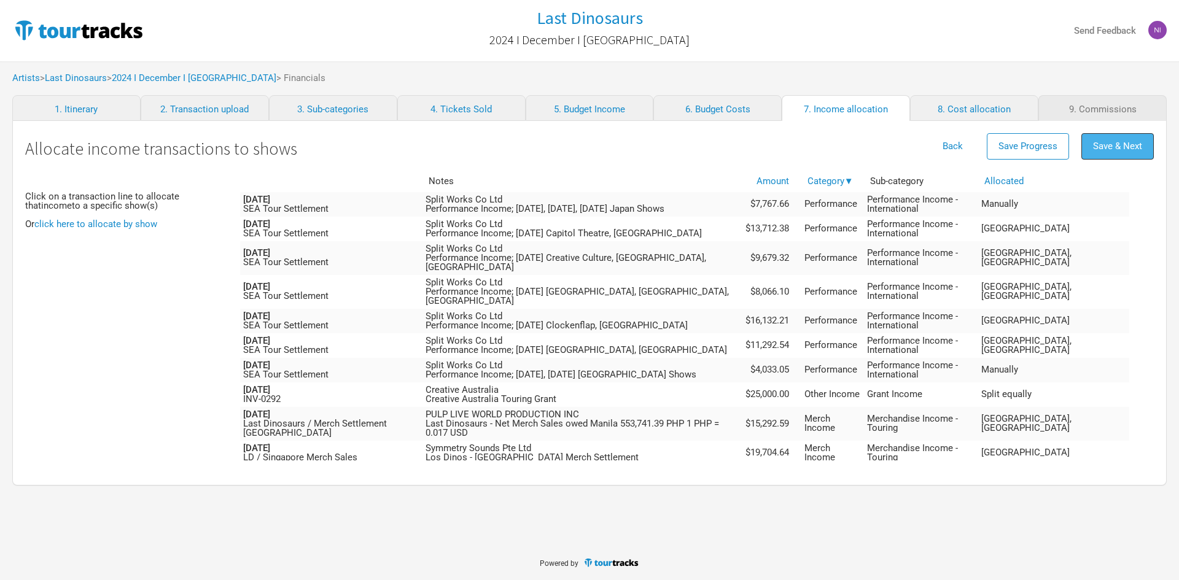
click at [1123, 142] on span "Save & Next" at bounding box center [1117, 146] width 49 height 11
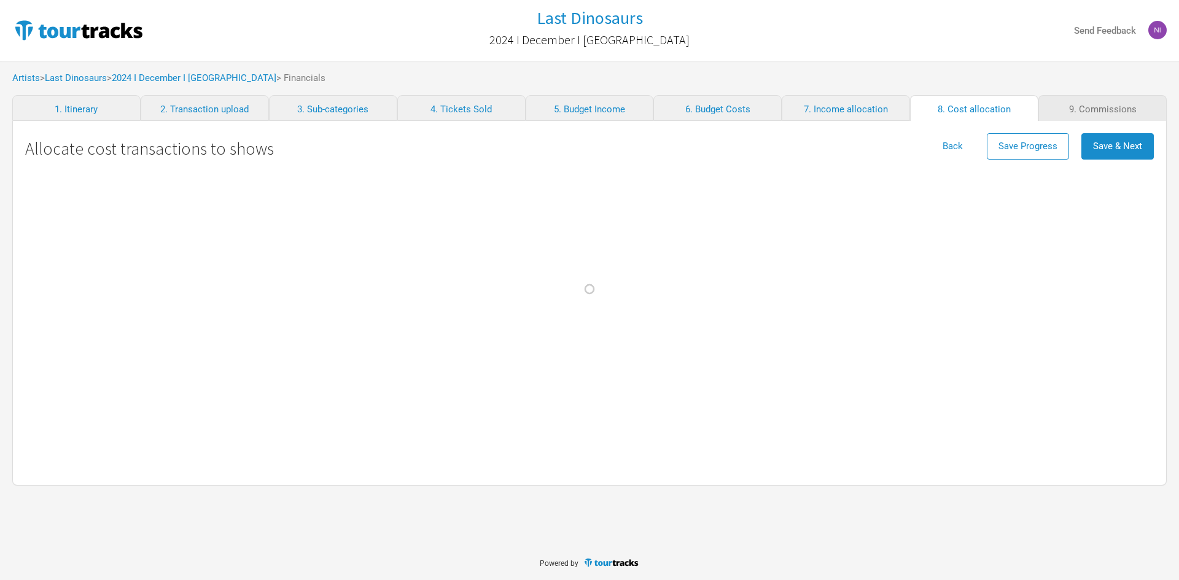
click at [1121, 144] on div at bounding box center [589, 290] width 1179 height 580
click at [1118, 149] on div at bounding box center [589, 290] width 1179 height 580
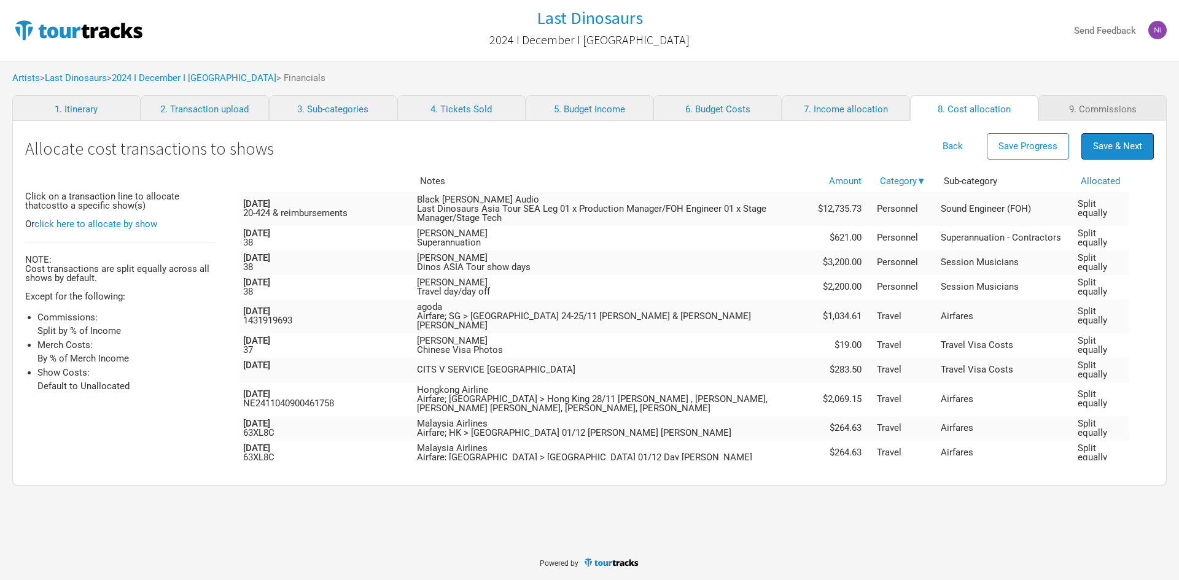
click at [1118, 149] on span "Save & Next" at bounding box center [1117, 146] width 49 height 11
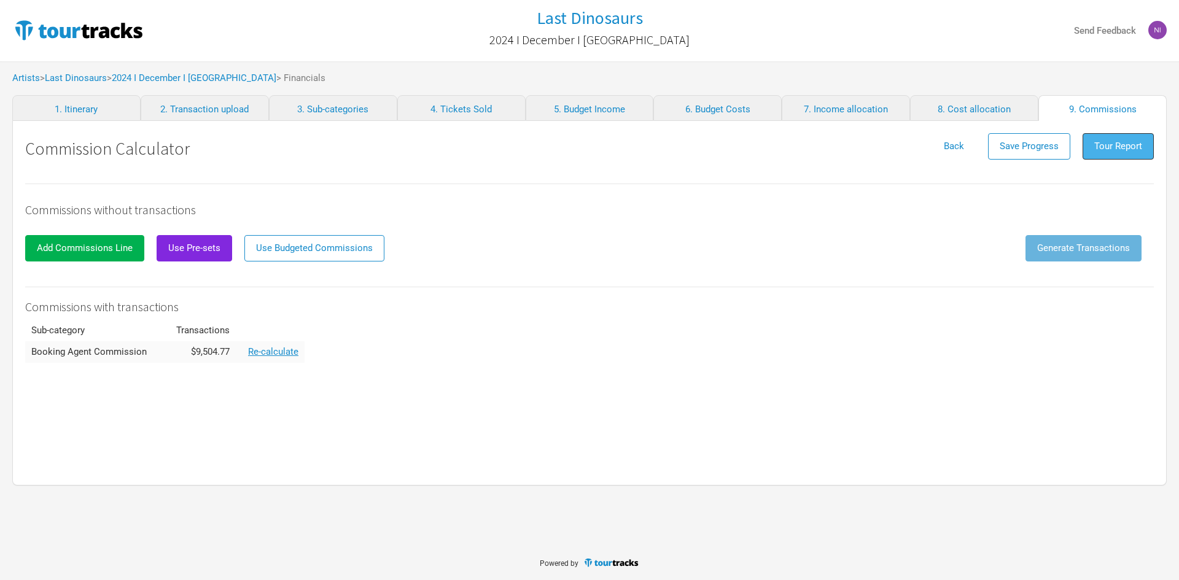
click at [1115, 144] on span "Tour Report" at bounding box center [1118, 146] width 48 height 11
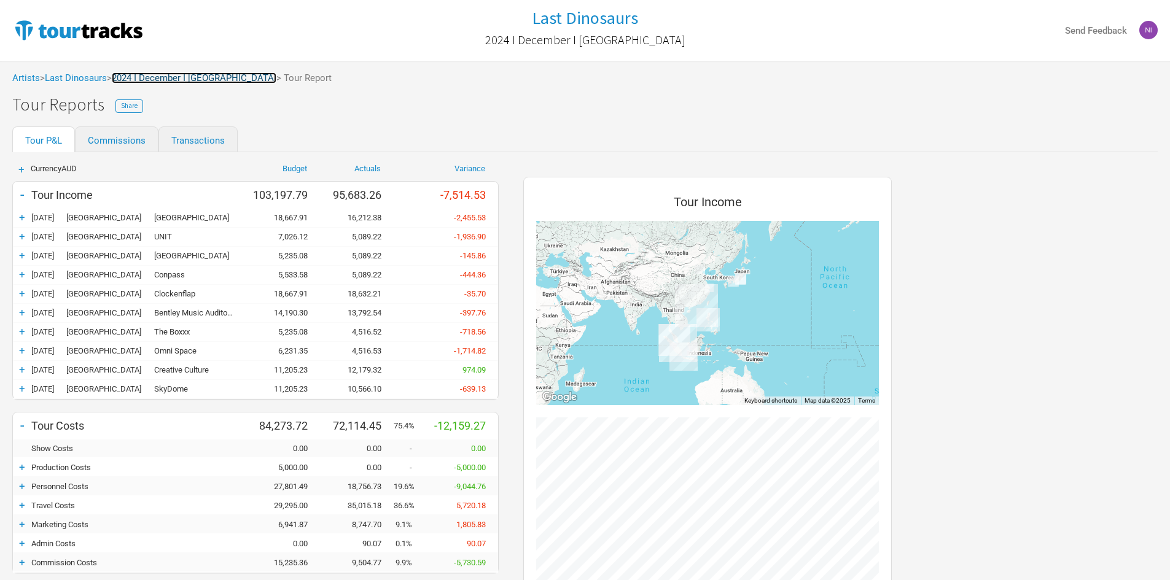
click at [223, 77] on link "2024 I December I [GEOGRAPHIC_DATA]" at bounding box center [194, 77] width 165 height 11
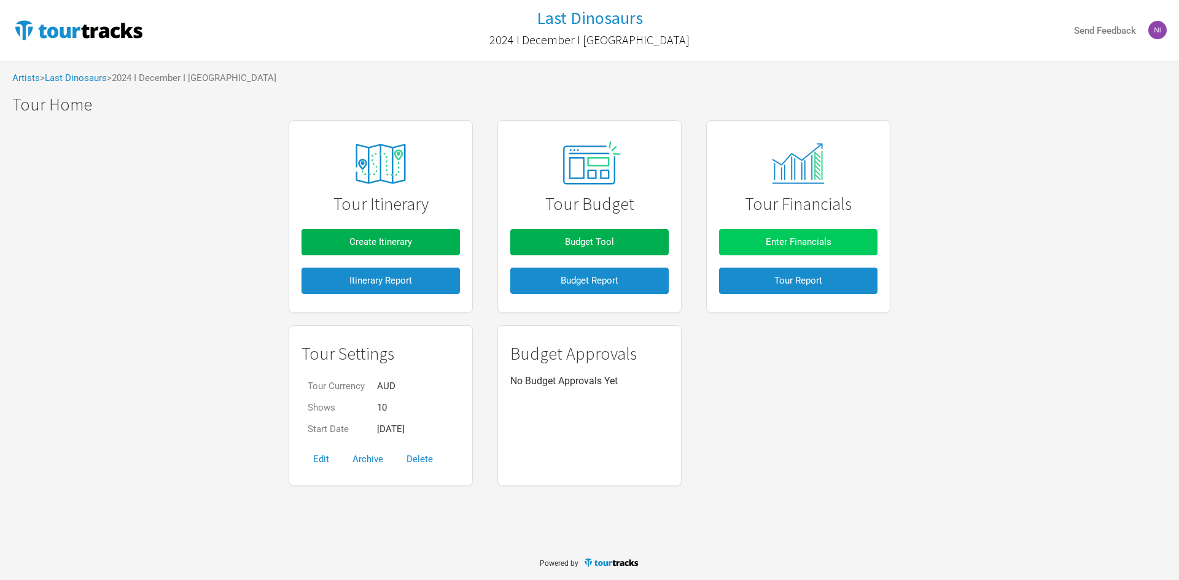
click at [846, 231] on button "Enter Financials" at bounding box center [798, 242] width 158 height 26
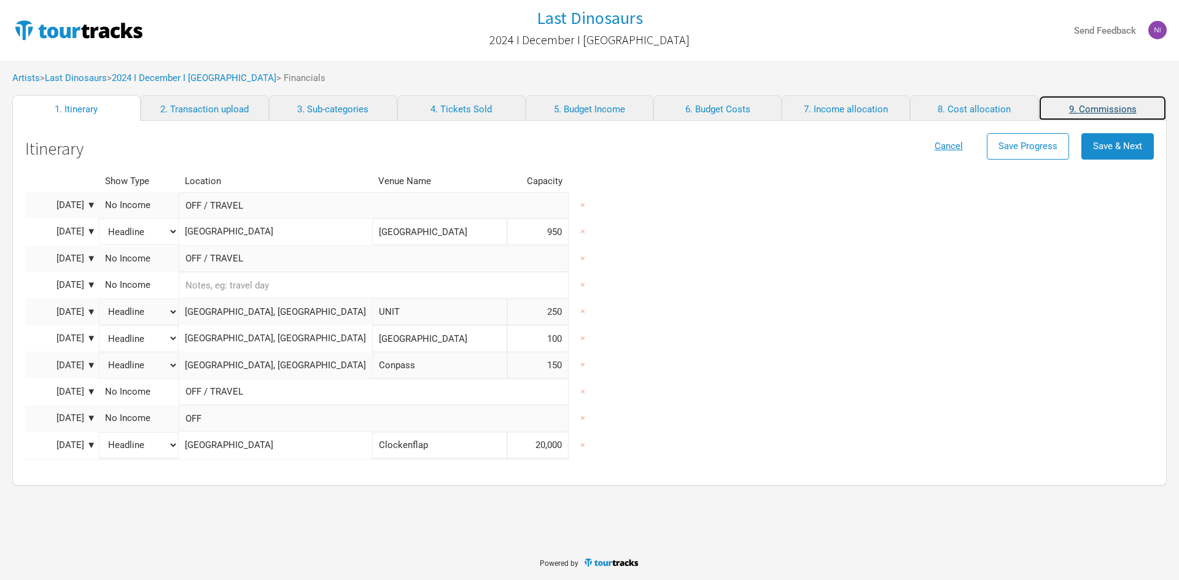
click at [1088, 109] on link "9. Commissions" at bounding box center [1103, 108] width 128 height 26
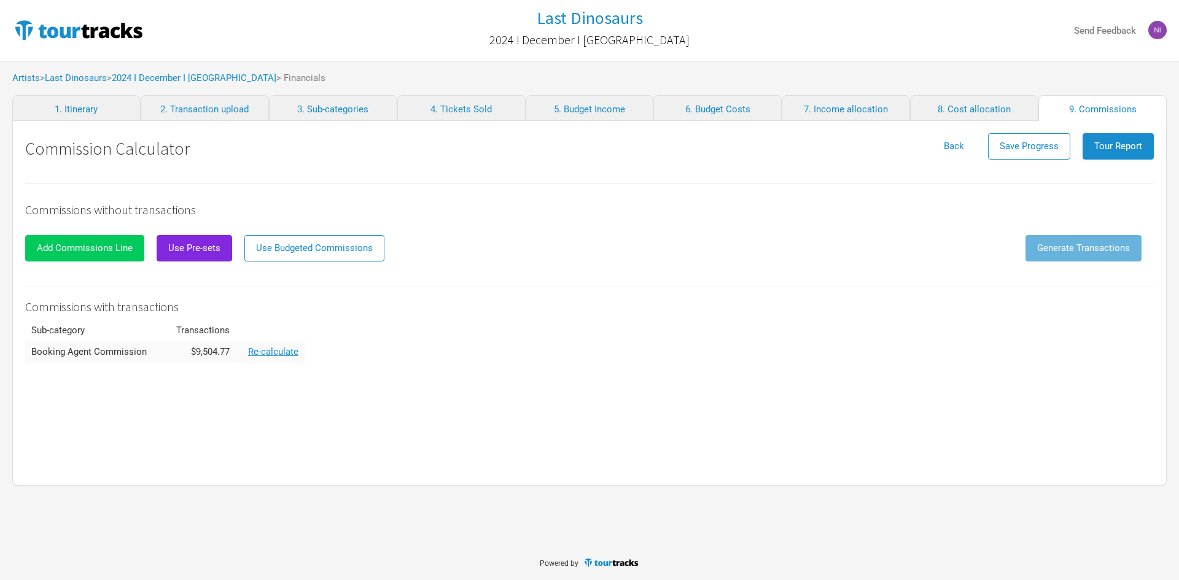
click at [112, 254] on button "Add Commissions Line" at bounding box center [84, 248] width 119 height 26
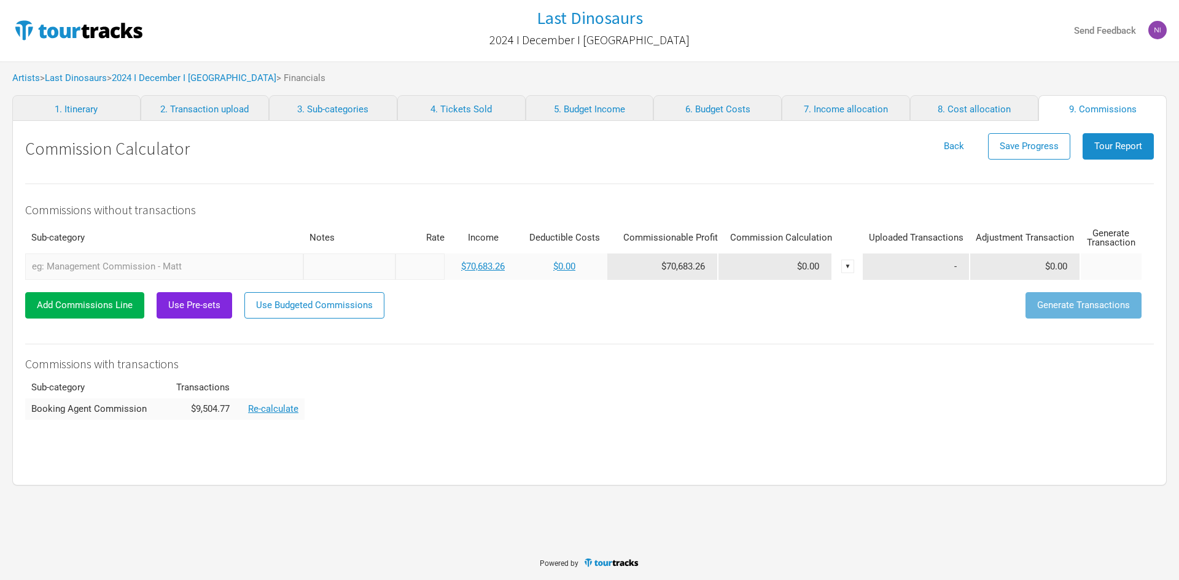
click at [431, 271] on input at bounding box center [420, 267] width 49 height 26
type input "0%"
click at [458, 327] on div "Commissions without transactions Sub-category Notes Rate Income Deductible Cost…" at bounding box center [589, 302] width 1129 height 236
click at [1061, 265] on span "$0.00" at bounding box center [1056, 266] width 22 height 11
drag, startPoint x: 1043, startPoint y: 267, endPoint x: 1102, endPoint y: 263, distance: 59.7
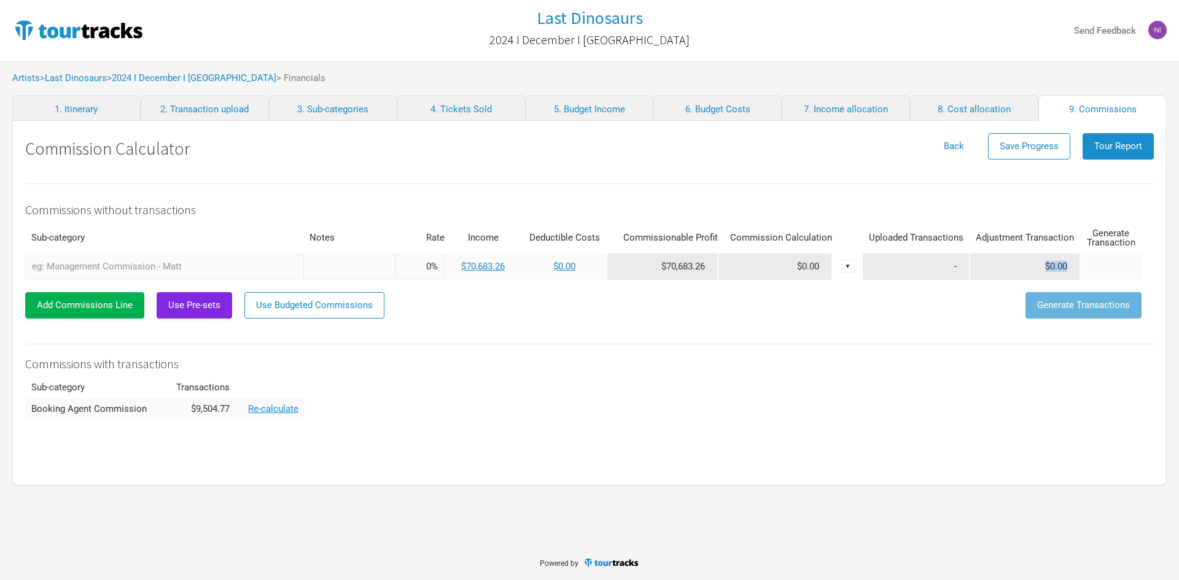
click at [1102, 263] on tr "0 selections 0% $70,683.26 $0.00 $70,683.26 $0.00 ▼ - $0.00" at bounding box center [583, 267] width 1117 height 26
click at [1058, 270] on span "$0.00" at bounding box center [1056, 266] width 22 height 11
click at [945, 270] on td "-" at bounding box center [916, 267] width 107 height 26
click at [855, 268] on div "▼" at bounding box center [848, 267] width 14 height 14
click at [843, 287] on link "Delete" at bounding box center [834, 285] width 26 height 9
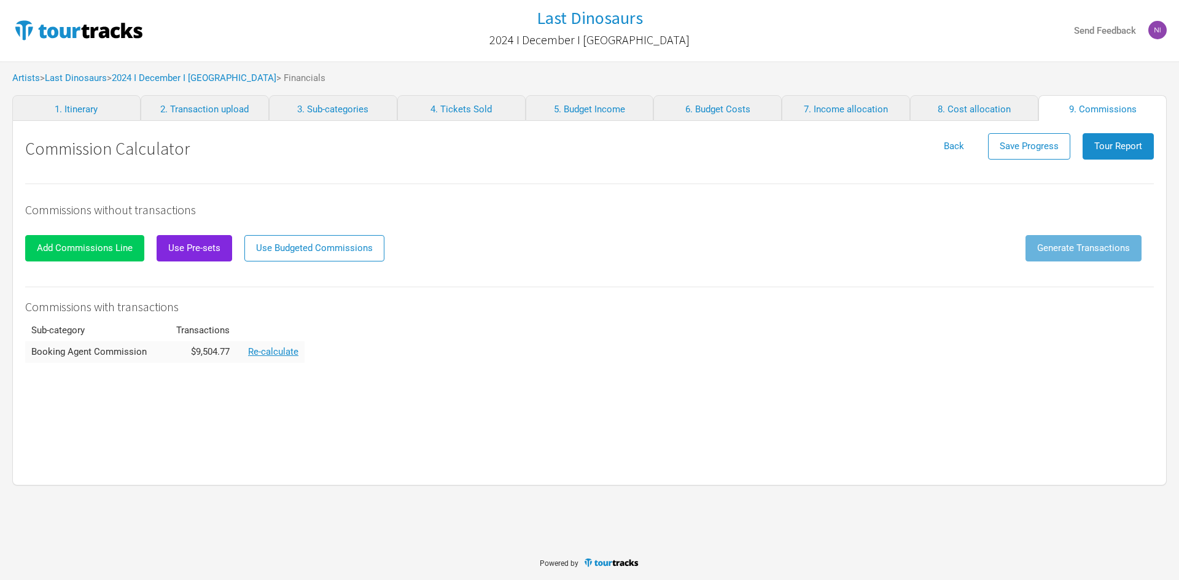
click at [66, 246] on span "Add Commissions Line" at bounding box center [85, 248] width 96 height 11
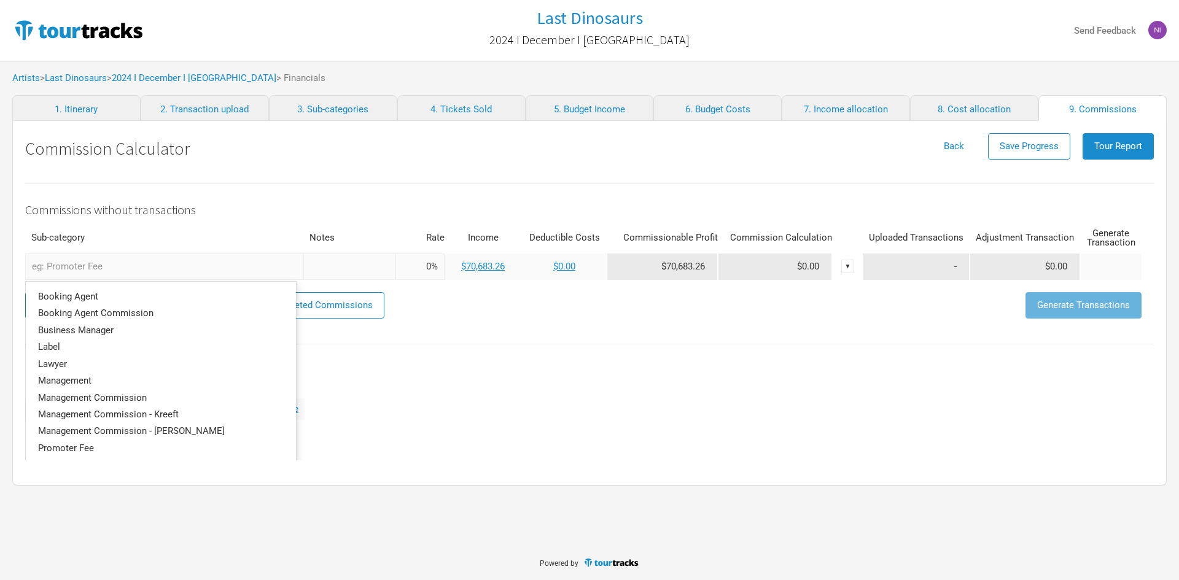
click at [71, 260] on input "text" at bounding box center [164, 267] width 278 height 26
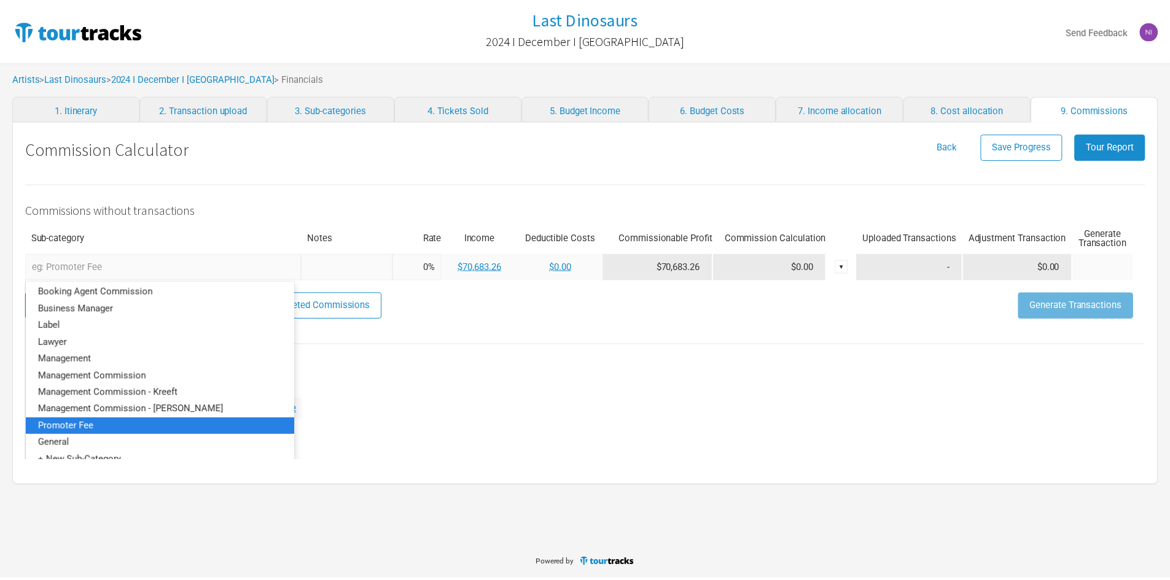
scroll to position [29, 0]
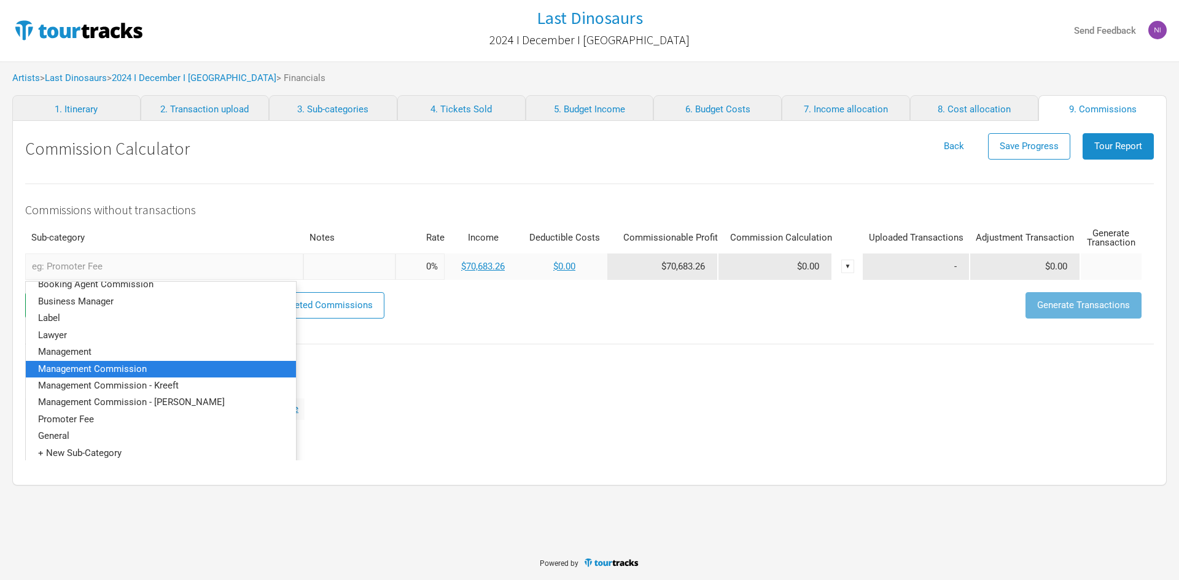
click at [131, 367] on span "Management Commission" at bounding box center [92, 368] width 109 height 11
type input "Management Commission"
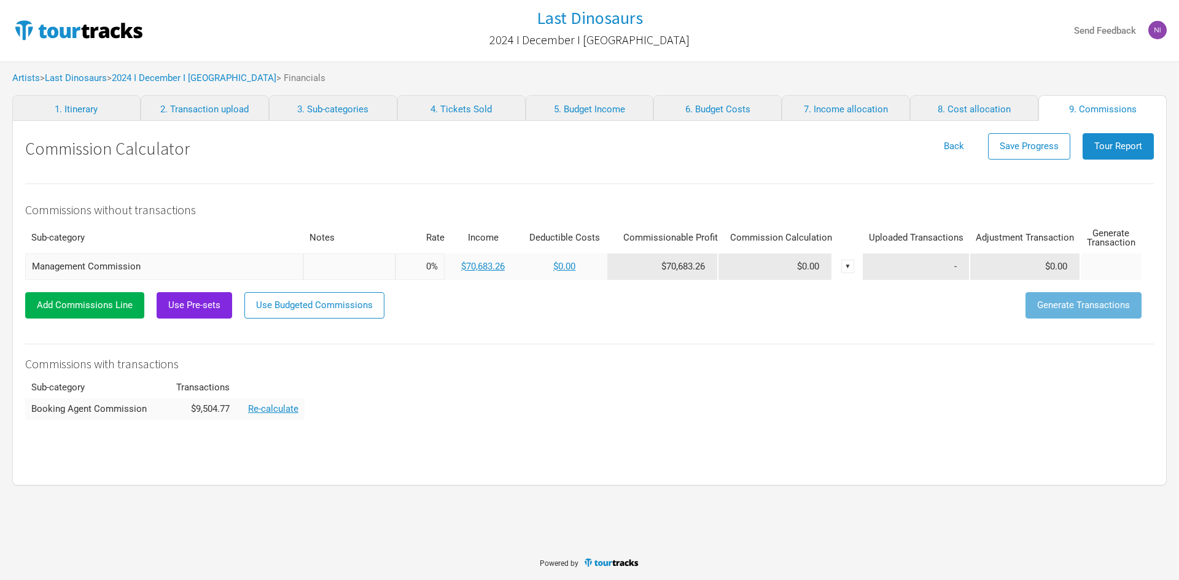
click at [356, 278] on input "text" at bounding box center [349, 267] width 92 height 26
click at [445, 265] on input at bounding box center [420, 267] width 49 height 26
type input "0%"
click at [496, 257] on td "$70,683.26" at bounding box center [483, 267] width 77 height 26
click at [494, 263] on link "$70,683.26" at bounding box center [483, 266] width 44 height 11
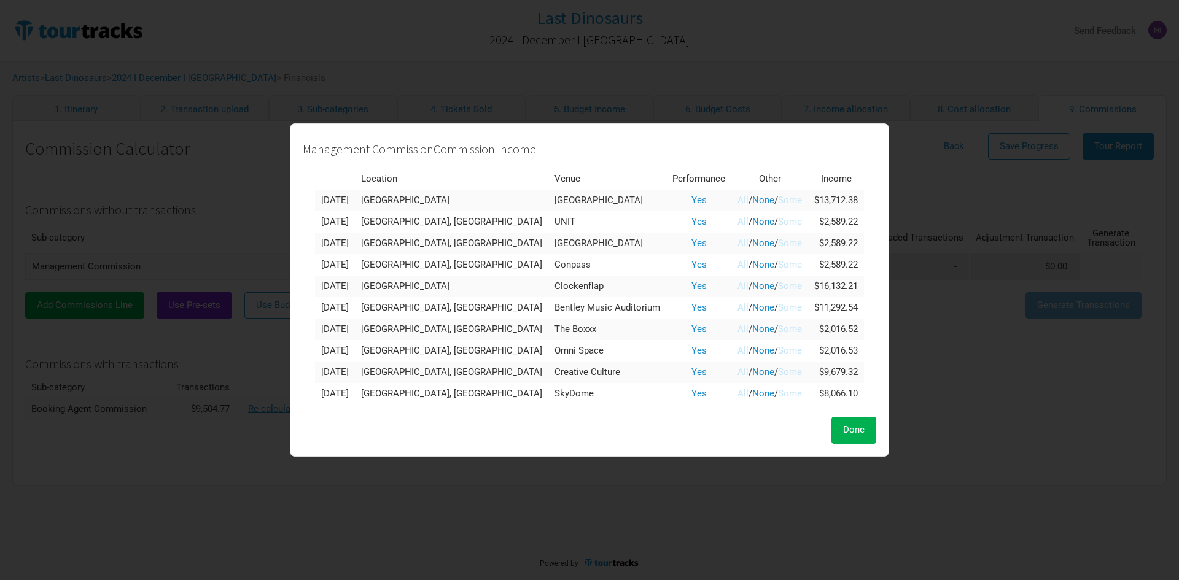
click at [778, 371] on link "Some" at bounding box center [790, 372] width 24 height 11
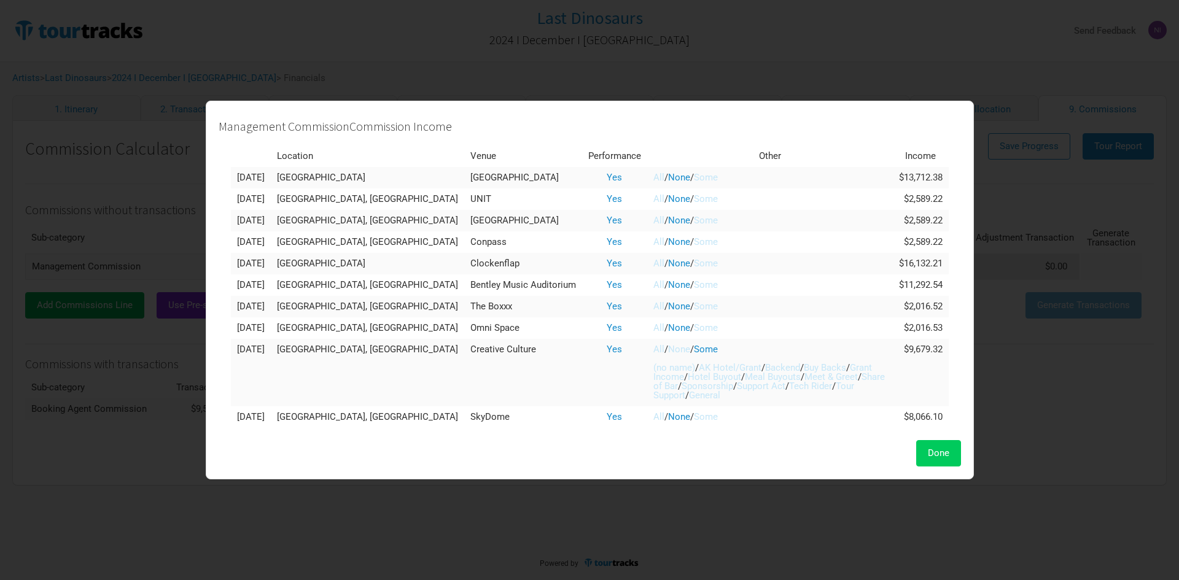
click at [916, 445] on button "Done" at bounding box center [938, 453] width 45 height 26
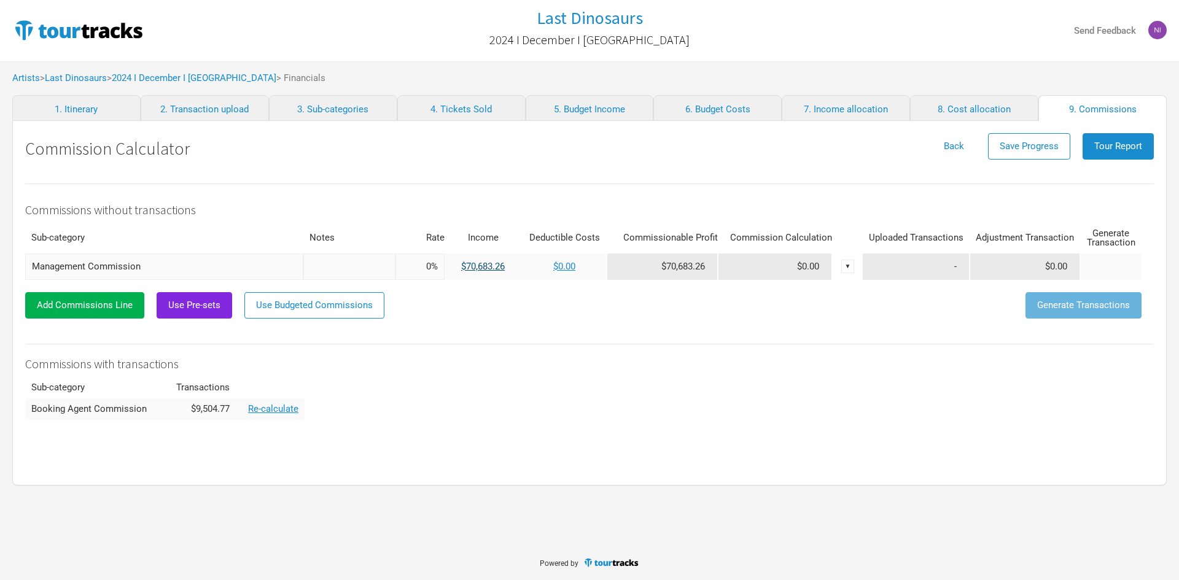
click at [505, 269] on link "$70,683.26" at bounding box center [483, 266] width 44 height 11
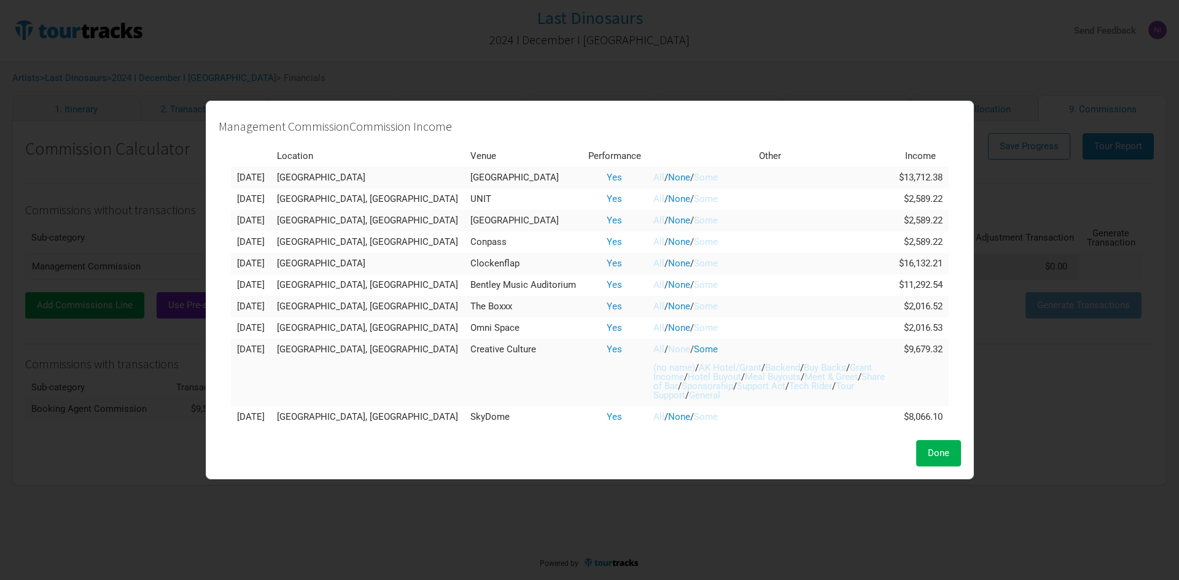
click at [665, 172] on span "/" at bounding box center [667, 177] width 4 height 11
click at [653, 177] on link "All" at bounding box center [658, 177] width 11 height 11
click at [653, 201] on link "All" at bounding box center [658, 198] width 11 height 11
click at [647, 226] on td "All / None / Some" at bounding box center [770, 220] width 246 height 21
click at [647, 225] on td "All / None / Some" at bounding box center [770, 220] width 246 height 21
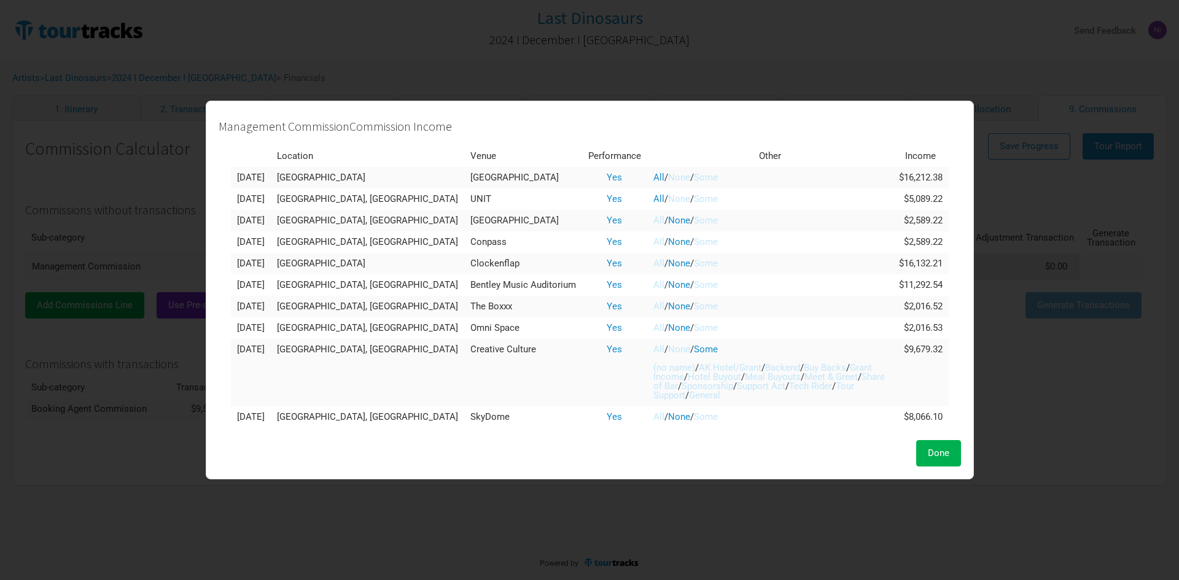
click at [653, 221] on link "All" at bounding box center [658, 220] width 11 height 11
click at [647, 235] on td "All / None / Some" at bounding box center [770, 242] width 246 height 21
click at [647, 248] on td "All / None / Some" at bounding box center [770, 242] width 246 height 21
click at [653, 239] on link "All" at bounding box center [658, 241] width 11 height 11
click at [653, 267] on link "All" at bounding box center [658, 263] width 11 height 11
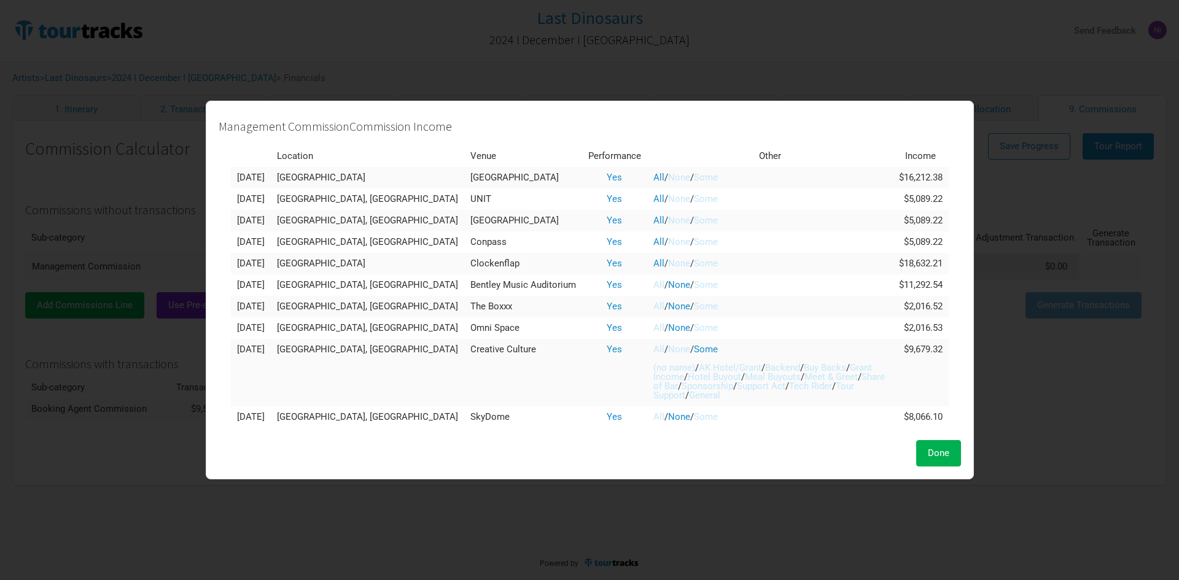
click at [653, 283] on link "All" at bounding box center [658, 284] width 11 height 11
click at [653, 303] on link "All" at bounding box center [658, 306] width 11 height 11
click at [653, 329] on link "All" at bounding box center [658, 327] width 11 height 11
click at [653, 352] on link "All" at bounding box center [658, 349] width 11 height 11
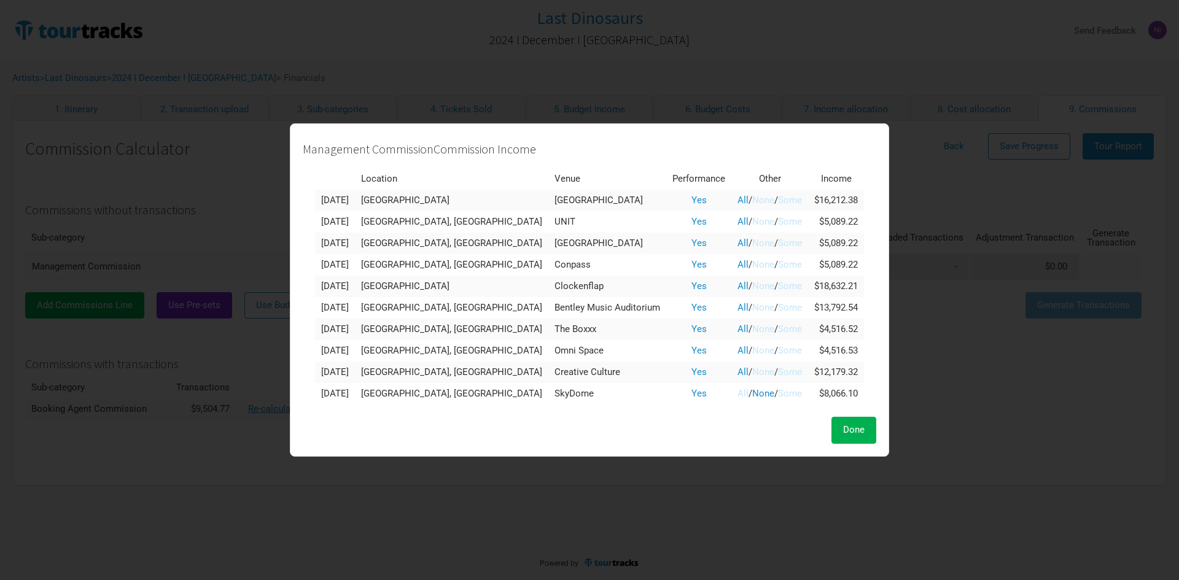
click at [738, 397] on link "All" at bounding box center [743, 393] width 11 height 11
click at [832, 437] on button "Done" at bounding box center [854, 430] width 45 height 26
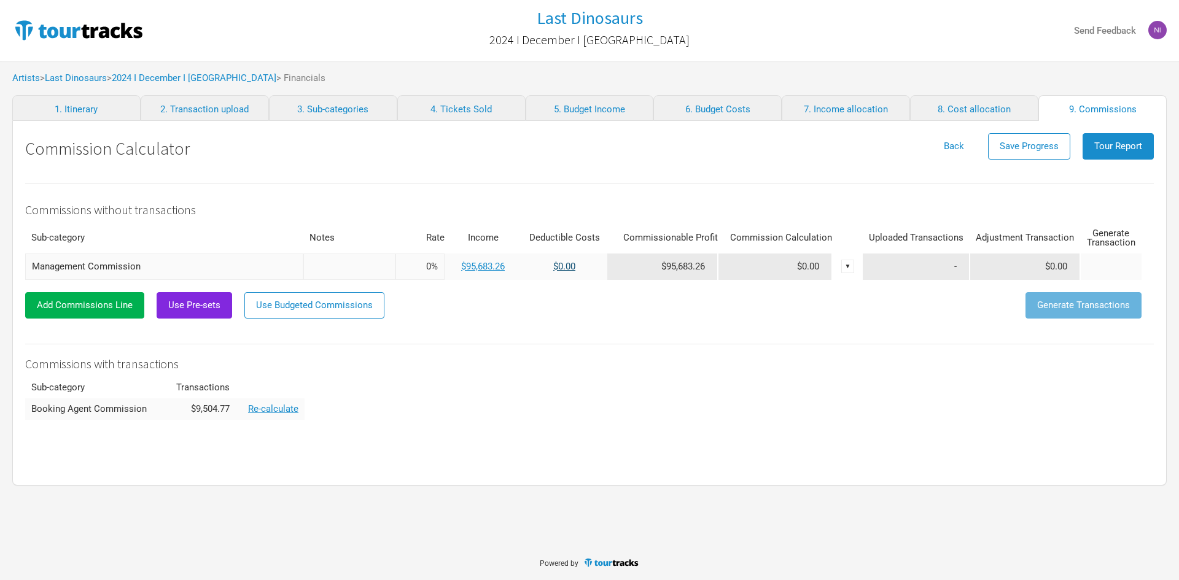
click at [569, 270] on link "$0.00" at bounding box center [564, 266] width 22 height 11
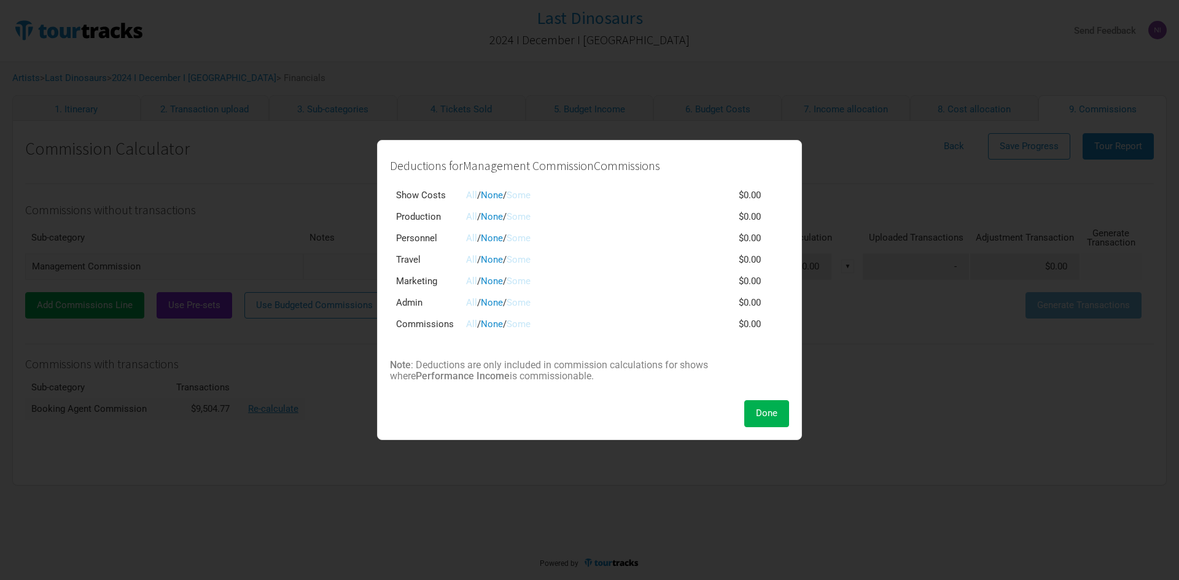
click at [472, 195] on link "All" at bounding box center [471, 195] width 11 height 11
click at [471, 195] on link "All" at bounding box center [471, 195] width 11 height 11
click at [483, 192] on link "None" at bounding box center [492, 195] width 22 height 11
click at [531, 198] on link "Some" at bounding box center [519, 195] width 24 height 11
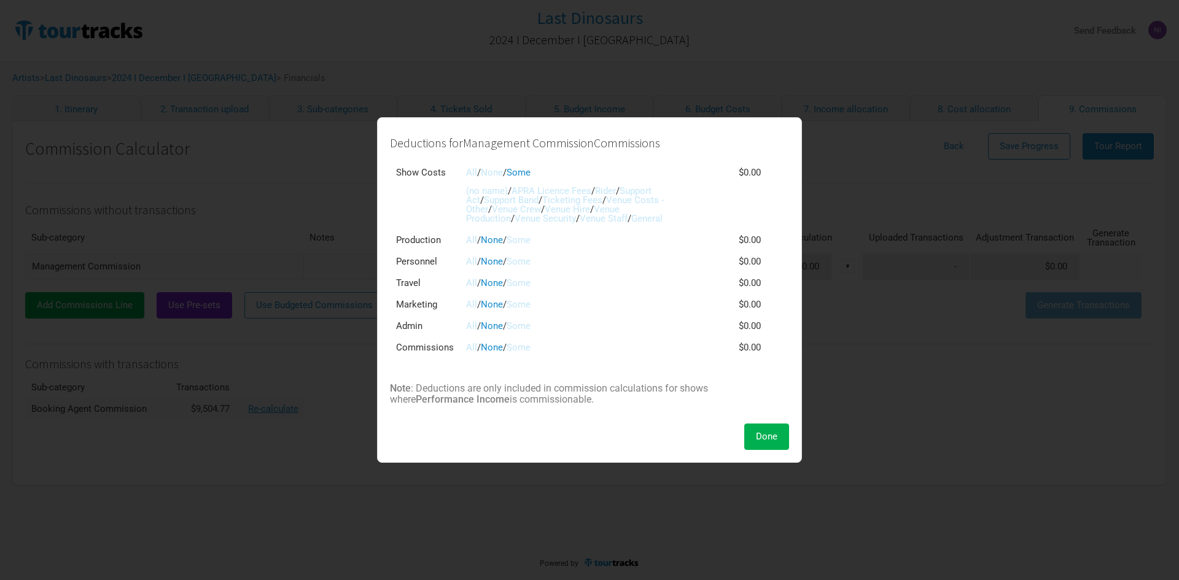
click at [528, 191] on link "APRA Licence Fees" at bounding box center [552, 190] width 80 height 11
click at [505, 197] on link "Support Band" at bounding box center [511, 200] width 55 height 11
click at [642, 190] on link "Support Act" at bounding box center [558, 195] width 185 height 20
click at [510, 212] on link "Venue Crew" at bounding box center [516, 209] width 49 height 11
click at [515, 216] on link "Venue Security" at bounding box center [545, 218] width 61 height 11
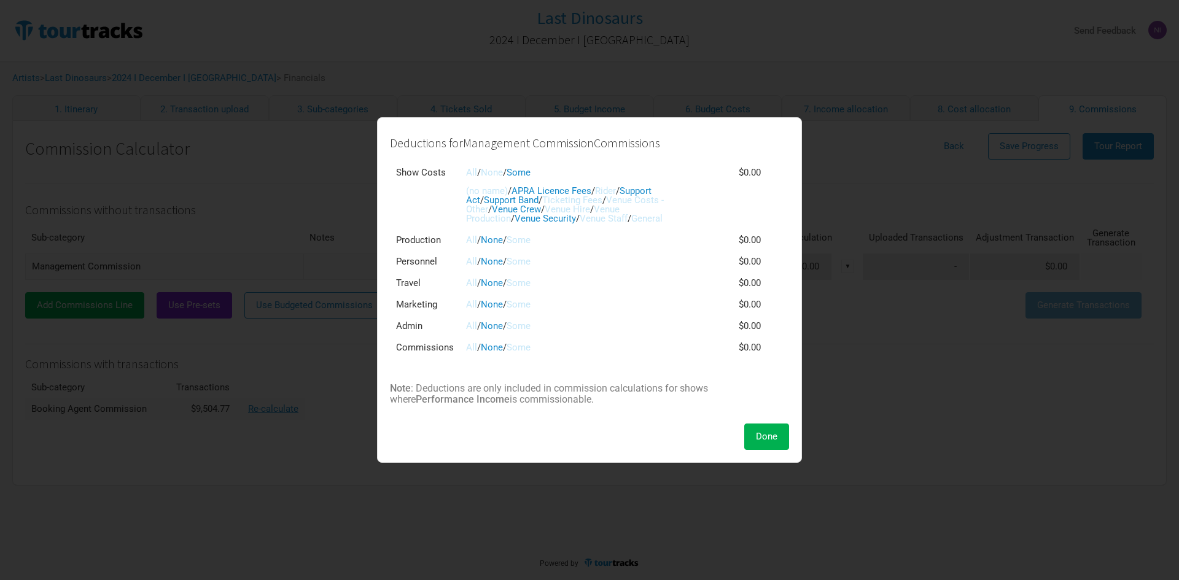
click at [764, 439] on span "Done" at bounding box center [766, 436] width 21 height 11
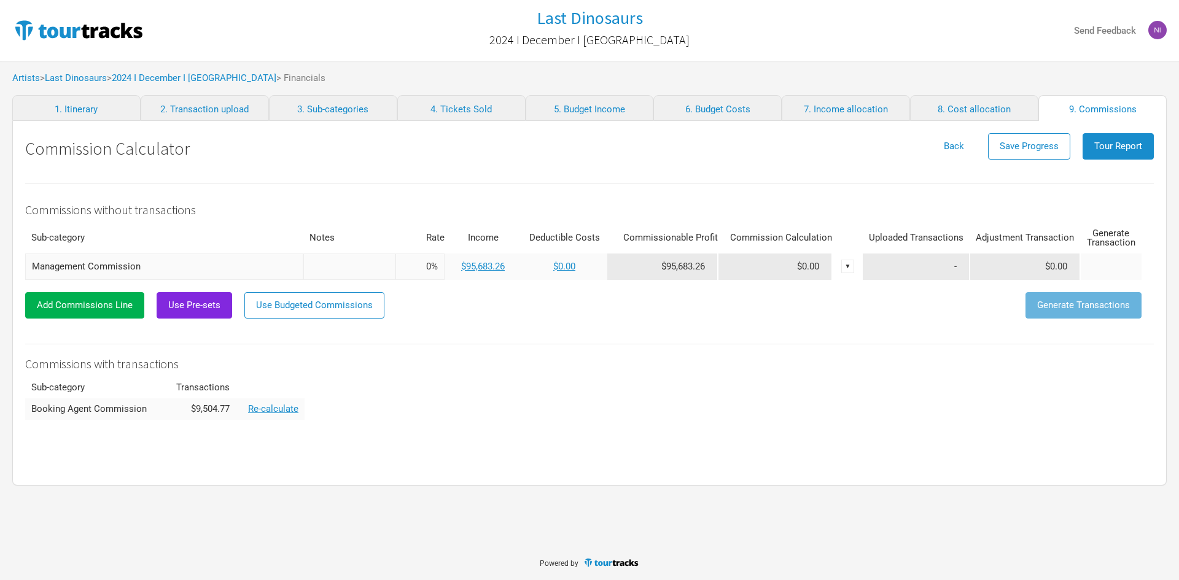
click at [579, 435] on div "Commissions without transactions Sub-category Notes Rate Income Deductible Cost…" at bounding box center [589, 316] width 1129 height 291
click at [177, 76] on link "2024 I December I [GEOGRAPHIC_DATA]" at bounding box center [194, 77] width 165 height 11
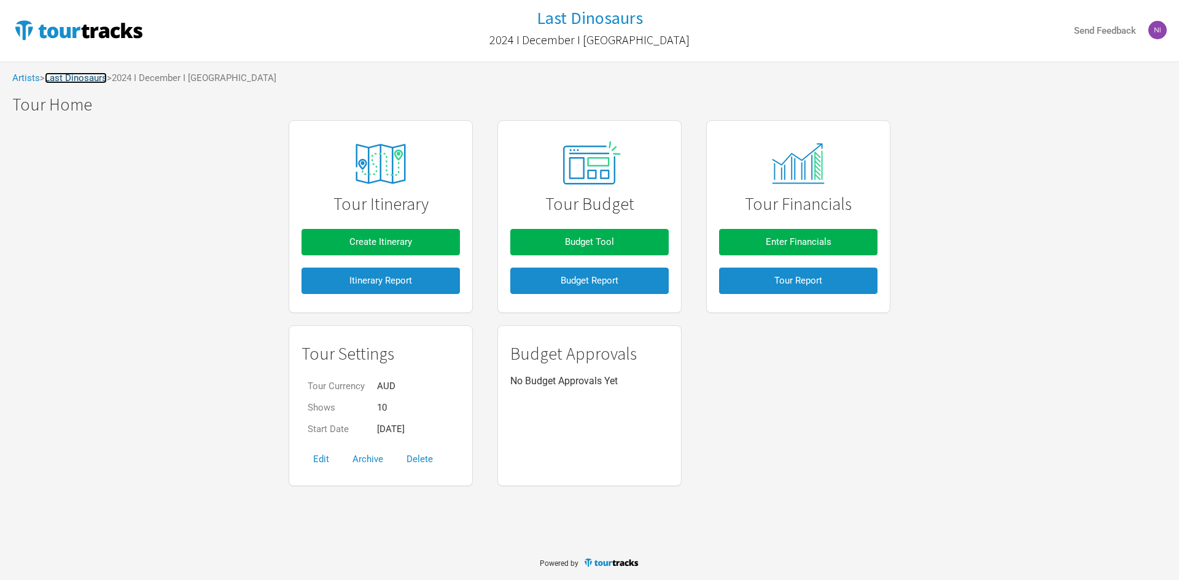
click at [92, 82] on link "Last Dinosaurs" at bounding box center [76, 77] width 62 height 11
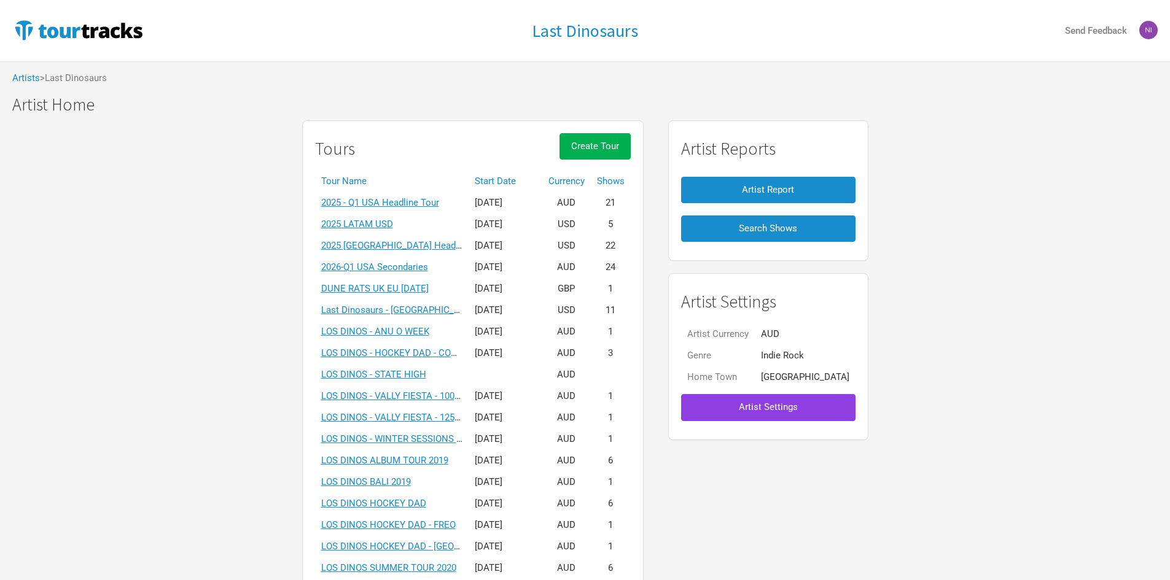
click at [779, 415] on button "Artist Settings" at bounding box center [768, 407] width 174 height 26
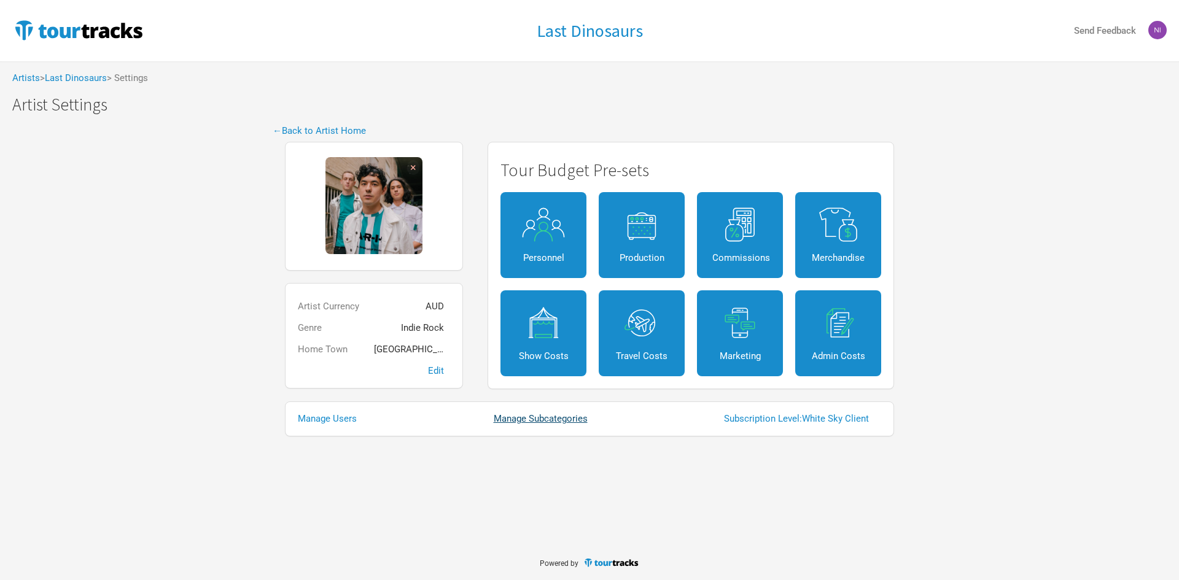
click at [538, 423] on div "Manage Users Manage Subcategories Subscription Level: White Sky Client" at bounding box center [589, 419] width 609 height 35
click at [538, 421] on link "Manage Subcategories" at bounding box center [547, 419] width 106 height 9
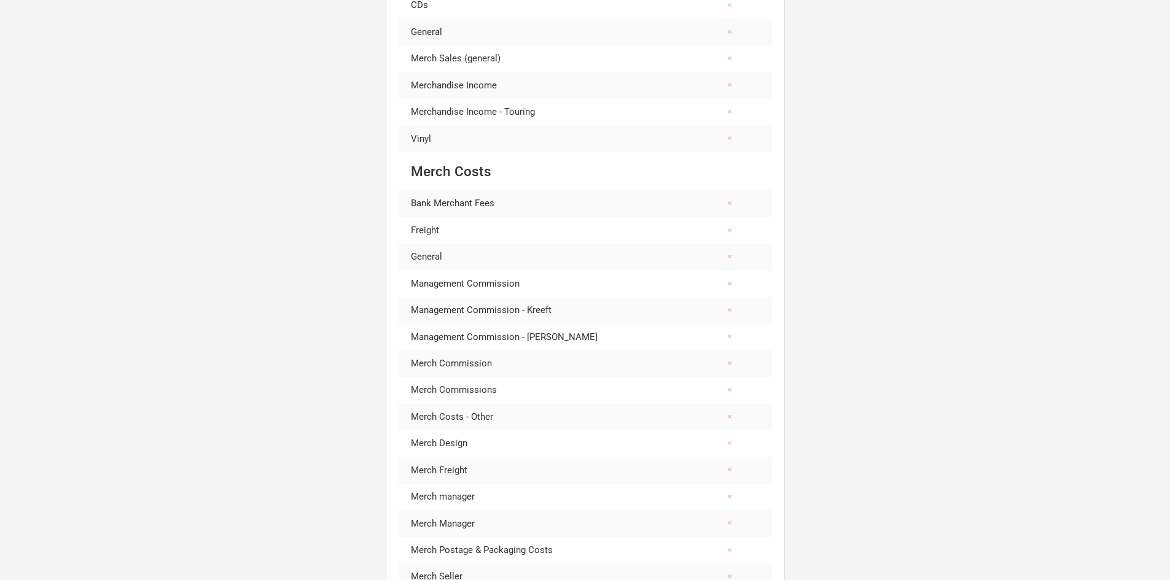
scroll to position [4299, 0]
click at [719, 283] on button "×" at bounding box center [730, 283] width 28 height 26
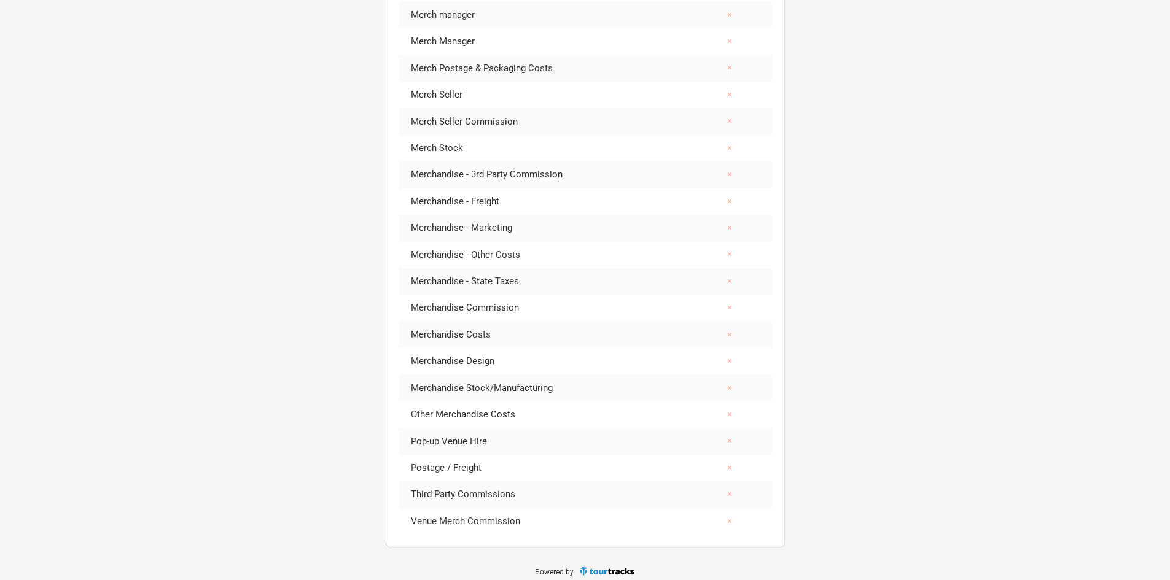
scroll to position [4709, 0]
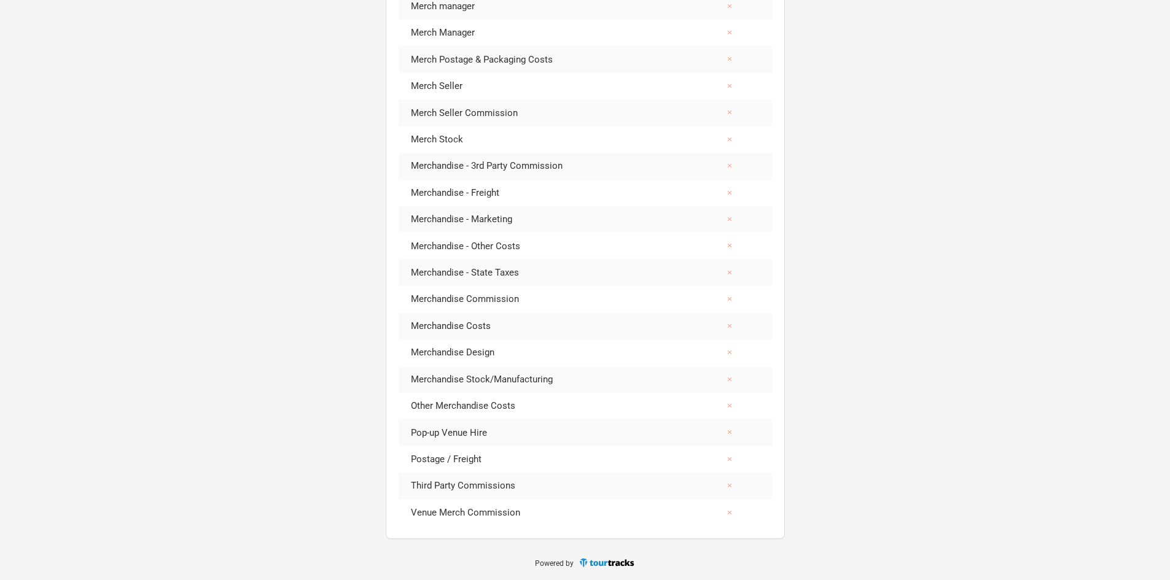
click at [747, 562] on div "Powered by" at bounding box center [585, 563] width 1170 height 10
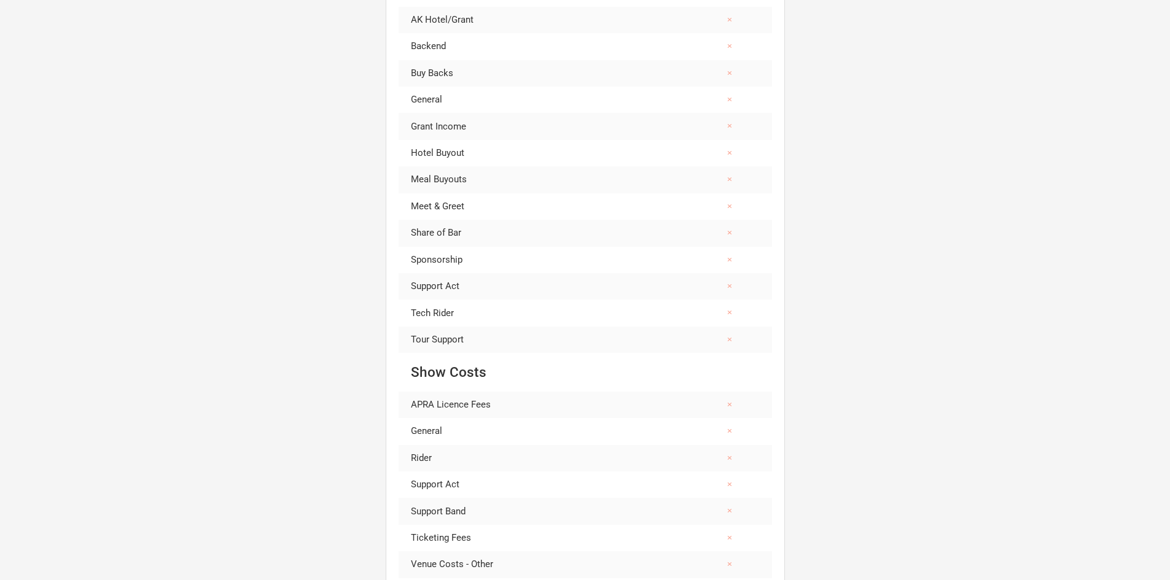
scroll to position [0, 0]
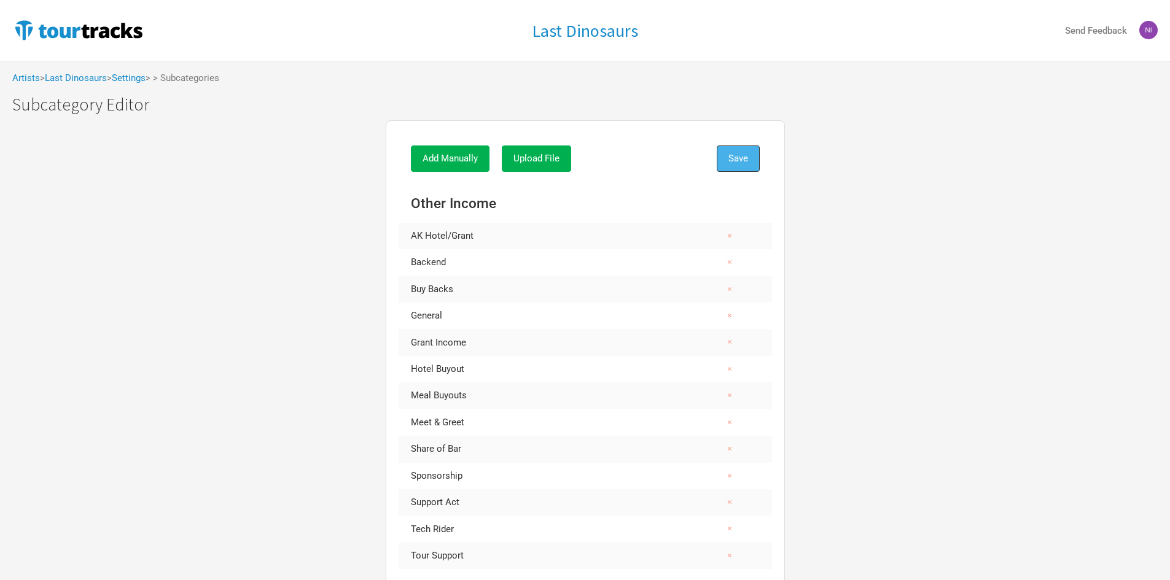
click at [740, 155] on span "Save" at bounding box center [738, 158] width 20 height 11
click at [138, 77] on link "Settings" at bounding box center [129, 77] width 34 height 11
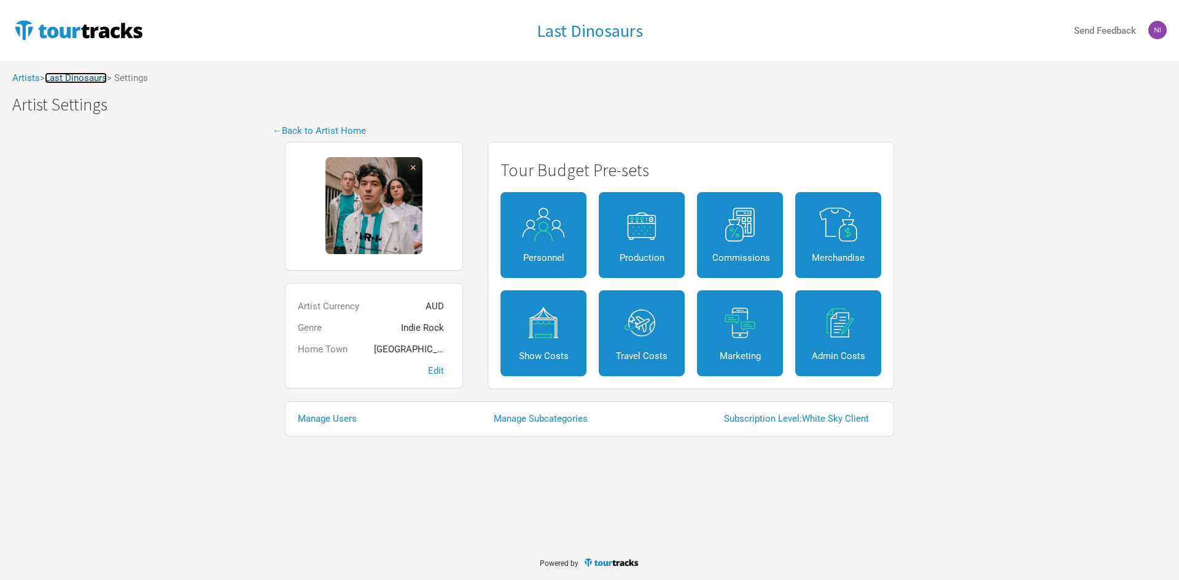
click at [83, 80] on link "Last Dinosaurs" at bounding box center [76, 77] width 62 height 11
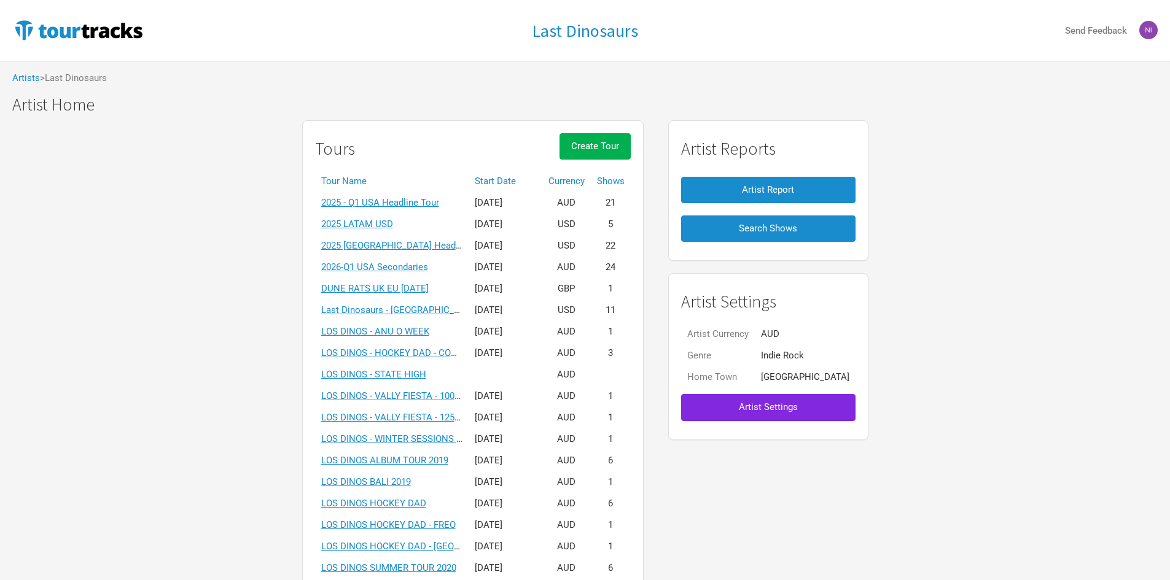
click at [531, 178] on th "Start Date" at bounding box center [506, 181] width 74 height 21
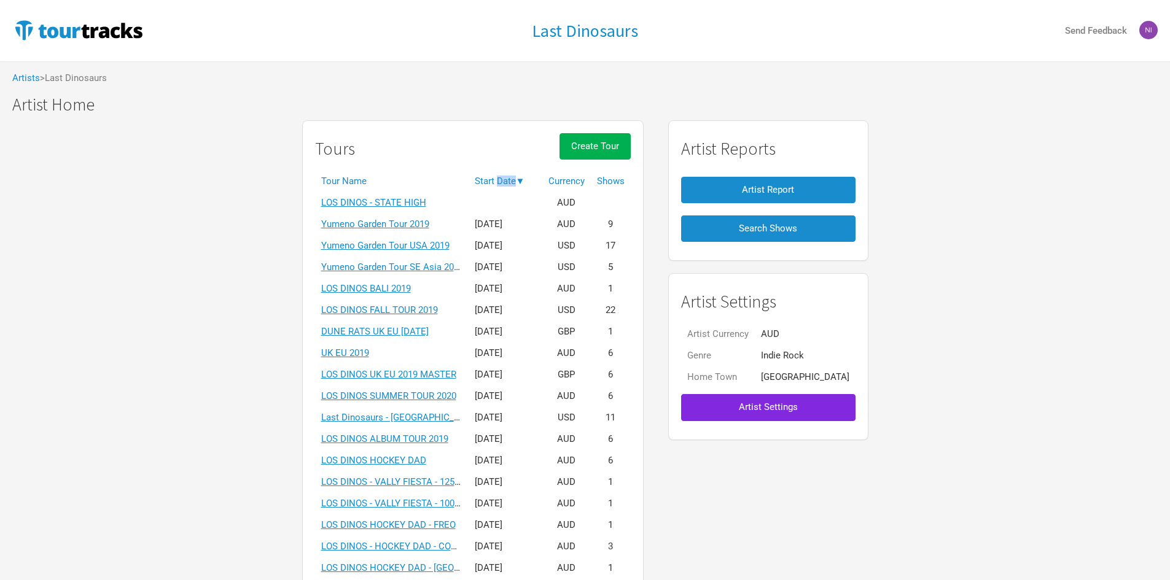
click at [531, 178] on th "Start Date ▼" at bounding box center [506, 181] width 74 height 21
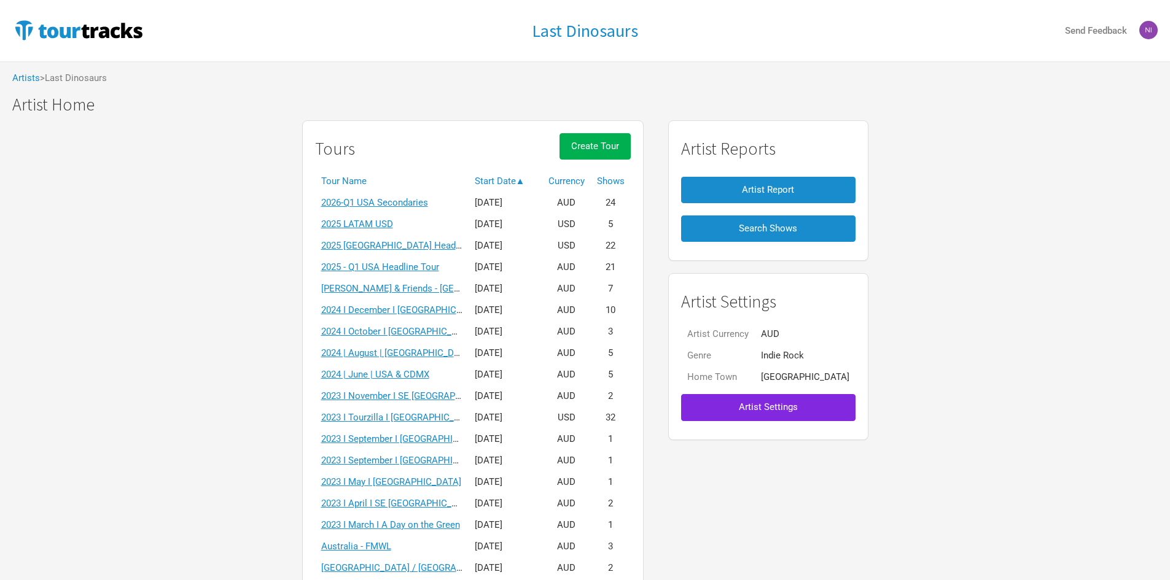
click at [437, 313] on link "2024 I December I [GEOGRAPHIC_DATA]" at bounding box center [403, 310] width 165 height 11
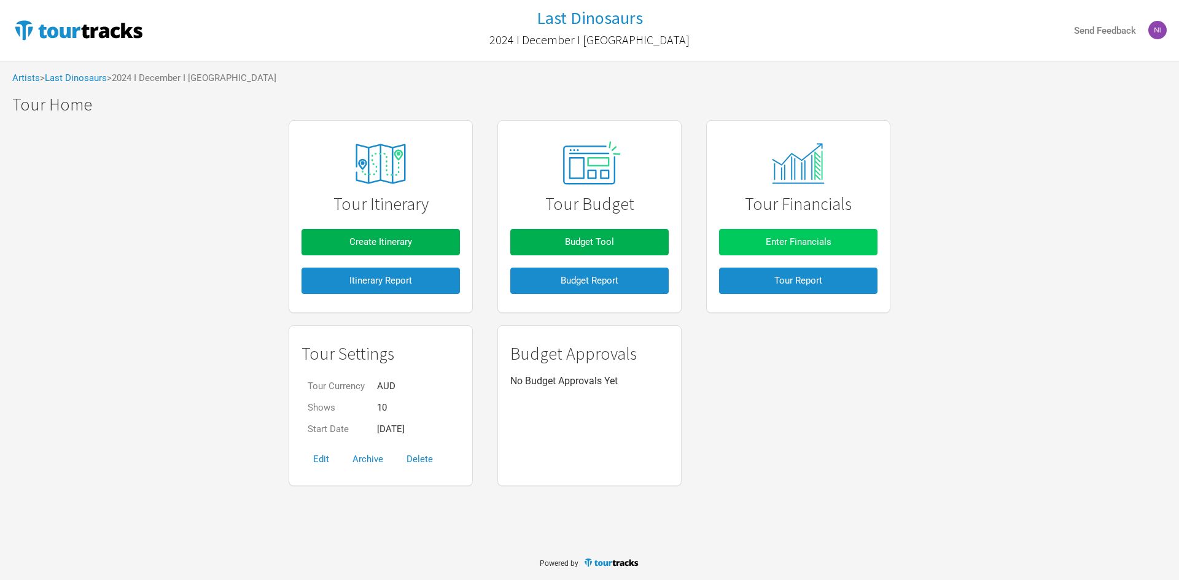
click at [794, 244] on span "Enter Financials" at bounding box center [799, 241] width 66 height 11
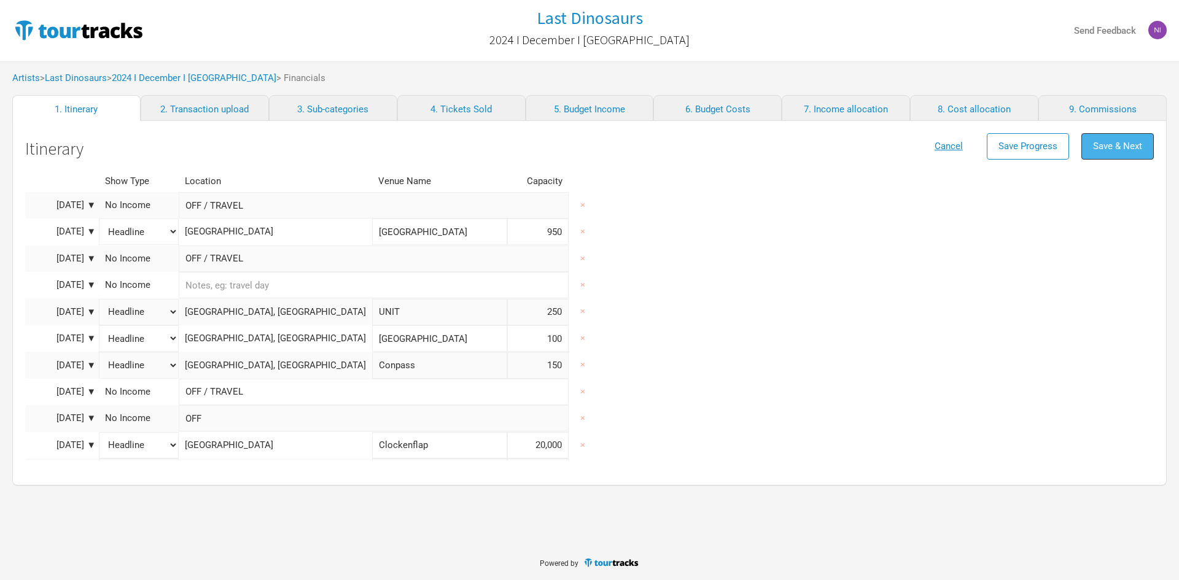
click at [1134, 147] on span "Save & Next" at bounding box center [1117, 146] width 49 height 11
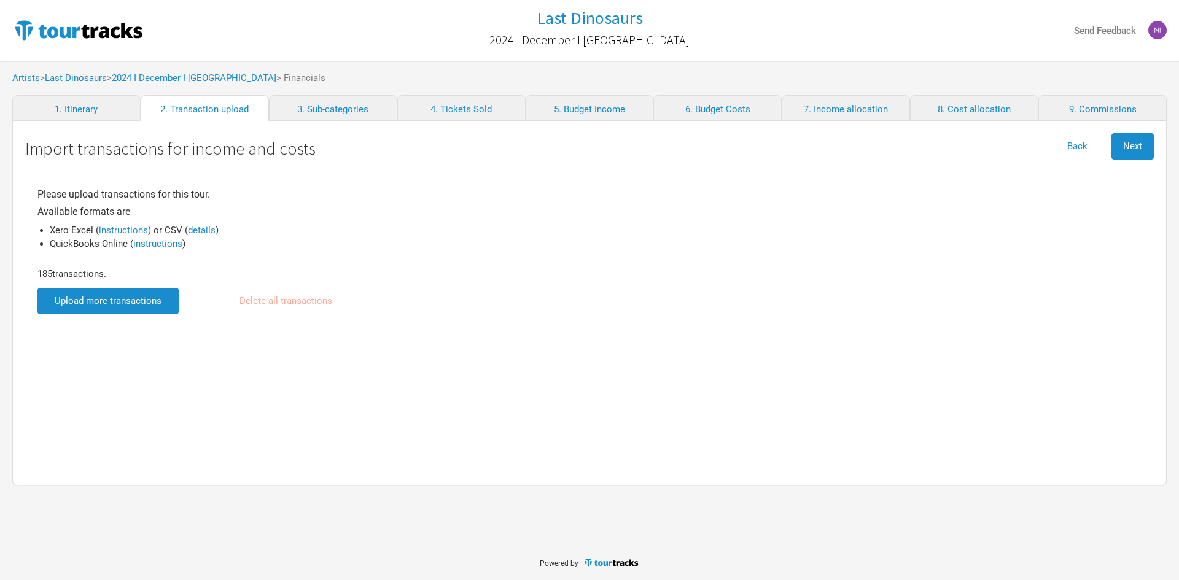
click at [147, 294] on input "file" at bounding box center [107, 301] width 141 height 26
click at [1136, 151] on span "Next" at bounding box center [1132, 146] width 19 height 11
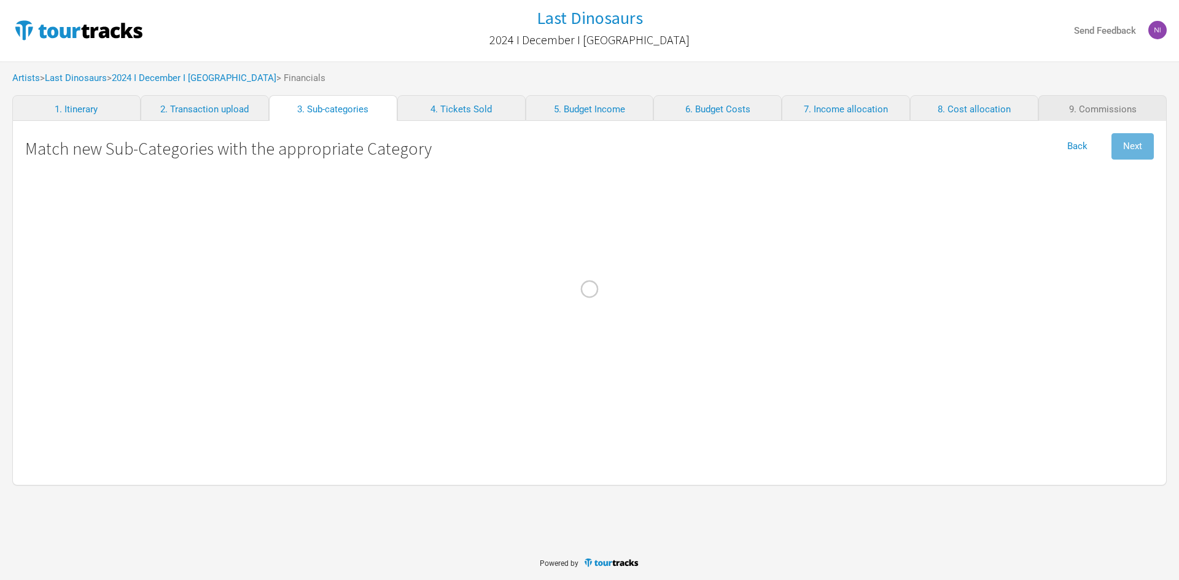
select select "Travel"
select Online "Marketing"
select select "Travel"
select Design "Marketing"
select Charges "Admin"
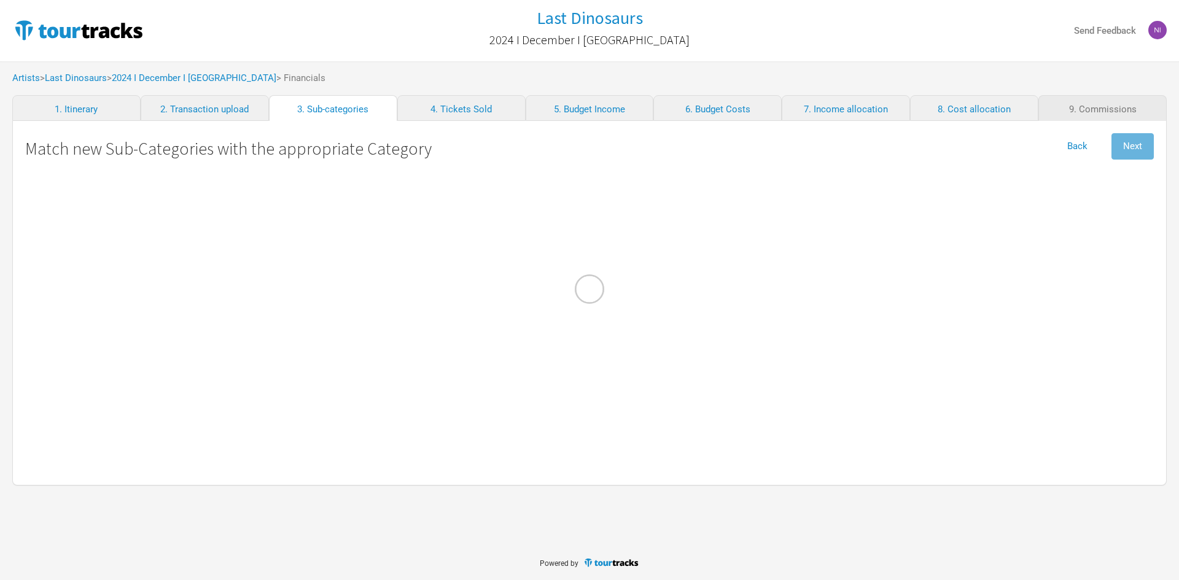
select Commission "Commissions"
select Bagage "Travel"
select Income "Other Income"
select Commission "Commissions"
select Commission "Merch Costs"
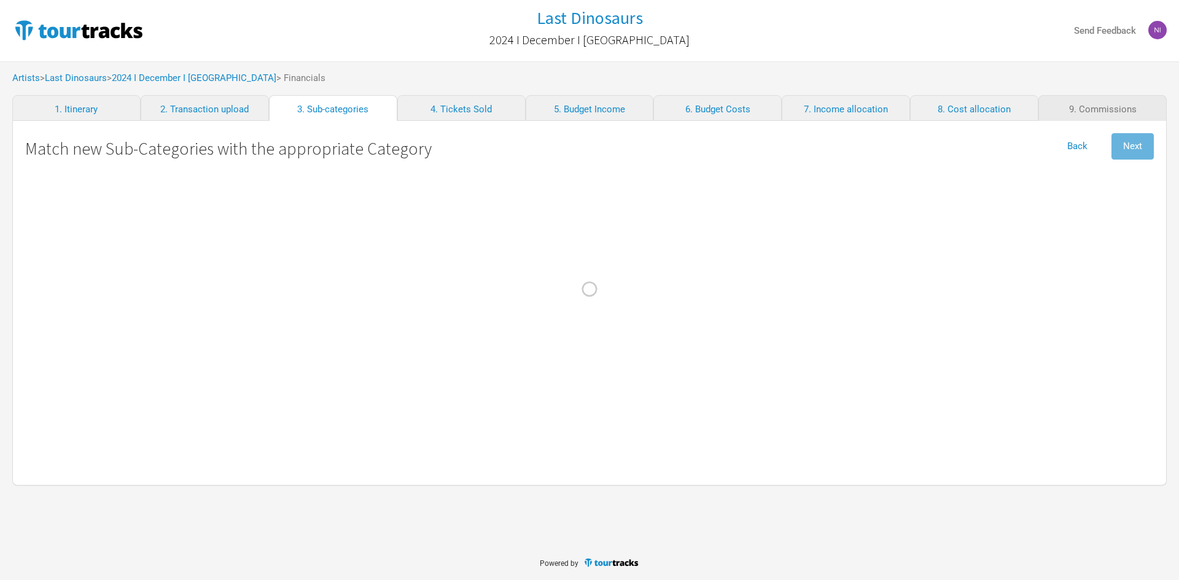
select Kreeft "Merch Costs"
select Matt "Merch Costs"
select Advertising "Marketing"
select Commission "Merch Costs"
select Freight "Merch Costs"
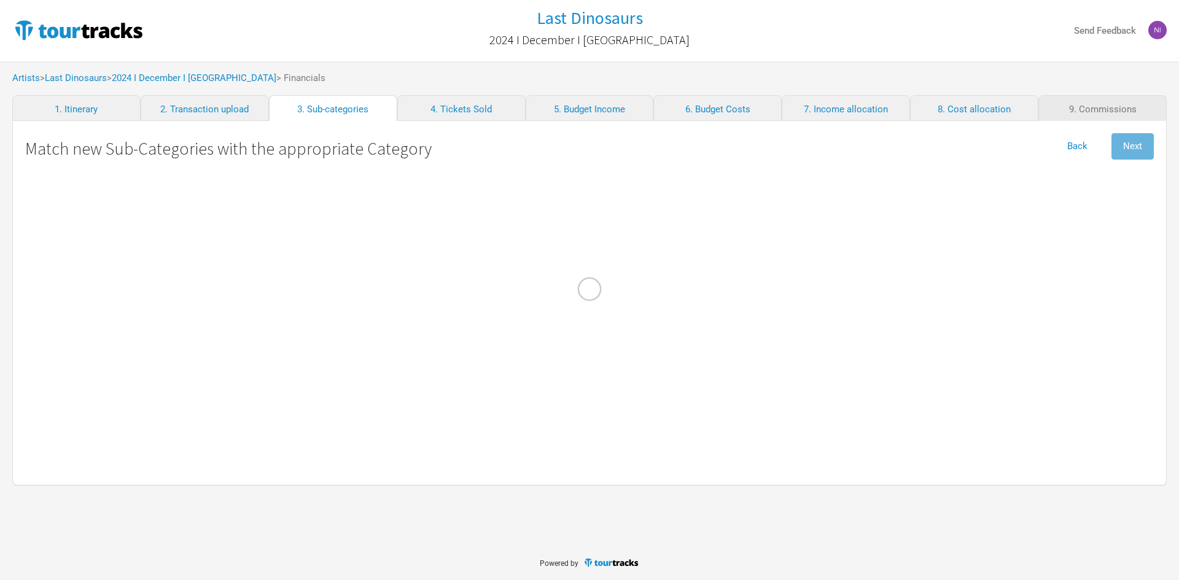
select Design "Merch Costs"
select Touring "Merch Income"
select Stock\/Manufacturing "Merch Costs"
select Fares "Travel"
select International "Performance"
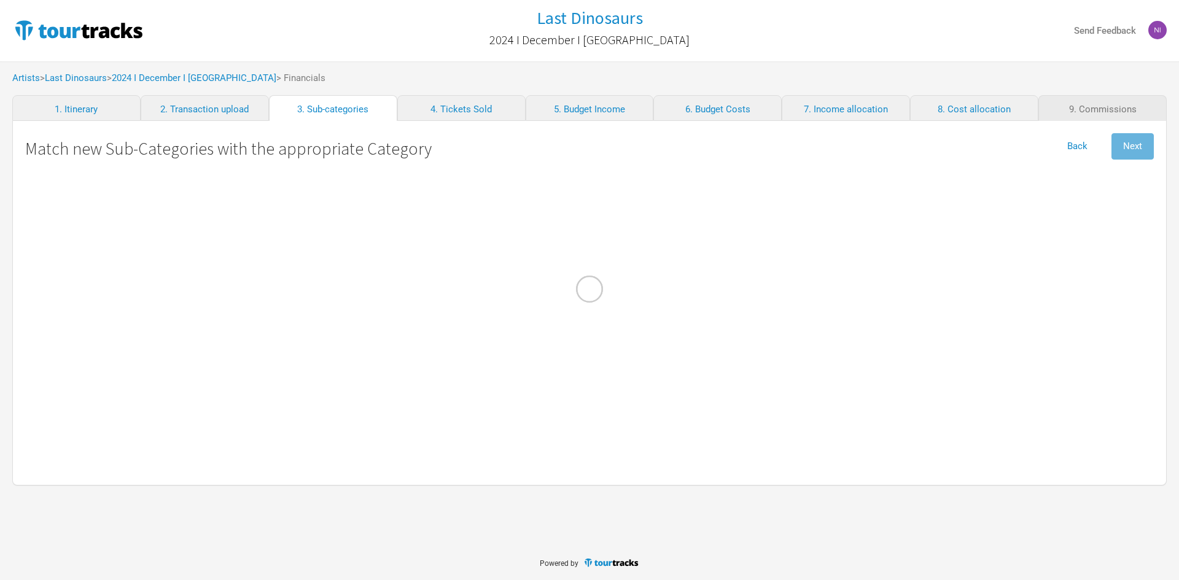
select Musicians "Personnel"
select \(FOH\) "Personnel"
select Contractors "Personnel"
select select "Travel"
select other "Travel"
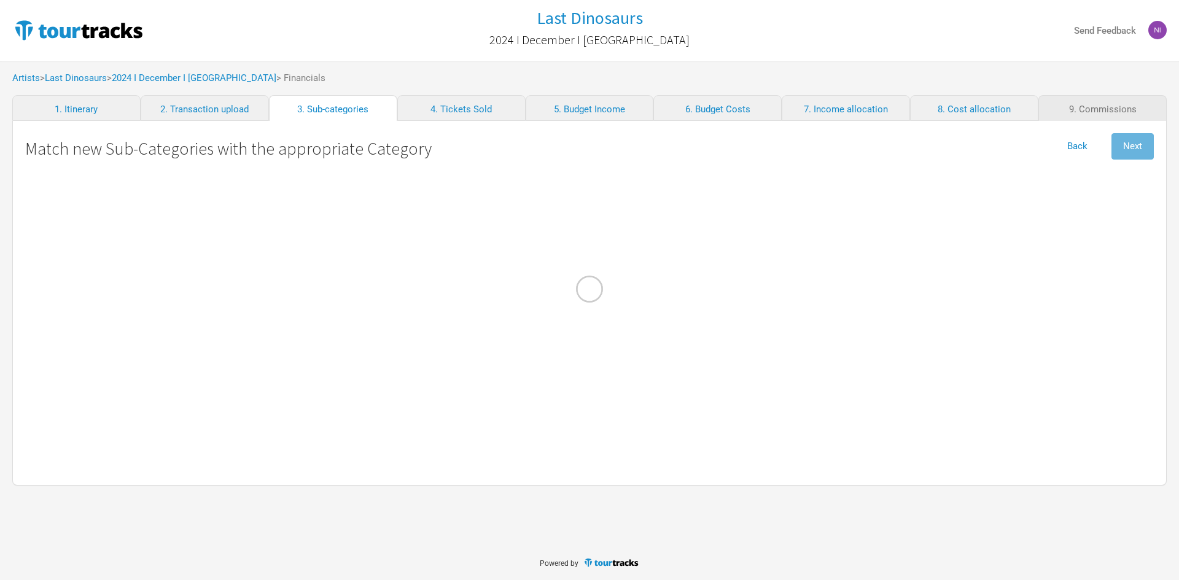
select Meals "Travel"
select Costs "Travel"
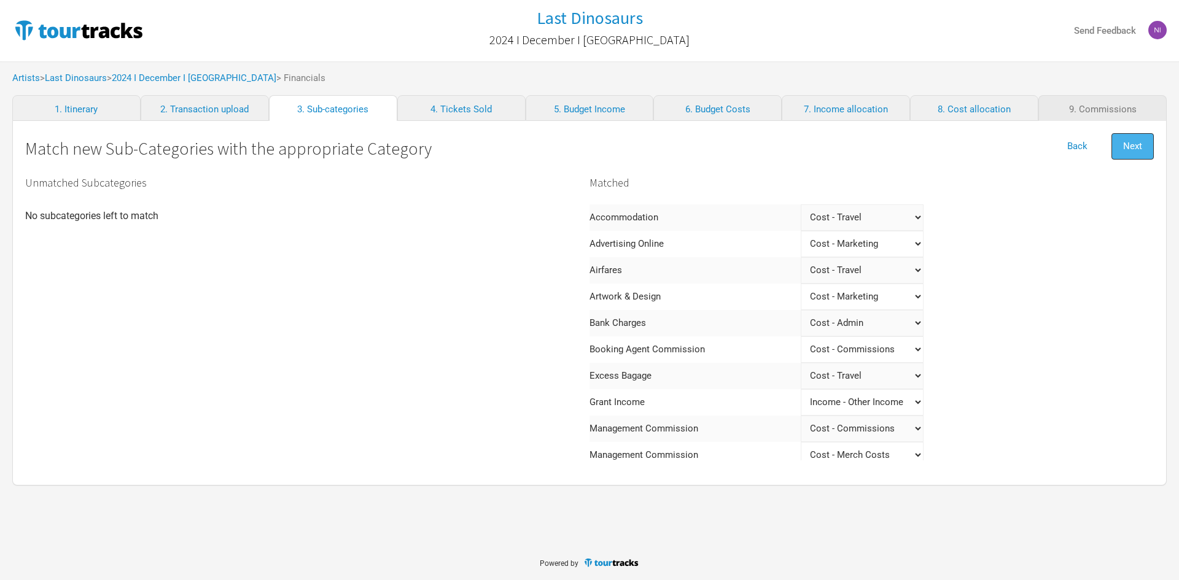
click at [1144, 149] on button "Next" at bounding box center [1133, 146] width 42 height 26
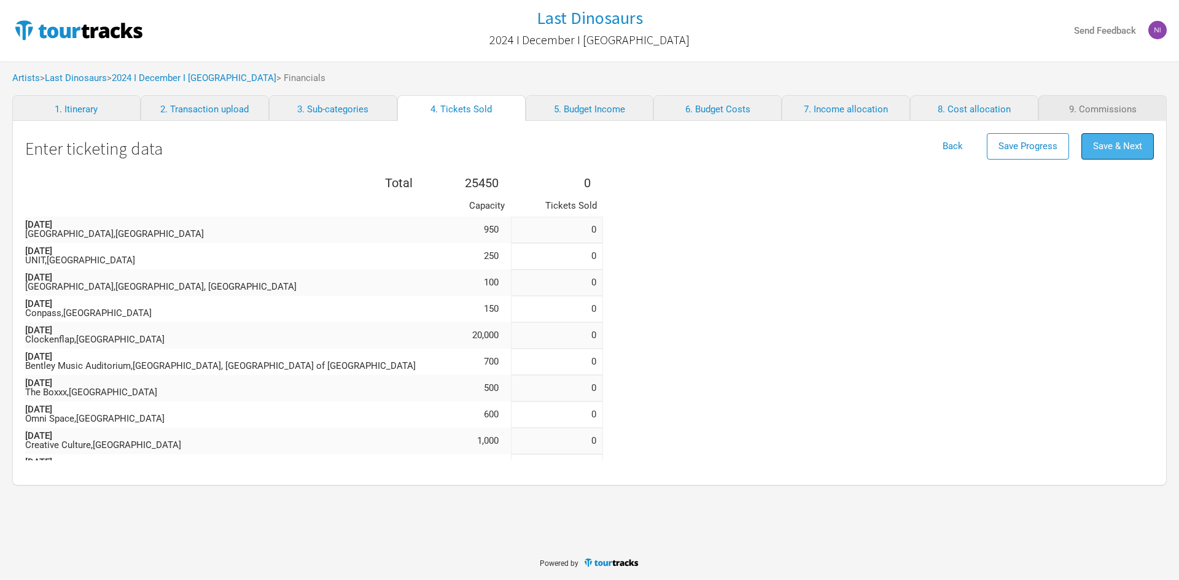
click at [1129, 153] on button "Save & Next" at bounding box center [1118, 146] width 72 height 26
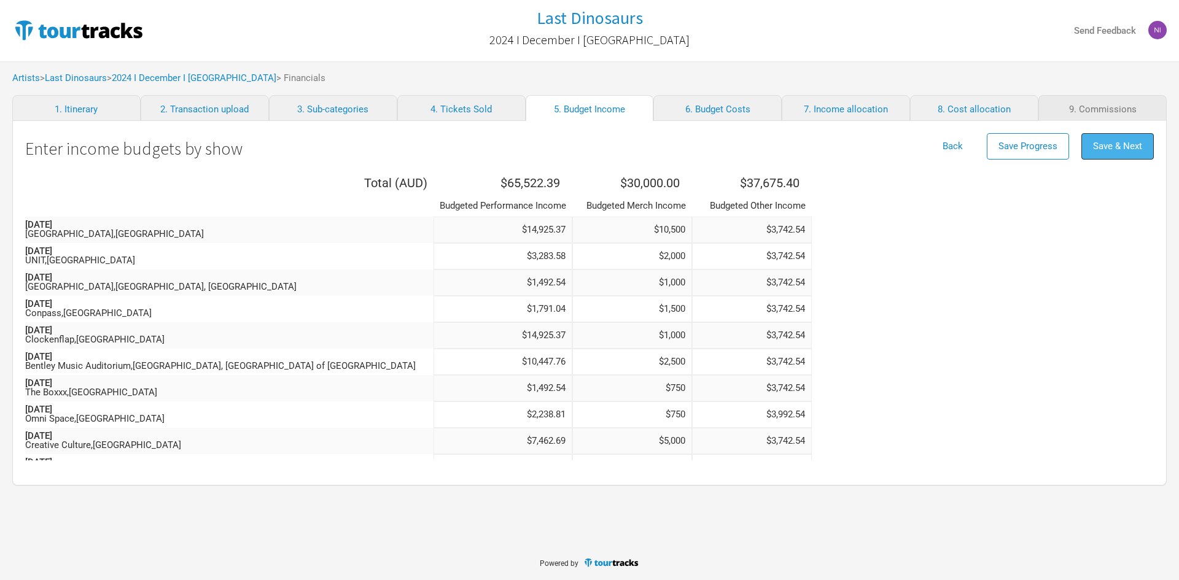
click at [1128, 158] on button "Save & Next" at bounding box center [1118, 146] width 72 height 26
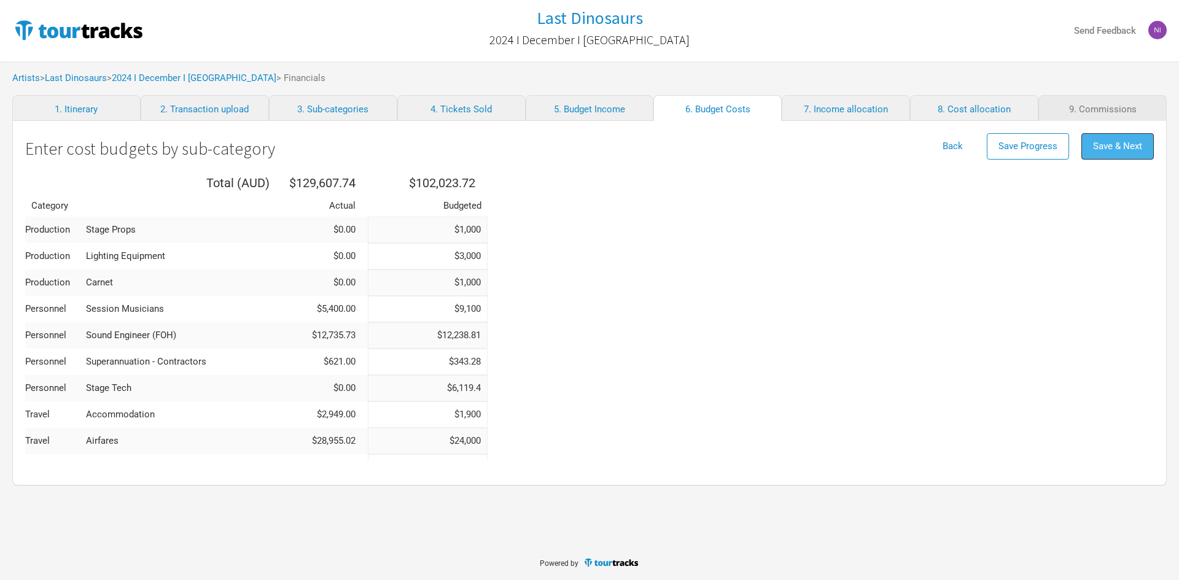
click at [1125, 152] on button "Save & Next" at bounding box center [1118, 146] width 72 height 26
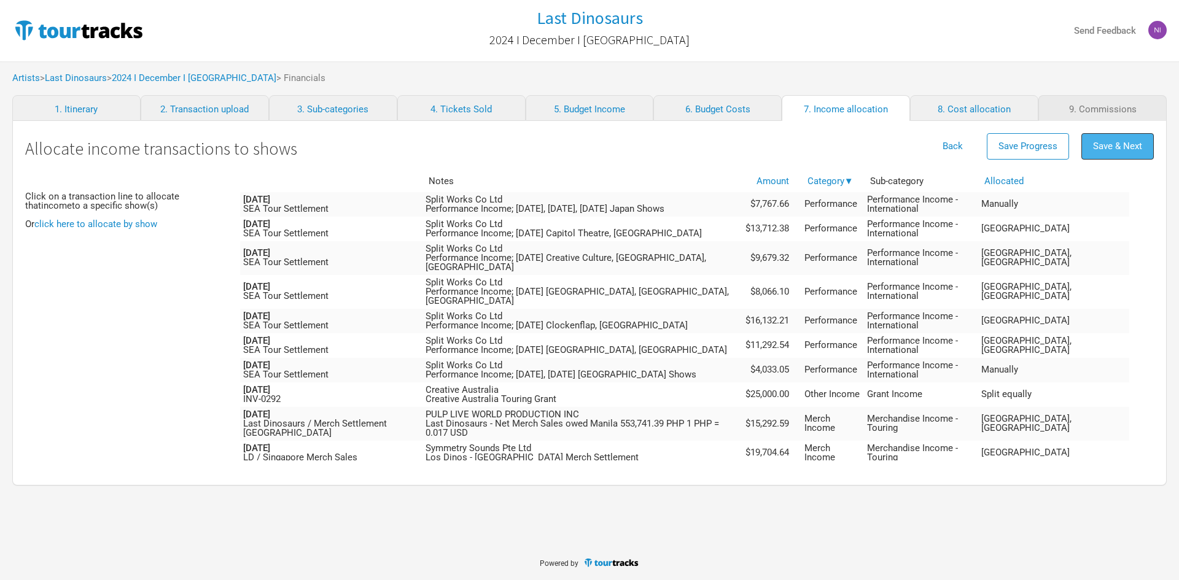
click at [1123, 144] on span "Save & Next" at bounding box center [1117, 146] width 49 height 11
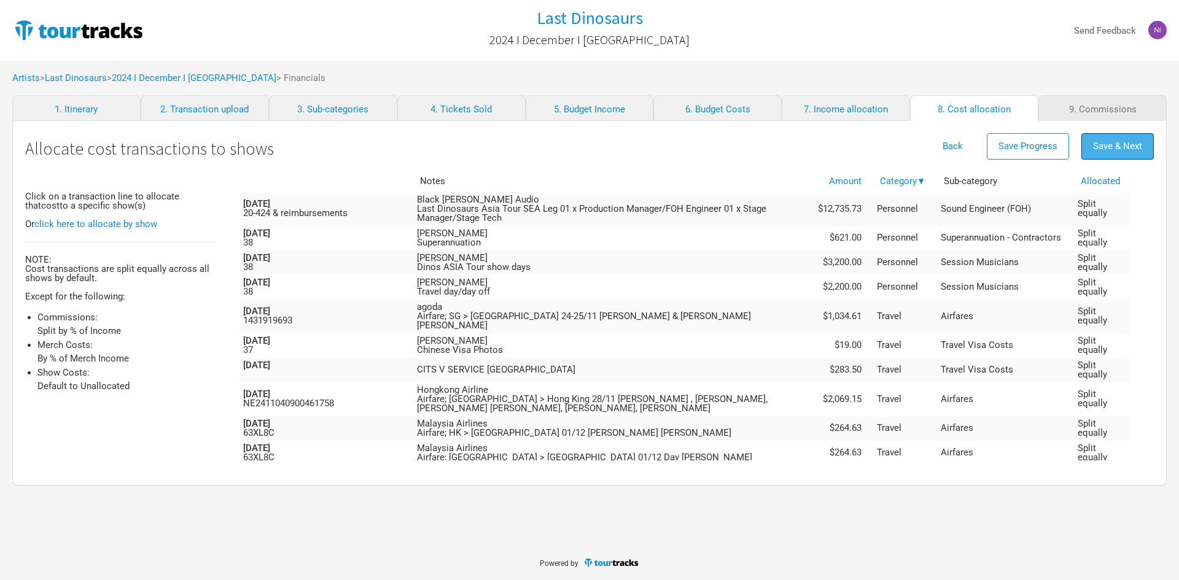
click at [1117, 151] on span "Save & Next" at bounding box center [1117, 146] width 49 height 11
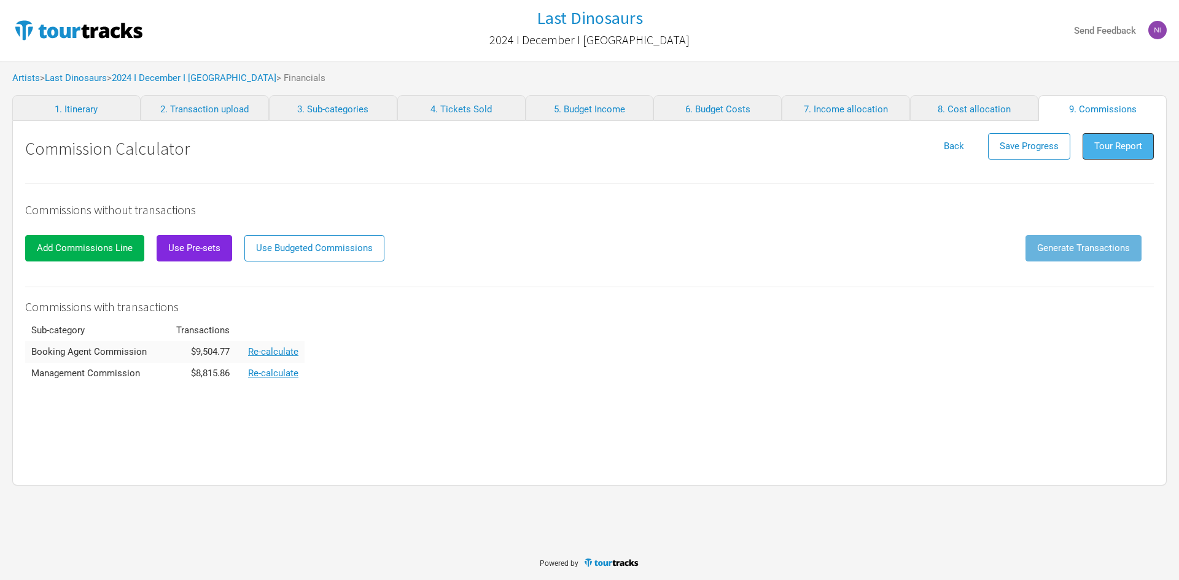
click at [1123, 144] on span "Tour Report" at bounding box center [1118, 146] width 48 height 11
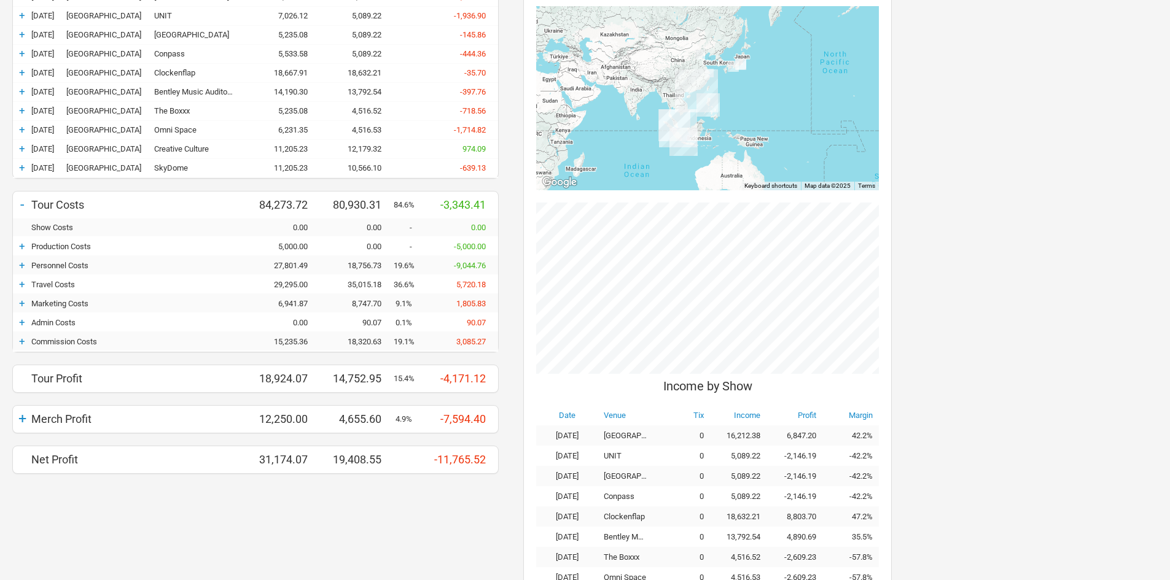
scroll to position [246, 0]
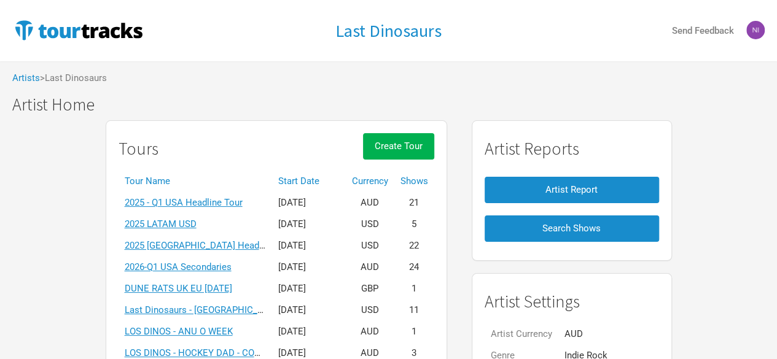
click at [322, 181] on th "Start Date" at bounding box center [309, 181] width 74 height 21
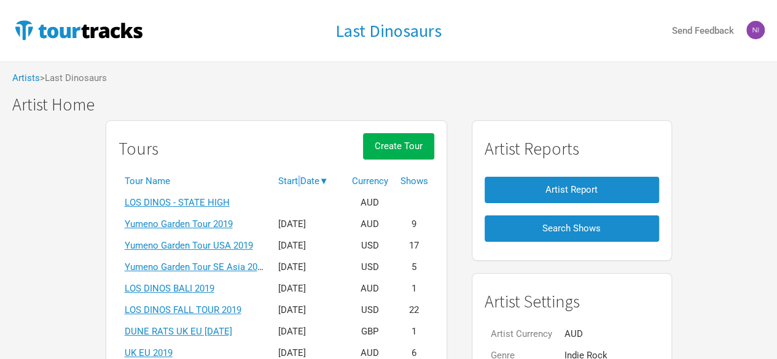
click at [322, 181] on th "Start Date ▼" at bounding box center [309, 181] width 74 height 21
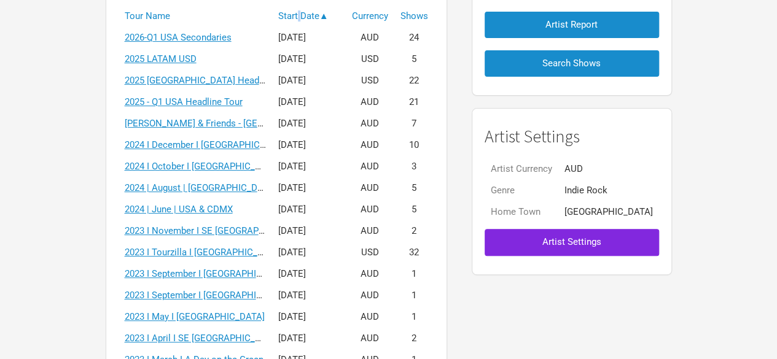
scroll to position [184, 0]
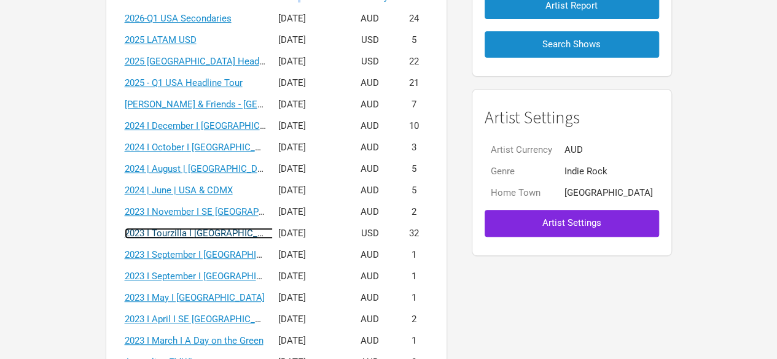
click at [218, 231] on link "2023 I Tourzilla I North America" at bounding box center [204, 233] width 158 height 11
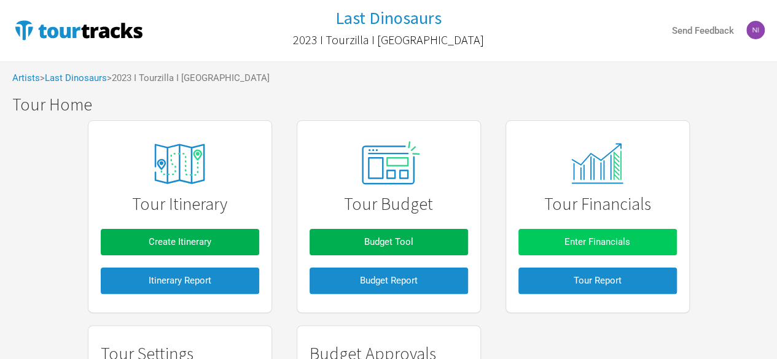
click at [603, 246] on span "Enter Financials" at bounding box center [597, 241] width 66 height 11
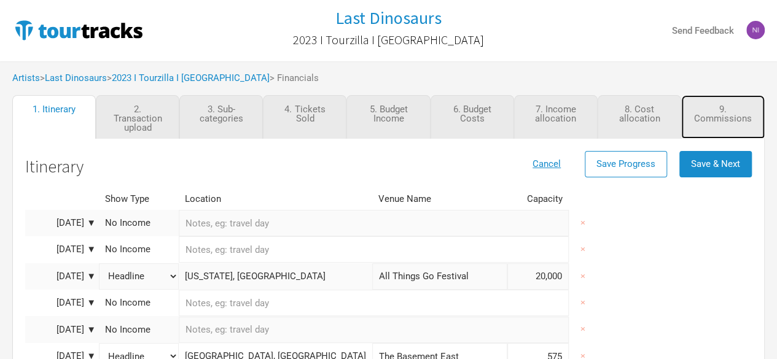
click at [724, 112] on link "9. Commissions" at bounding box center [723, 117] width 84 height 44
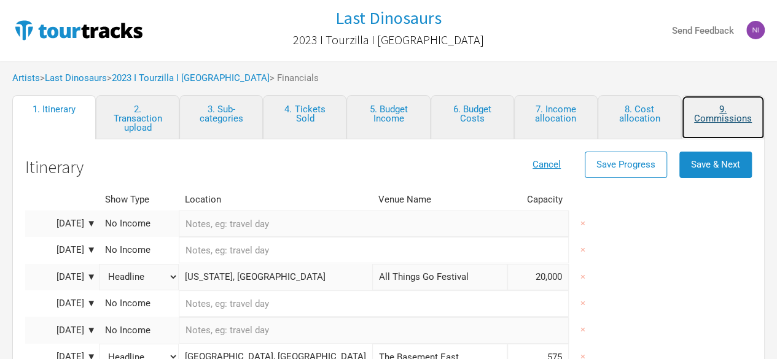
click at [733, 108] on link "9. Commissions" at bounding box center [723, 117] width 84 height 44
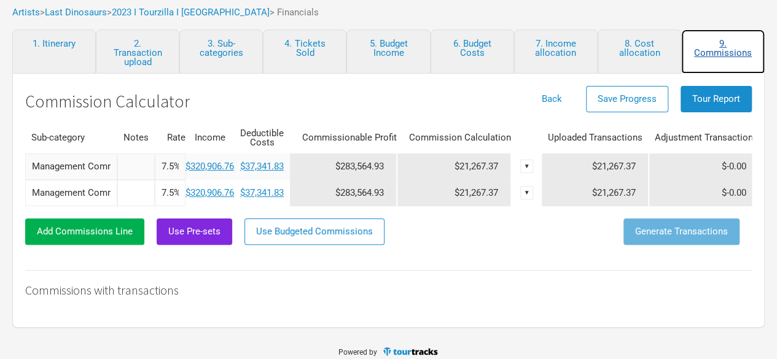
scroll to position [34, 0]
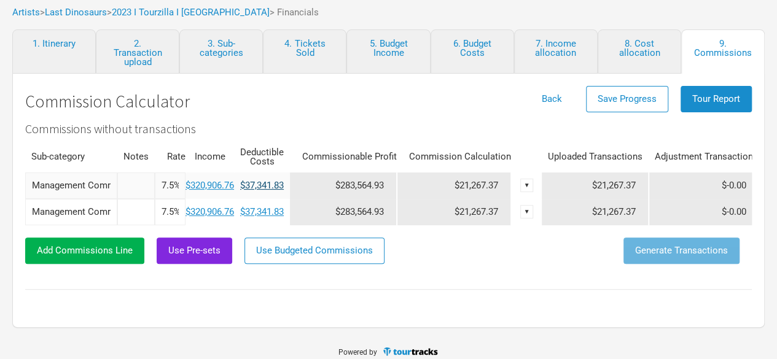
click at [268, 180] on link "$37,341.83" at bounding box center [262, 185] width 44 height 11
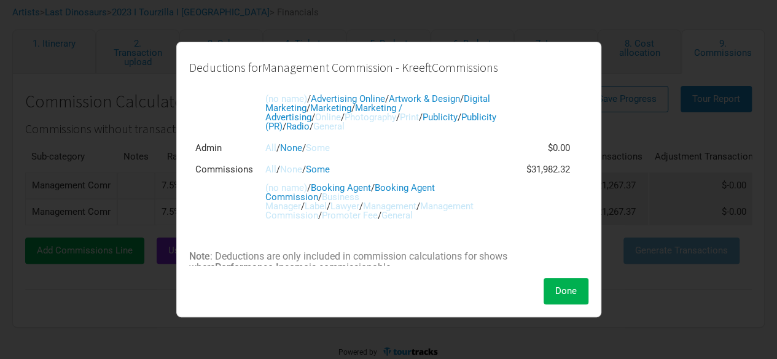
scroll to position [162, 0]
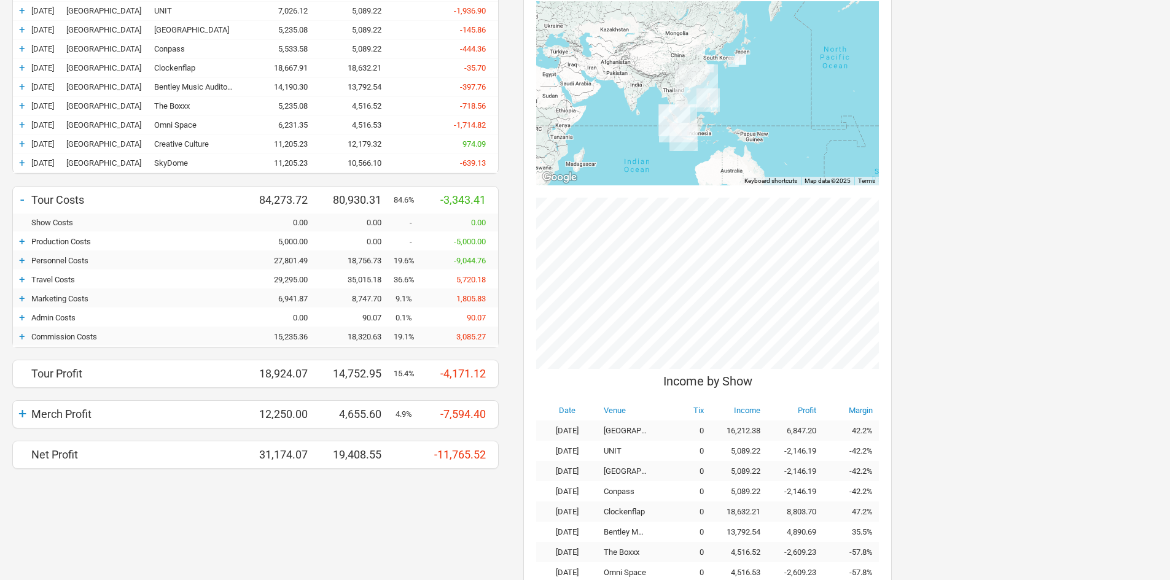
scroll to position [317, 0]
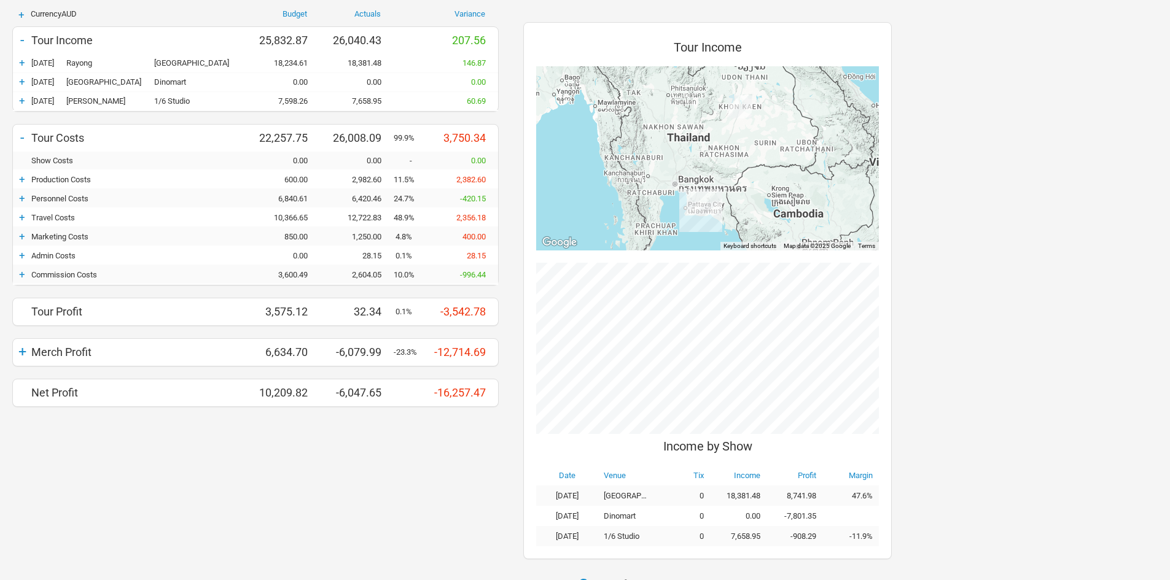
scroll to position [175, 0]
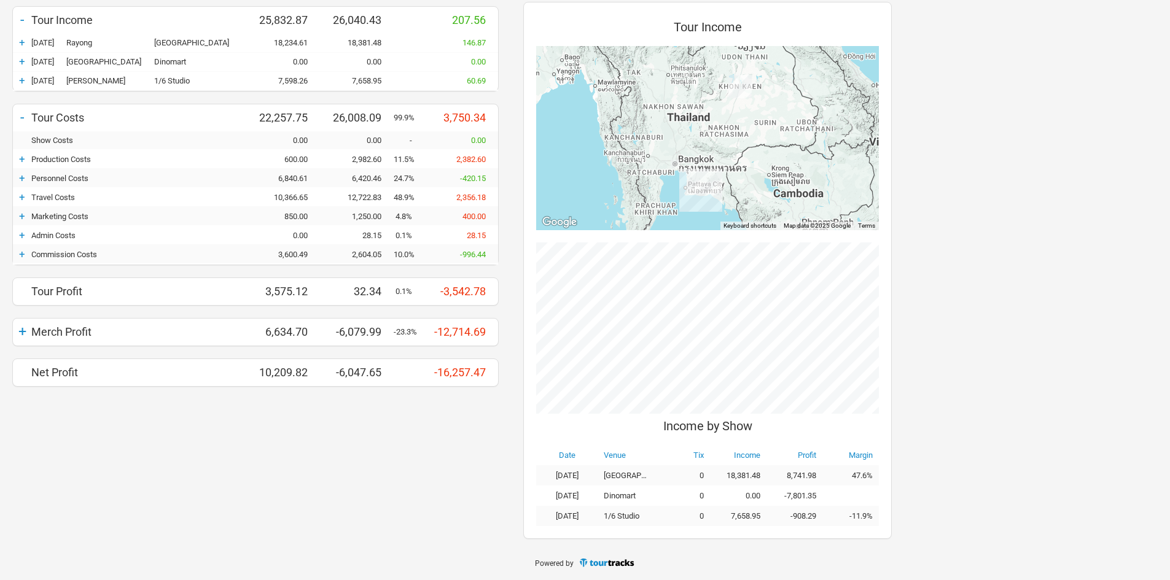
click at [27, 217] on div "+" at bounding box center [22, 216] width 18 height 12
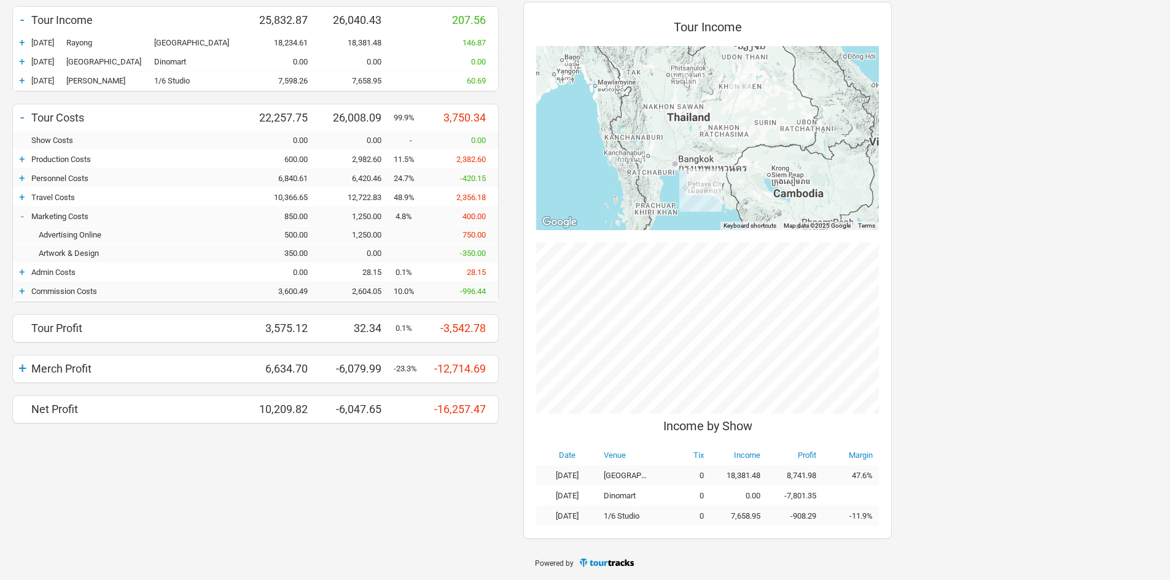
click at [362, 240] on div "Advertising Online 500.00 1,250.00 750.00" at bounding box center [255, 235] width 485 height 18
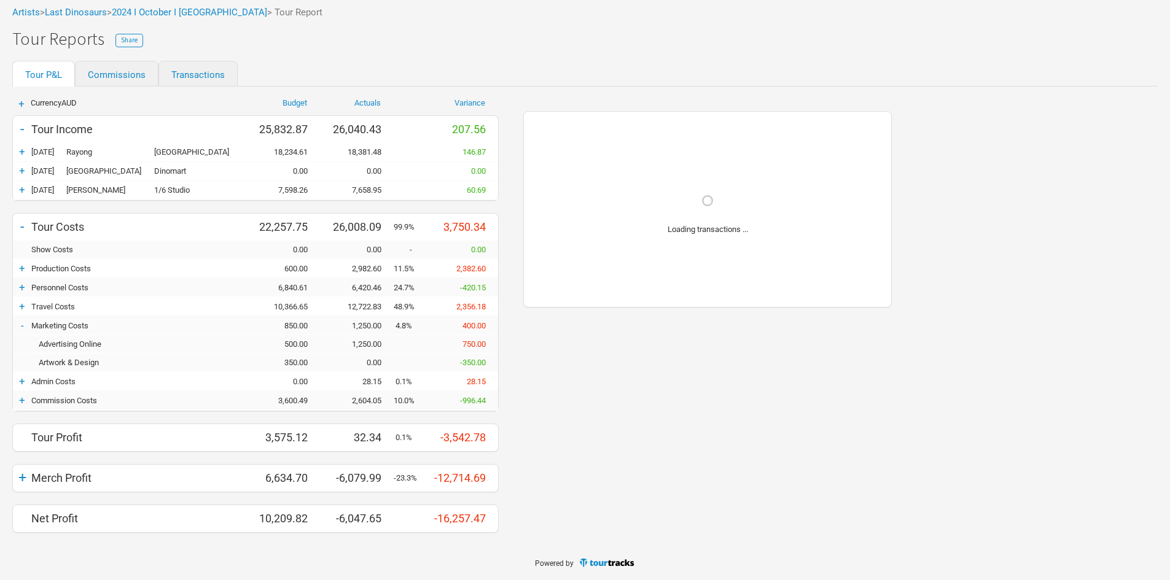
scroll to position [66, 0]
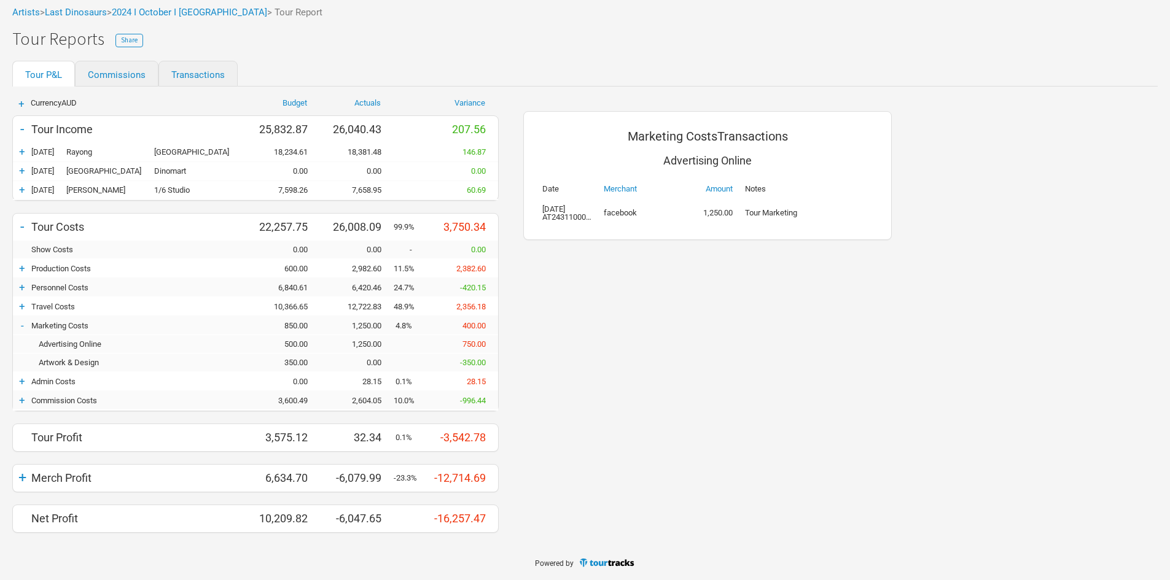
click at [24, 326] on div "-" at bounding box center [22, 325] width 18 height 12
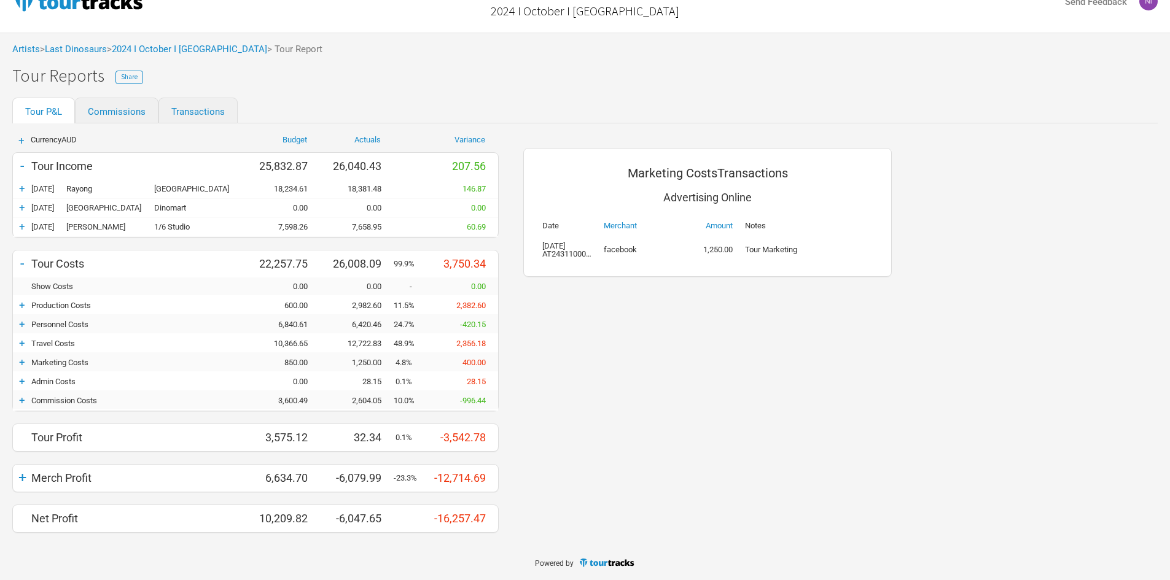
scroll to position [29, 0]
click at [574, 262] on td "11/6/2024 AT243110003000010149710" at bounding box center [566, 250] width 61 height 28
click at [209, 53] on link "2024 I October I Thailand" at bounding box center [189, 49] width 155 height 11
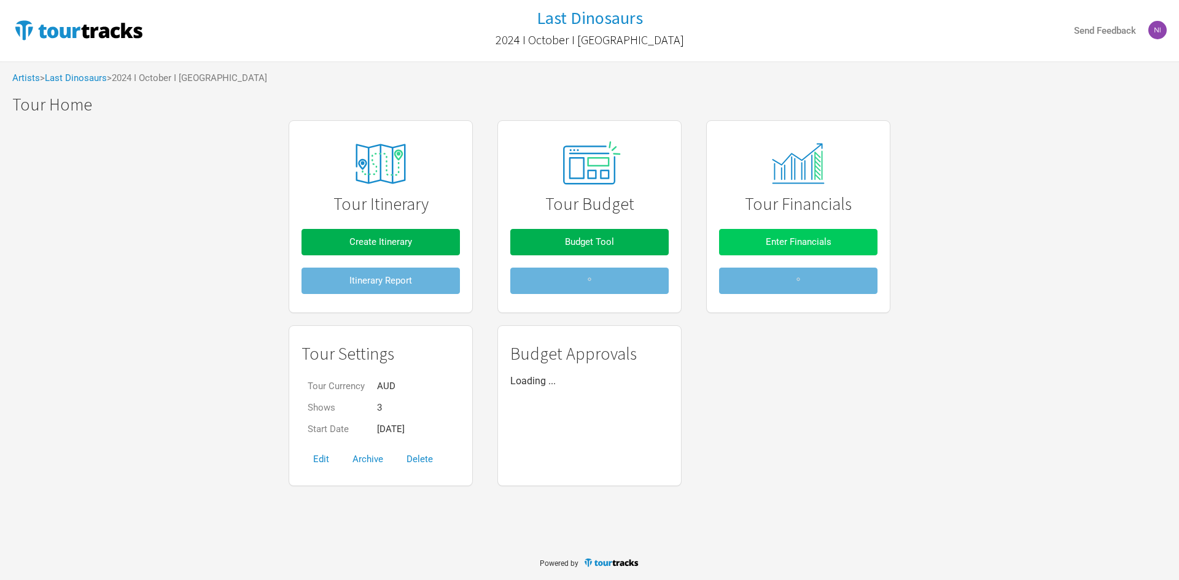
click at [762, 242] on button "Enter Financials" at bounding box center [798, 242] width 158 height 26
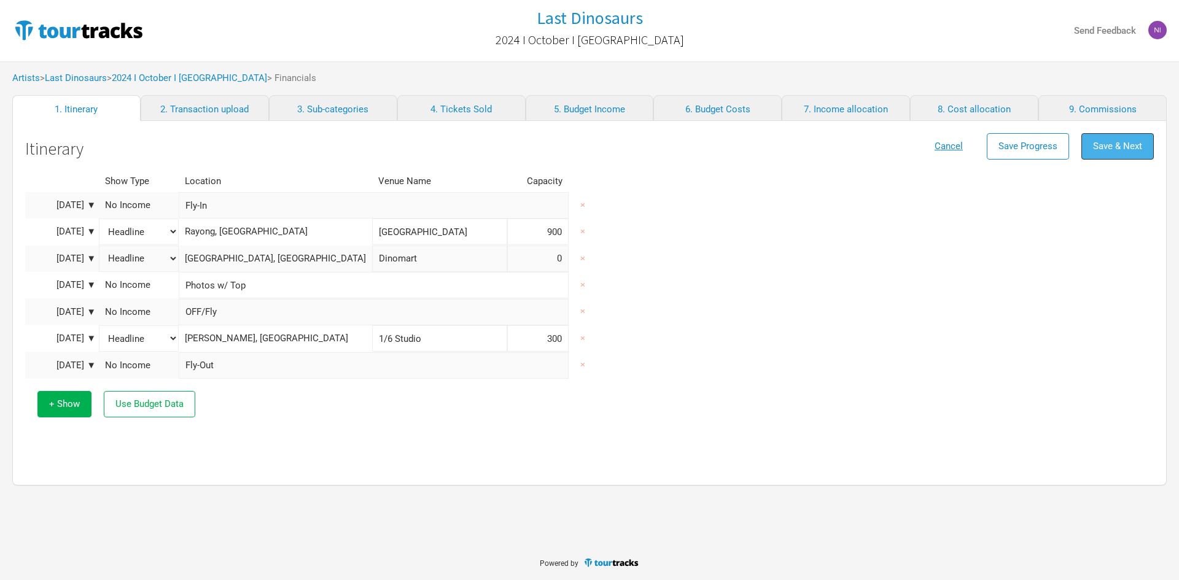
click at [1117, 143] on span "Save & Next" at bounding box center [1117, 146] width 49 height 11
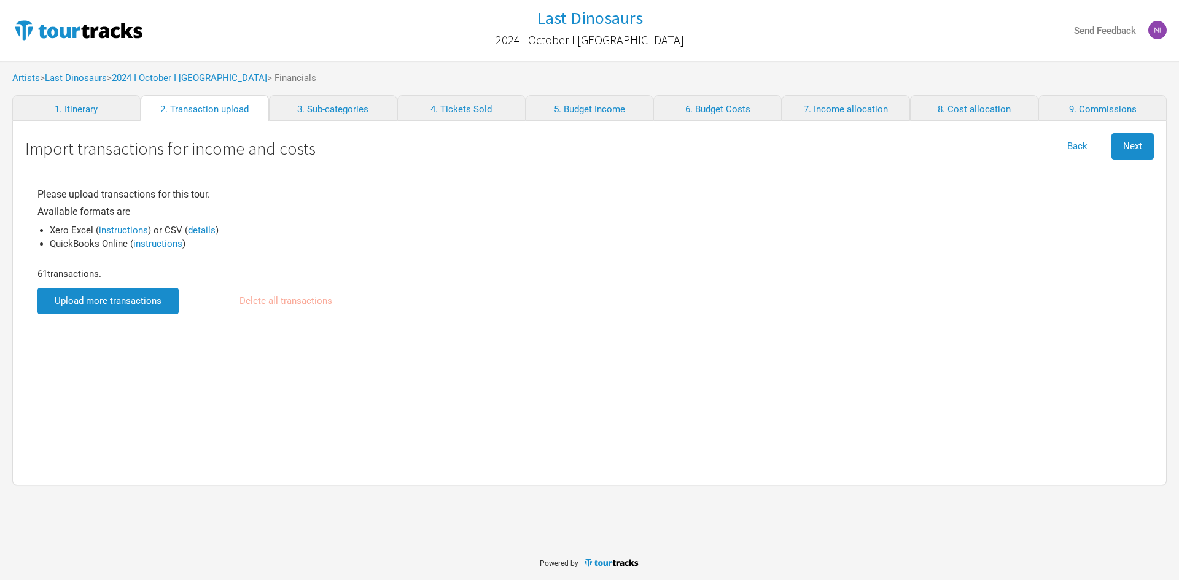
click at [115, 306] on input "file" at bounding box center [107, 301] width 141 height 26
click at [1124, 146] on span "Next" at bounding box center [1132, 146] width 19 height 11
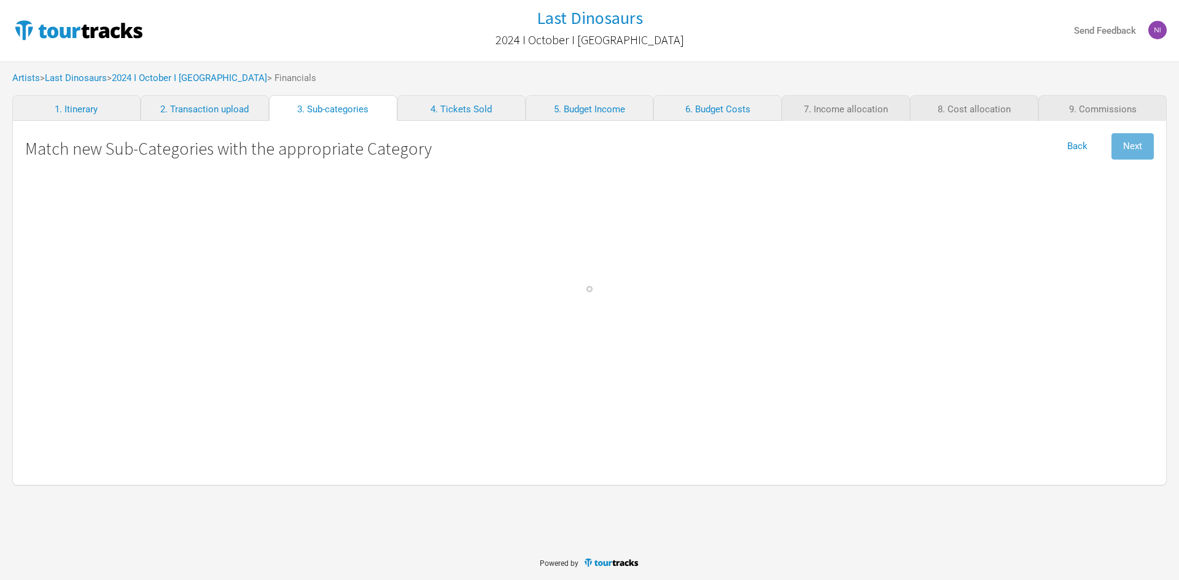
select select "Travel"
select Online "Marketing"
select select "Travel"
select Charges "Admin"
select Commission "Commissions"
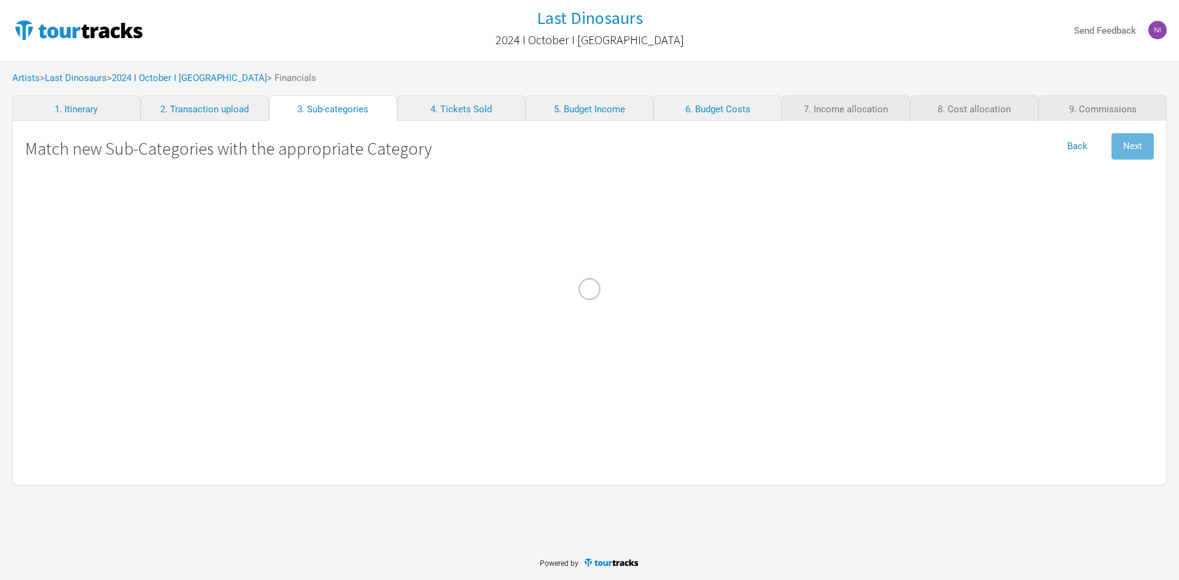
select Bagage "Travel"
select select "Production"
select Freight "Merch Costs"
select Costs "Merch Costs"
select Touring "Merch Income"
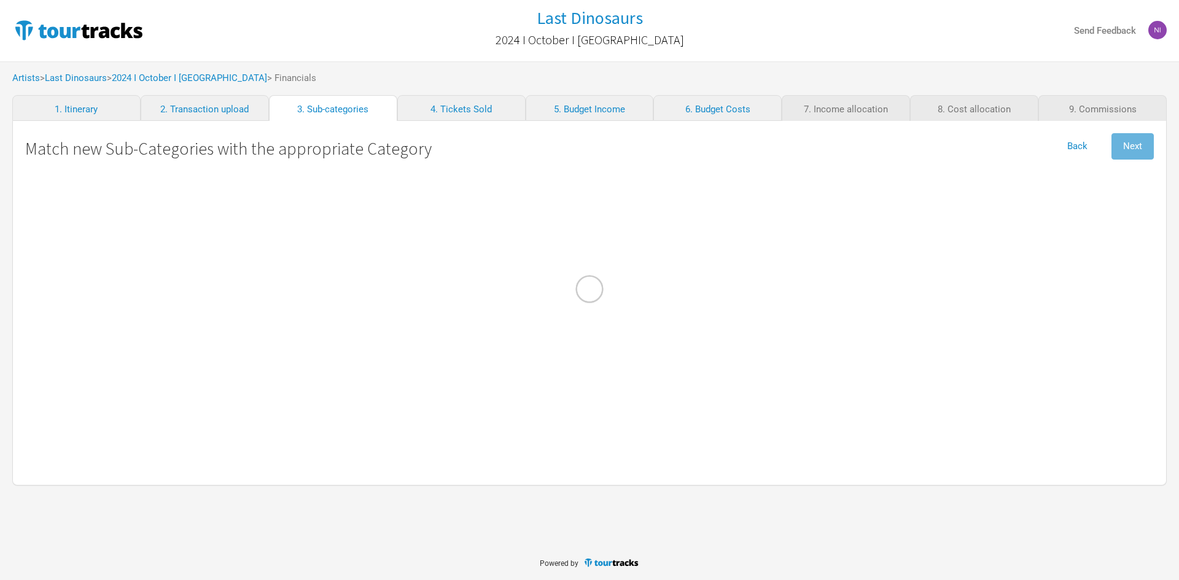
select Stock\/Manufacturing "Merch Costs"
select International "Performance"
select select "Personnel"
select Musicians "Personnel"
select \(FOH\) "Personnel"
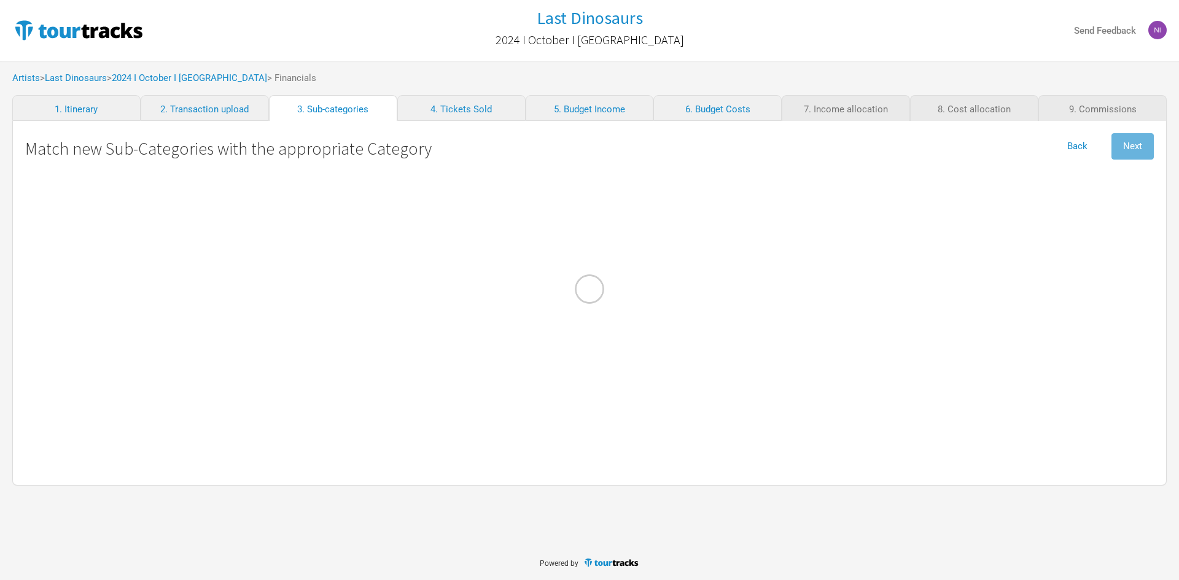
select Contractors "Personnel"
select select "Travel"
select Meals "Travel"
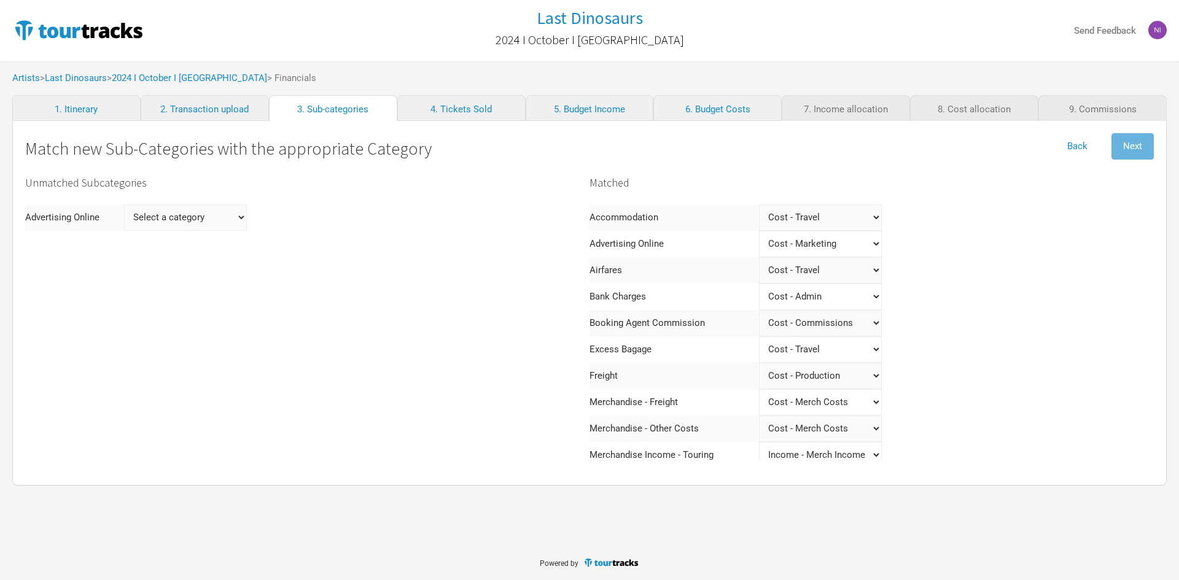
click at [170, 221] on "Select a category Income - Performance Income - Other Income Cost - Show Costs …" at bounding box center [185, 218] width 123 height 26
select "Marketing"
select
click at [1139, 152] on button "Next" at bounding box center [1133, 146] width 42 height 26
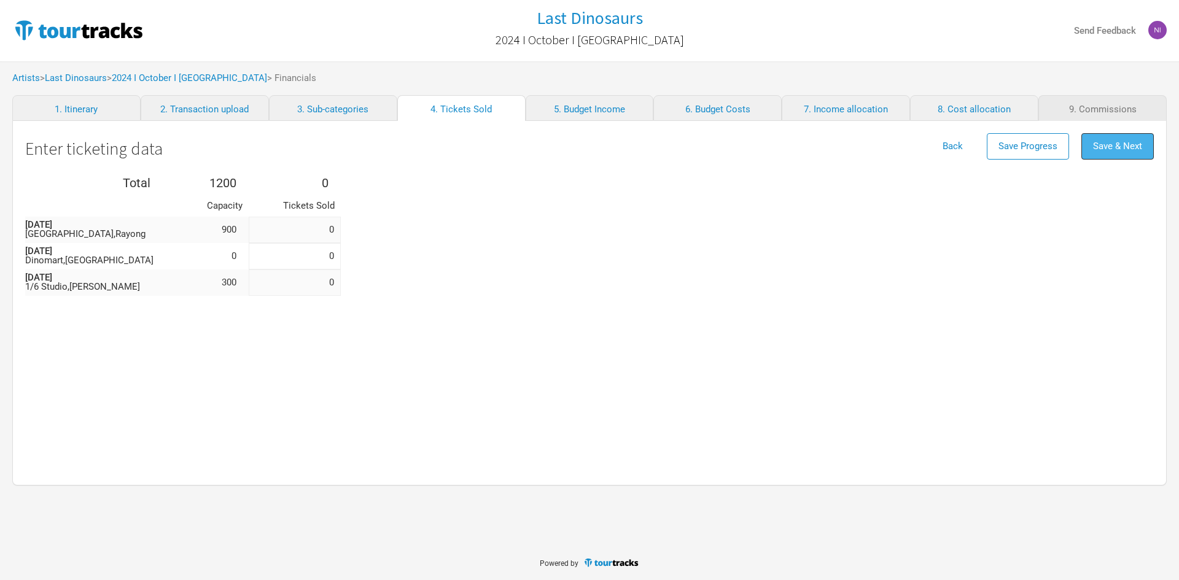
click at [1144, 144] on button "Save & Next" at bounding box center [1118, 146] width 72 height 26
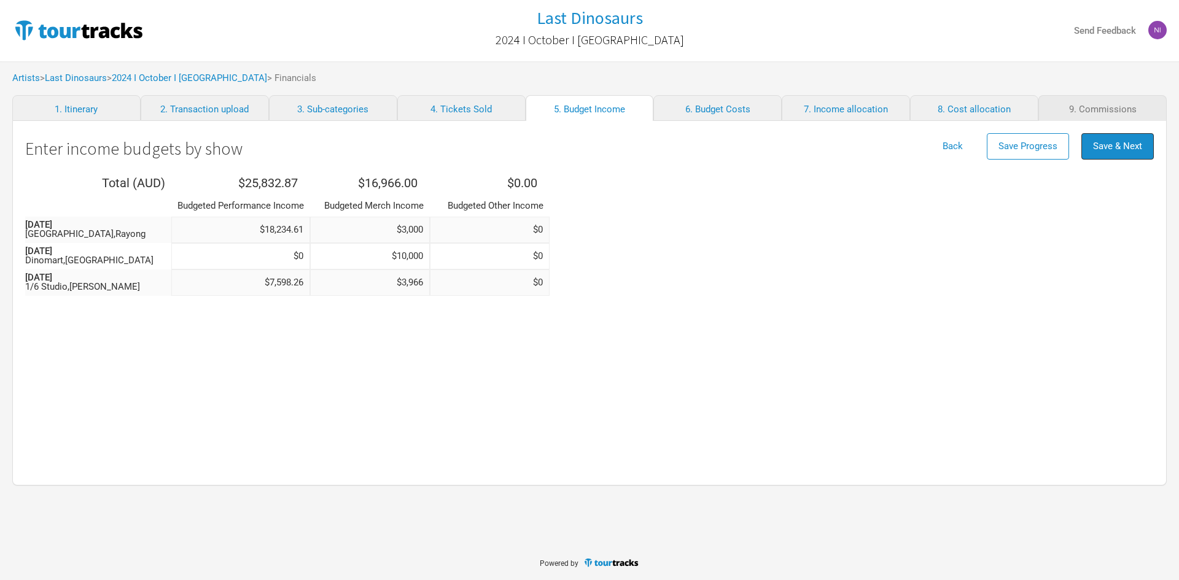
click at [1130, 147] on span "Save & Next" at bounding box center [1117, 146] width 49 height 11
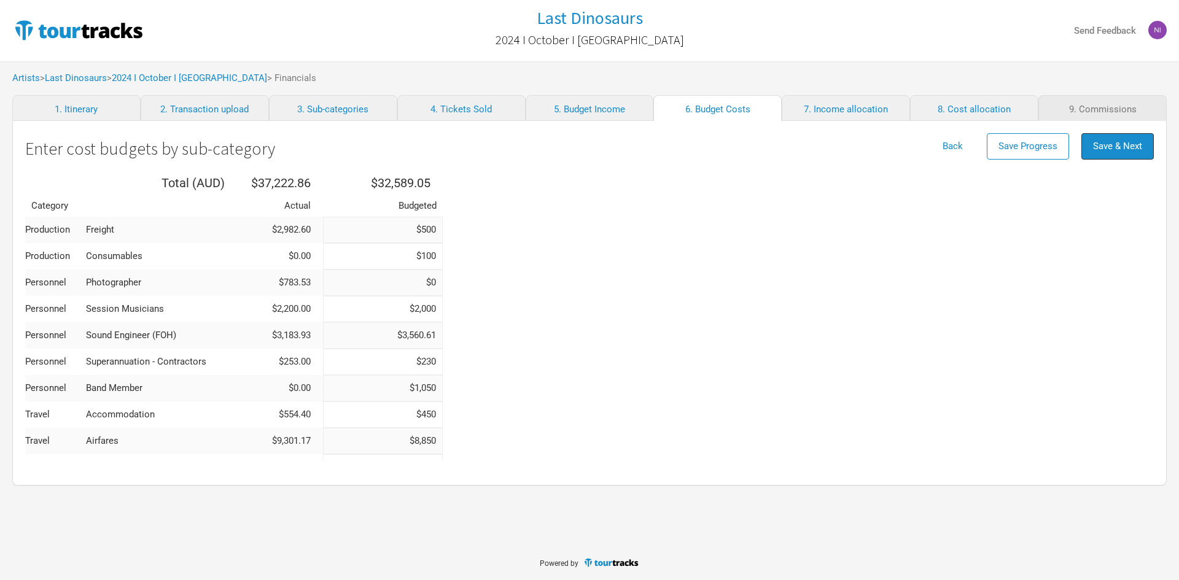
click at [1121, 151] on span "Save & Next" at bounding box center [1117, 146] width 49 height 11
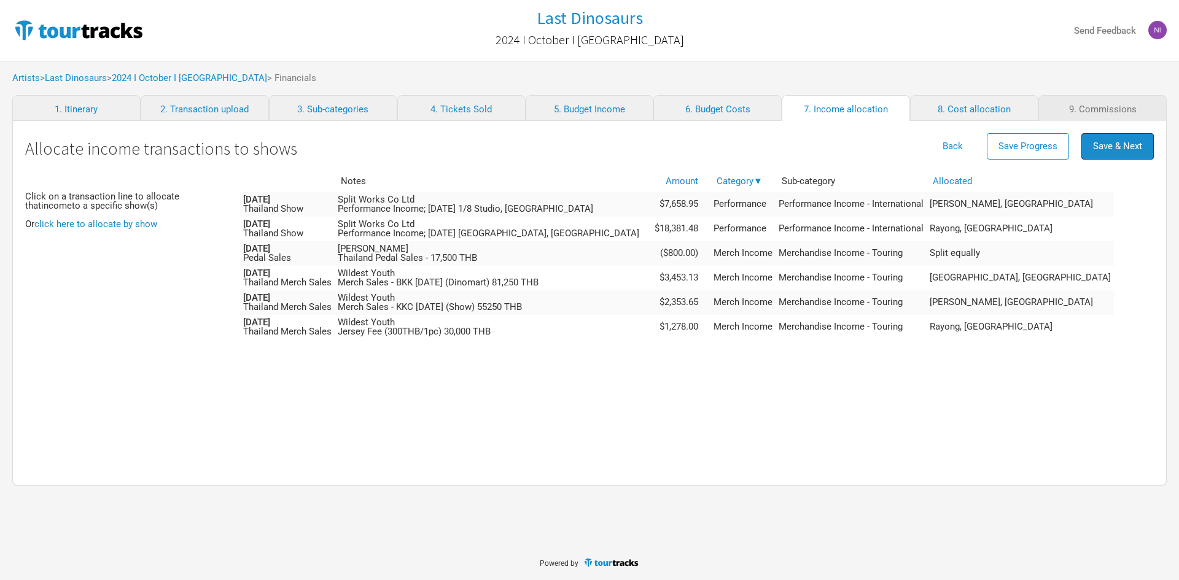
click at [1119, 146] on span "Save & Next" at bounding box center [1117, 146] width 49 height 11
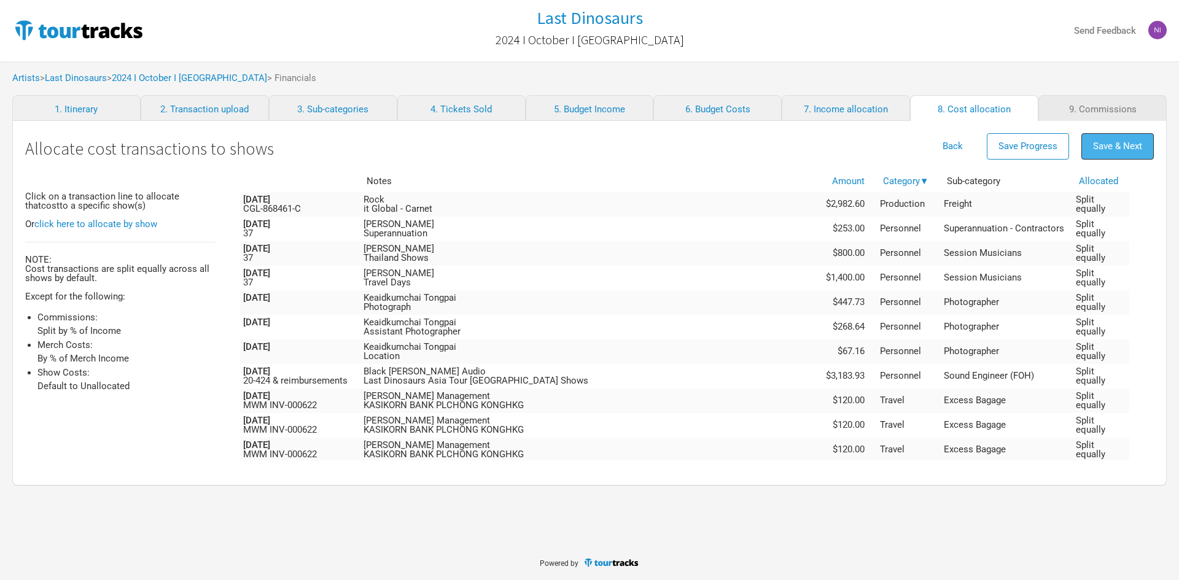
click at [1120, 139] on button "Save & Next" at bounding box center [1118, 146] width 72 height 26
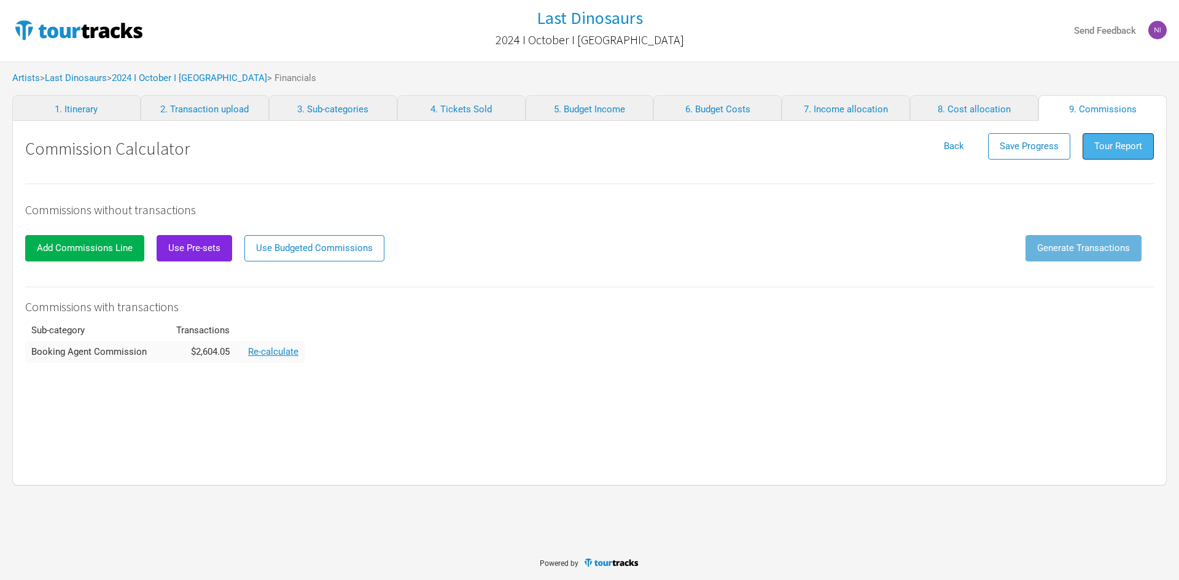
click at [1112, 143] on span "Tour Report" at bounding box center [1118, 146] width 48 height 11
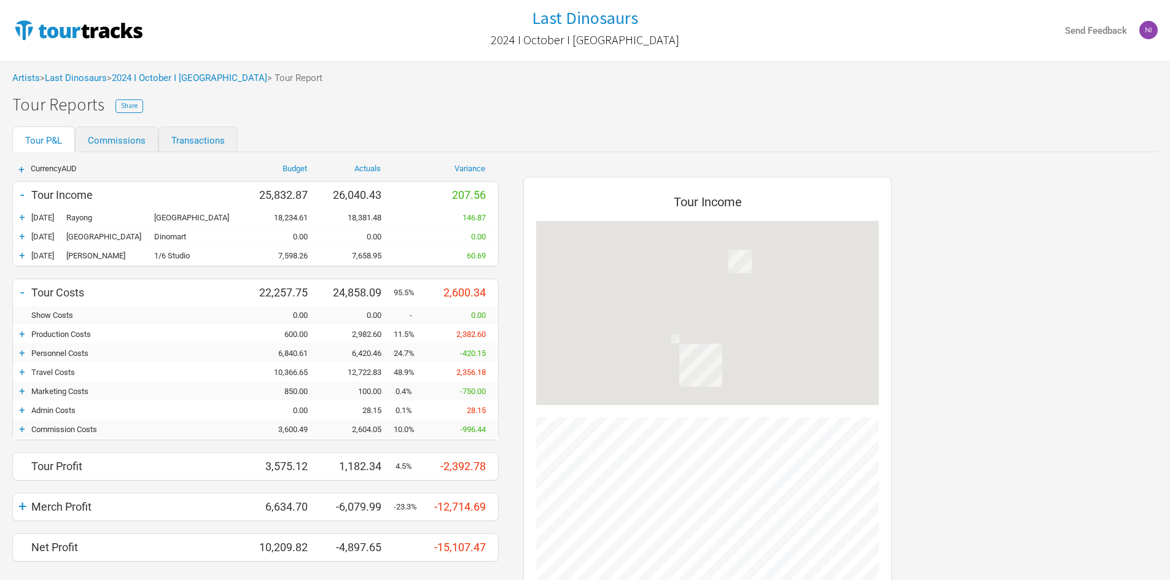
scroll to position [537, 393]
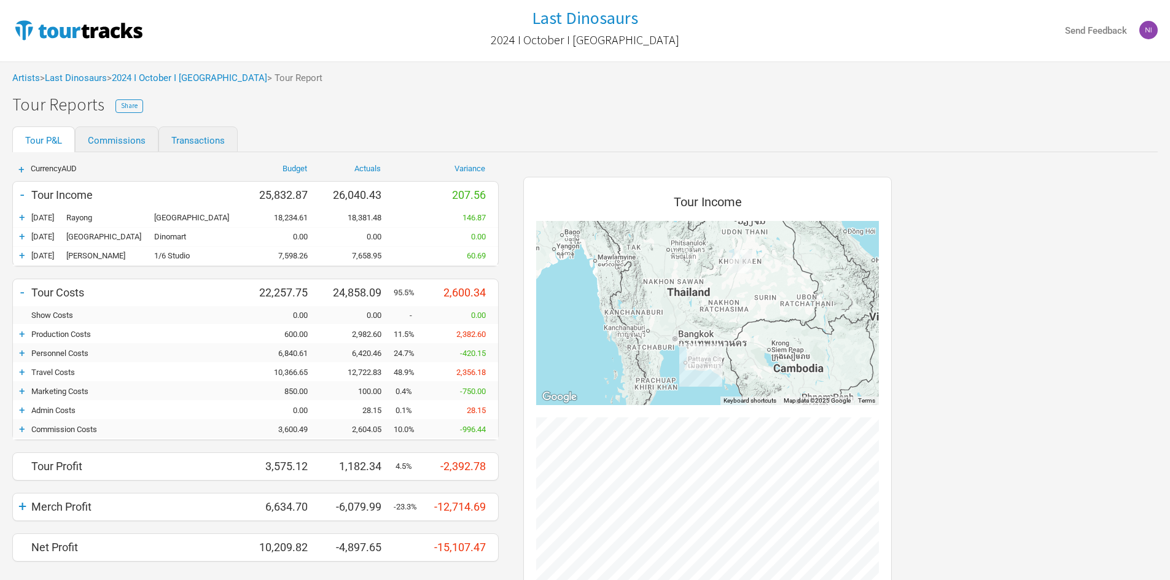
click at [29, 391] on div "+" at bounding box center [22, 391] width 18 height 12
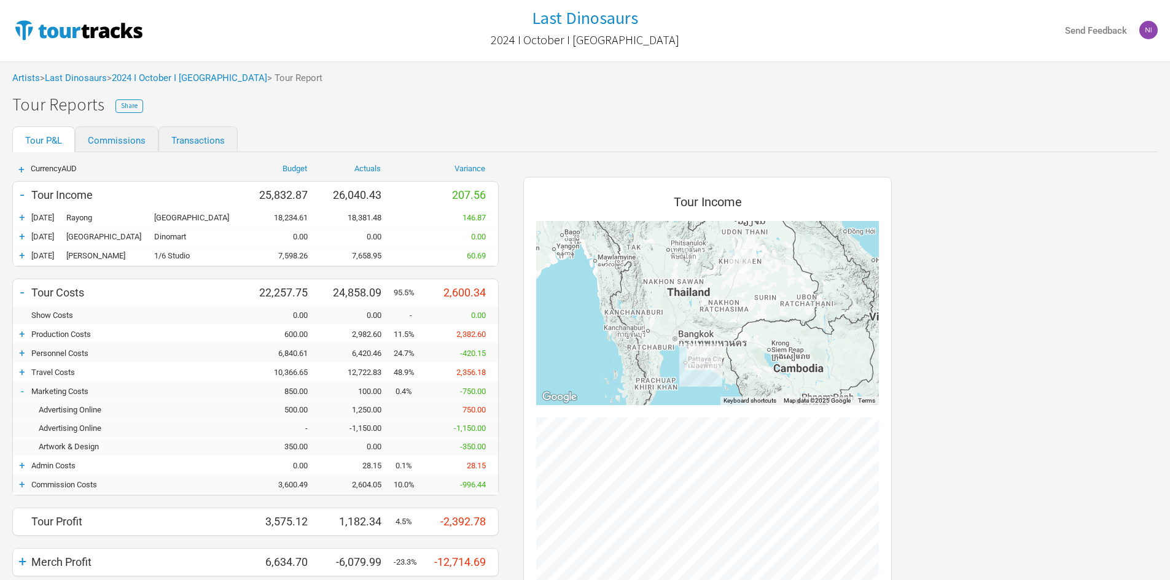
click at [24, 394] on div "-" at bounding box center [22, 391] width 18 height 12
